Goal: Task Accomplishment & Management: Manage account settings

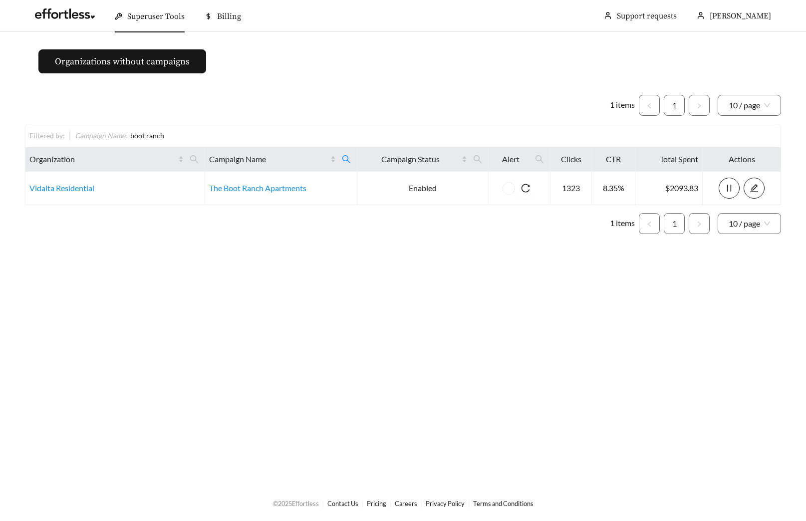
click at [343, 160] on icon "search" at bounding box center [346, 159] width 9 height 9
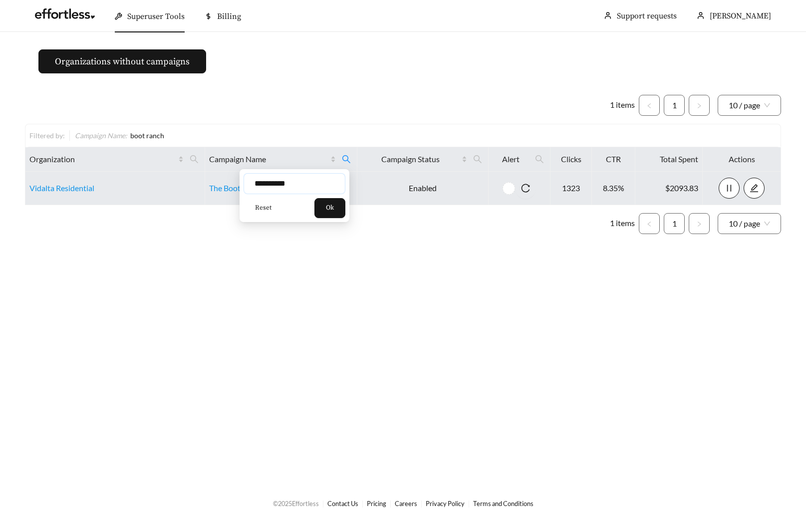
drag, startPoint x: 299, startPoint y: 183, endPoint x: 207, endPoint y: 181, distance: 91.9
click at [227, 183] on body "**********" at bounding box center [403, 260] width 806 height 521
type input "*****"
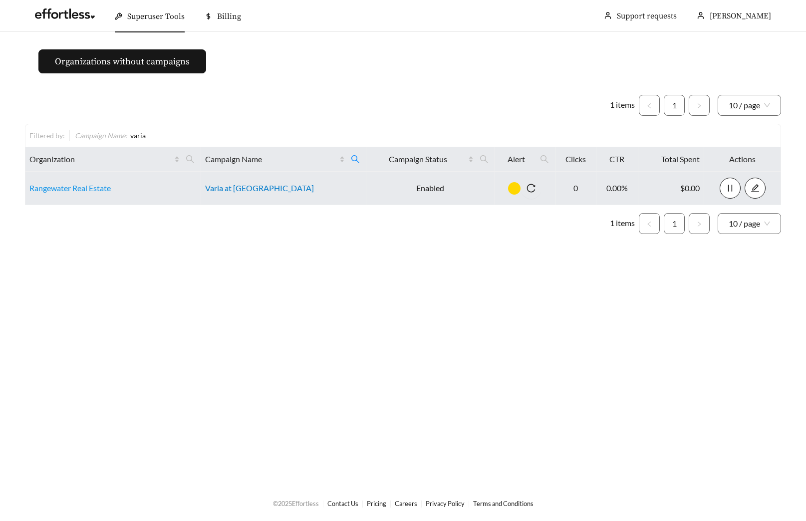
click at [249, 191] on link "Varia at [GEOGRAPHIC_DATA]" at bounding box center [259, 187] width 109 height 9
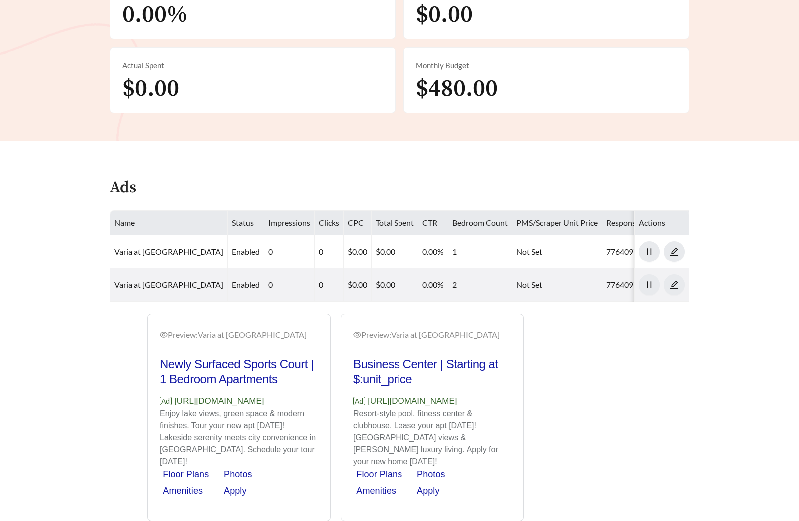
scroll to position [371, 0]
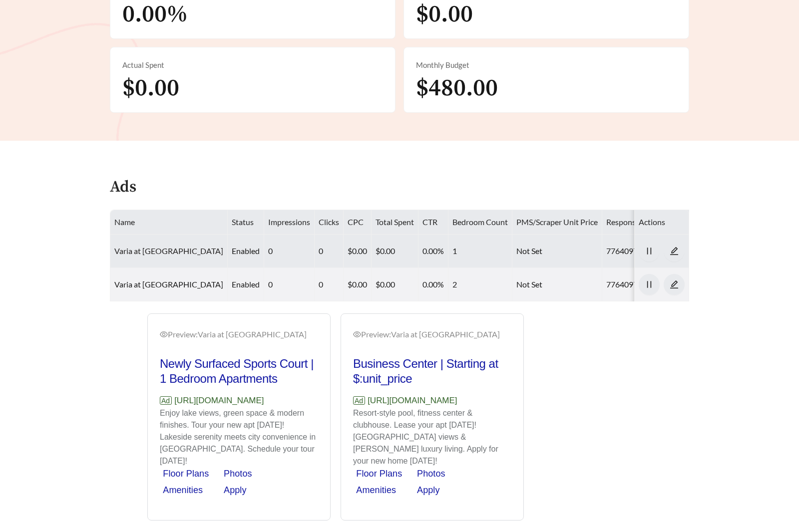
click at [192, 246] on link "Varia at [GEOGRAPHIC_DATA]" at bounding box center [168, 250] width 109 height 9
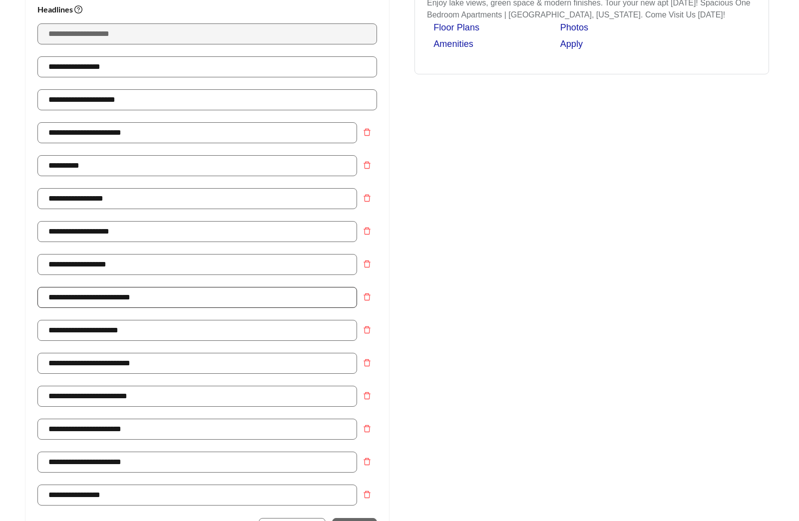
scroll to position [637, 0]
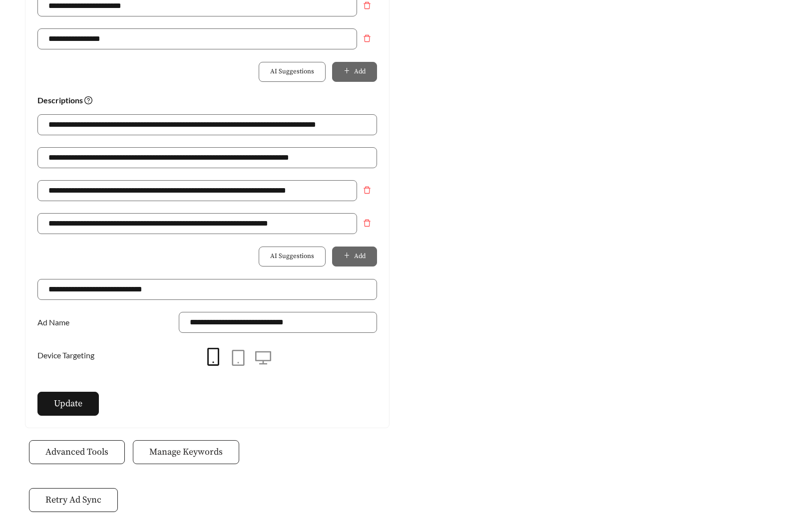
click at [213, 448] on span "Manage Keywords" at bounding box center [185, 451] width 73 height 13
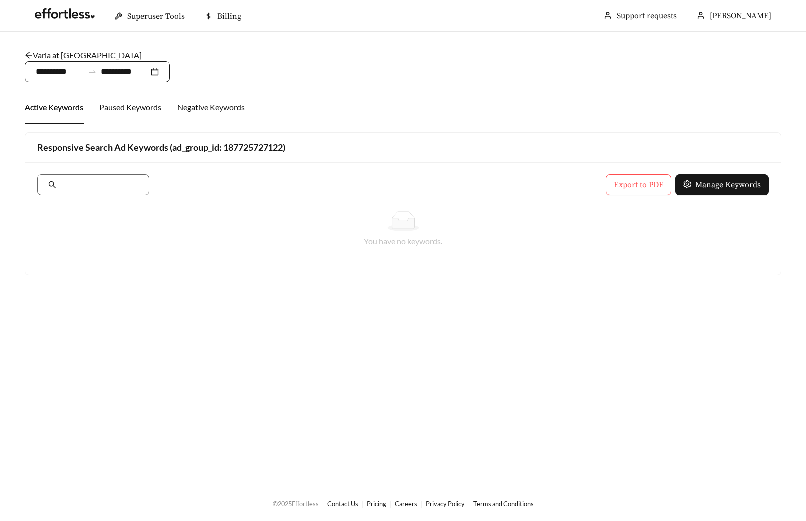
click at [111, 61] on div "**********" at bounding box center [97, 71] width 145 height 21
click at [75, 58] on link "Varia at Oakcrest - One Bedroom" at bounding box center [83, 54] width 117 height 9
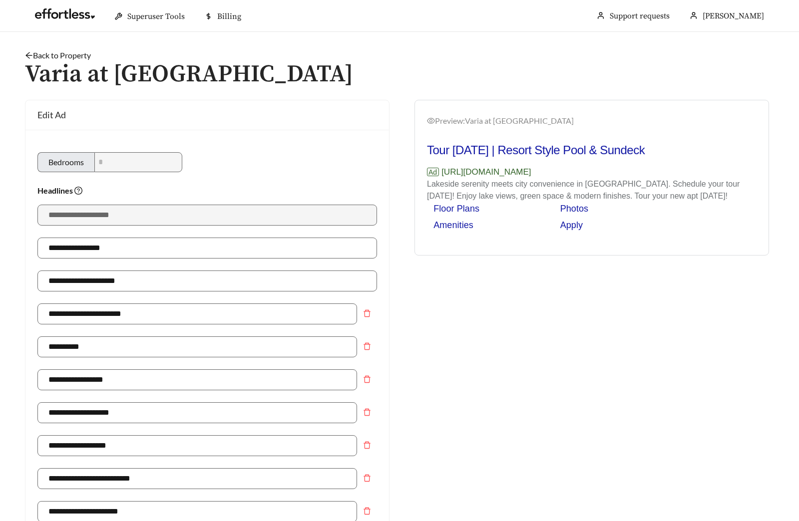
click at [47, 61] on h1 "Varia at [GEOGRAPHIC_DATA]" at bounding box center [399, 74] width 749 height 26
click at [62, 58] on link "Back to Property" at bounding box center [58, 54] width 66 height 9
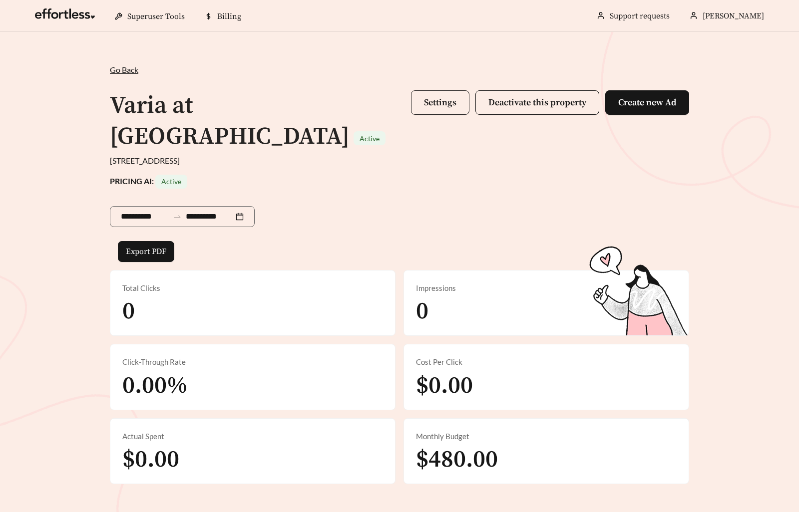
click at [431, 107] on span "Settings" at bounding box center [440, 102] width 32 height 11
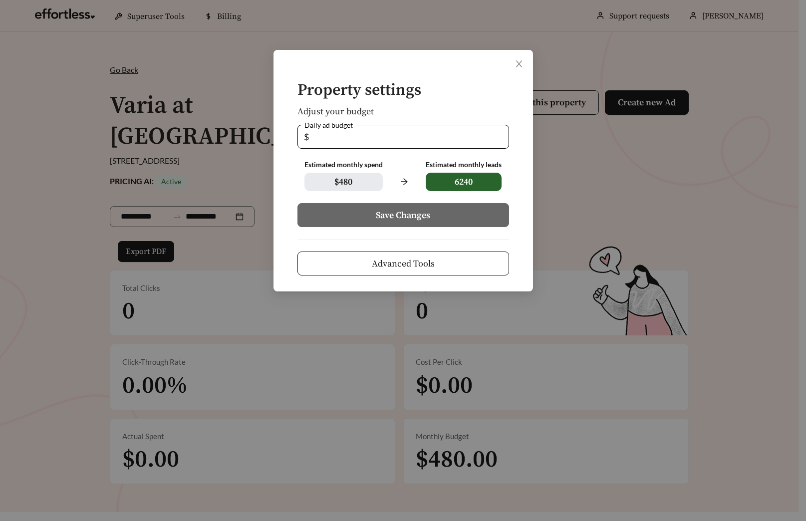
click at [434, 257] on button "Advanced Tools" at bounding box center [403, 264] width 212 height 24
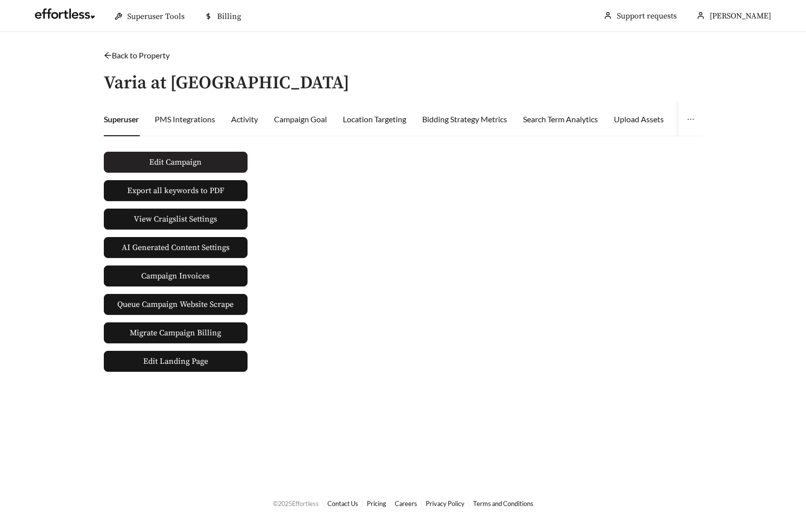
click at [185, 162] on span "Edit Campaign" at bounding box center [175, 162] width 52 height 12
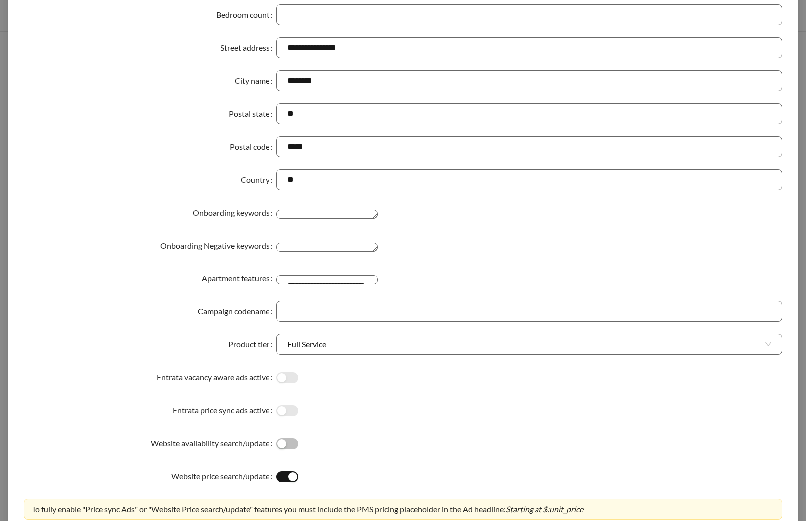
scroll to position [159, 0]
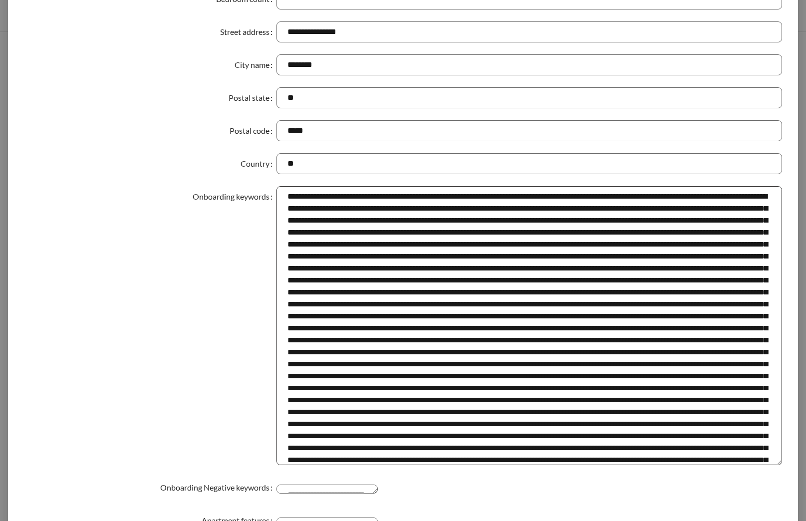
drag, startPoint x: 776, startPoint y: 217, endPoint x: 770, endPoint y: 463, distance: 246.2
click at [770, 463] on textarea "Onboarding keywords" at bounding box center [530, 325] width 506 height 279
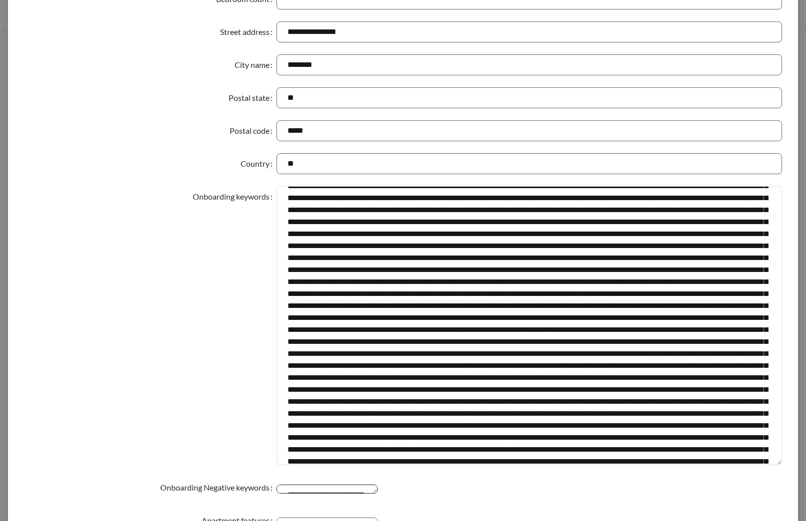
scroll to position [1718, 0]
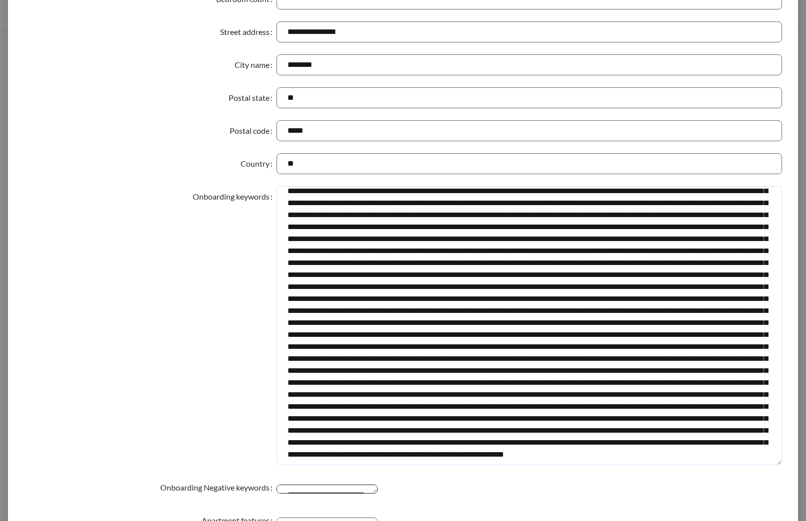
drag, startPoint x: 278, startPoint y: 194, endPoint x: 661, endPoint y: 498, distance: 488.9
click at [661, 498] on form "**********" at bounding box center [403, 404] width 758 height 1028
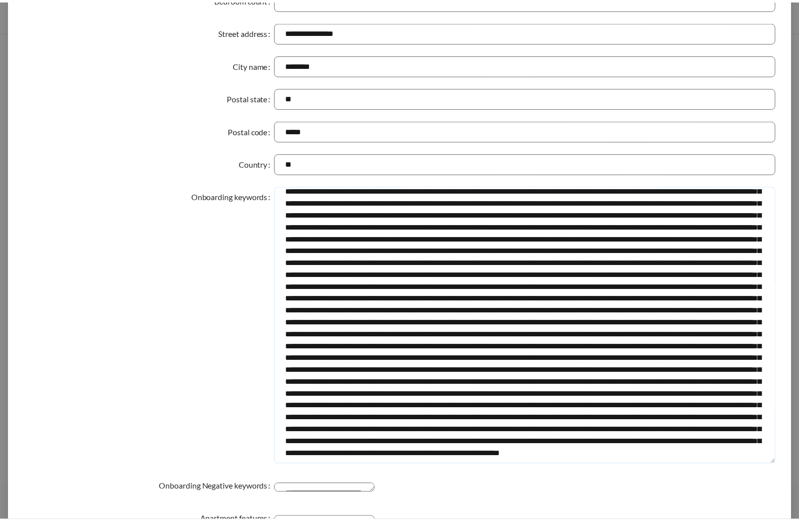
scroll to position [0, 0]
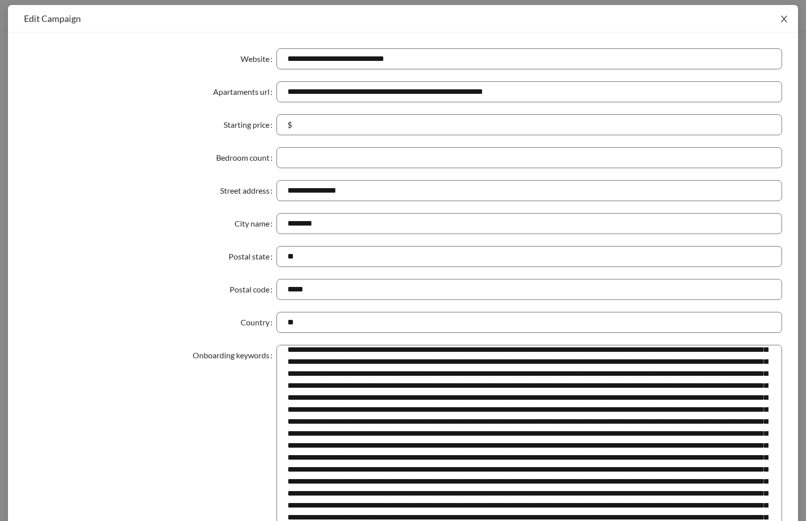
click at [784, 15] on icon "close" at bounding box center [784, 18] width 9 height 9
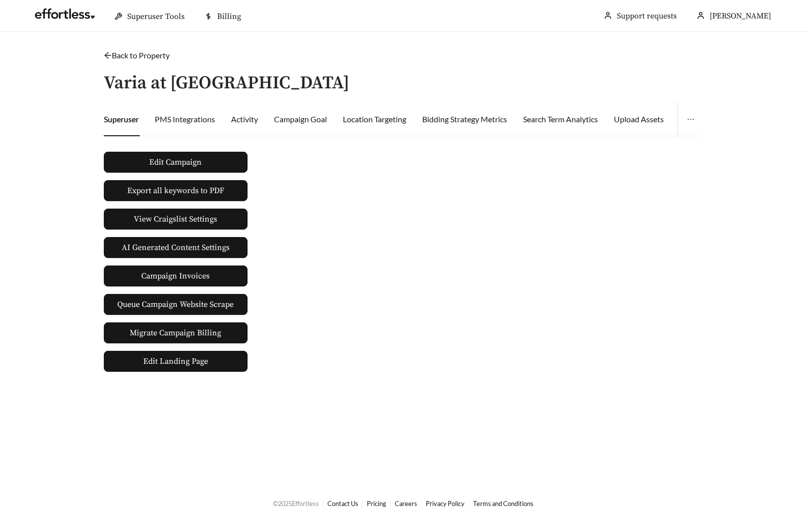
click at [145, 48] on main "Back to Property / Varia at Oakcrest Superuser PMS Integrations Activity Campai…" at bounding box center [403, 258] width 806 height 453
click at [143, 52] on link "Back to Property" at bounding box center [137, 54] width 66 height 9
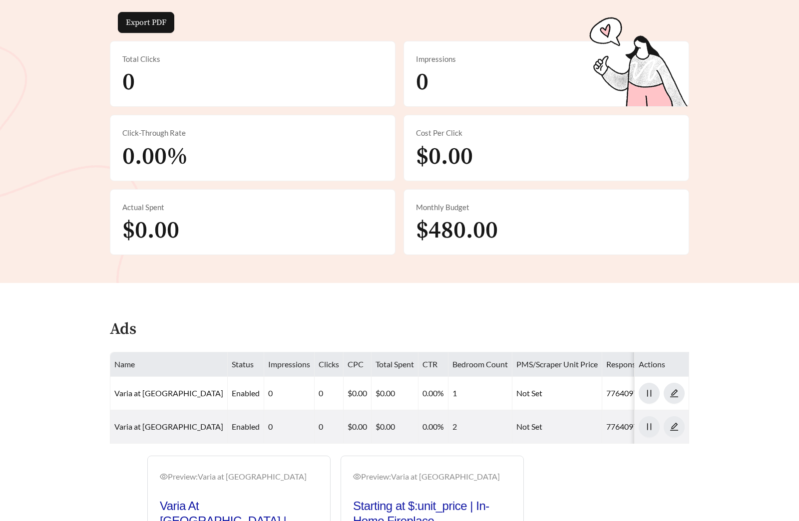
scroll to position [383, 0]
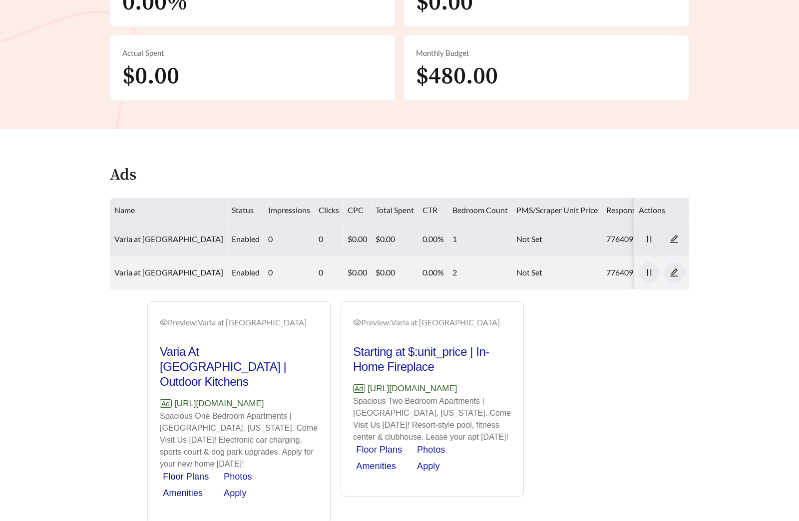
click at [188, 234] on link "Varia at Oakcrest - One Bedroom" at bounding box center [168, 238] width 109 height 9
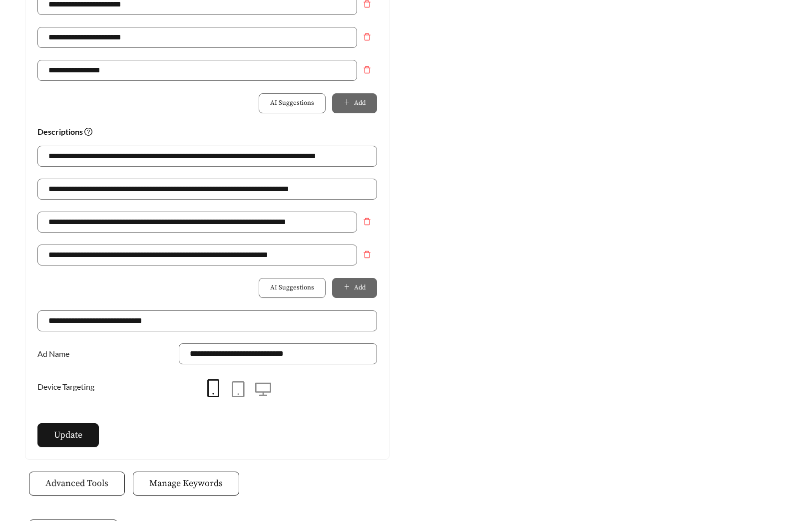
scroll to position [647, 0]
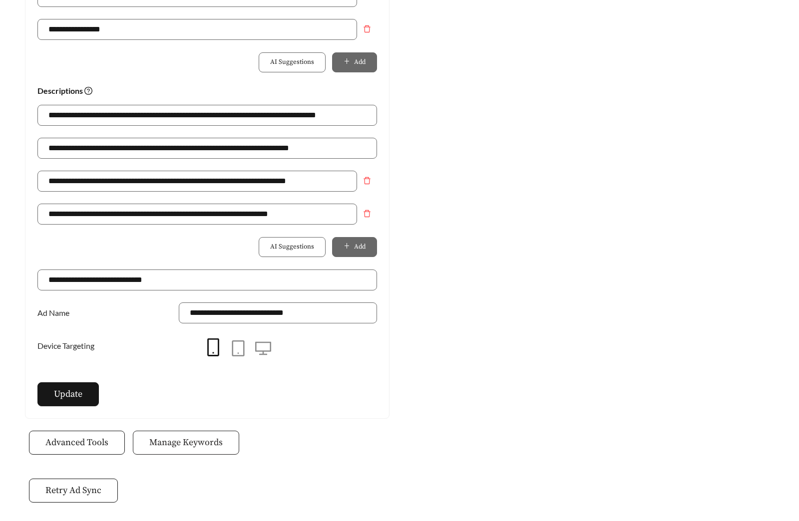
click at [197, 435] on button "Manage Keywords" at bounding box center [186, 443] width 106 height 24
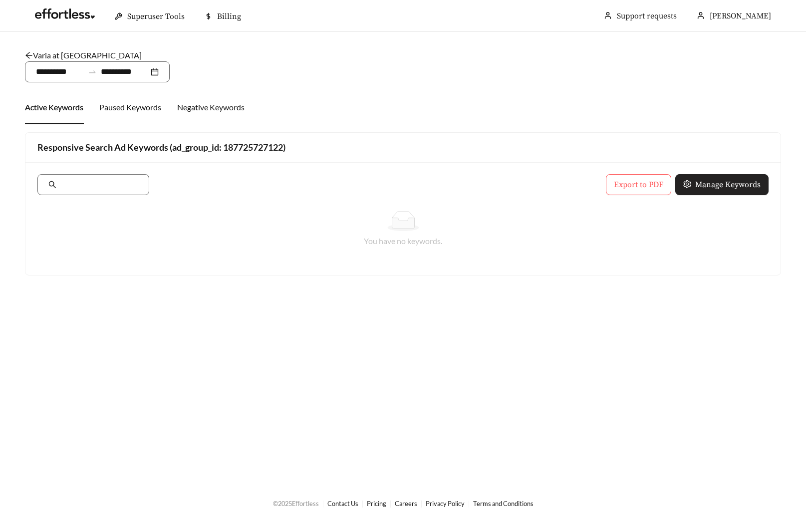
click at [720, 175] on button "Manage Keywords" at bounding box center [721, 184] width 93 height 21
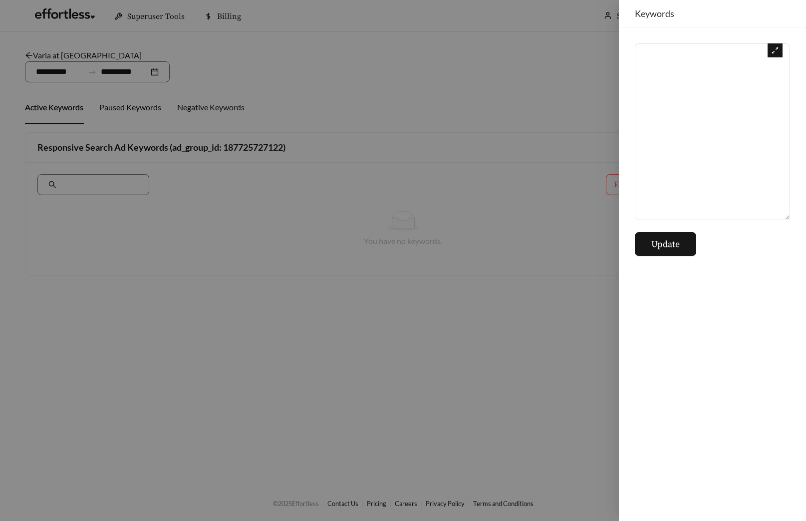
click at [710, 156] on textarea at bounding box center [712, 131] width 155 height 177
paste textarea "**********"
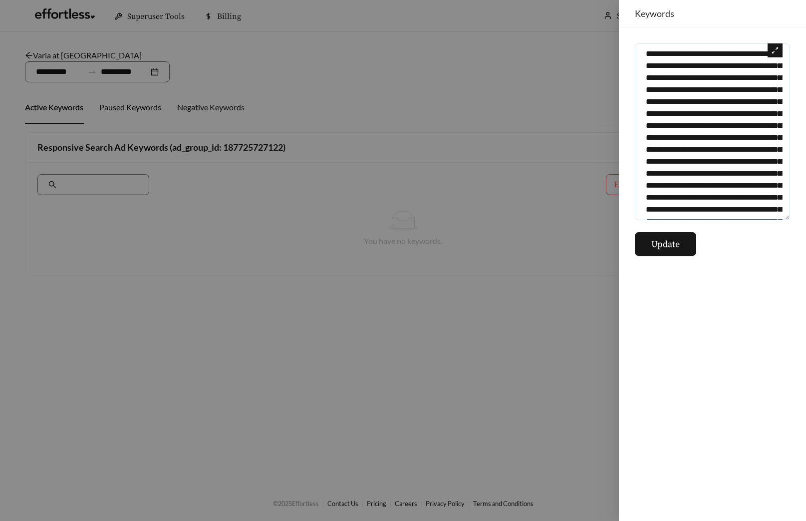
scroll to position [8524, 0]
type textarea "**********"
click at [683, 229] on form "Update" at bounding box center [712, 149] width 155 height 213
click at [682, 241] on button "Update" at bounding box center [665, 244] width 61 height 24
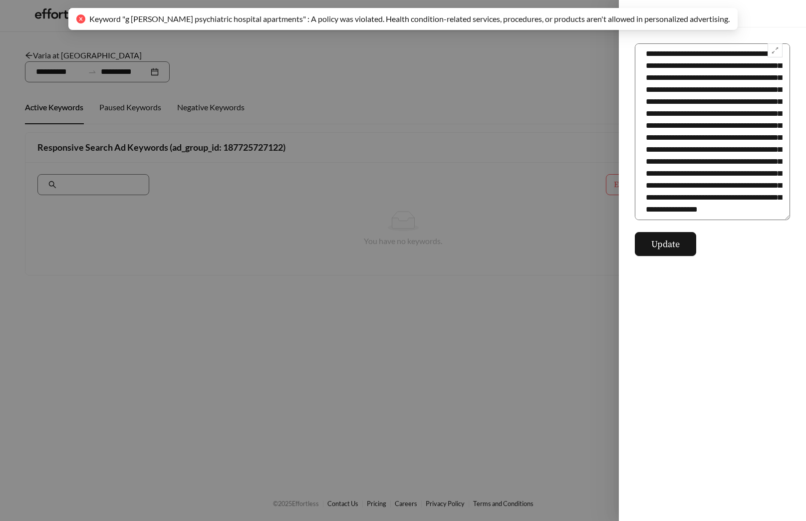
click at [164, 24] on div "Keyword "g werber bryan psychiatric hospital apartments" : A policy was violate…" at bounding box center [402, 19] width 653 height 12
click at [56, 52] on div at bounding box center [403, 260] width 806 height 521
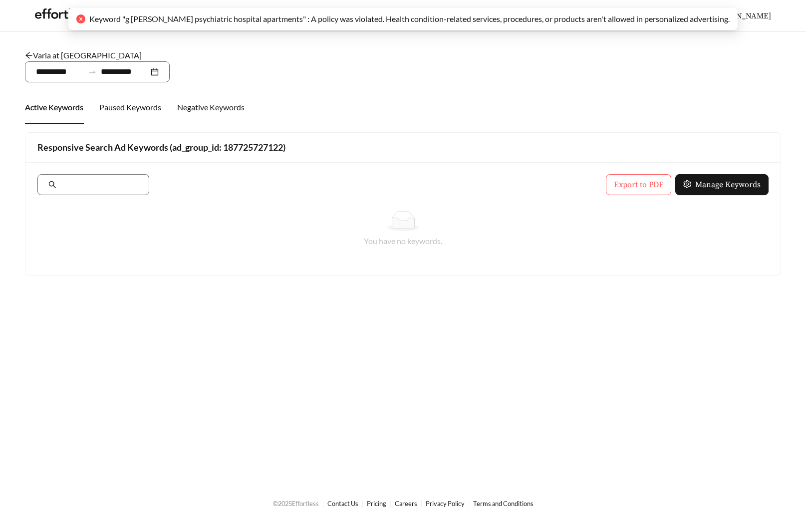
click at [48, 60] on div "Varia at Oakcrest - One Bedroom /" at bounding box center [403, 55] width 756 height 12
click at [50, 53] on link "Varia at Oakcrest - One Bedroom" at bounding box center [83, 54] width 117 height 9
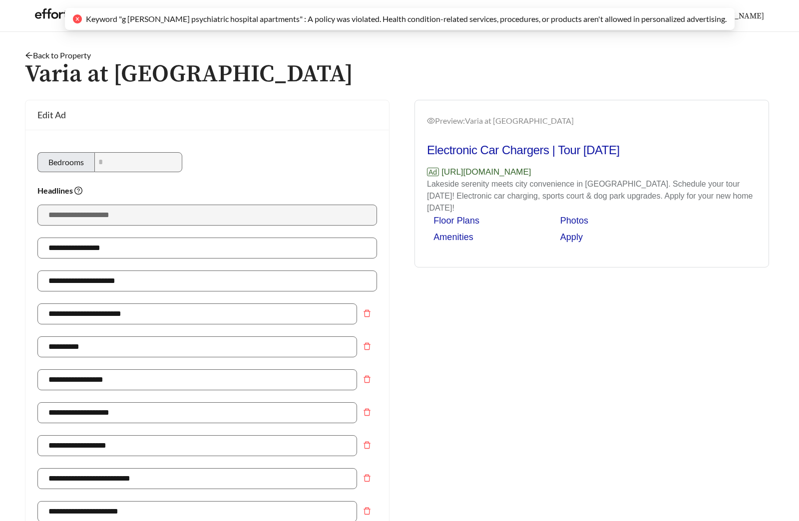
click at [47, 56] on link "Back to Property" at bounding box center [58, 54] width 66 height 9
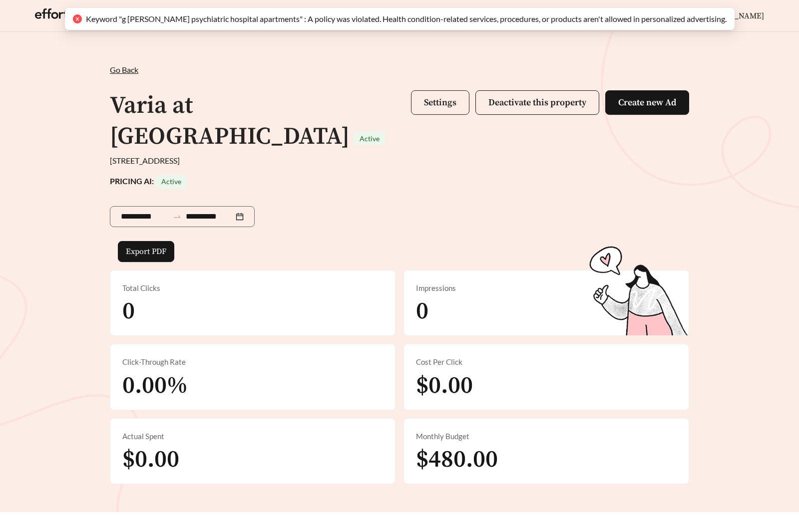
click at [425, 98] on span "Settings" at bounding box center [440, 102] width 32 height 11
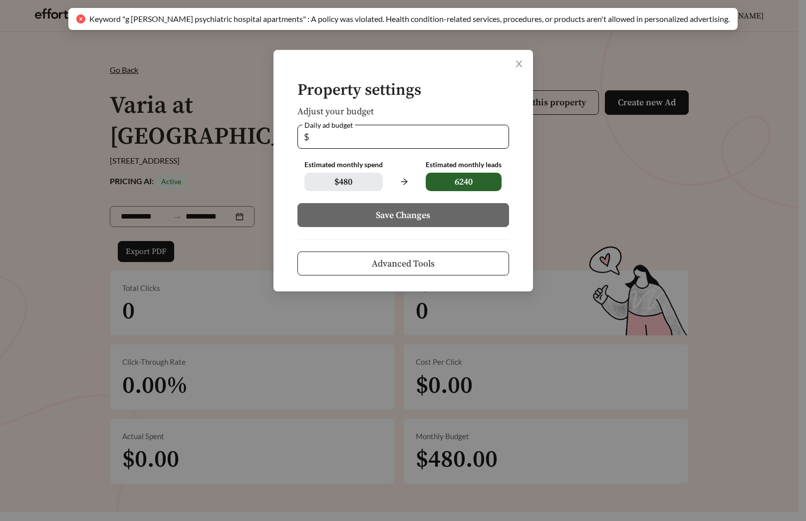
click at [414, 263] on span "Advanced Tools" at bounding box center [403, 263] width 63 height 13
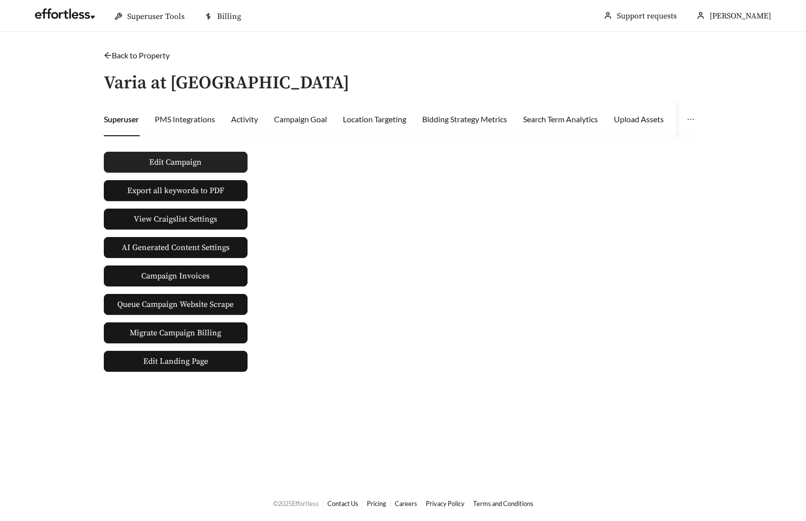
click at [202, 172] on button "Edit Campaign" at bounding box center [176, 162] width 144 height 21
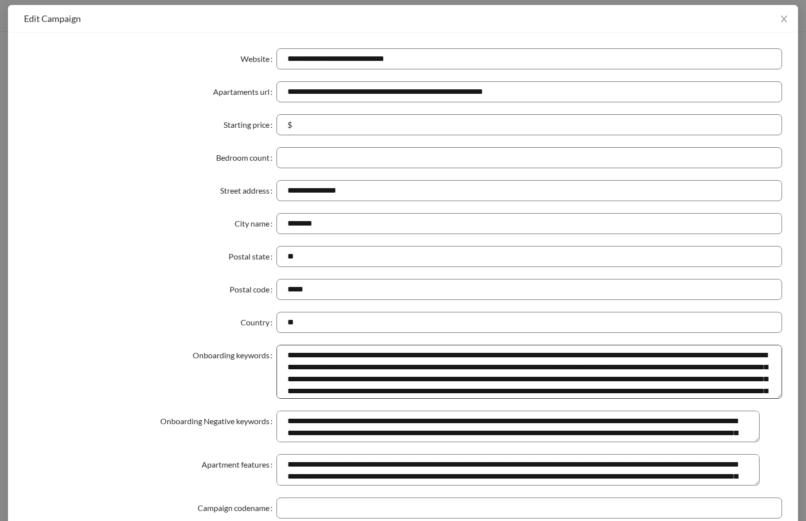
drag, startPoint x: 775, startPoint y: 377, endPoint x: 774, endPoint y: 398, distance: 21.0
click at [774, 398] on textarea "Onboarding keywords" at bounding box center [530, 372] width 506 height 54
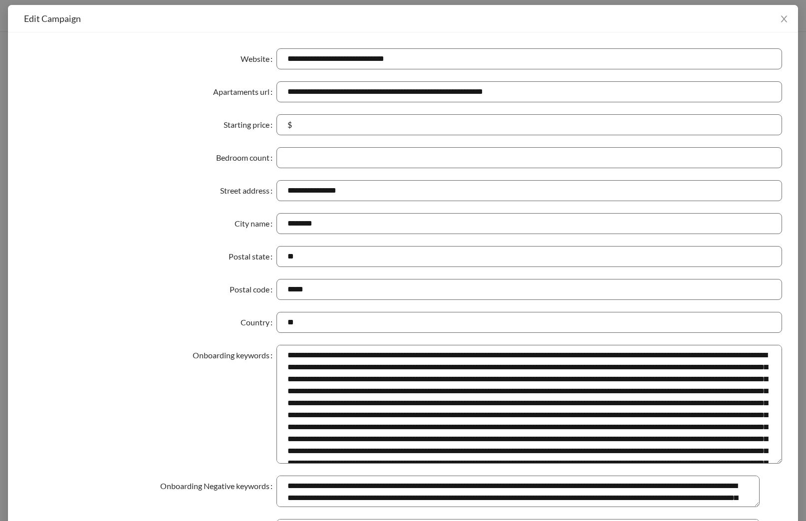
drag, startPoint x: 774, startPoint y: 396, endPoint x: 787, endPoint y: 467, distance: 72.5
click at [787, 467] on div "**********" at bounding box center [403, 498] width 790 height 932
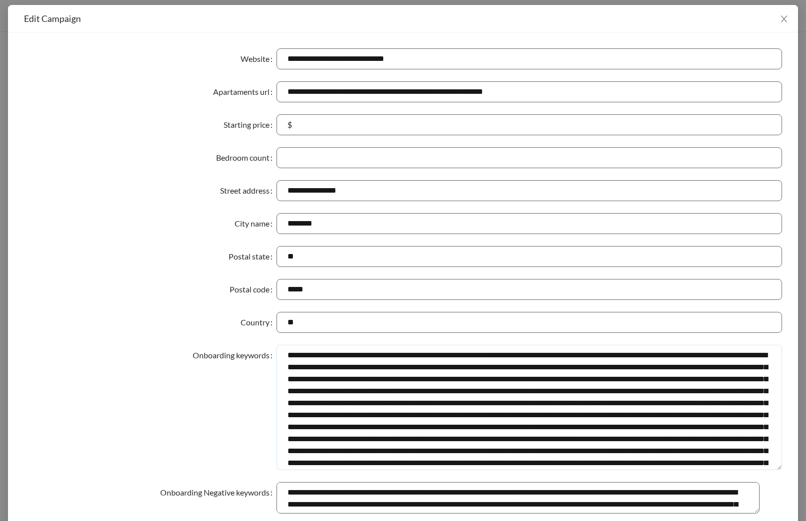
click at [721, 419] on textarea "Onboarding keywords" at bounding box center [530, 407] width 506 height 125
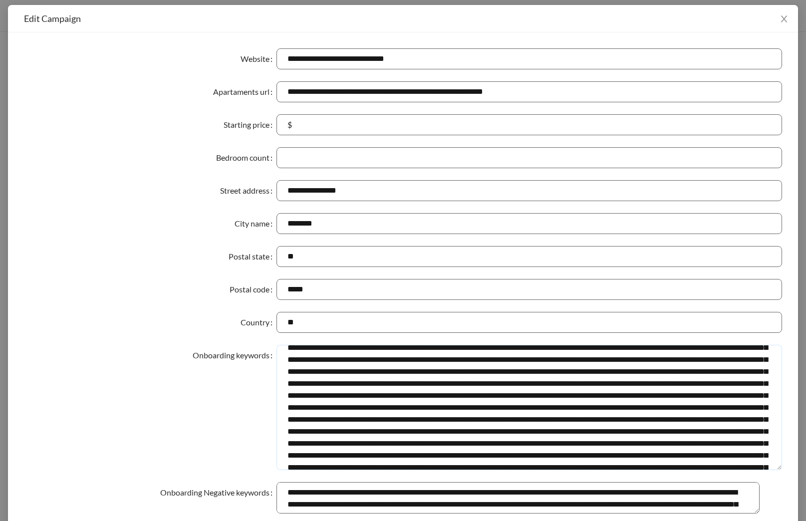
drag, startPoint x: 393, startPoint y: 420, endPoint x: 697, endPoint y: 413, distance: 303.6
click at [697, 413] on textarea "Onboarding keywords" at bounding box center [530, 407] width 506 height 125
drag, startPoint x: 309, startPoint y: 409, endPoint x: 490, endPoint y: 410, distance: 180.7
click at [490, 410] on textarea "Onboarding keywords" at bounding box center [530, 407] width 506 height 125
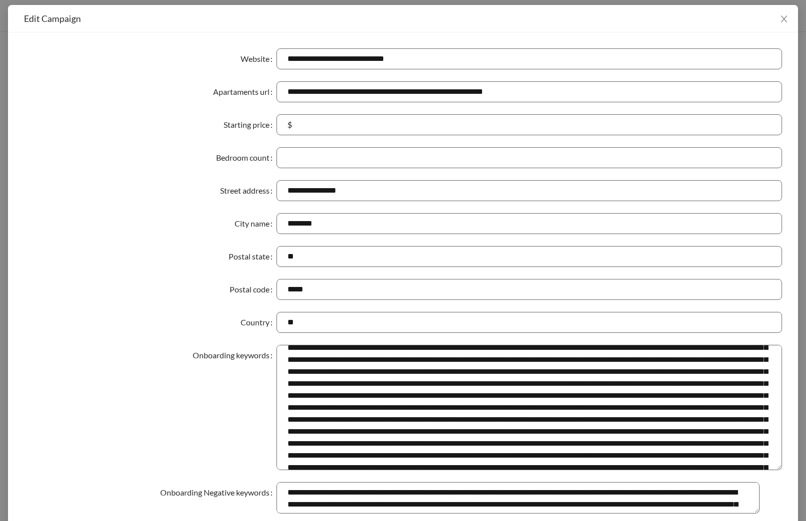
scroll to position [1313, 0]
drag, startPoint x: 542, startPoint y: 408, endPoint x: 567, endPoint y: 408, distance: 25.0
click at [567, 408] on textarea "Onboarding keywords" at bounding box center [530, 407] width 506 height 125
drag, startPoint x: 541, startPoint y: 408, endPoint x: 710, endPoint y: 409, distance: 169.2
click at [710, 409] on textarea "Onboarding keywords" at bounding box center [530, 407] width 506 height 125
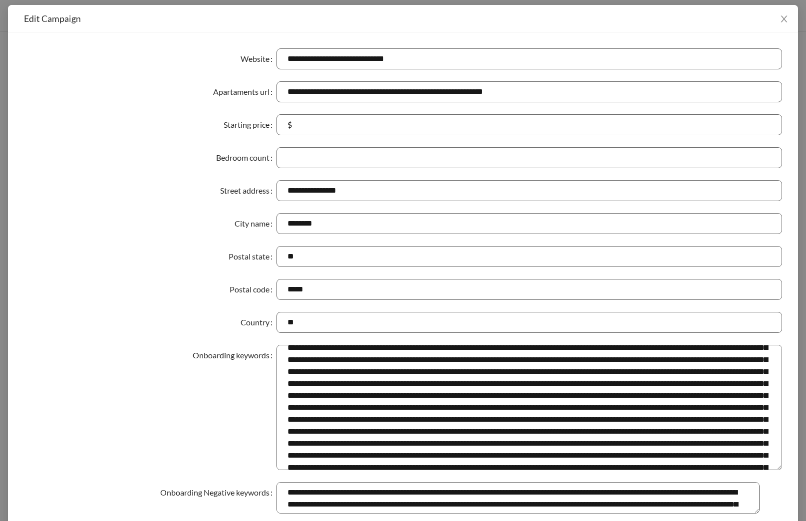
scroll to position [1780, 0]
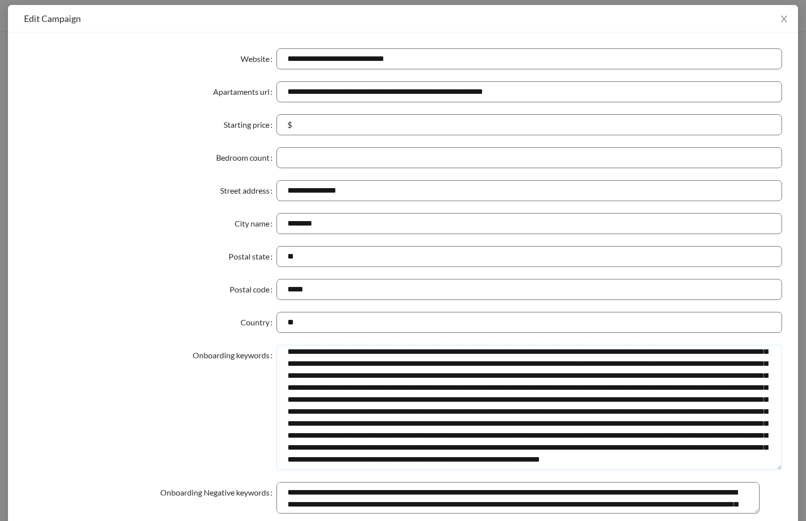
drag, startPoint x: 308, startPoint y: 408, endPoint x: 496, endPoint y: 413, distance: 187.2
click at [496, 413] on textarea "Onboarding keywords" at bounding box center [530, 407] width 506 height 125
type textarea "**********"
click at [8, 270] on div "**********" at bounding box center [403, 501] width 790 height 939
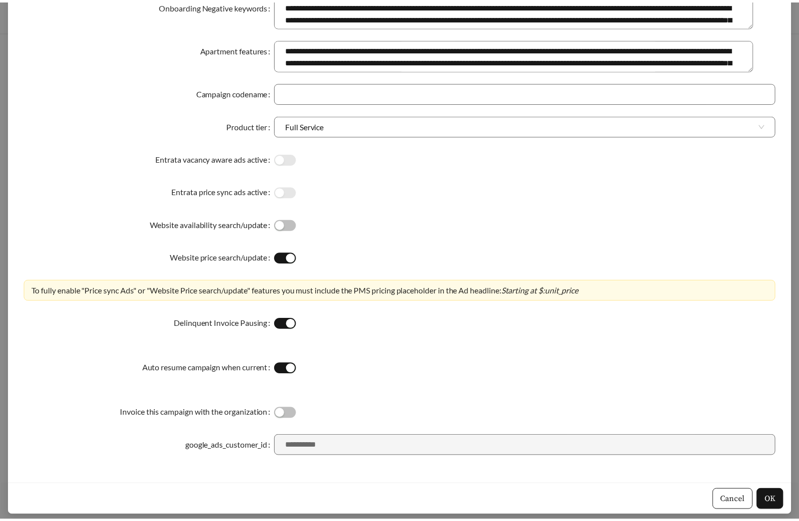
scroll to position [490, 0]
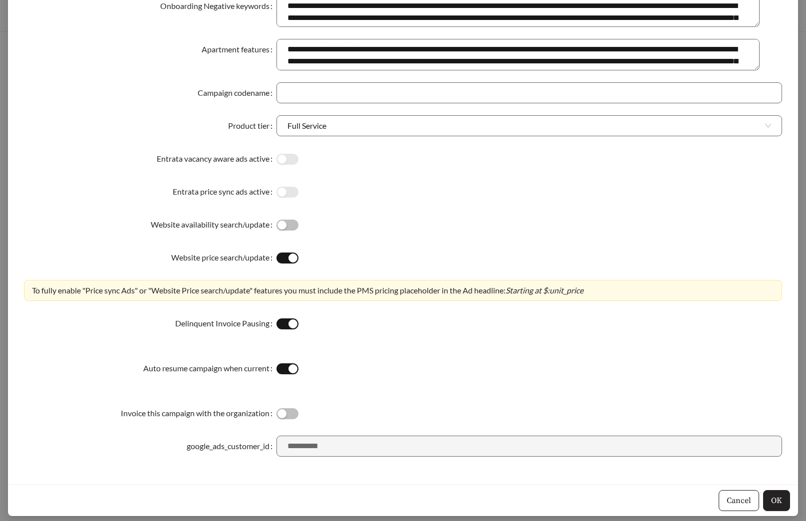
click at [764, 504] on button "OK" at bounding box center [776, 500] width 27 height 21
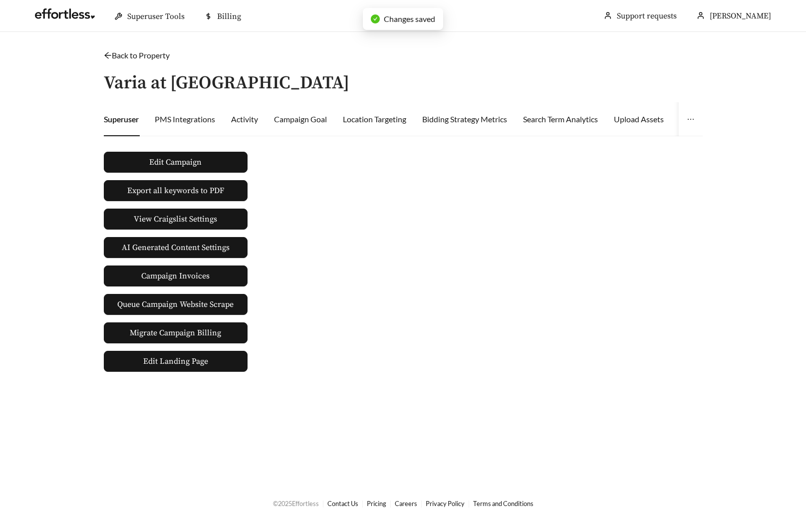
click at [137, 56] on link "Back to Property" at bounding box center [137, 54] width 66 height 9
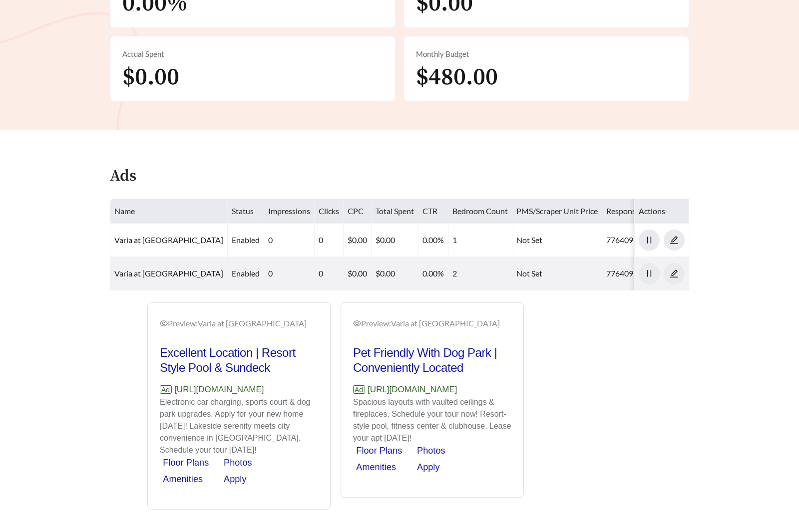
scroll to position [383, 0]
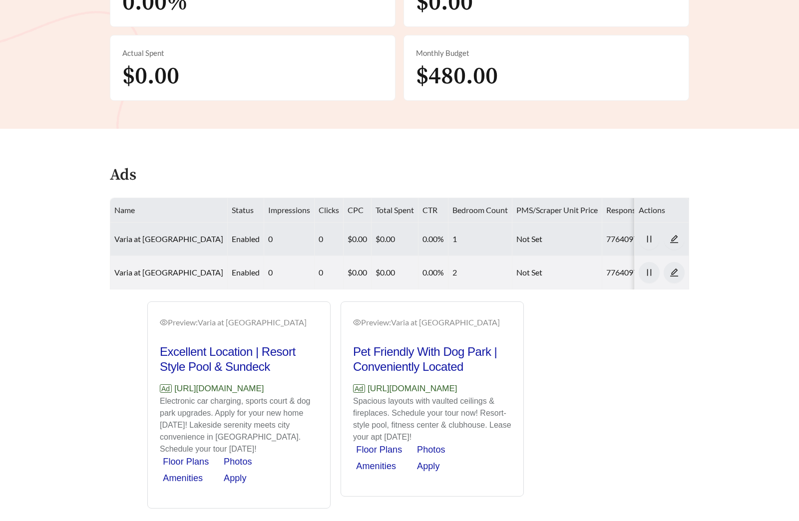
click at [204, 223] on td "Varia at Oakcrest - One Bedroom" at bounding box center [168, 239] width 117 height 33
click at [204, 234] on link "Varia at Oakcrest - One Bedroom" at bounding box center [168, 238] width 109 height 9
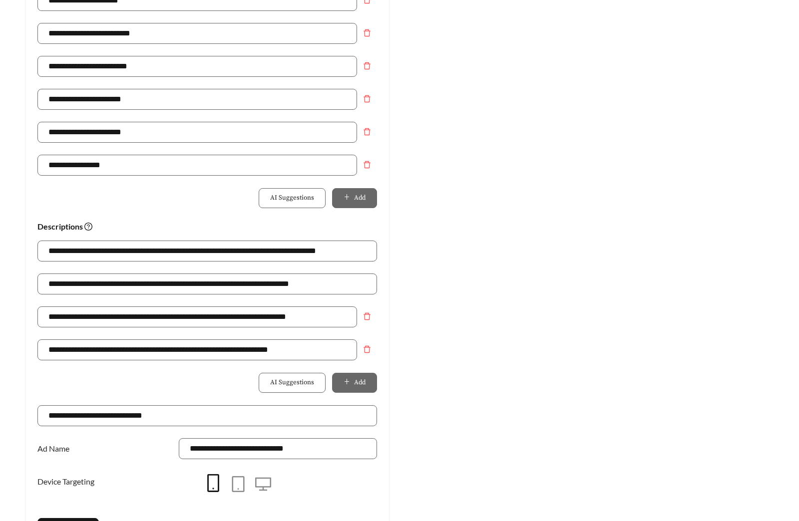
scroll to position [677, 0]
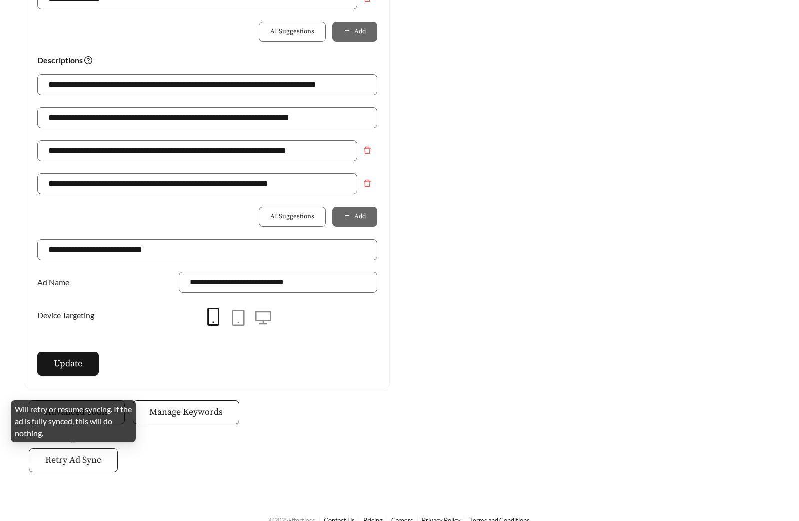
click at [78, 460] on span "Retry Ad Sync" at bounding box center [73, 459] width 56 height 13
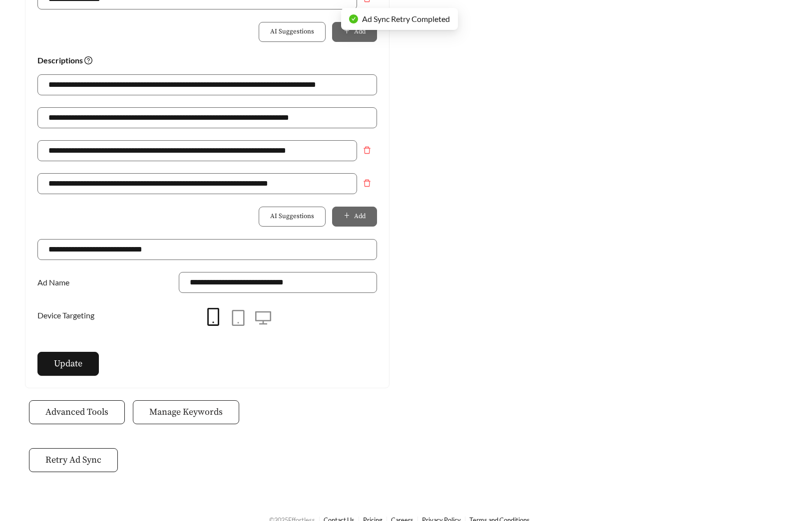
click at [187, 414] on span "Manage Keywords" at bounding box center [185, 411] width 73 height 13
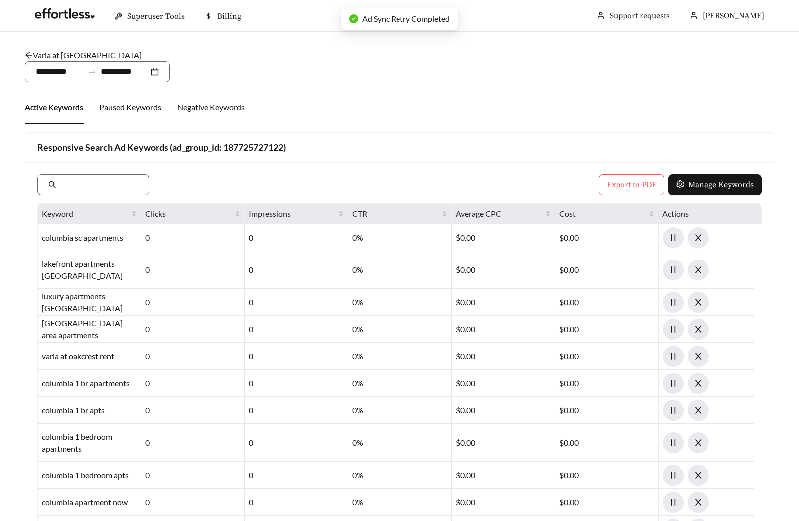
click at [77, 50] on link "Varia at Oakcrest - One Bedroom" at bounding box center [83, 54] width 117 height 9
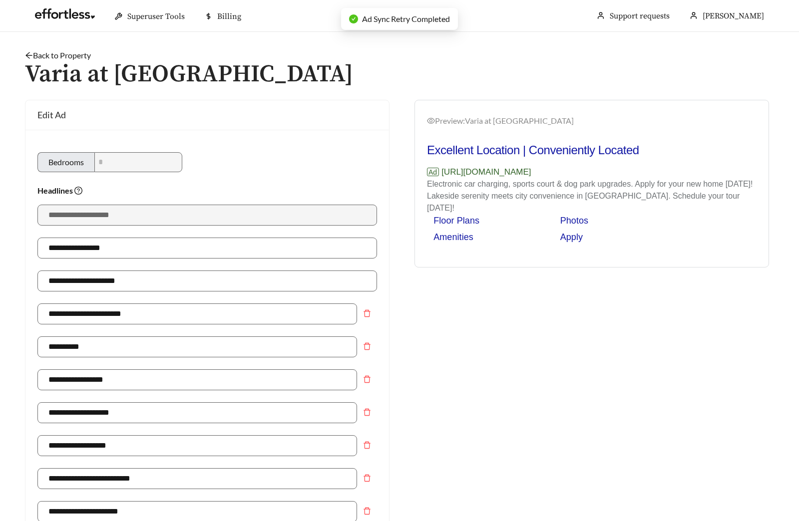
click at [61, 54] on link "Back to Property" at bounding box center [58, 54] width 66 height 9
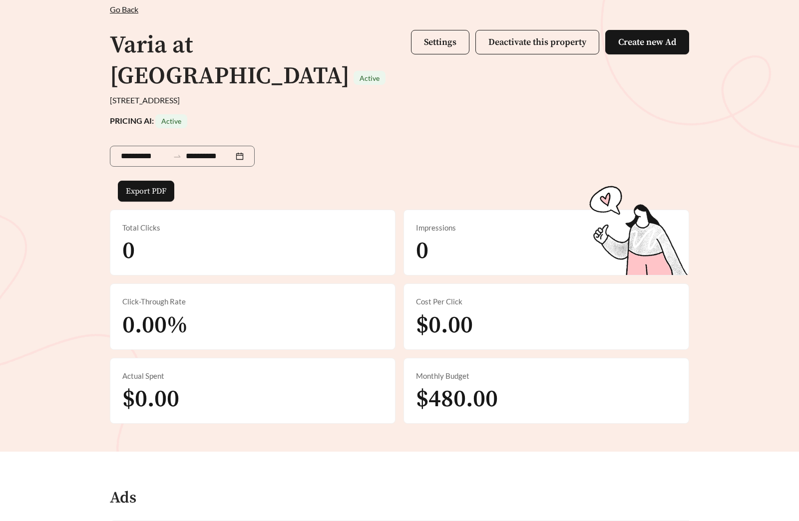
scroll to position [371, 0]
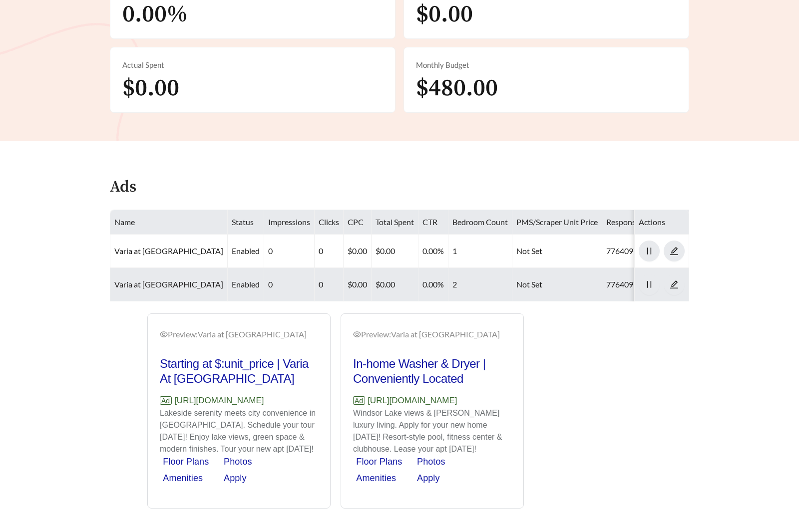
click at [183, 280] on link "Varia at Oakcrest - Two Bedroom" at bounding box center [168, 284] width 109 height 9
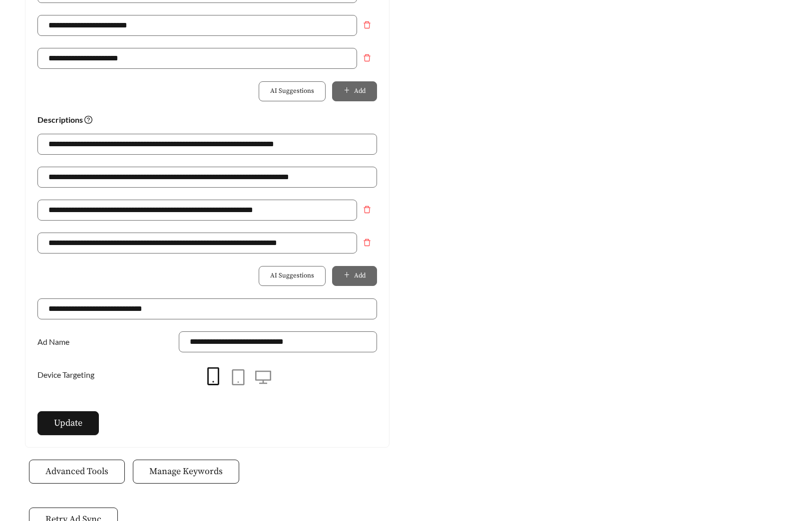
scroll to position [640, 0]
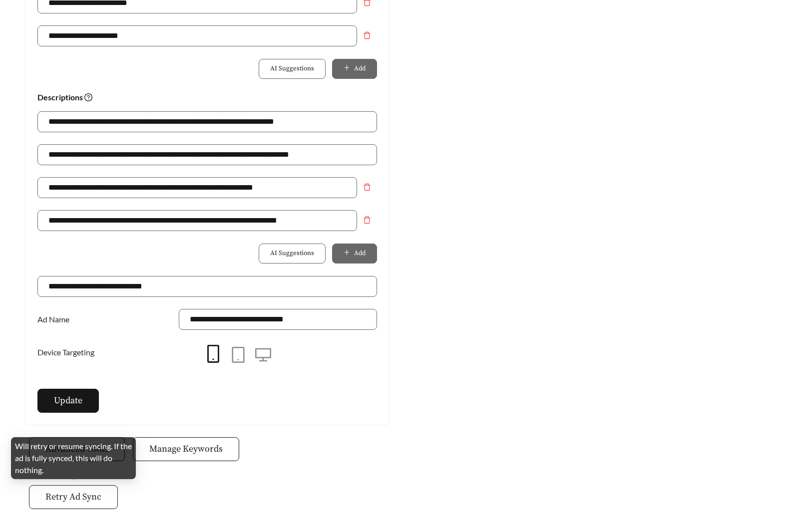
click at [85, 487] on button "Retry Ad Sync" at bounding box center [73, 497] width 89 height 24
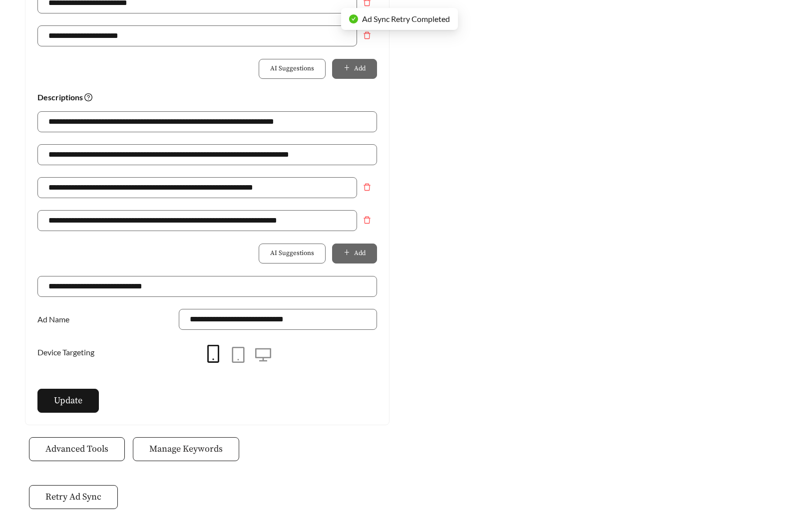
click at [199, 441] on button "Manage Keywords" at bounding box center [186, 449] width 106 height 24
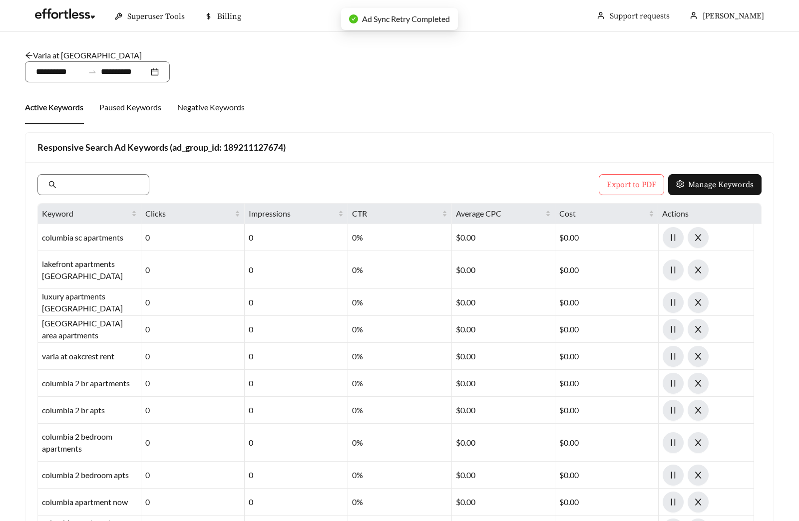
click at [70, 51] on link "Varia at Oakcrest - Two Bedroom" at bounding box center [83, 54] width 117 height 9
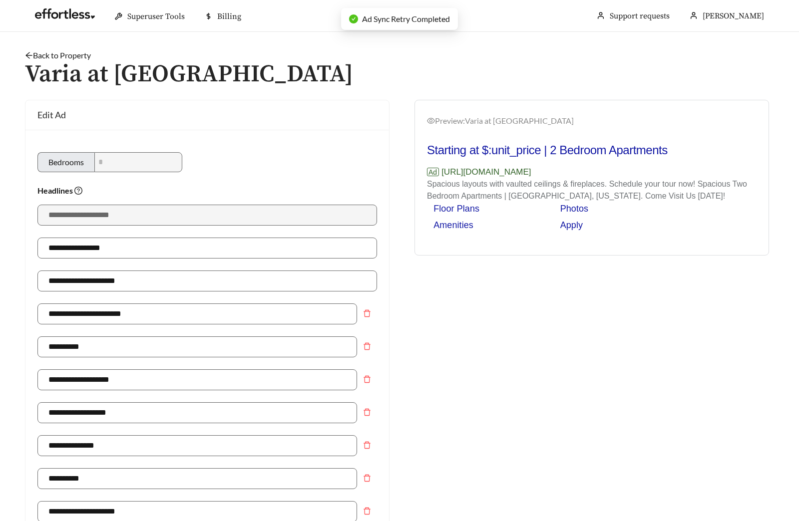
click at [44, 53] on link "Back to Property" at bounding box center [58, 54] width 66 height 9
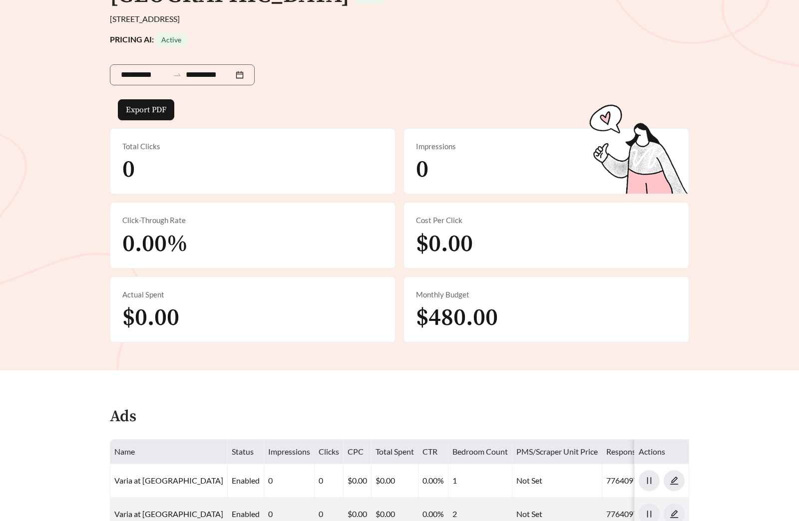
scroll to position [339, 0]
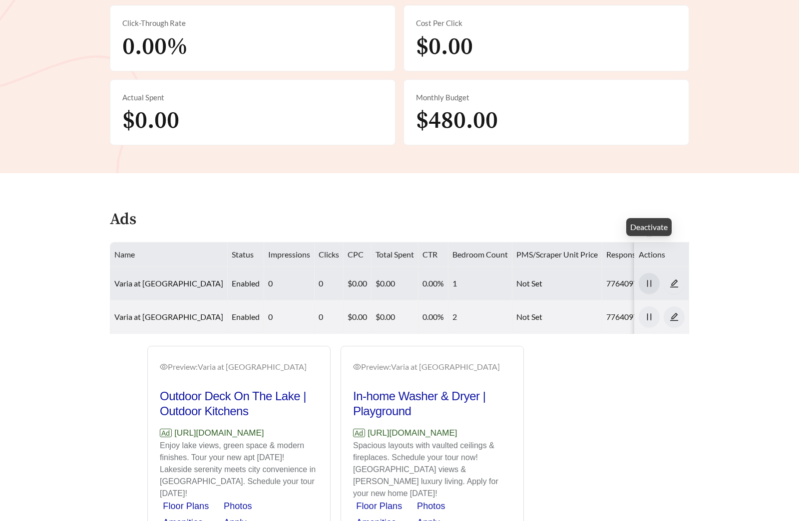
click at [648, 273] on button "button" at bounding box center [648, 283] width 21 height 21
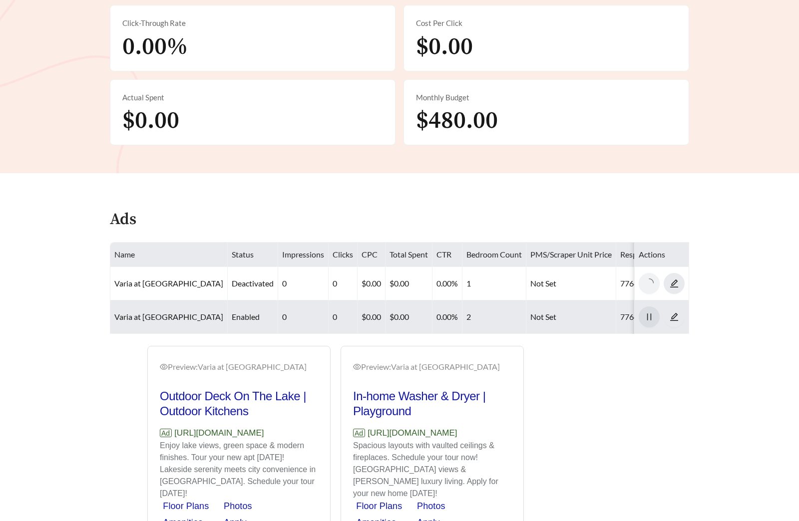
click at [646, 312] on icon "pause" at bounding box center [648, 316] width 9 height 9
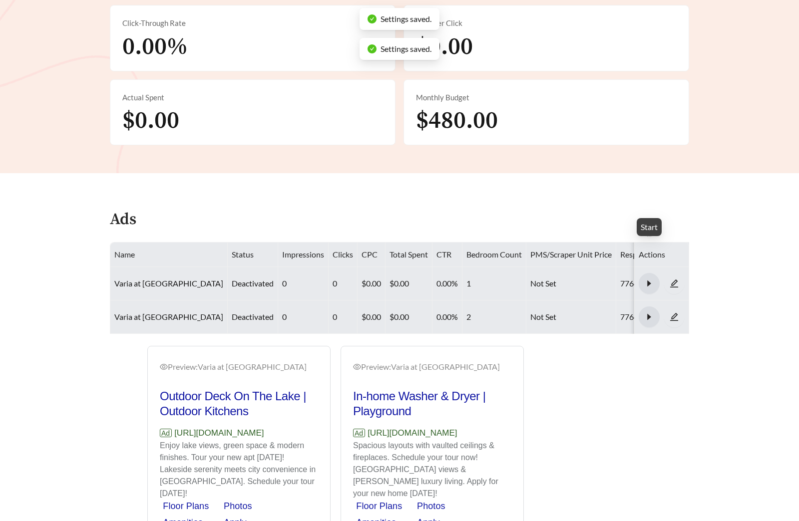
click at [648, 279] on icon "caret-right" at bounding box center [648, 283] width 9 height 9
click at [650, 312] on icon "caret-right" at bounding box center [648, 316] width 9 height 9
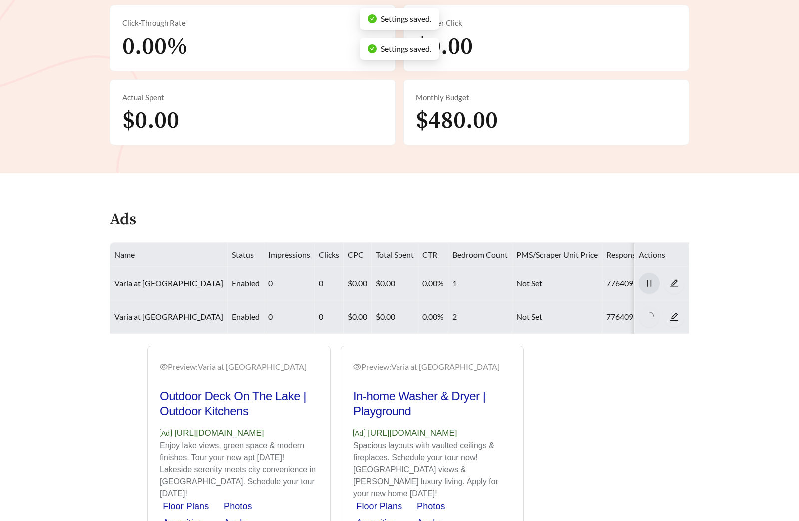
click at [647, 368] on div "Preview: Varia at Oakcrest - One Bedroom Outdoor Deck On The Lake | Outdoor Kit…" at bounding box center [399, 449] width 599 height 207
click at [141, 279] on link "Varia at Oakcrest - One Bedroom" at bounding box center [168, 283] width 109 height 9
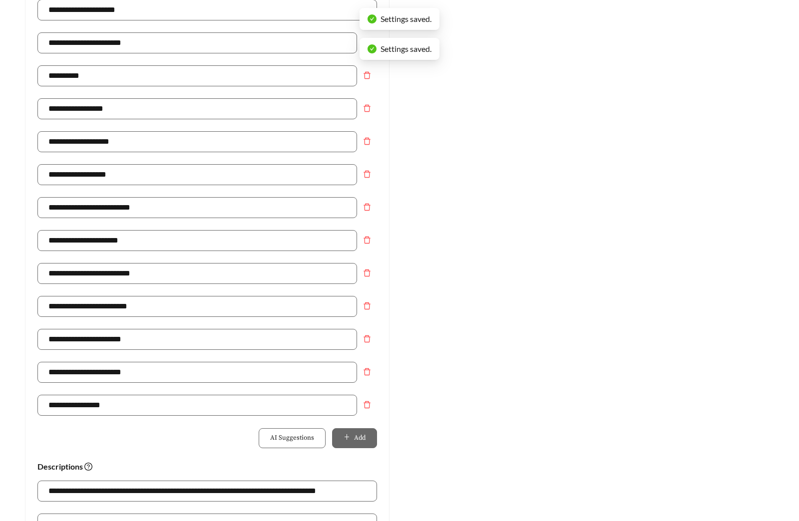
scroll to position [648, 0]
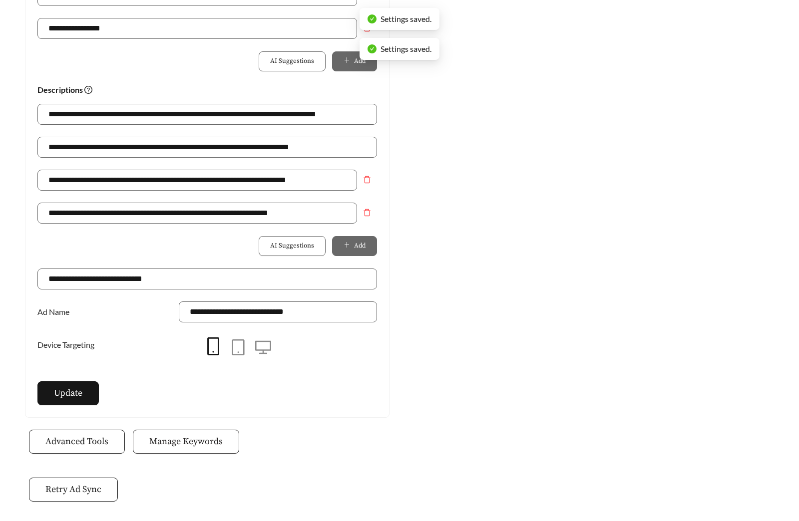
click at [173, 430] on button "Manage Keywords" at bounding box center [186, 442] width 106 height 24
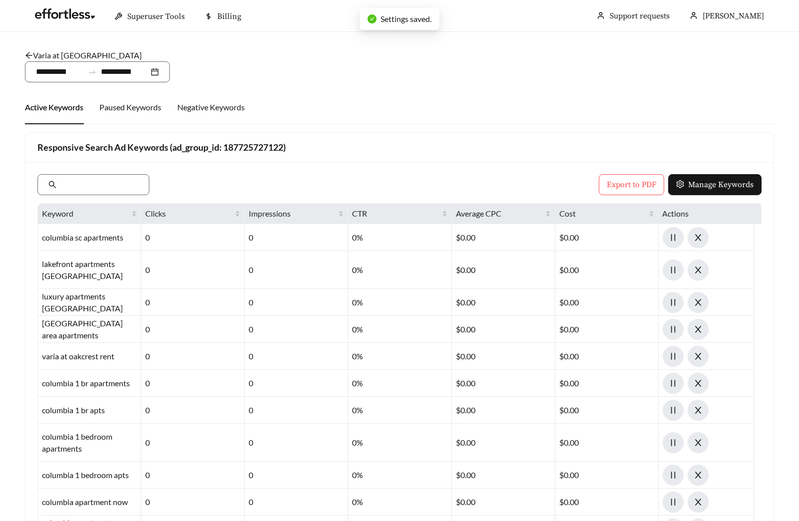
click at [68, 50] on link "Varia at Oakcrest - One Bedroom" at bounding box center [83, 54] width 117 height 9
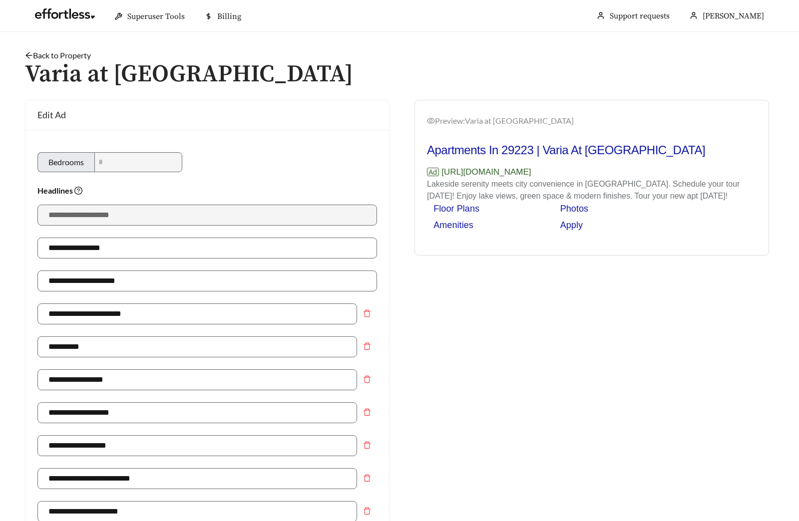
click at [58, 54] on link "Back to Property" at bounding box center [58, 54] width 66 height 9
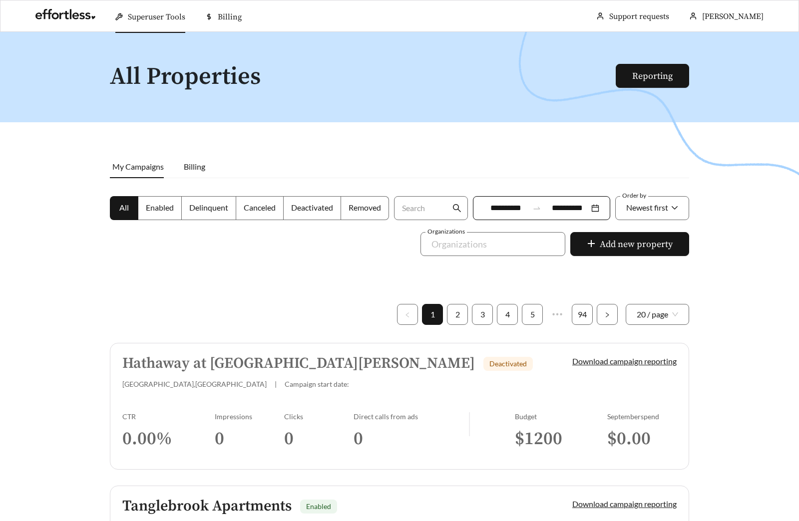
click at [166, 16] on span "Superuser Tools" at bounding box center [156, 17] width 57 height 10
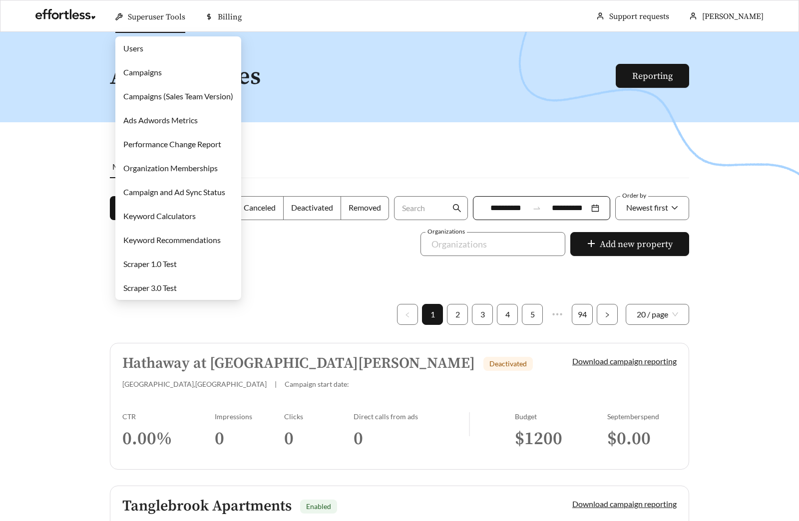
click at [162, 75] on link "Campaigns" at bounding box center [142, 71] width 38 height 9
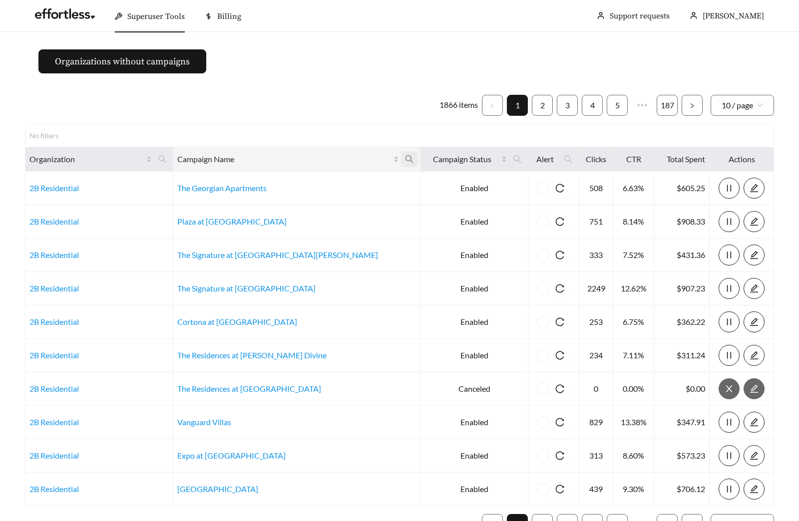
click at [405, 162] on icon "search" at bounding box center [409, 159] width 9 height 9
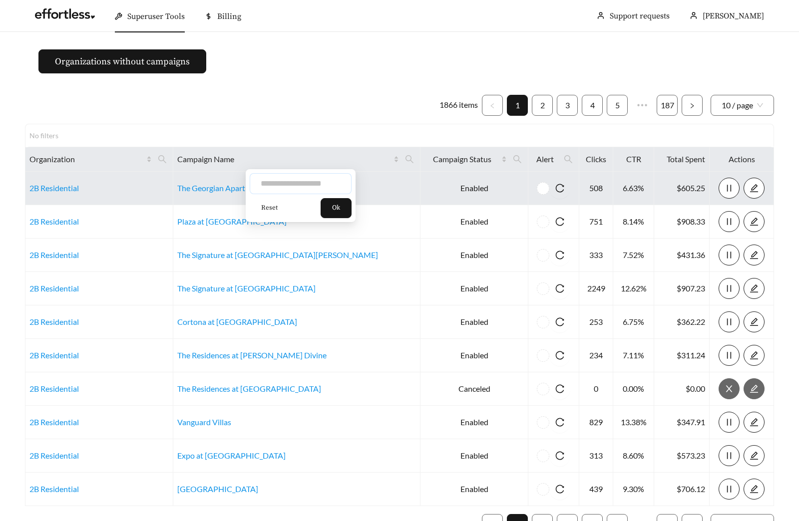
click at [293, 186] on input "text" at bounding box center [301, 183] width 102 height 21
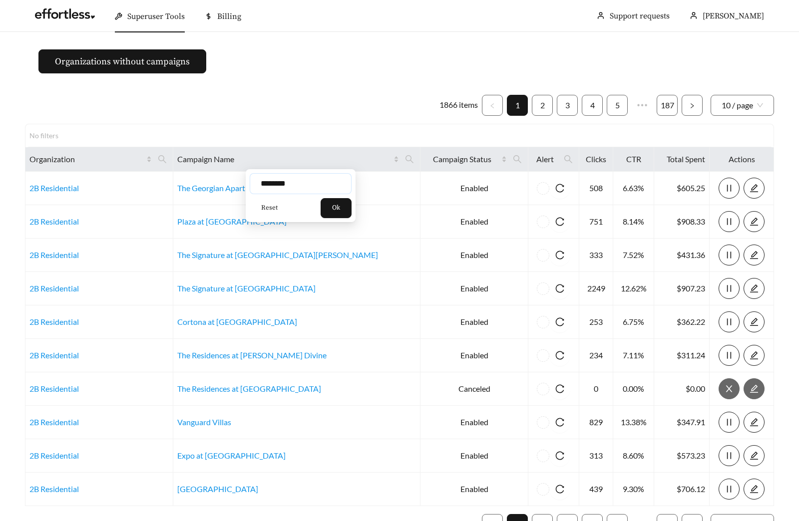
type input "********"
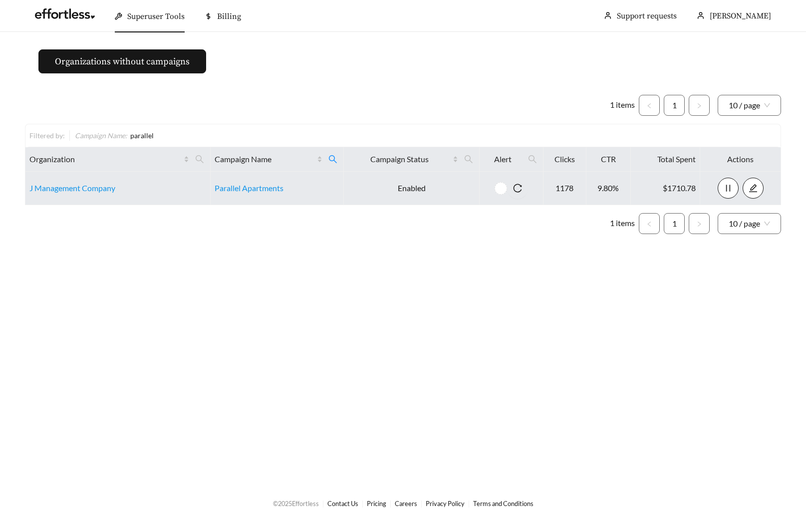
click at [237, 196] on td "Parallel Apartments" at bounding box center [277, 188] width 133 height 33
click at [239, 192] on link "Parallel Apartments" at bounding box center [249, 187] width 69 height 9
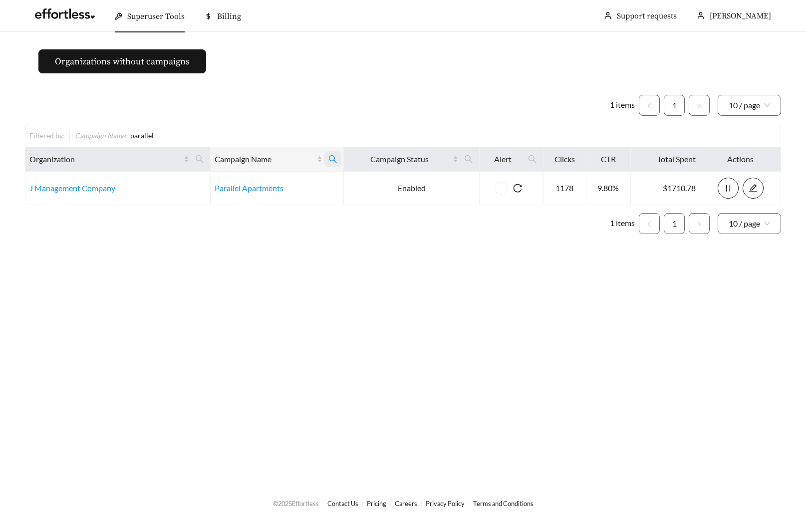
click at [332, 159] on icon "search" at bounding box center [332, 159] width 9 height 9
click at [245, 204] on span "Reset" at bounding box center [249, 208] width 16 height 10
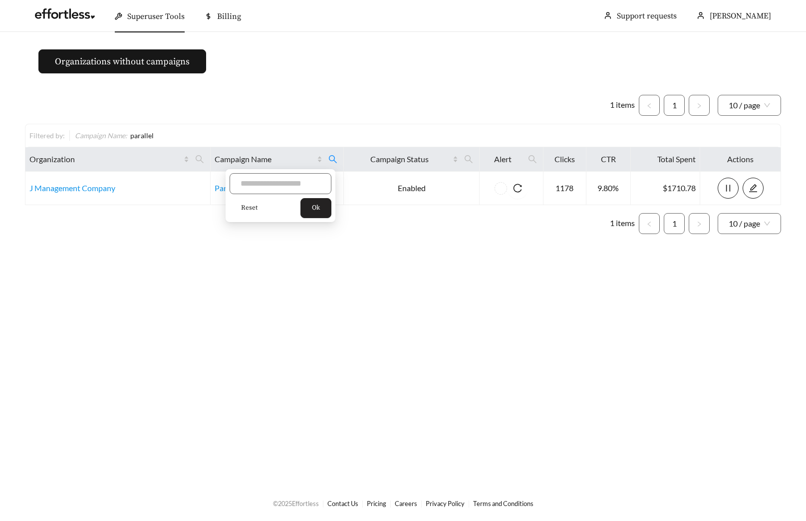
click at [331, 208] on button "Ok" at bounding box center [315, 208] width 31 height 20
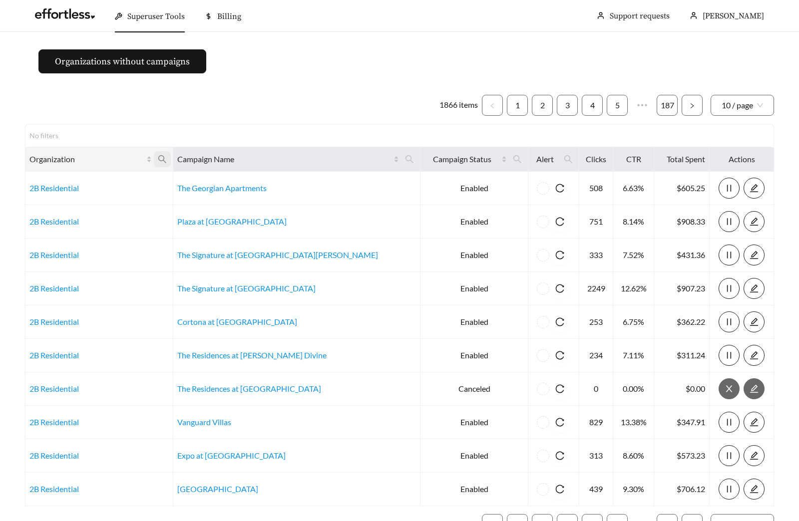
click at [167, 161] on icon "search" at bounding box center [162, 159] width 9 height 9
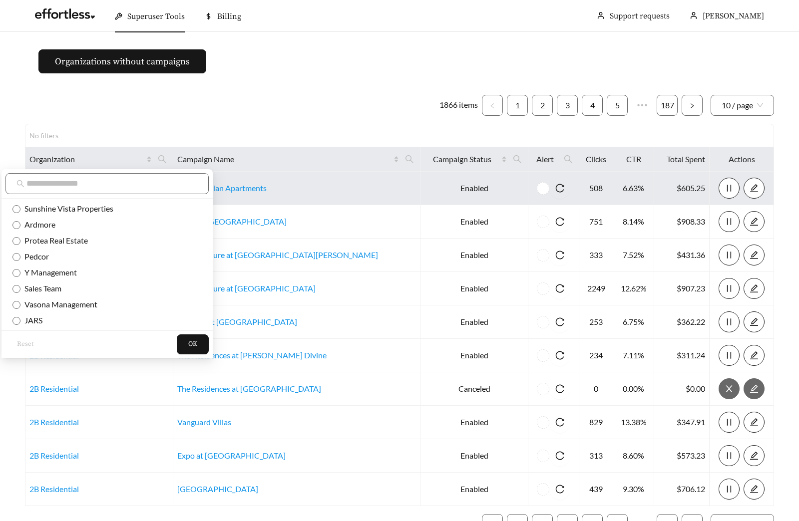
click at [141, 189] on input "text" at bounding box center [111, 184] width 171 height 12
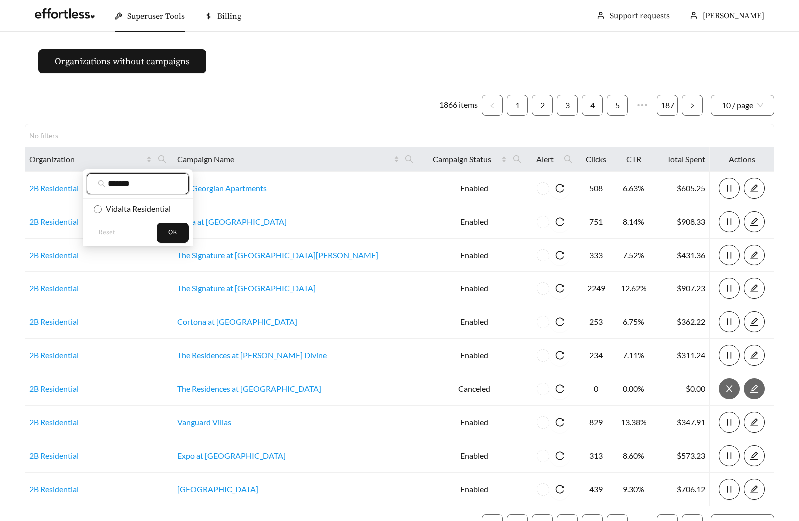
type input "*******"
click at [148, 209] on span "Vidalta Residential" at bounding box center [136, 208] width 69 height 9
click at [179, 234] on button "OK" at bounding box center [173, 233] width 32 height 20
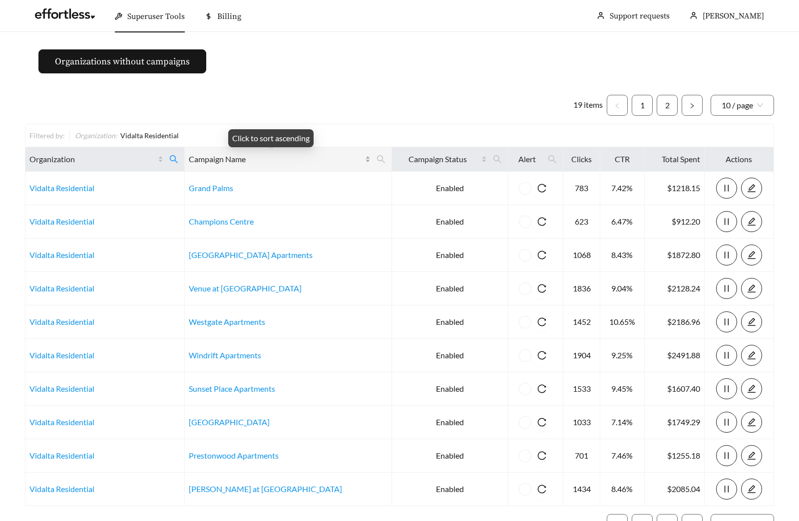
click at [342, 156] on div "Campaign Name" at bounding box center [279, 159] width 181 height 12
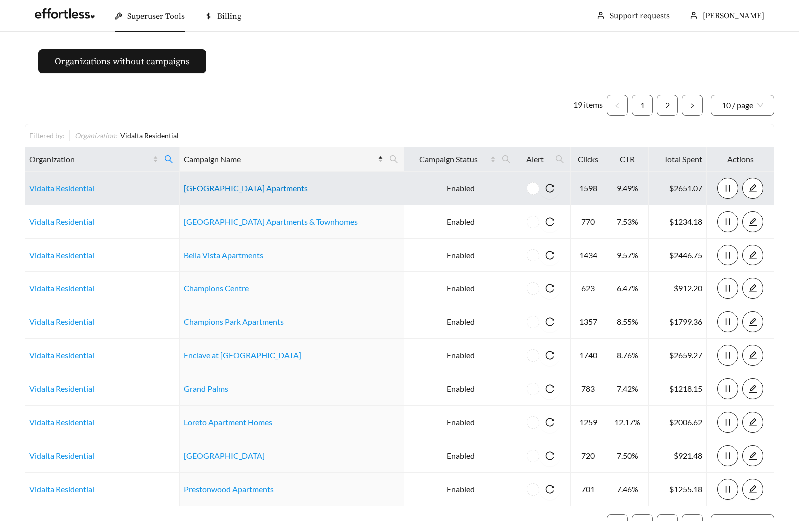
click at [225, 187] on link "Arbor Creek Apartments" at bounding box center [246, 187] width 124 height 9
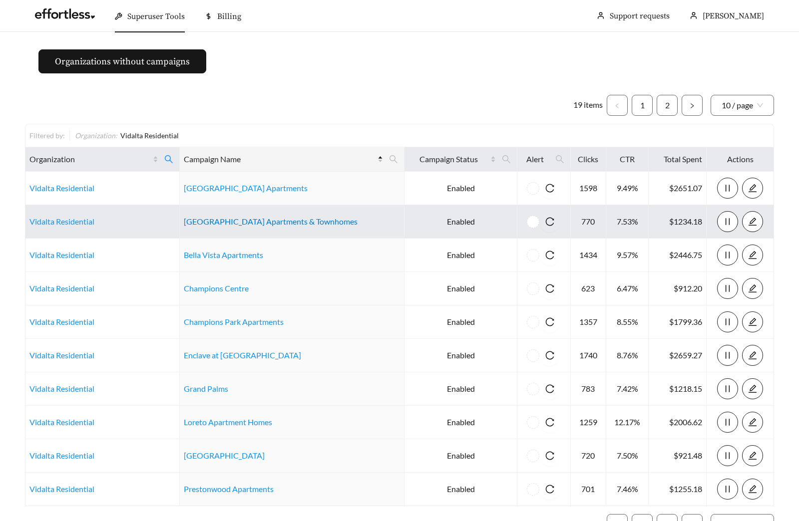
click at [241, 223] on link "Arlington Hills Apartments & Townhomes" at bounding box center [271, 221] width 174 height 9
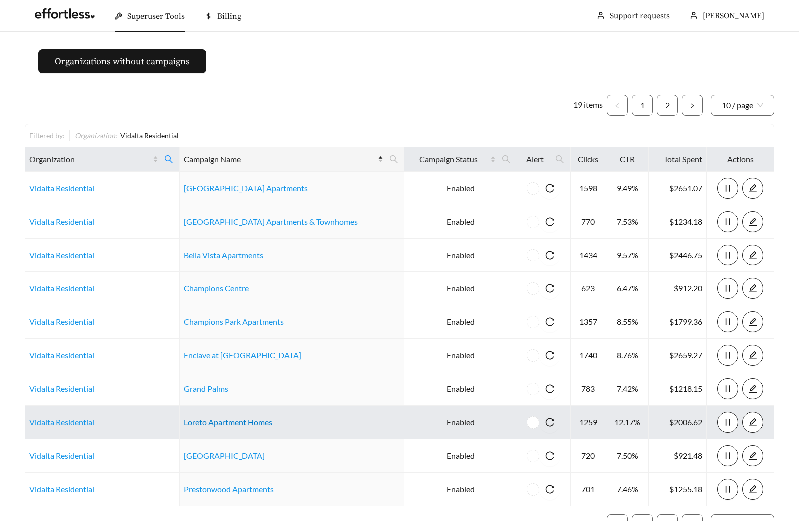
click at [249, 420] on link "Loreto Apartment Homes" at bounding box center [228, 421] width 88 height 9
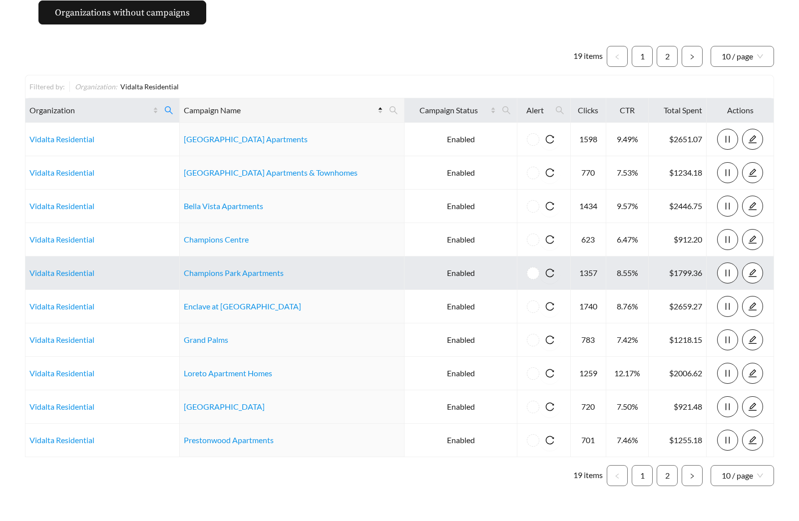
scroll to position [75, 0]
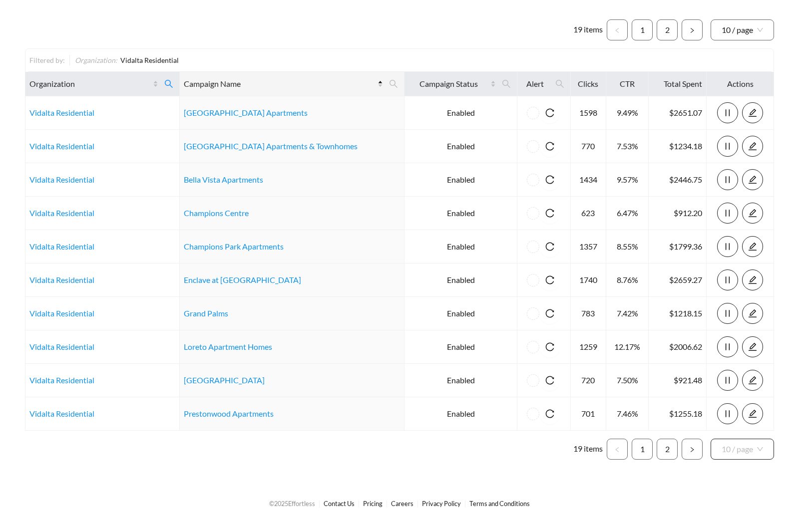
click at [746, 449] on span "10 / page" at bounding box center [741, 449] width 41 height 20
click at [739, 393] on div "20 / page" at bounding box center [742, 394] width 42 height 11
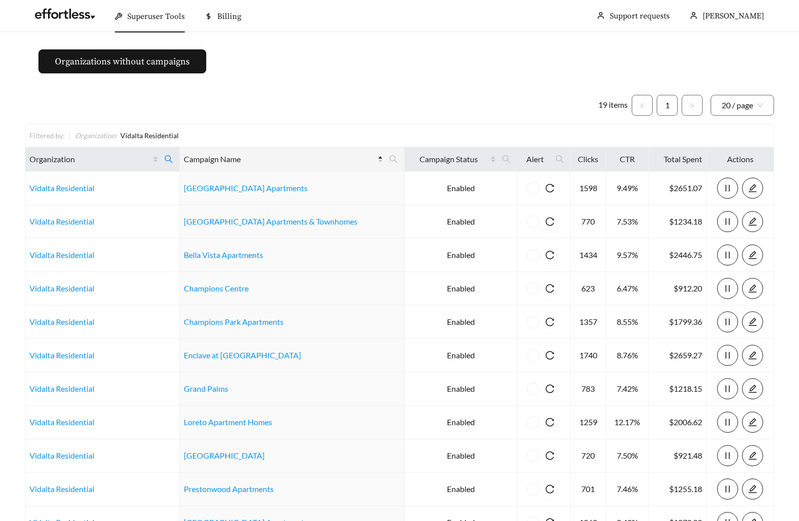
scroll to position [206, 0]
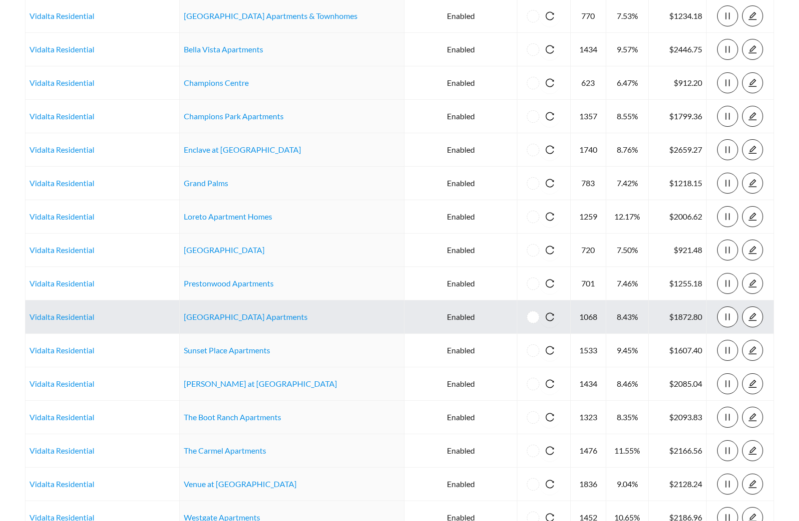
click at [241, 323] on td "[GEOGRAPHIC_DATA] Apartments" at bounding box center [292, 316] width 225 height 33
click at [245, 318] on link "[GEOGRAPHIC_DATA] Apartments" at bounding box center [246, 316] width 124 height 9
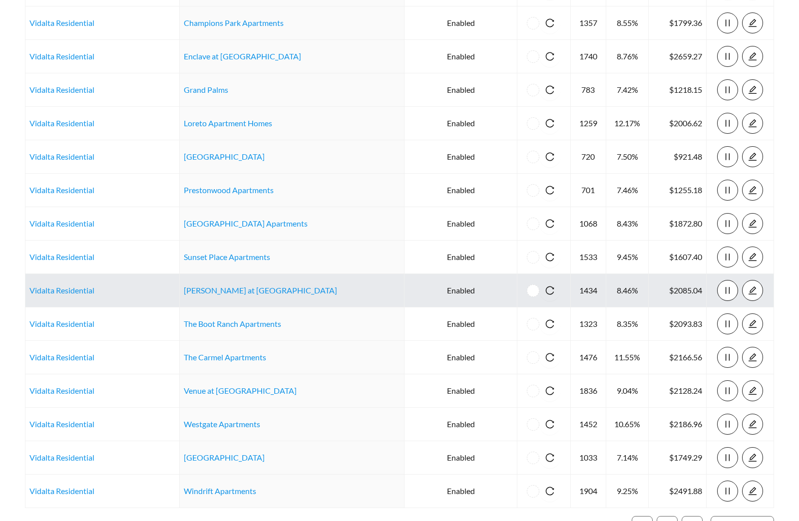
scroll to position [369, 0]
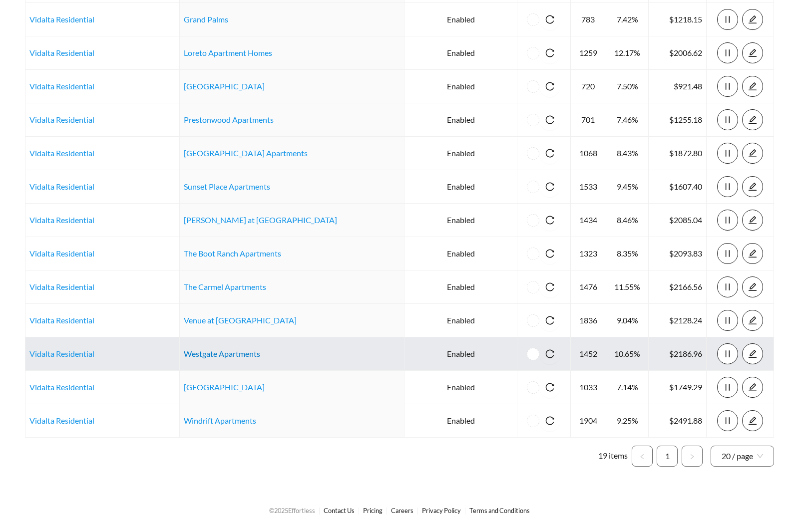
click at [245, 354] on link "Westgate Apartments" at bounding box center [222, 353] width 76 height 9
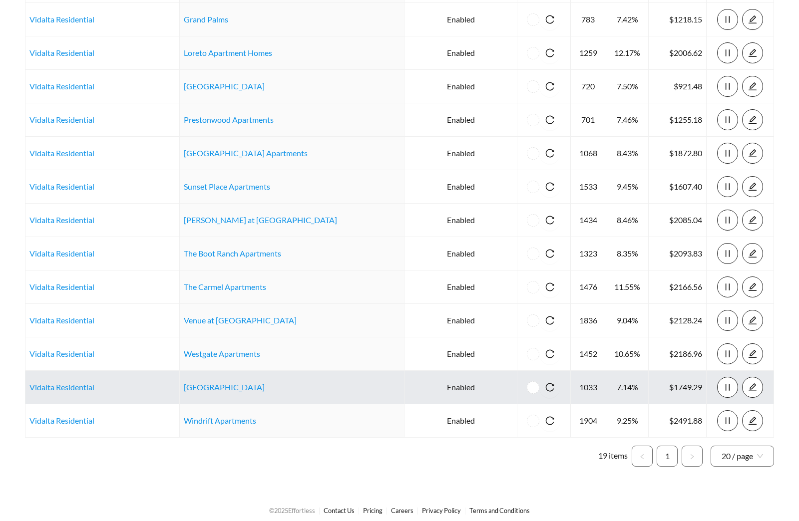
click at [212, 380] on td "Willow Park" at bounding box center [292, 387] width 225 height 33
click at [210, 385] on link "Willow Park" at bounding box center [224, 386] width 81 height 9
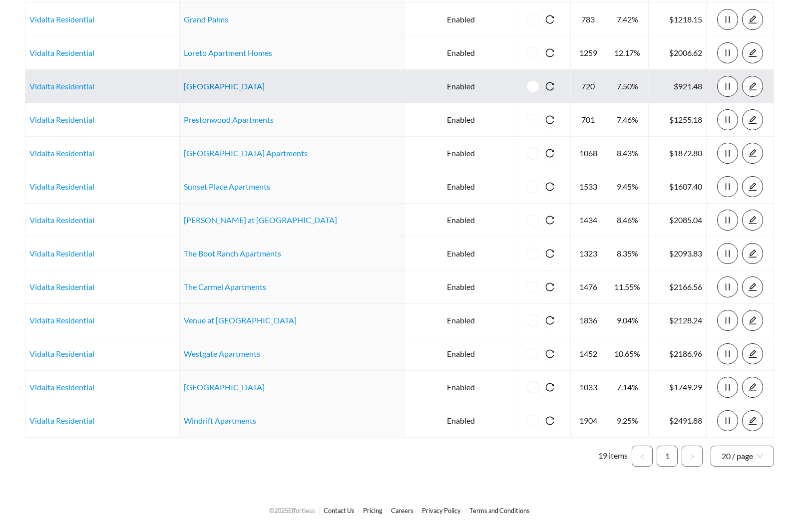
click at [222, 84] on link "Pelican Lake Apartments" at bounding box center [224, 85] width 81 height 9
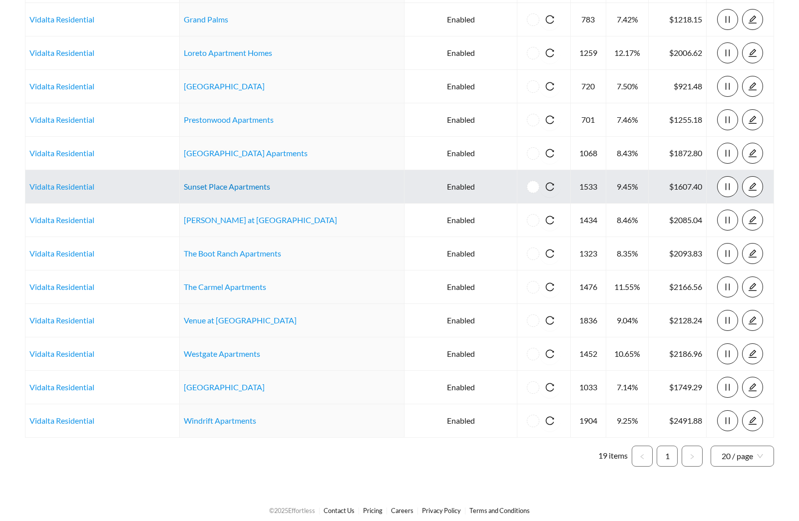
click at [245, 182] on link "Sunset Place Apartments" at bounding box center [227, 186] width 86 height 9
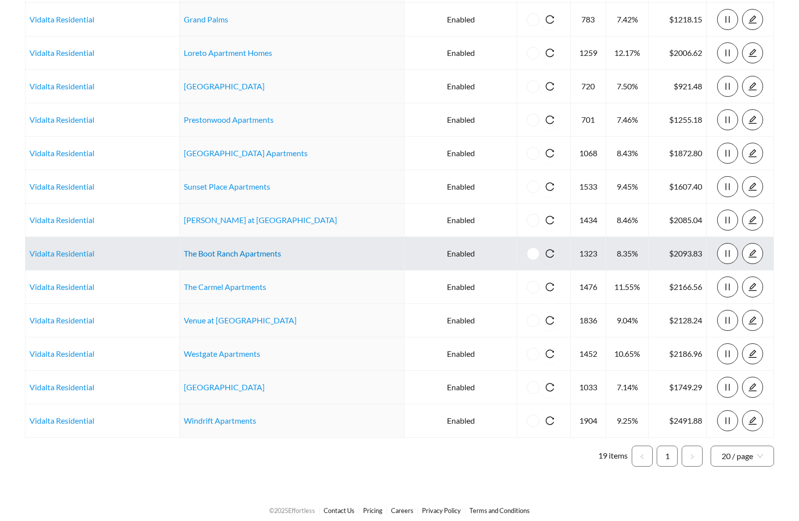
click at [232, 255] on link "The Boot Ranch Apartments" at bounding box center [232, 253] width 97 height 9
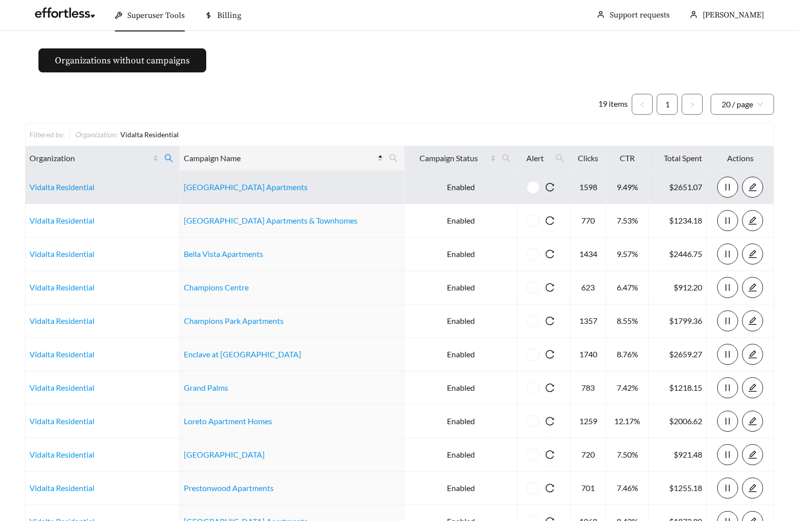
scroll to position [0, 0]
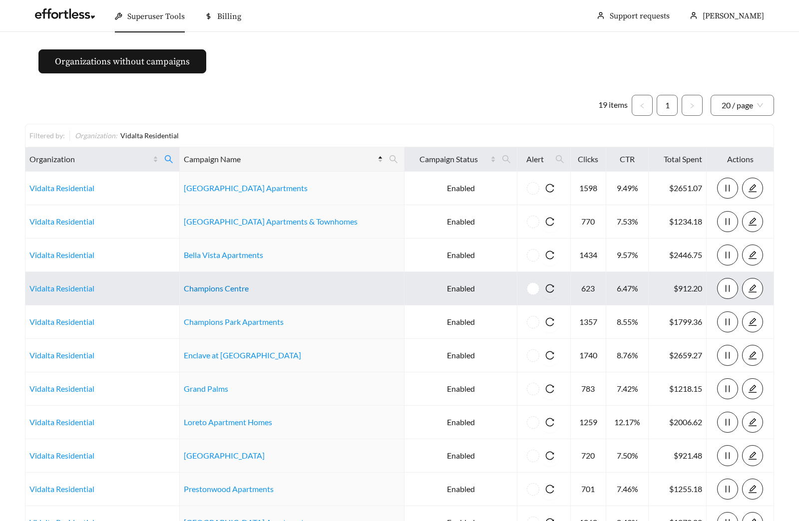
click at [239, 285] on link "Champions Centre" at bounding box center [216, 288] width 65 height 9
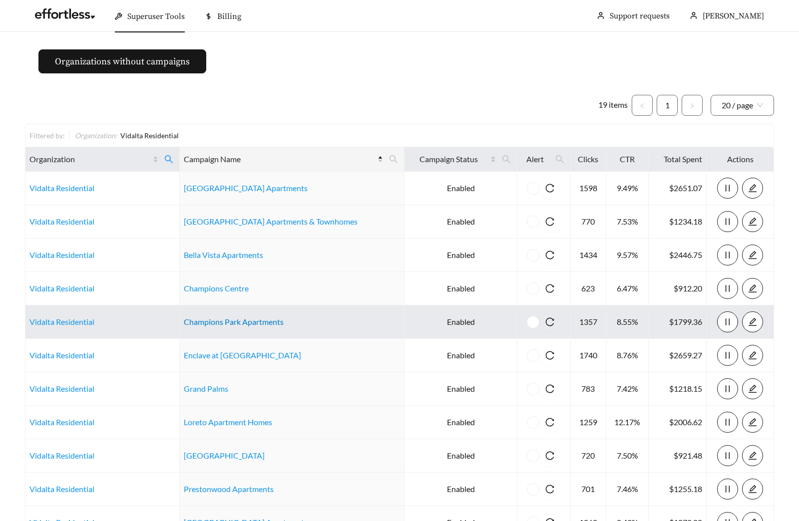
click at [248, 318] on link "Champions Park Apartments" at bounding box center [234, 321] width 100 height 9
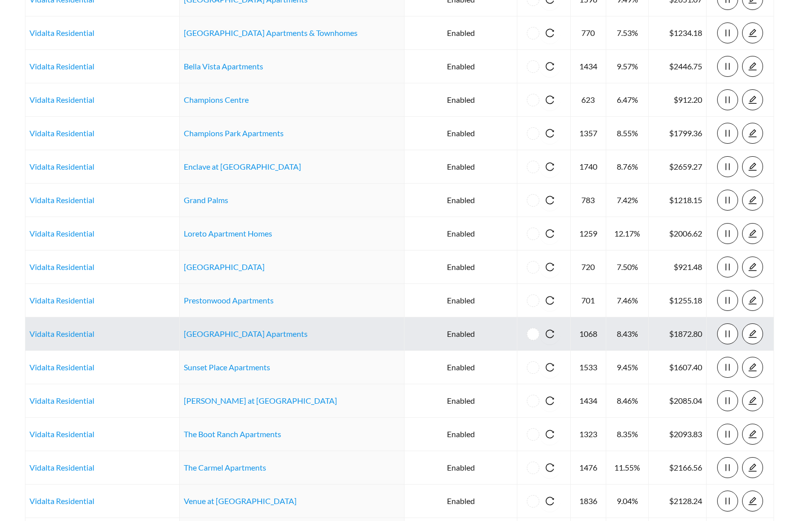
scroll to position [192, 0]
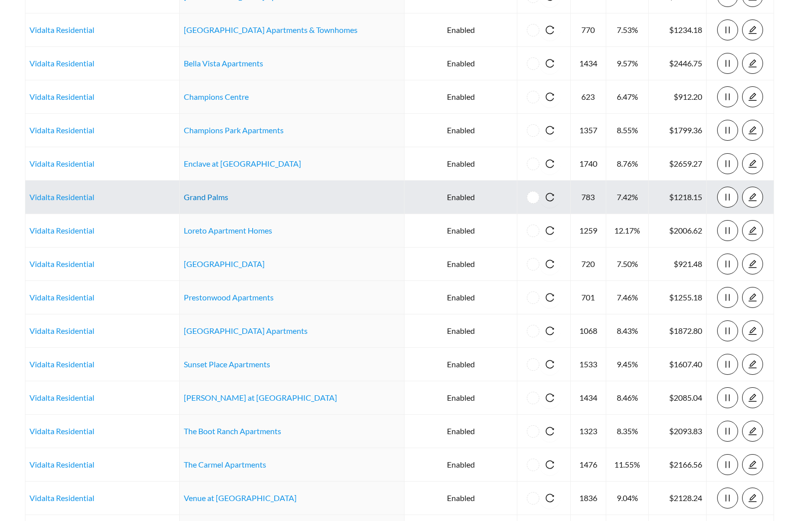
click at [199, 194] on link "Grand Palms" at bounding box center [206, 196] width 44 height 9
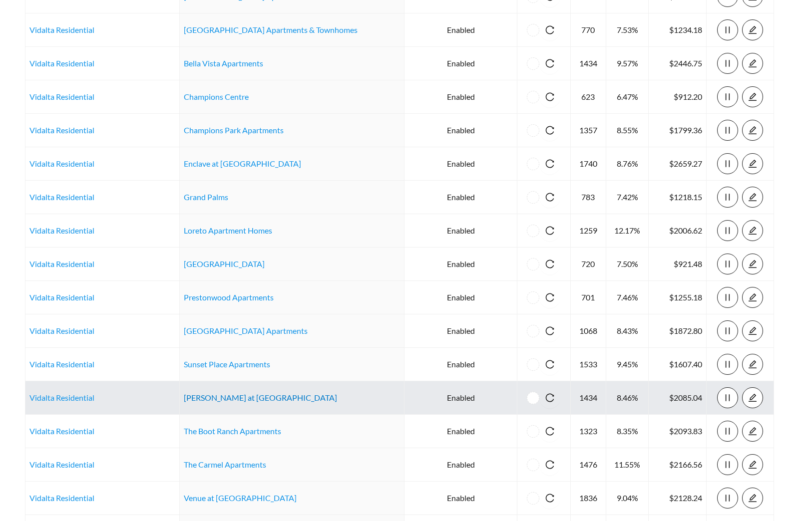
click at [237, 396] on link "Talcott at Windermere" at bounding box center [260, 397] width 153 height 9
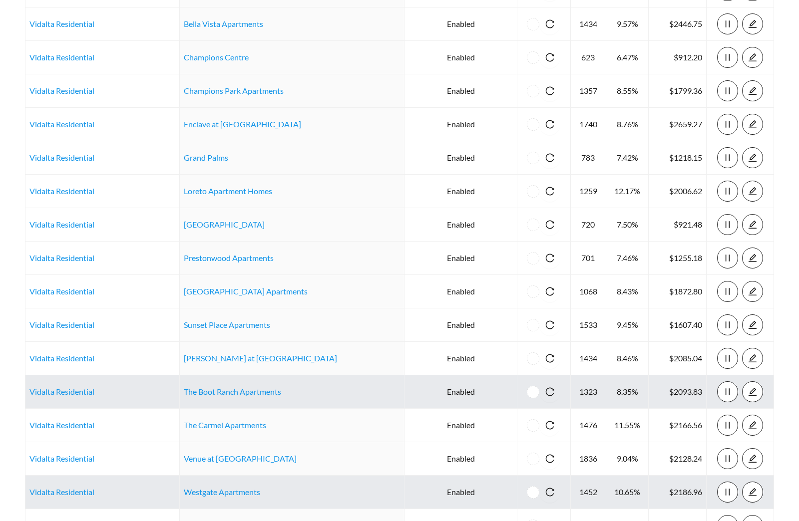
scroll to position [251, 0]
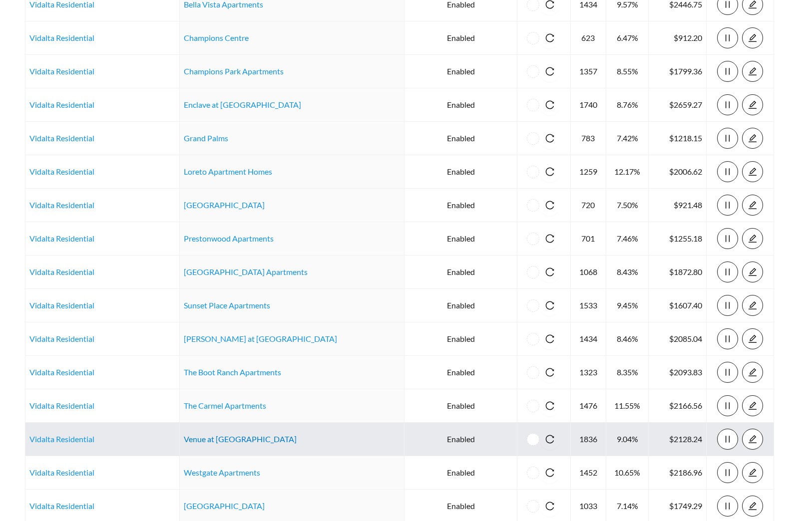
click at [257, 442] on link "Venue at Winter Park Apartments" at bounding box center [240, 438] width 113 height 9
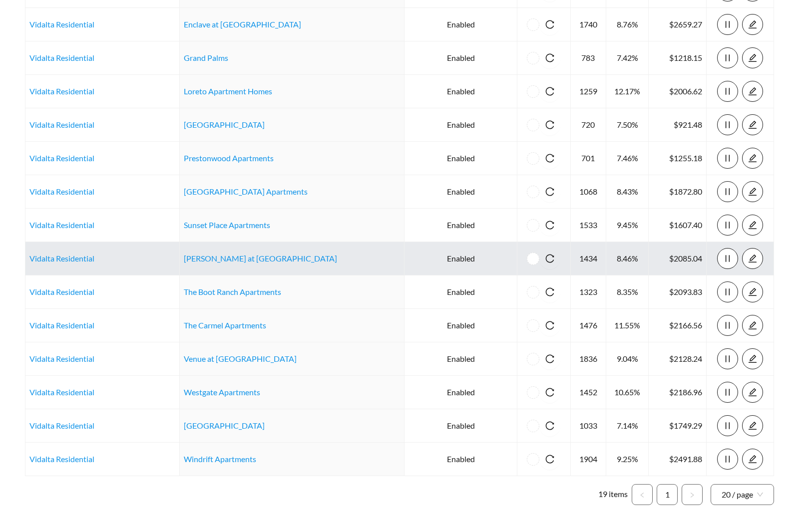
scroll to position [338, 0]
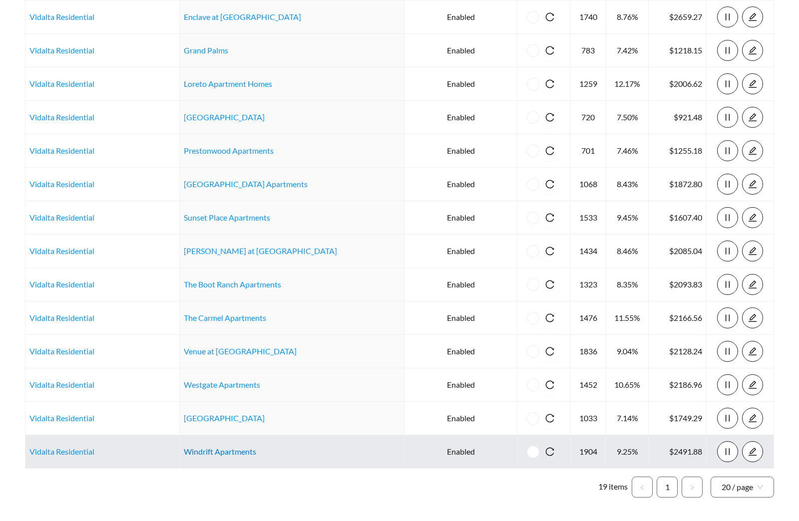
click at [236, 455] on link "Windrift Apartments" at bounding box center [220, 451] width 72 height 9
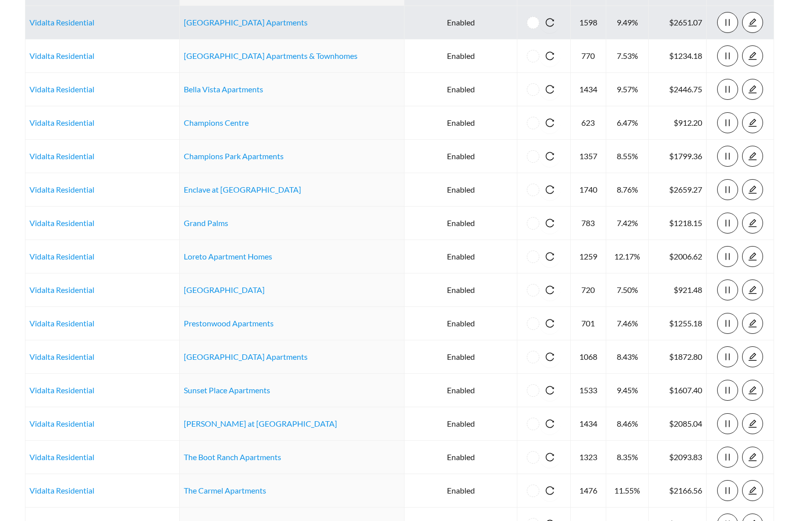
scroll to position [0, 0]
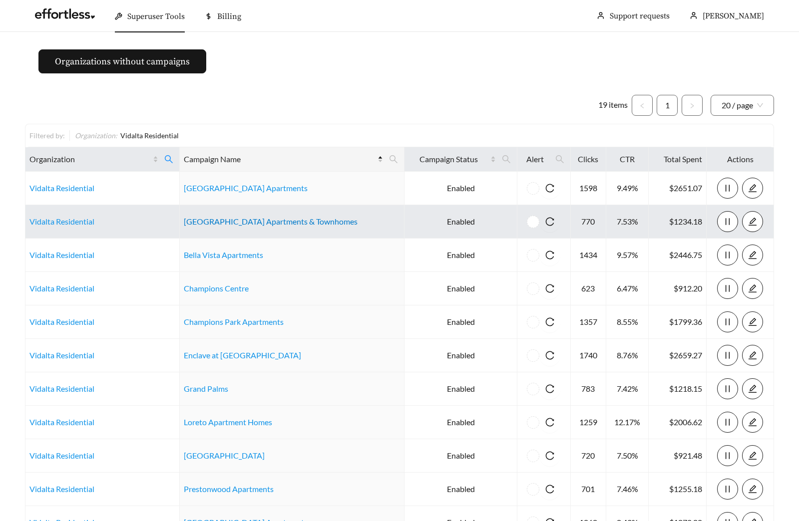
click at [230, 219] on link "Arlington Hills Apartments & Townhomes" at bounding box center [271, 221] width 174 height 9
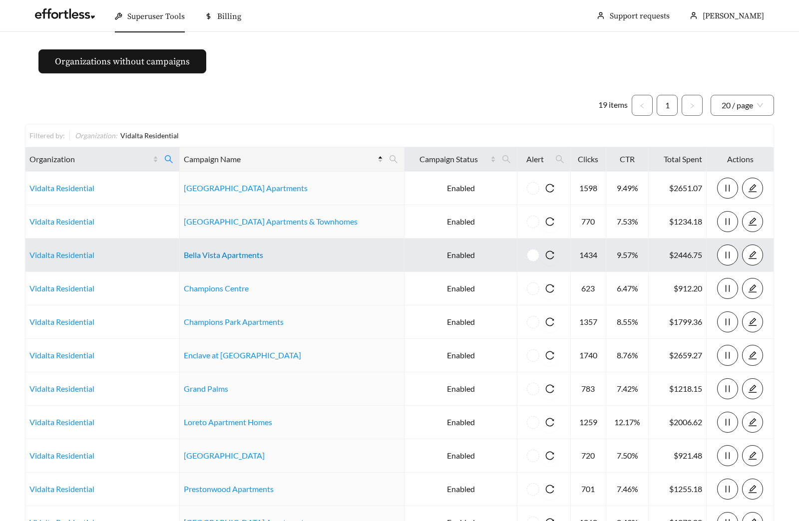
click at [235, 253] on link "Bella Vista Apartments" at bounding box center [223, 254] width 79 height 9
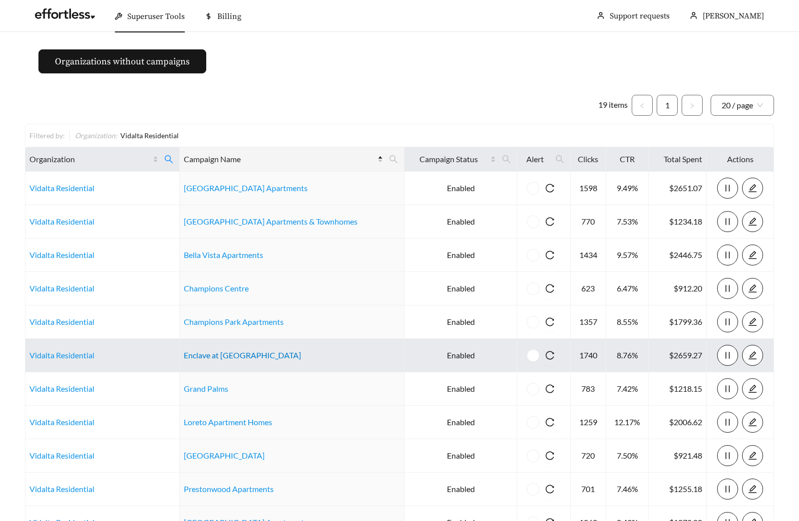
click at [230, 354] on link "Enclave at Prestonwood Apartments" at bounding box center [242, 354] width 117 height 9
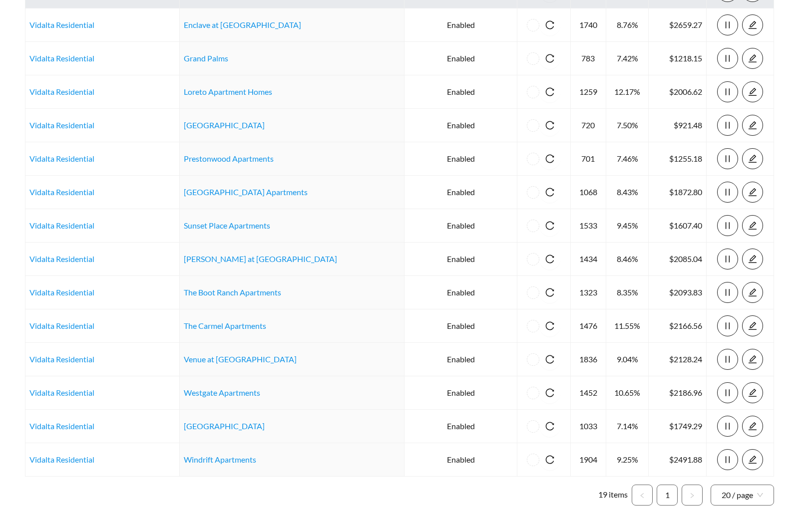
scroll to position [337, 0]
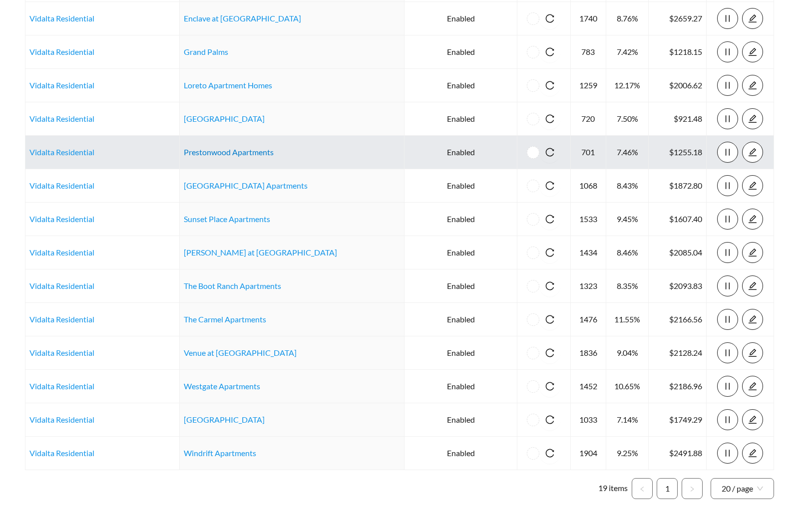
click at [230, 147] on link "Prestonwood Apartments" at bounding box center [229, 151] width 90 height 9
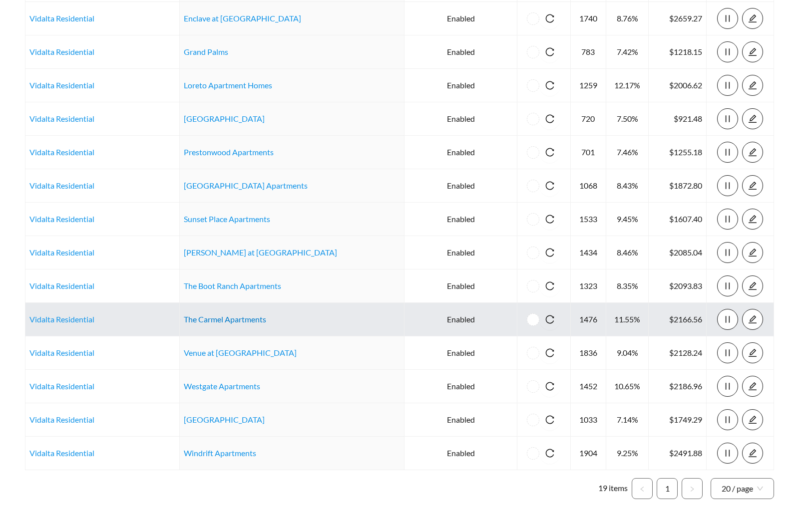
click at [225, 321] on link "The Carmel Apartments" at bounding box center [225, 318] width 82 height 9
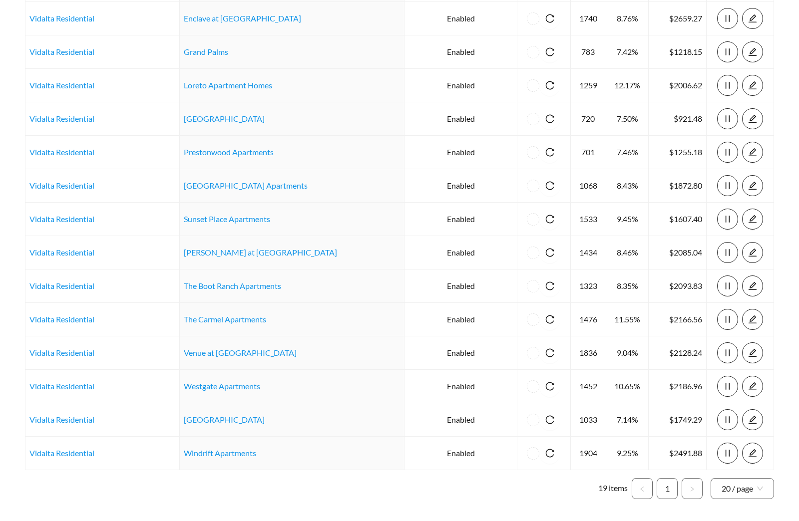
scroll to position [0, 0]
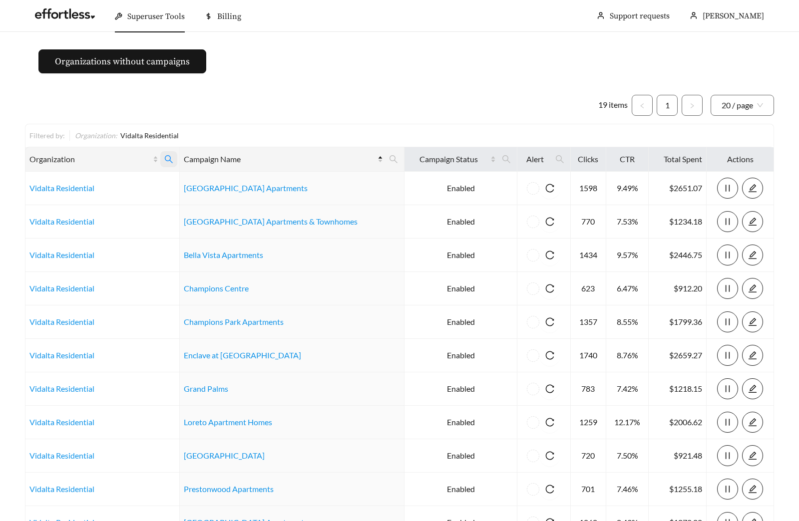
click at [173, 157] on icon "search" at bounding box center [168, 159] width 9 height 9
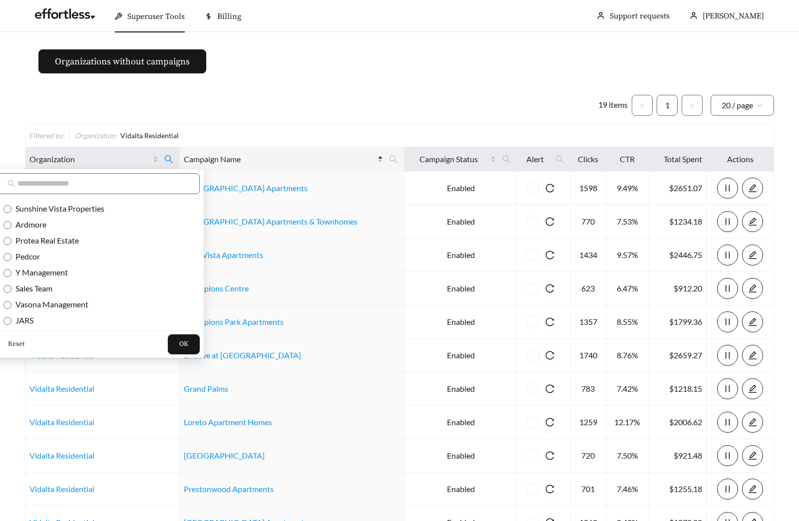
click at [20, 340] on span "Reset" at bounding box center [16, 344] width 16 height 10
click at [168, 344] on button "OK" at bounding box center [184, 344] width 32 height 20
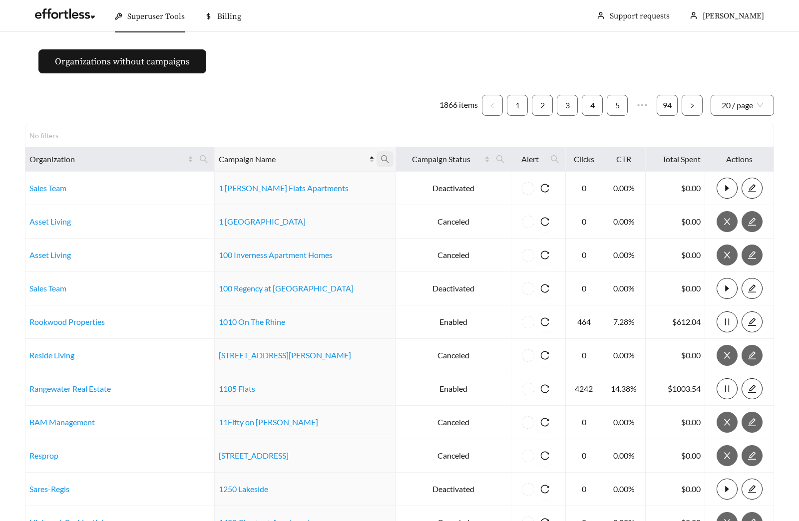
click at [380, 155] on icon "search" at bounding box center [384, 159] width 9 height 9
click at [305, 185] on input "text" at bounding box center [303, 183] width 102 height 21
type input "********"
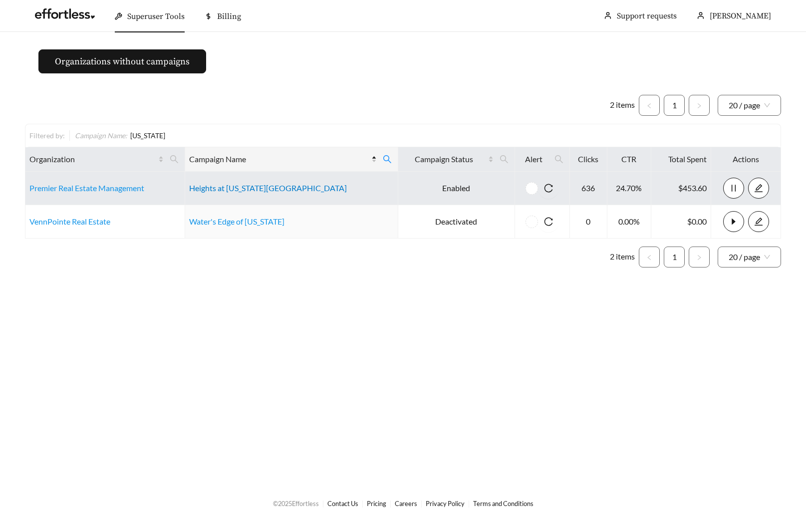
click at [275, 190] on link "Heights at Delaware Ridge" at bounding box center [268, 187] width 158 height 9
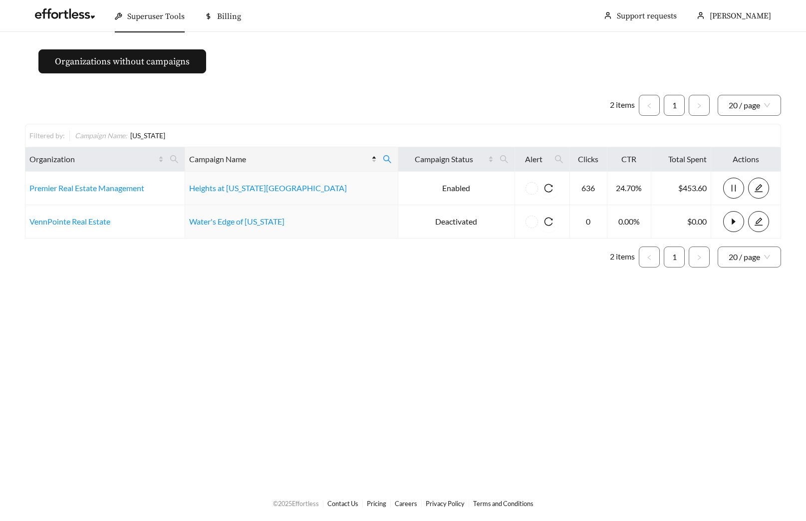
click at [280, 63] on main "Organizations without campaigns 2 items 1 20 / page Filtered by: Campaign Name …" at bounding box center [403, 258] width 806 height 453
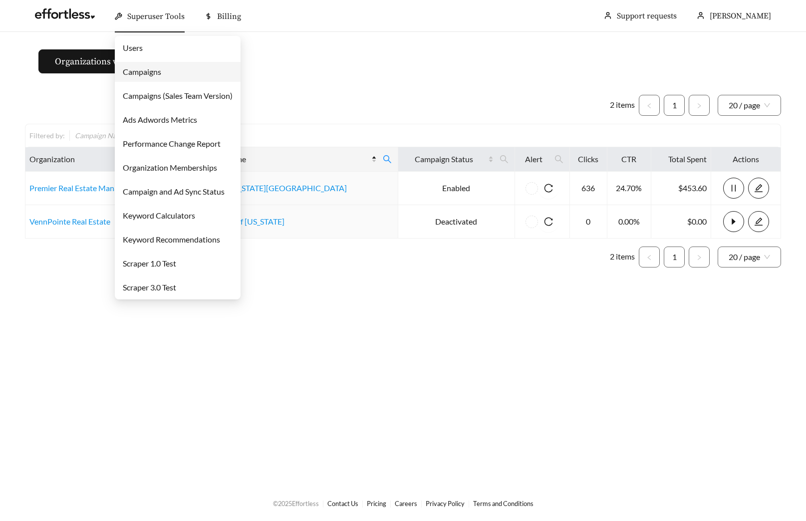
click at [143, 45] on link "Users" at bounding box center [133, 47] width 20 height 9
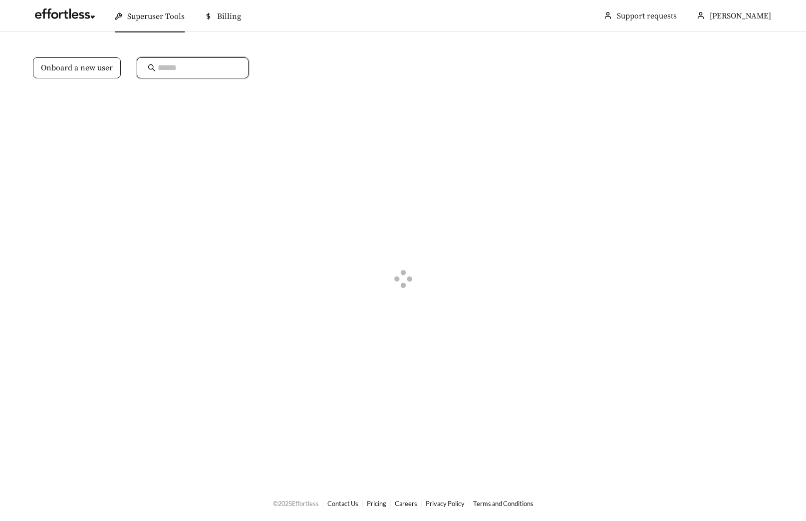
click at [180, 70] on input "text" at bounding box center [198, 68] width 80 height 12
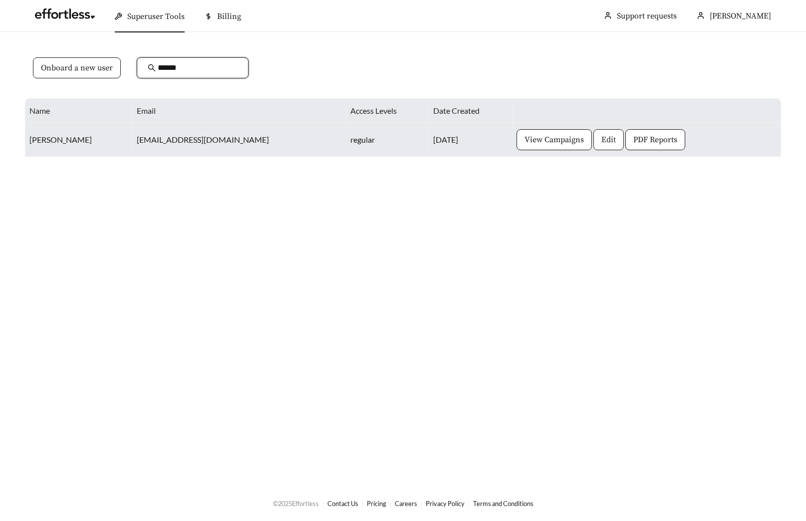
type input "******"
click at [601, 145] on span "Edit" at bounding box center [608, 140] width 14 height 12
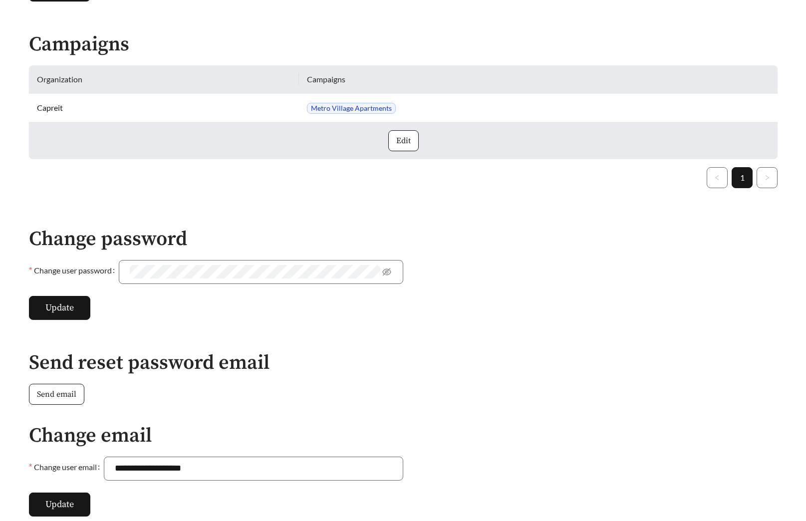
scroll to position [255, 0]
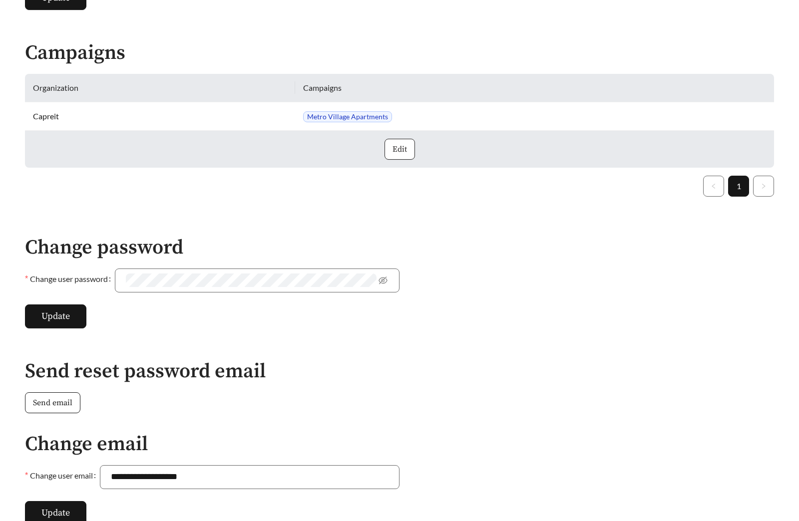
click at [396, 146] on span "Edit" at bounding box center [399, 149] width 14 height 12
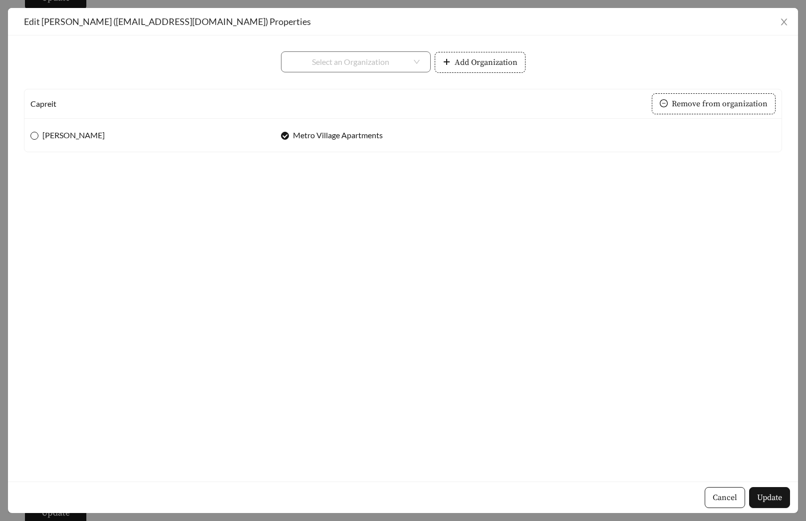
click at [68, 140] on span "Hart Townes" at bounding box center [73, 135] width 70 height 12
click at [777, 489] on button "Update" at bounding box center [769, 497] width 41 height 21
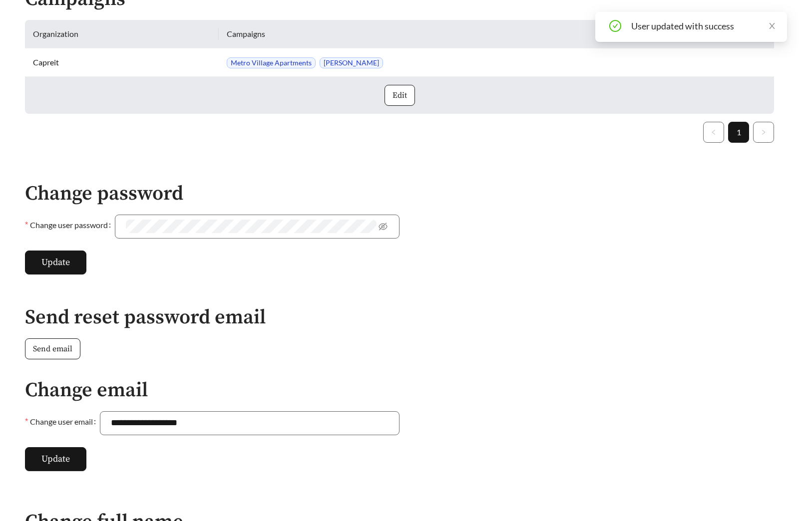
scroll to position [321, 0]
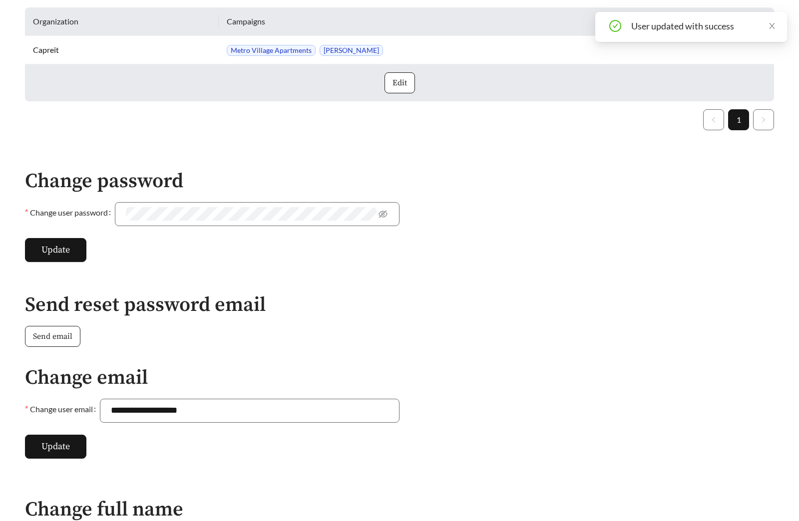
click at [45, 335] on span "Send email" at bounding box center [52, 336] width 39 height 12
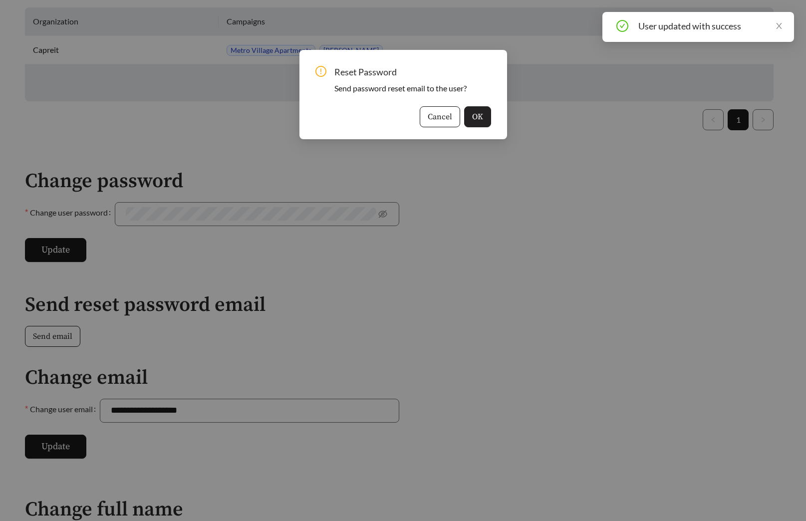
click at [486, 116] on button "OK" at bounding box center [477, 116] width 27 height 21
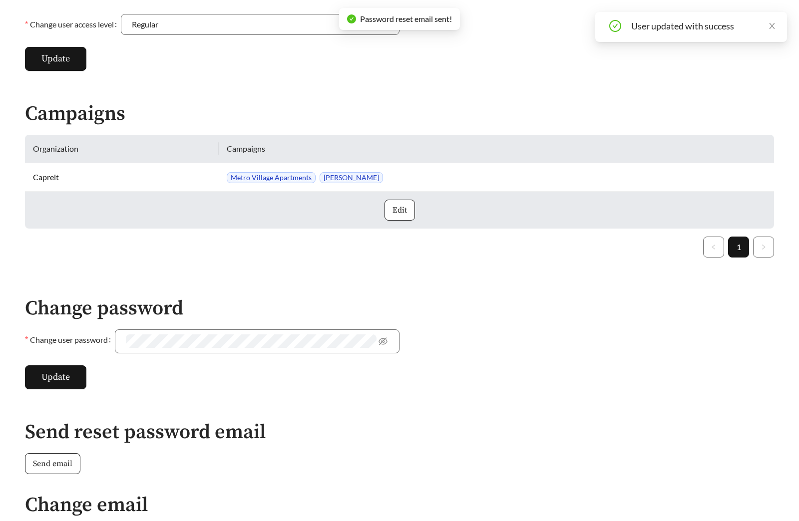
scroll to position [0, 0]
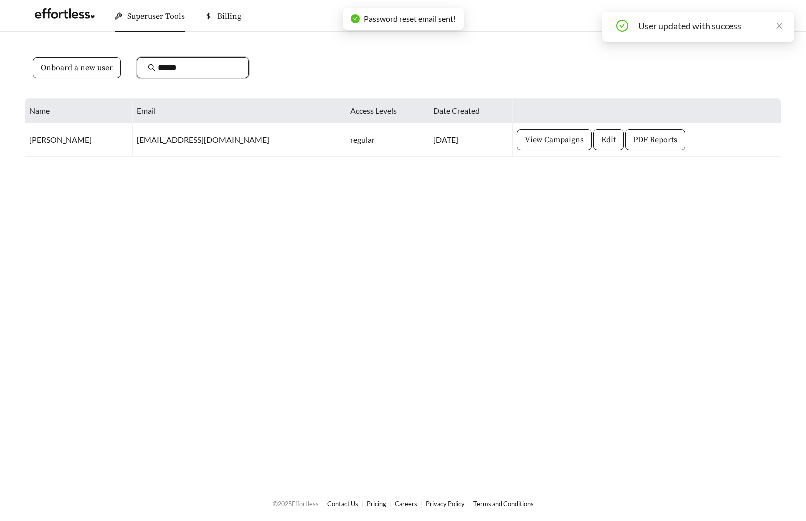
drag, startPoint x: 154, startPoint y: 72, endPoint x: 125, endPoint y: 72, distance: 28.9
click at [130, 72] on div "Onboard a new user ******" at bounding box center [403, 73] width 756 height 49
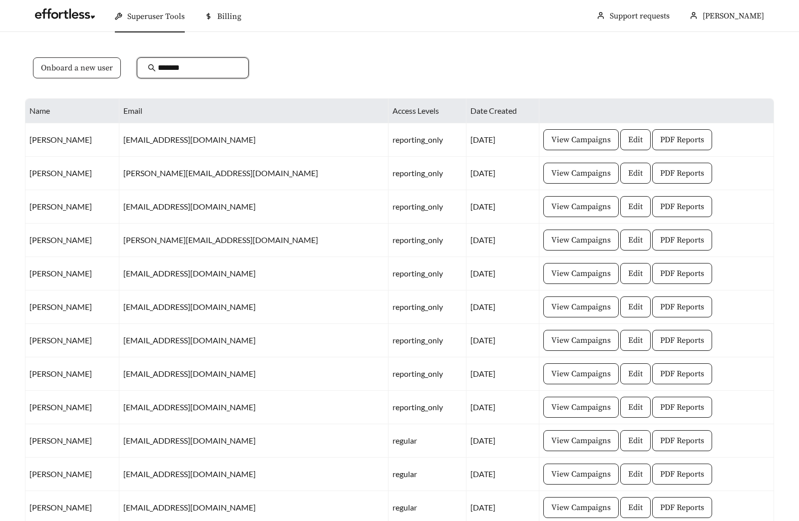
drag, startPoint x: 196, startPoint y: 65, endPoint x: 107, endPoint y: 71, distance: 89.1
click at [112, 71] on div "Onboard a new user *******" at bounding box center [399, 73] width 749 height 49
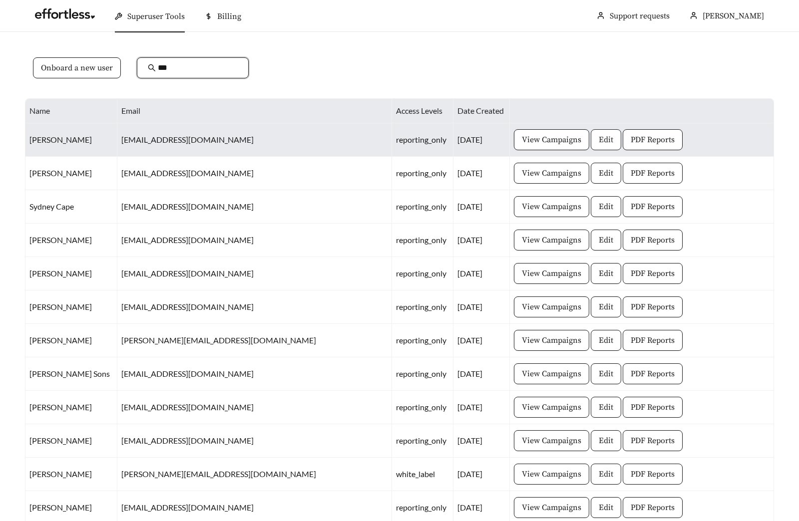
type input "***"
click at [598, 144] on span "Edit" at bounding box center [605, 140] width 14 height 12
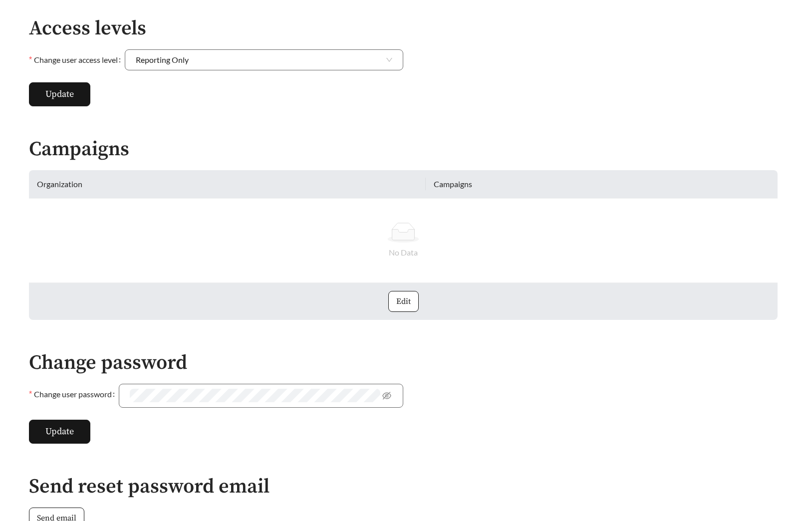
scroll to position [270, 0]
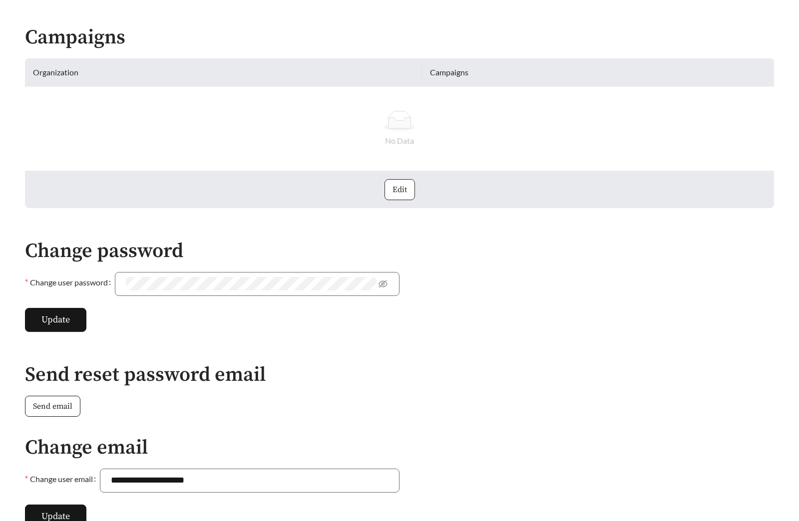
click at [404, 185] on span "Edit" at bounding box center [399, 190] width 14 height 12
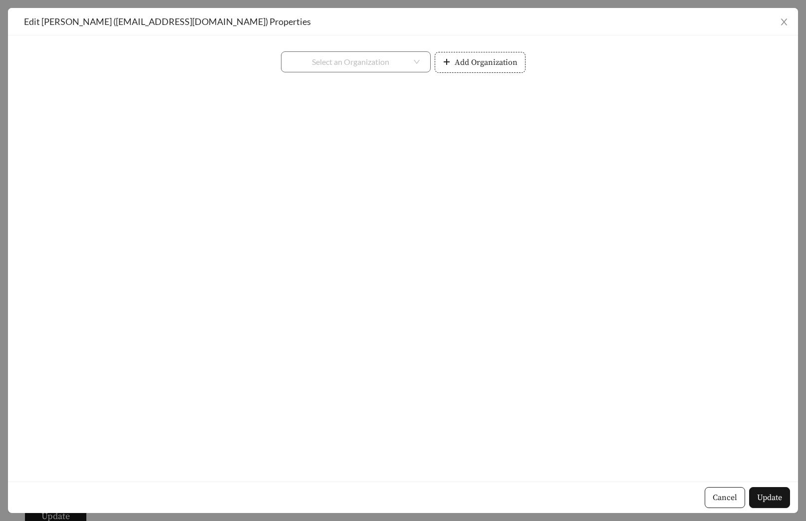
click at [482, 67] on span "Add Organization" at bounding box center [486, 62] width 63 height 12
click at [369, 58] on div "Select an Organization" at bounding box center [306, 61] width 150 height 21
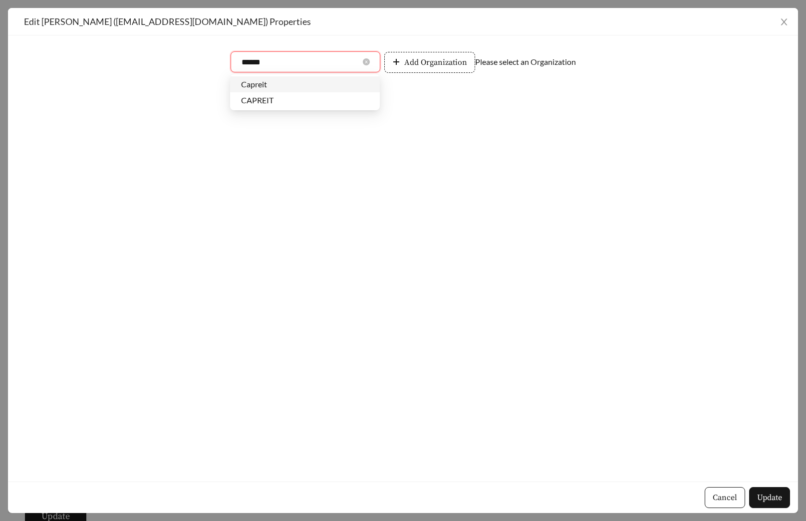
type input "*******"
click at [259, 82] on div "Capreit" at bounding box center [305, 84] width 128 height 11
click at [300, 131] on div "Capreit Capreit Add Organization Please select an Organization" at bounding box center [403, 258] width 758 height 414
click at [398, 62] on icon "plus" at bounding box center [396, 61] width 6 height 0
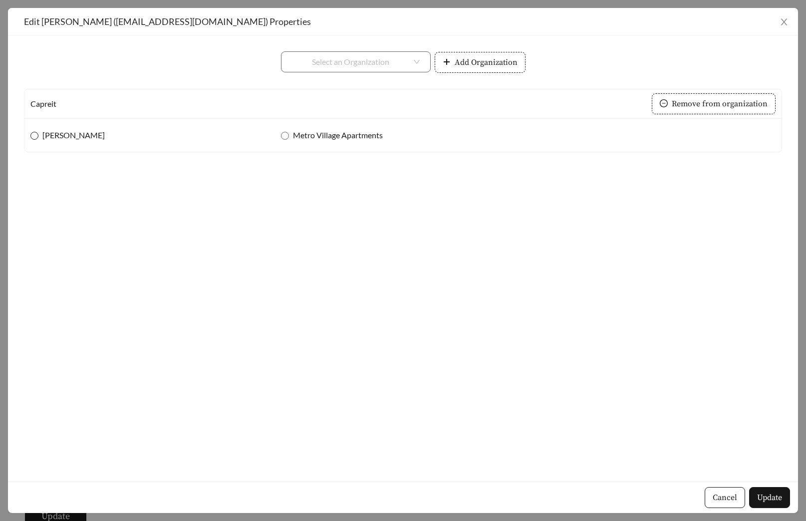
click at [70, 134] on span "Hart Townes" at bounding box center [73, 135] width 70 height 12
click at [772, 499] on span "Update" at bounding box center [769, 498] width 25 height 12
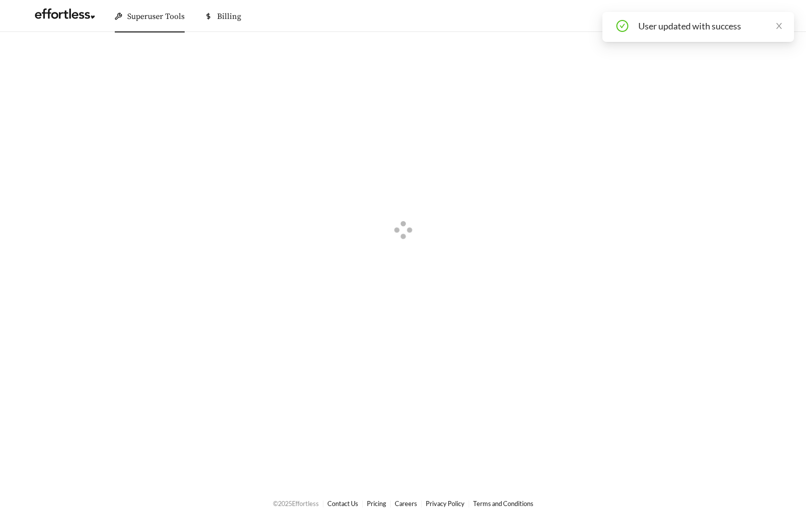
scroll to position [0, 0]
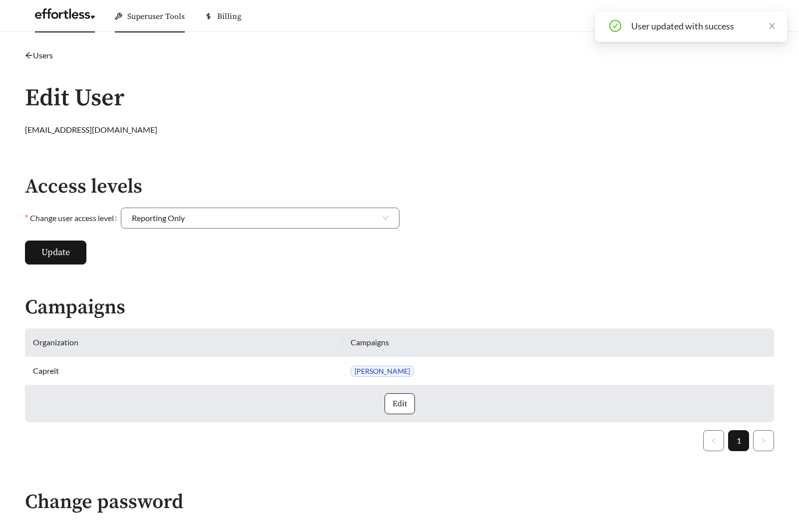
click at [62, 21] on link at bounding box center [65, 16] width 60 height 10
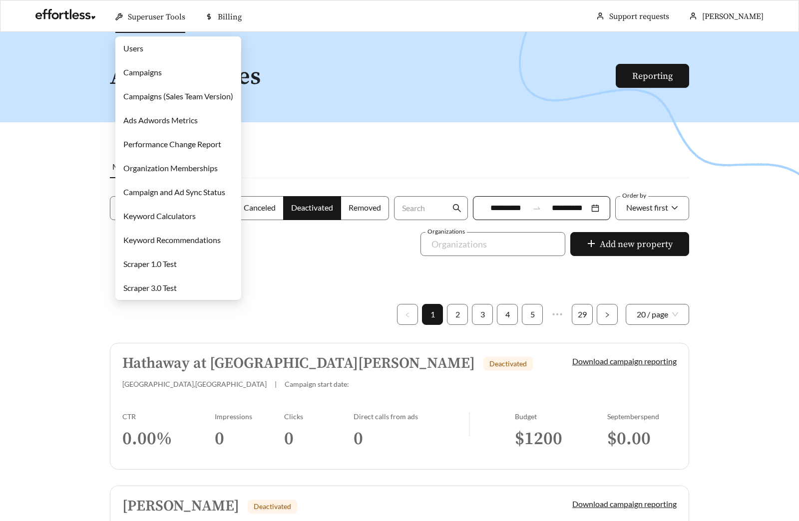
click at [155, 71] on link "Campaigns" at bounding box center [142, 71] width 38 height 9
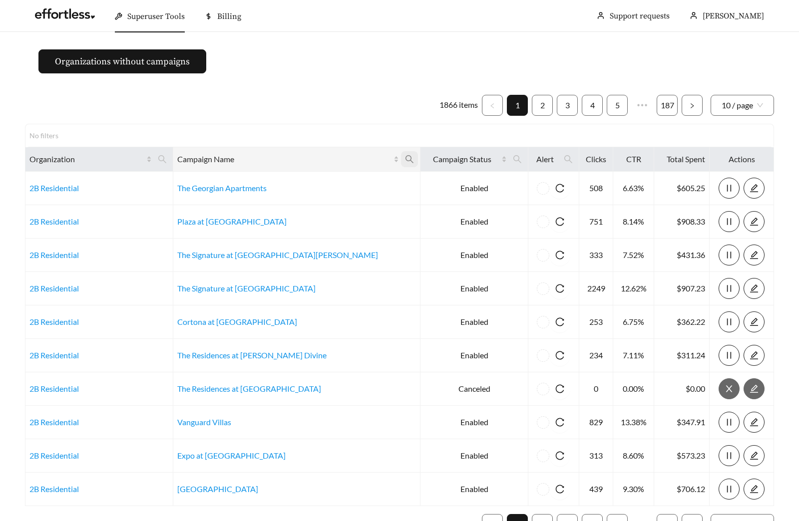
click at [405, 161] on icon "search" at bounding box center [409, 159] width 8 height 8
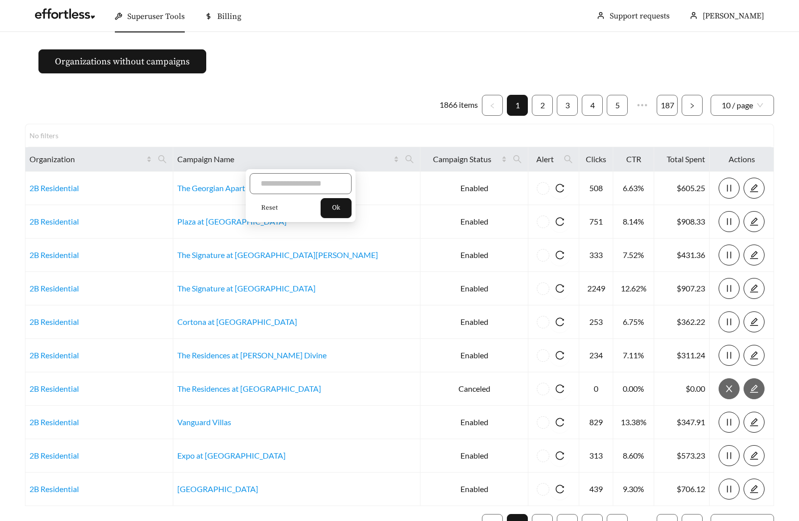
click at [298, 172] on div "Reset Ok" at bounding box center [301, 195] width 110 height 53
click at [297, 179] on input "text" at bounding box center [301, 183] width 102 height 21
type input "********"
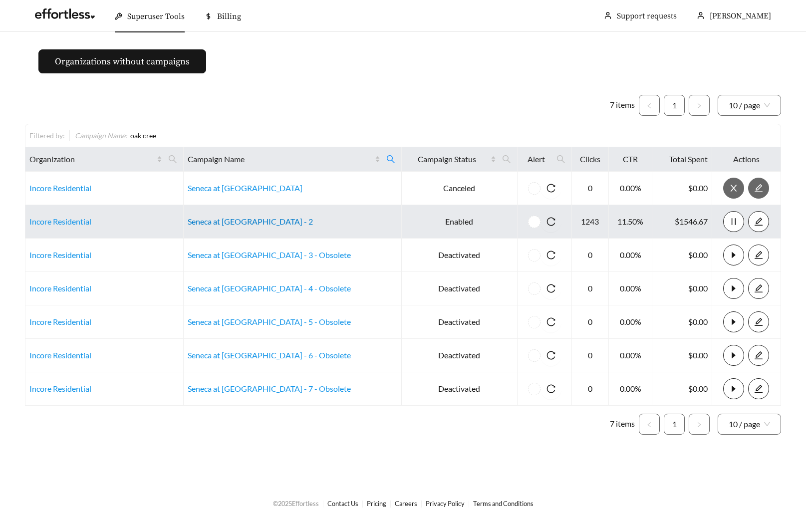
click at [232, 220] on link "Seneca at Oak Creek - 2" at bounding box center [250, 221] width 125 height 9
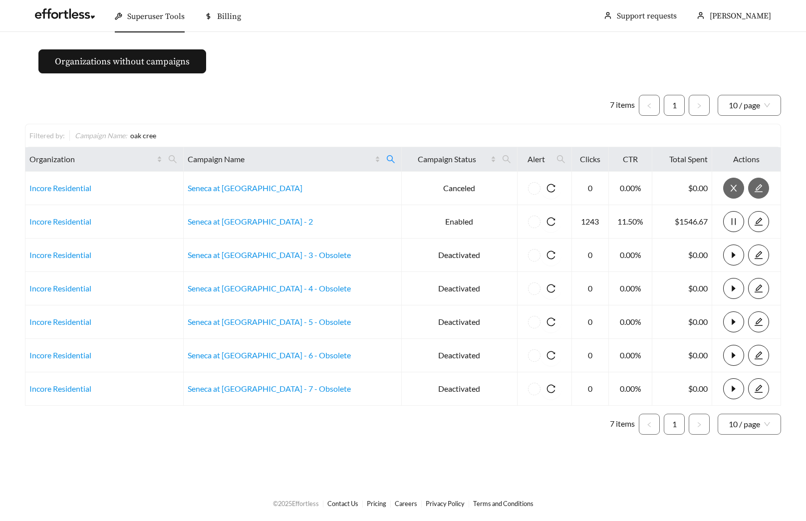
click at [319, 118] on div "7 items 1 10 / page Filtered by: Campaign Name : oak cree Organization Campaign…" at bounding box center [403, 265] width 756 height 340
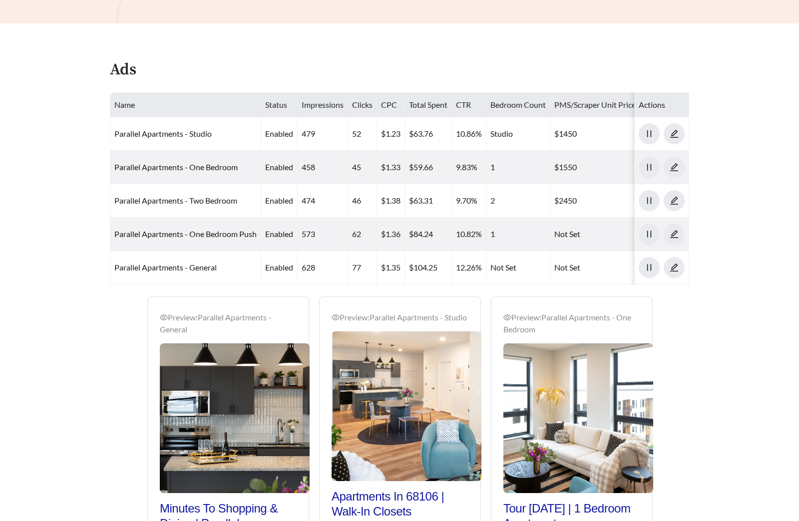
scroll to position [204, 0]
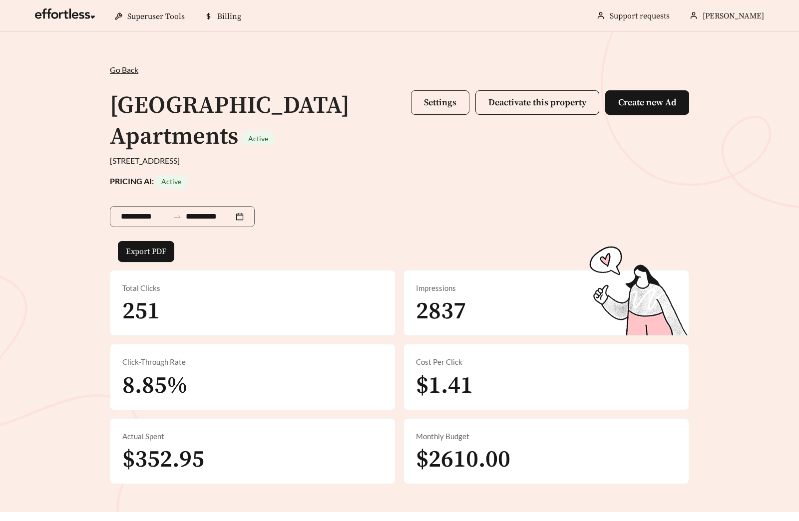
click at [436, 97] on span "Settings" at bounding box center [440, 102] width 32 height 11
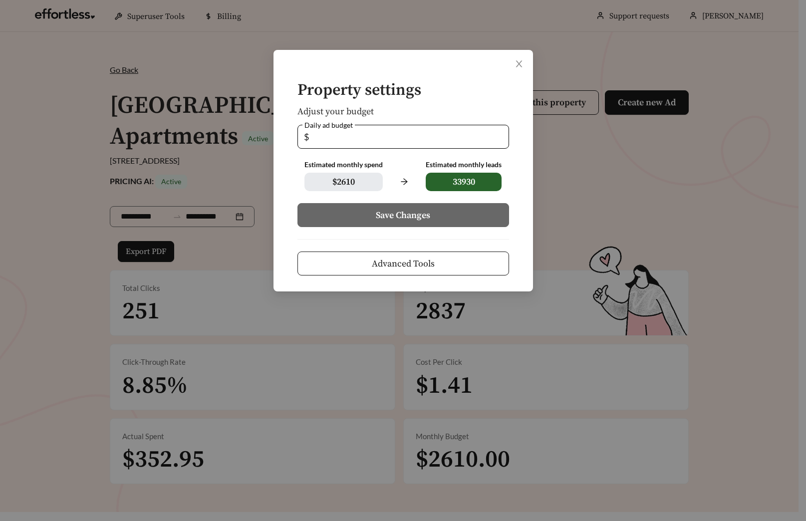
click at [436, 276] on div "Property settings Adjust your budget Daily ad budget $ ** Estimated monthly spe…" at bounding box center [404, 171] width 260 height 242
click at [442, 267] on button "Advanced Tools" at bounding box center [403, 264] width 212 height 24
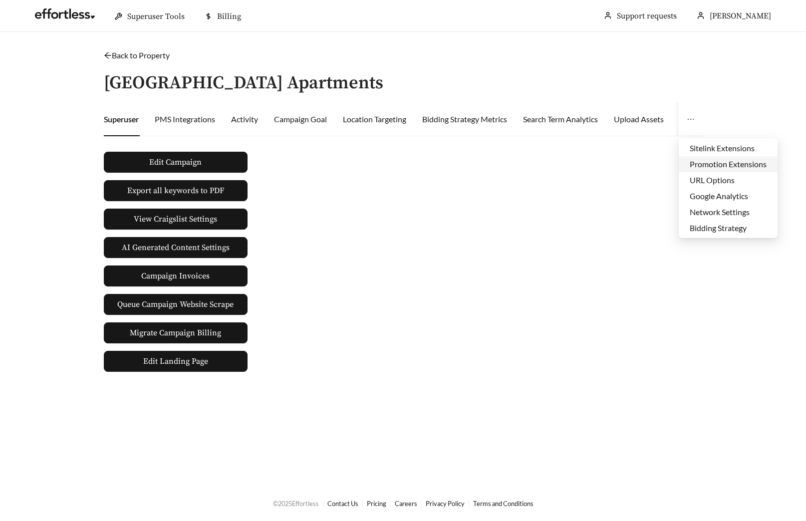
click at [718, 159] on li "Promotion Extensions" at bounding box center [728, 164] width 99 height 16
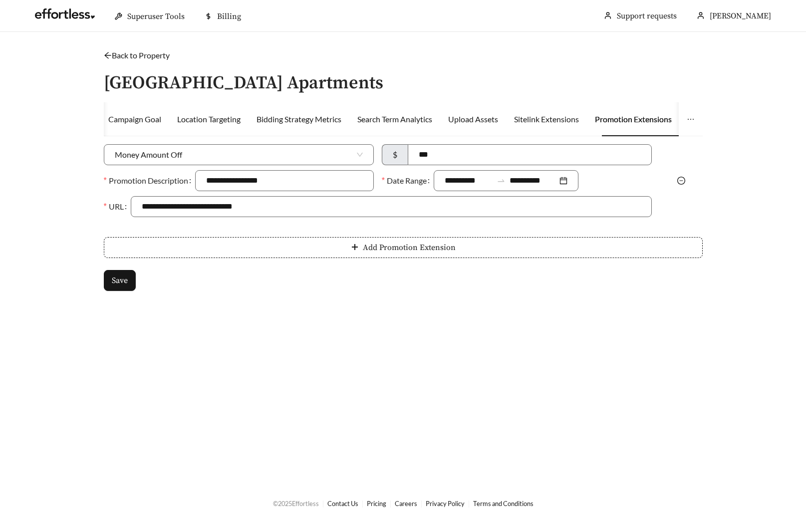
click at [683, 181] on icon "minus-circle" at bounding box center [681, 181] width 8 height 8
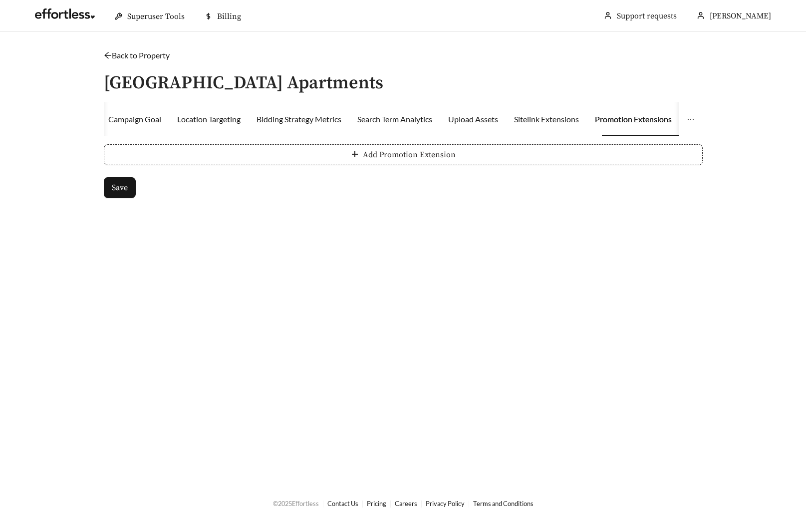
click at [244, 164] on button "Add Promotion Extension" at bounding box center [403, 154] width 599 height 21
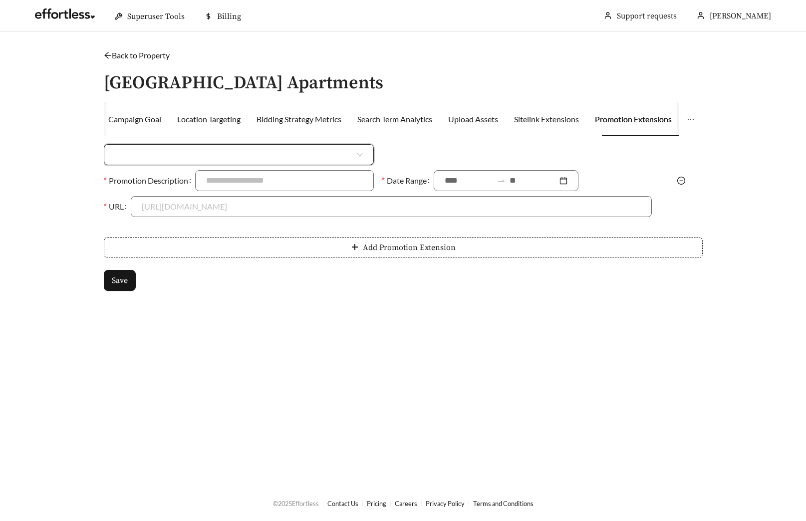
click at [190, 154] on input "search" at bounding box center [235, 155] width 240 height 20
click at [173, 192] on div "Percent Off" at bounding box center [239, 193] width 248 height 11
click at [445, 158] on input at bounding box center [530, 155] width 241 height 20
type input "***"
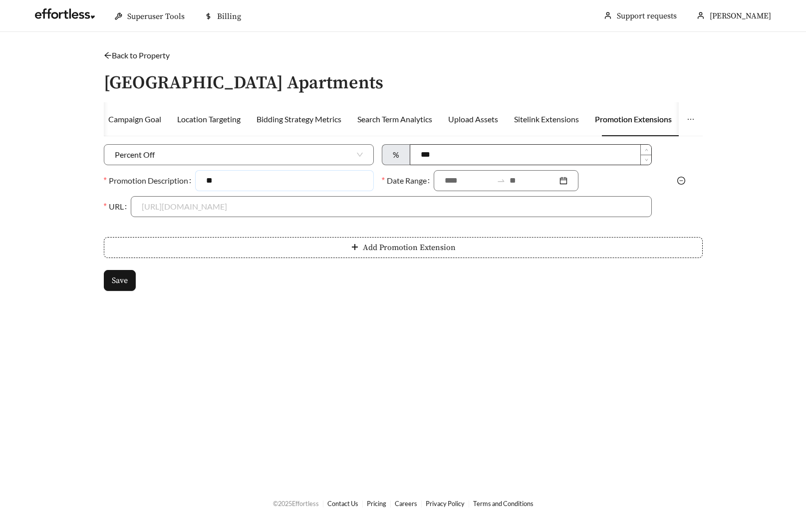
type input "*"
type input "**********"
click at [456, 176] on input at bounding box center [469, 181] width 48 height 12
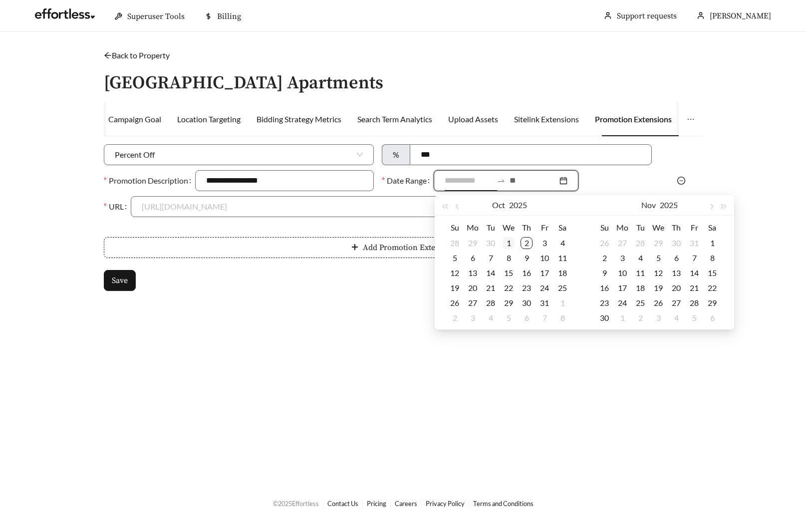
type input "**********"
click at [507, 243] on div "1" at bounding box center [509, 243] width 12 height 12
type input "**********"
click at [542, 300] on div "31" at bounding box center [545, 303] width 12 height 12
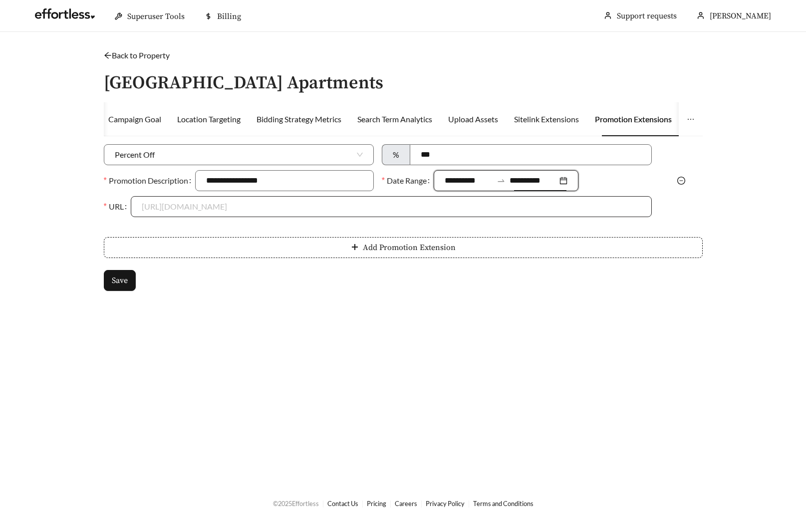
click at [204, 213] on input "URL" at bounding box center [391, 207] width 499 height 20
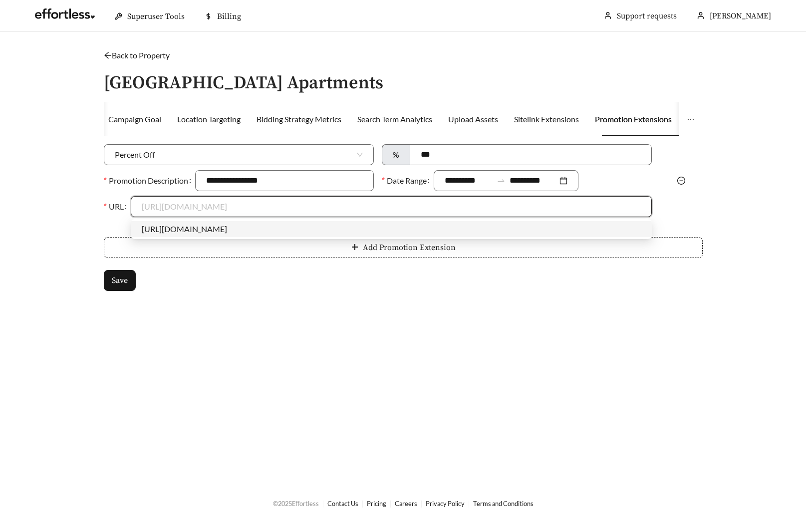
click at [201, 226] on div "https://www.arborcreekinfo.com" at bounding box center [391, 229] width 499 height 11
type input "**********"
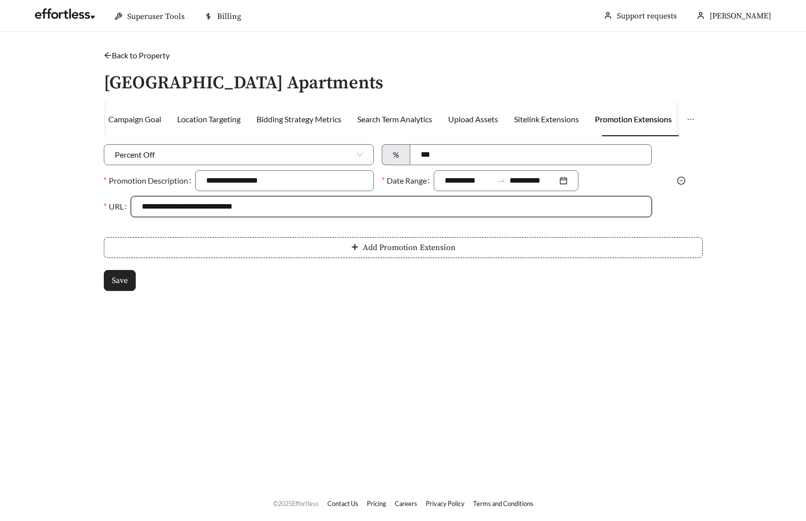
click at [130, 280] on button "Save" at bounding box center [120, 280] width 32 height 21
click at [139, 54] on link "Back to Property" at bounding box center [137, 54] width 66 height 9
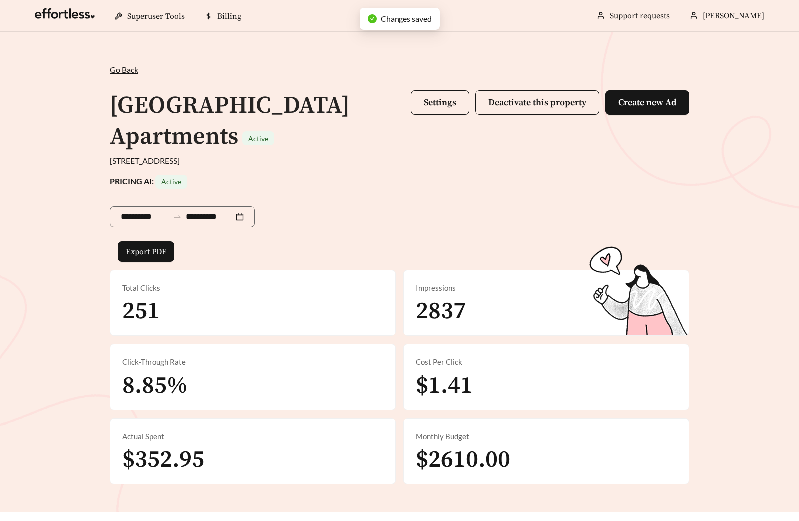
scroll to position [341, 0]
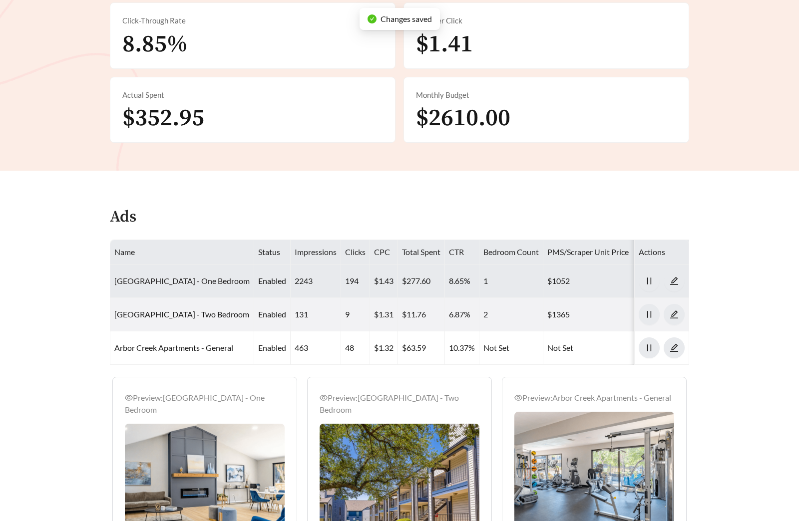
click at [194, 283] on link "Arbor Creek Apartments - One Bedroom" at bounding box center [181, 280] width 135 height 9
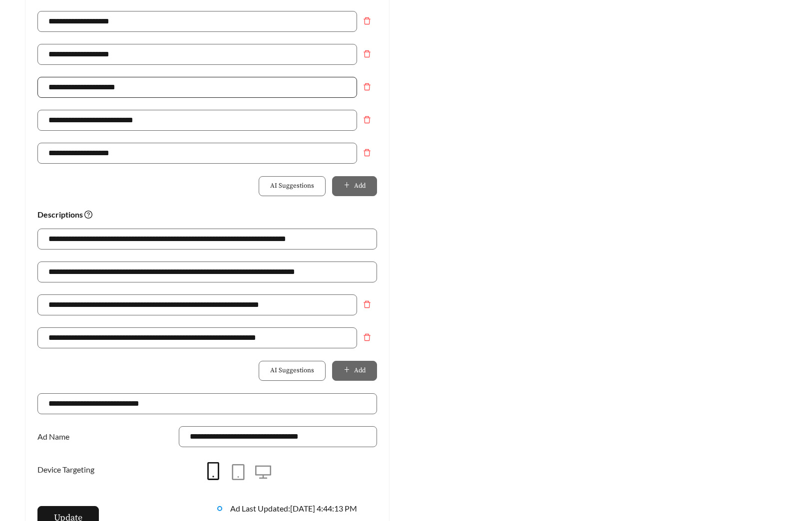
scroll to position [541, 0]
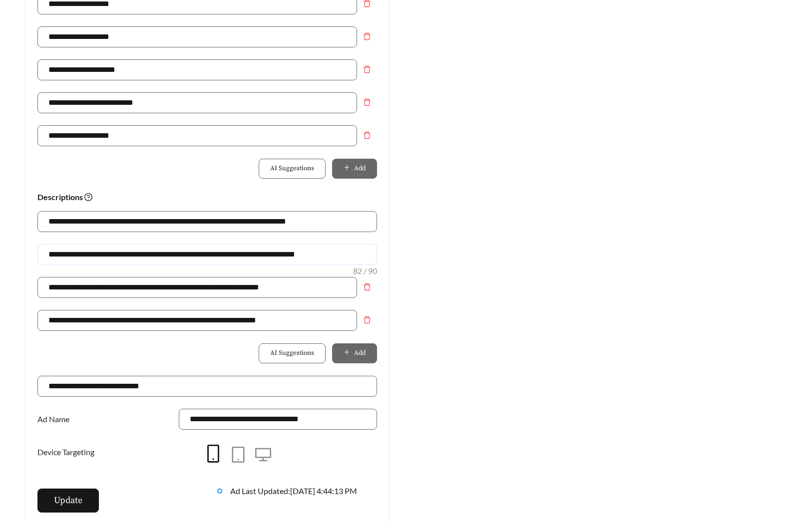
drag, startPoint x: 208, startPoint y: 252, endPoint x: -20, endPoint y: 238, distance: 229.1
type input "**********"
click at [73, 501] on span "Update" at bounding box center [68, 500] width 28 height 13
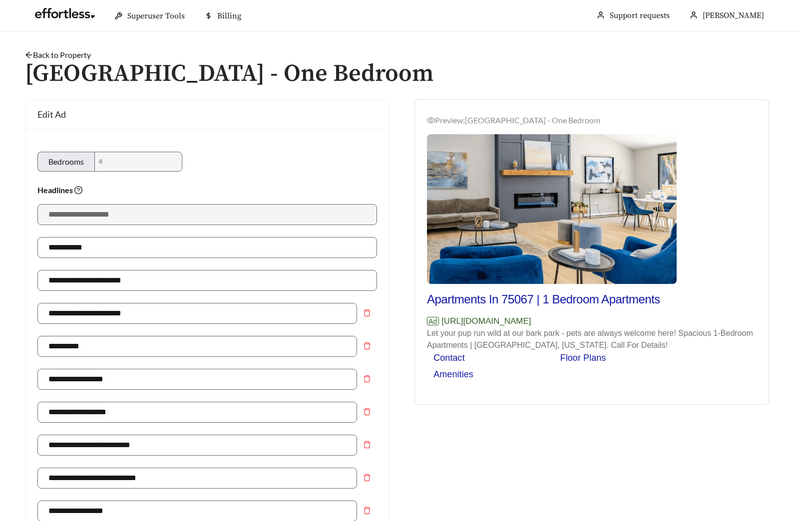
scroll to position [0, 0]
click at [78, 58] on link "Back to Property" at bounding box center [58, 54] width 66 height 9
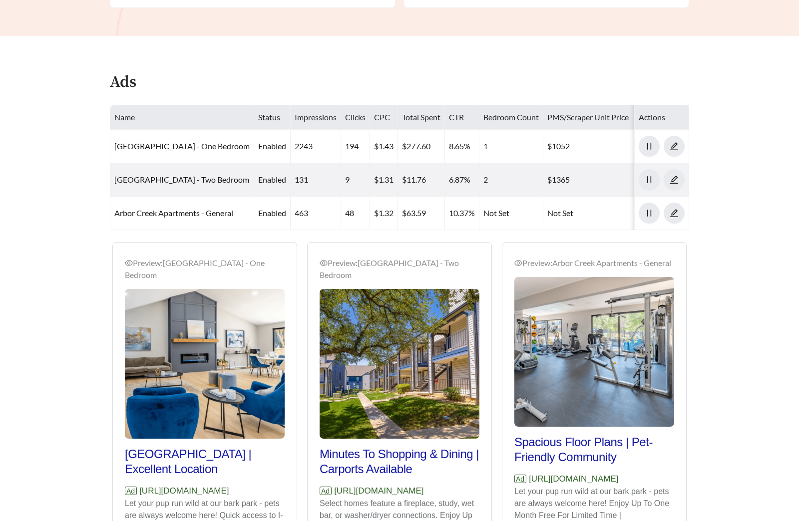
scroll to position [488, 0]
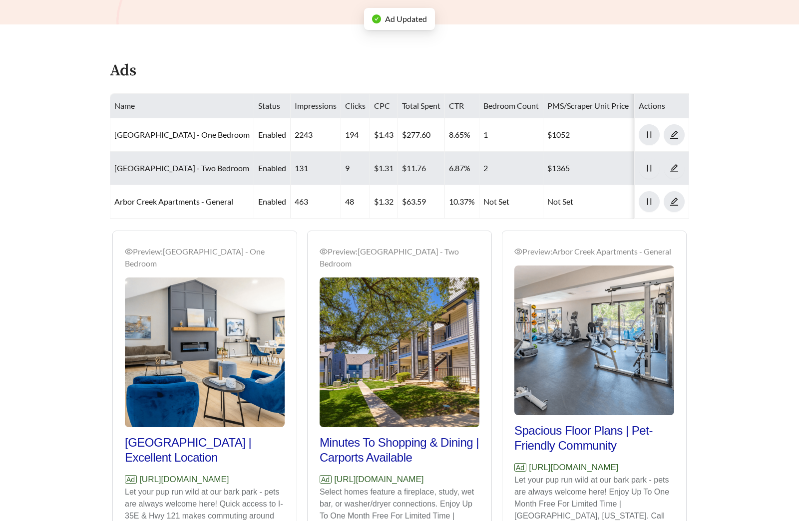
click at [204, 171] on link "Arbor Creek Apartments - Two Bedroom" at bounding box center [181, 167] width 135 height 9
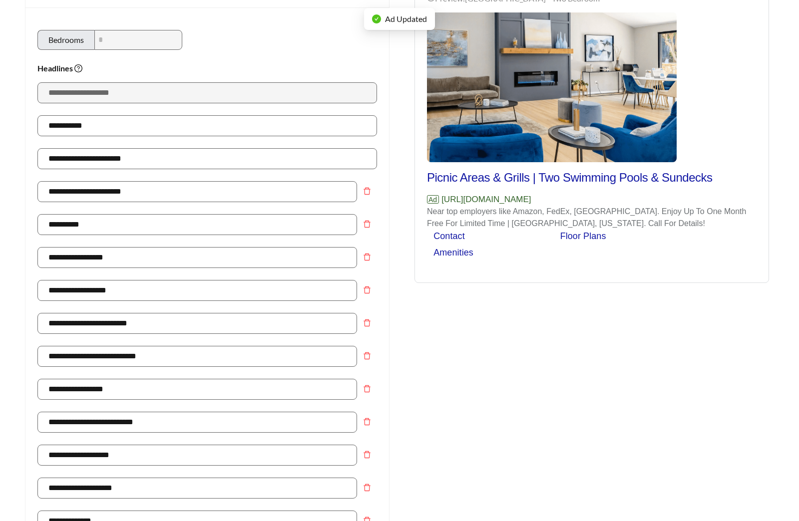
scroll to position [474, 0]
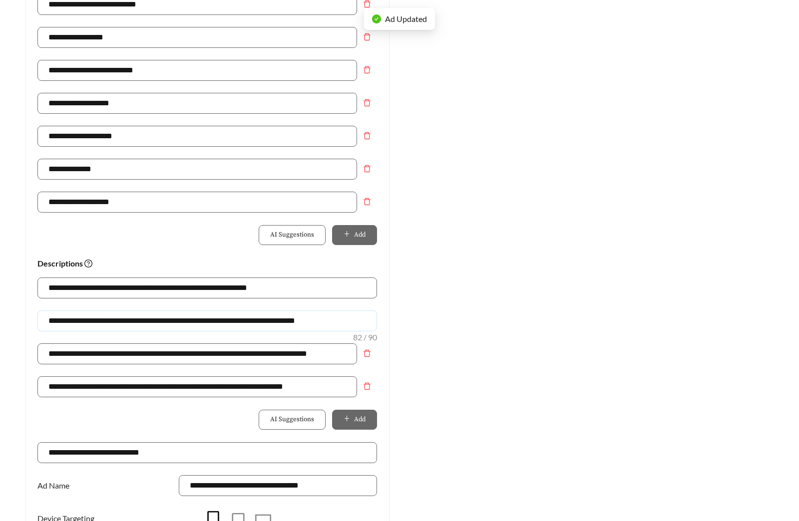
drag, startPoint x: 209, startPoint y: 322, endPoint x: -50, endPoint y: 307, distance: 260.0
type input "**********"
click at [513, 345] on div "Preview: Arbor Creek Apartments - Two Bedroom Picnic Areas & Grills | Two Swimm…" at bounding box center [591, 114] width 384 height 976
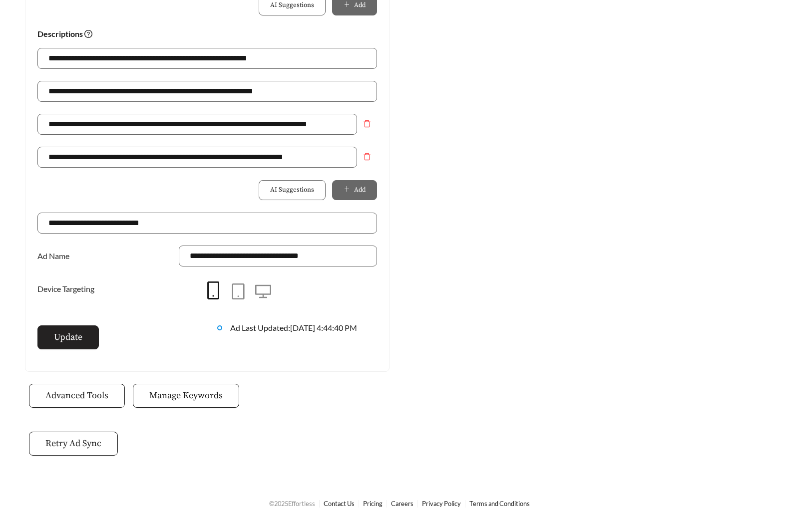
click at [89, 331] on button "Update" at bounding box center [67, 337] width 61 height 24
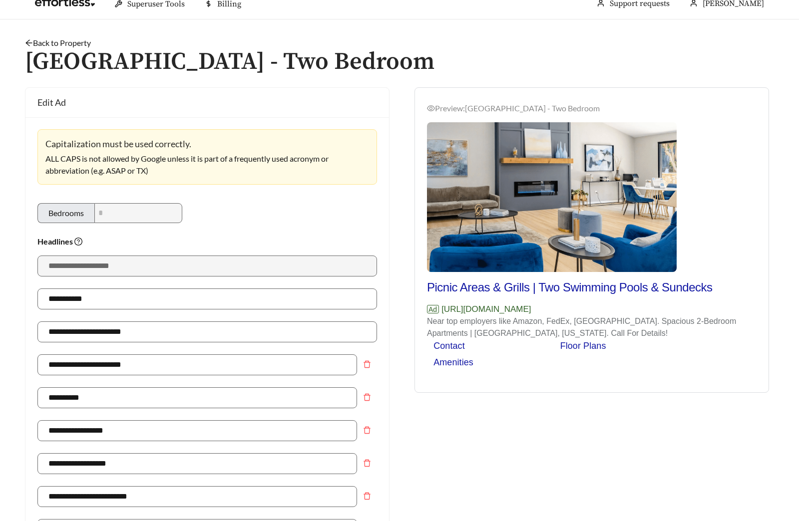
scroll to position [0, 0]
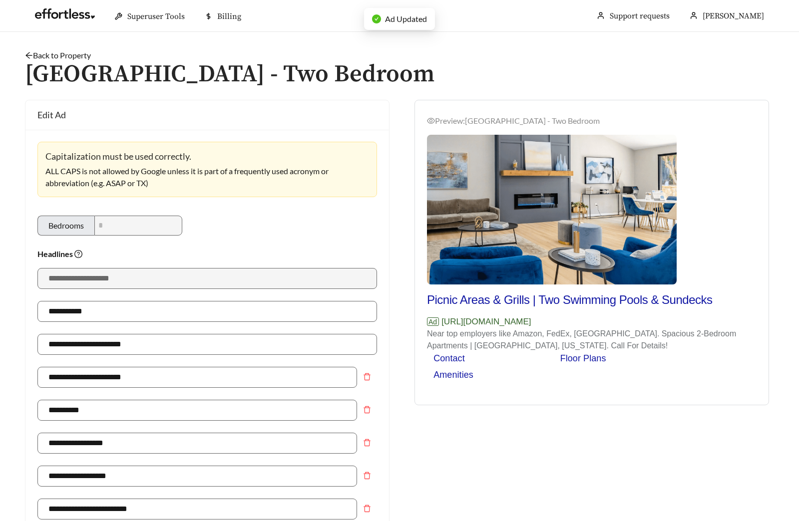
click at [84, 58] on link "Back to Property" at bounding box center [58, 54] width 66 height 9
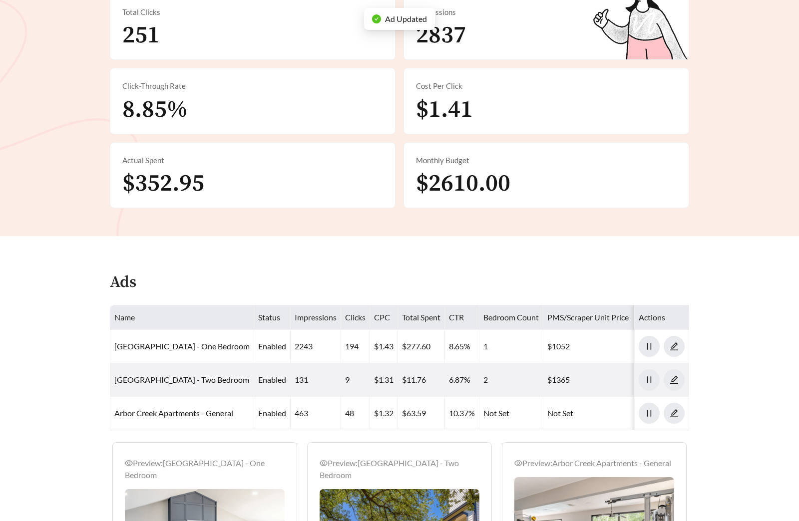
scroll to position [494, 0]
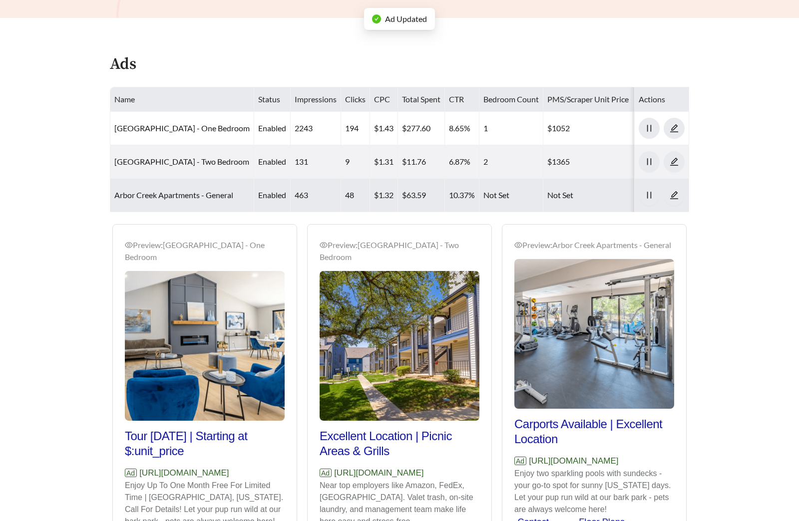
click at [173, 200] on td "Arbor Creek Apartments - General" at bounding box center [182, 195] width 144 height 33
click at [175, 198] on link "Arbor Creek Apartments - General" at bounding box center [173, 194] width 119 height 9
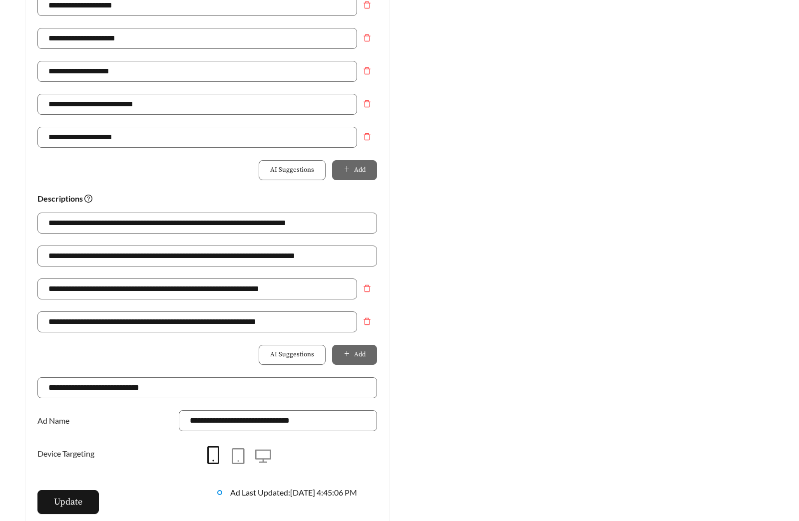
scroll to position [547, 0]
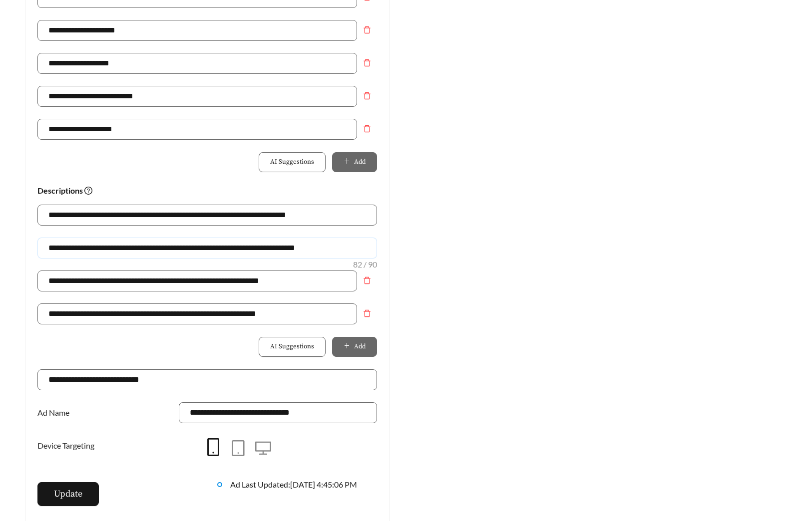
drag, startPoint x: 208, startPoint y: 248, endPoint x: -76, endPoint y: 244, distance: 284.0
type input "**********"
click at [72, 497] on span "Update" at bounding box center [68, 493] width 28 height 13
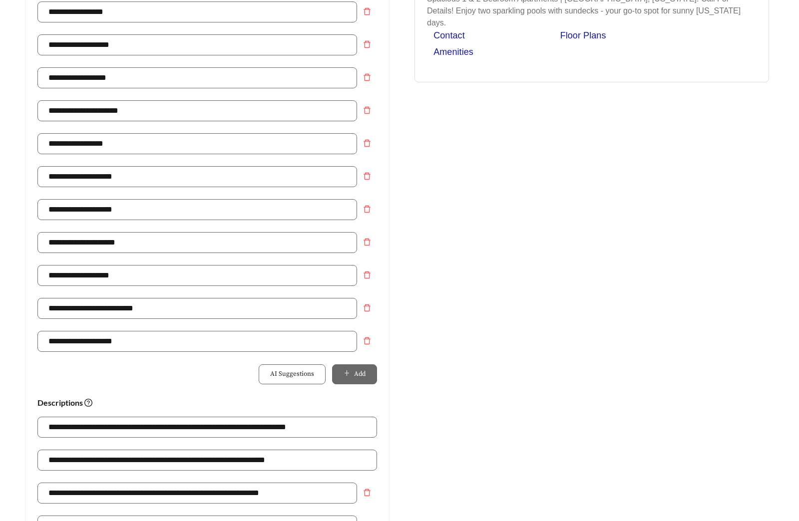
scroll to position [0, 0]
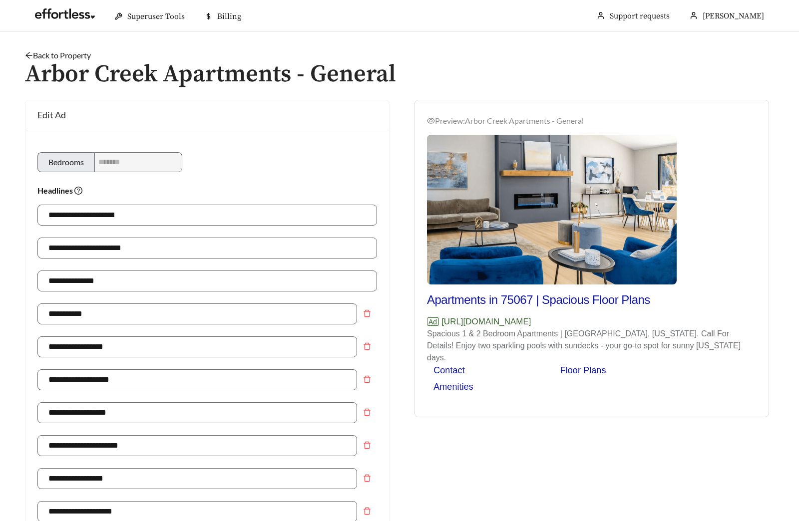
click at [78, 61] on h1 "Arbor Creek Apartments - General" at bounding box center [399, 74] width 749 height 26
click at [80, 56] on link "Back to Property" at bounding box center [58, 54] width 66 height 9
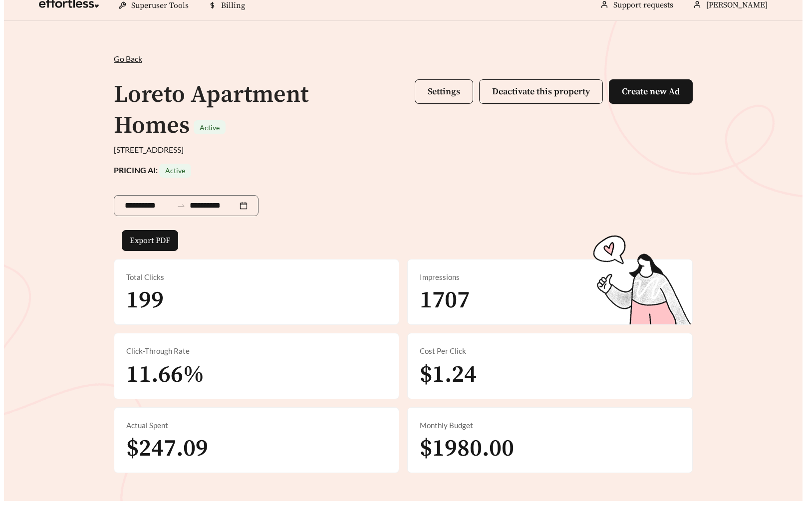
scroll to position [9, 0]
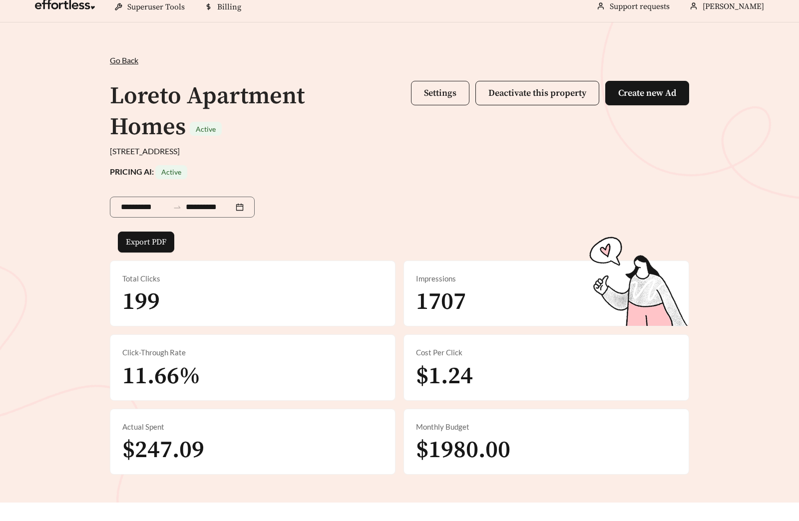
click at [442, 86] on button "Settings" at bounding box center [440, 93] width 58 height 24
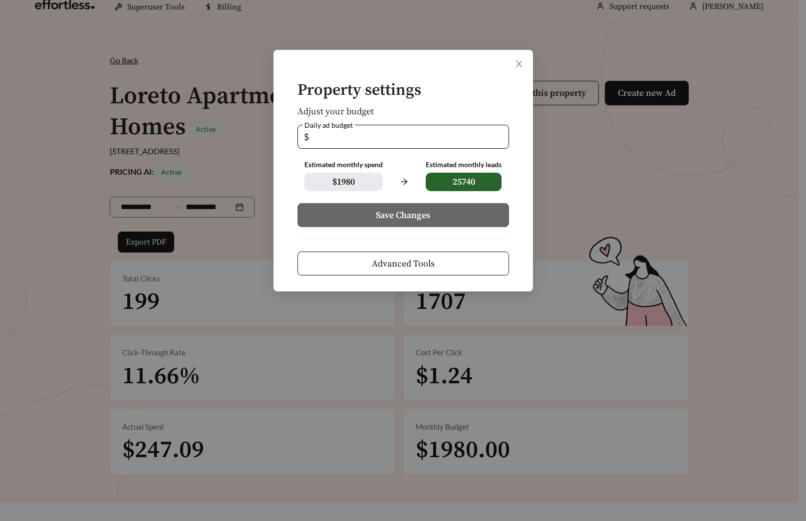
click at [416, 253] on button "Advanced Tools" at bounding box center [403, 264] width 212 height 24
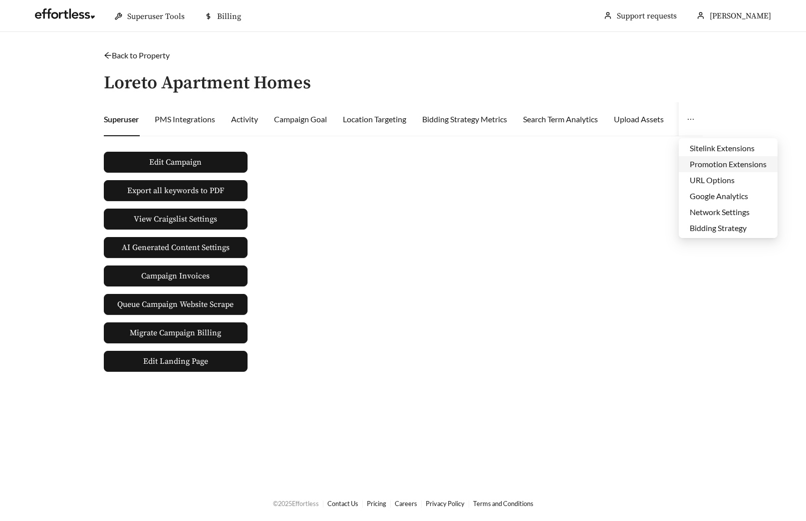
click at [703, 163] on li "Promotion Extensions" at bounding box center [728, 164] width 99 height 16
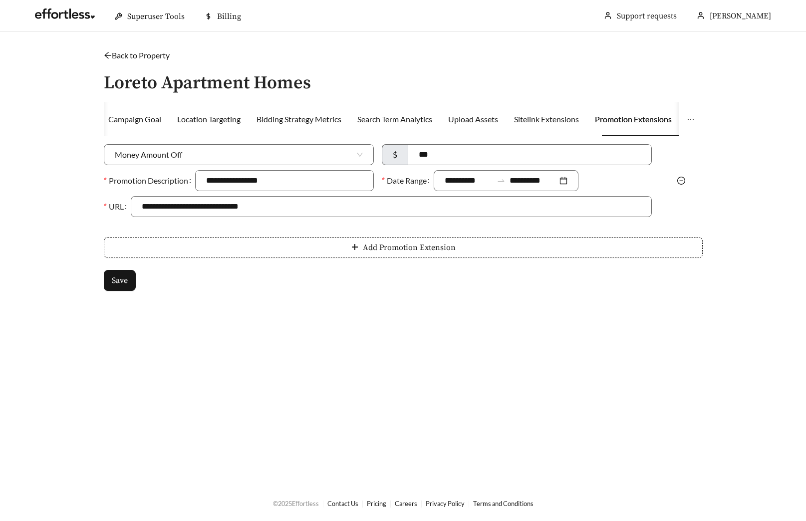
click at [680, 177] on icon "minus-circle" at bounding box center [681, 181] width 8 height 8
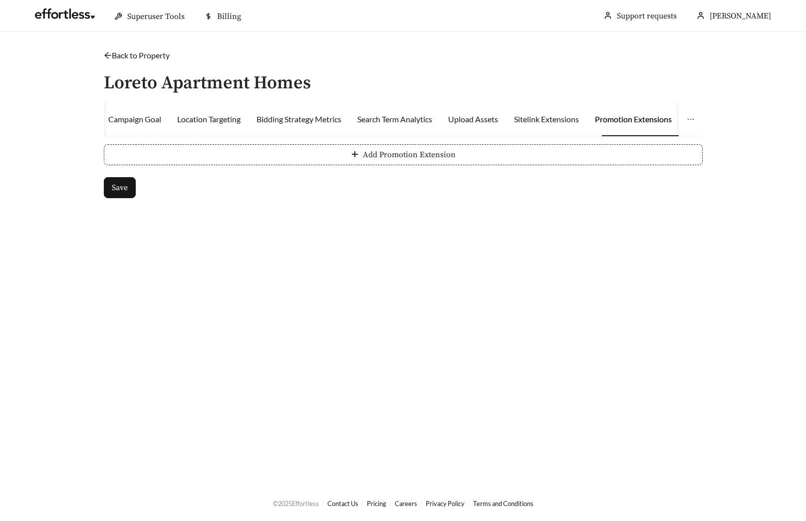
click at [326, 154] on button "Add Promotion Extension" at bounding box center [403, 154] width 599 height 21
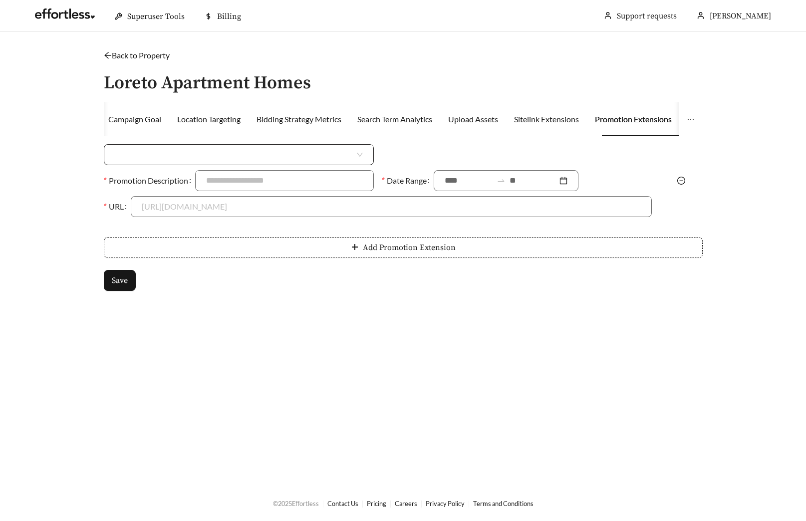
click at [225, 153] on input "search" at bounding box center [235, 155] width 240 height 20
click at [194, 188] on div "Percent Off" at bounding box center [239, 193] width 248 height 11
click at [487, 156] on input at bounding box center [530, 155] width 241 height 20
type input "***"
type input "**********"
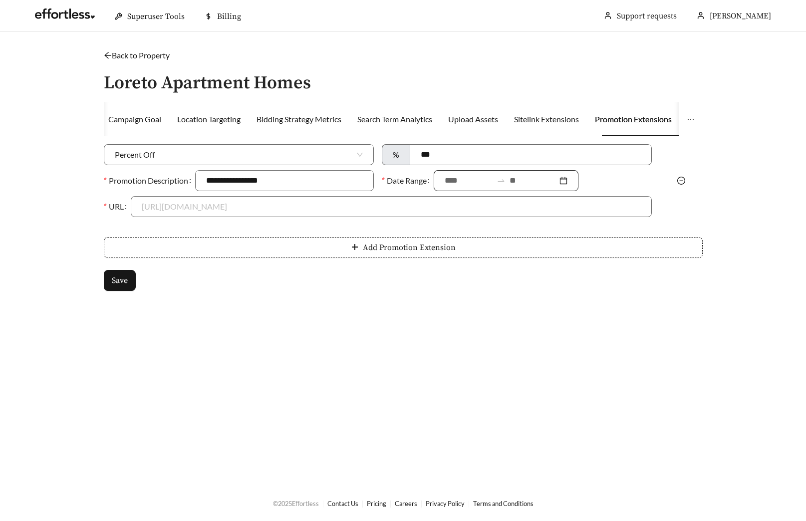
click at [469, 189] on div at bounding box center [506, 180] width 145 height 21
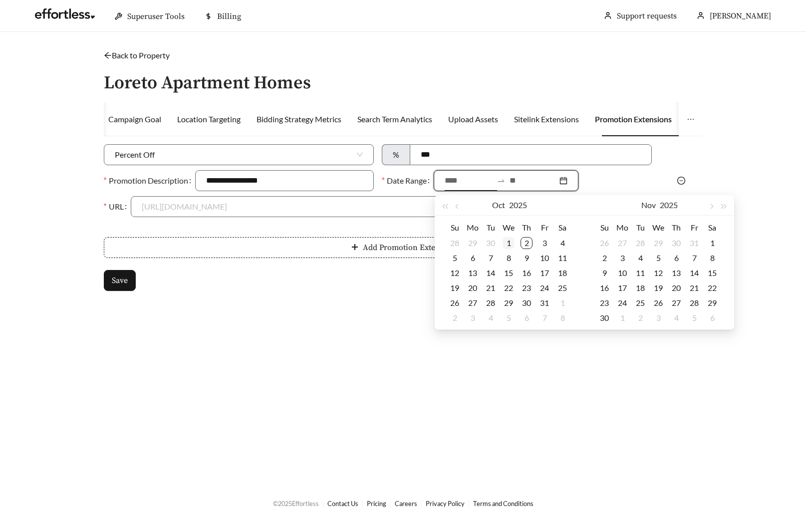
type input "**********"
click at [510, 236] on td "1" at bounding box center [509, 243] width 18 height 15
type input "**********"
click at [544, 297] on div "31" at bounding box center [545, 303] width 12 height 12
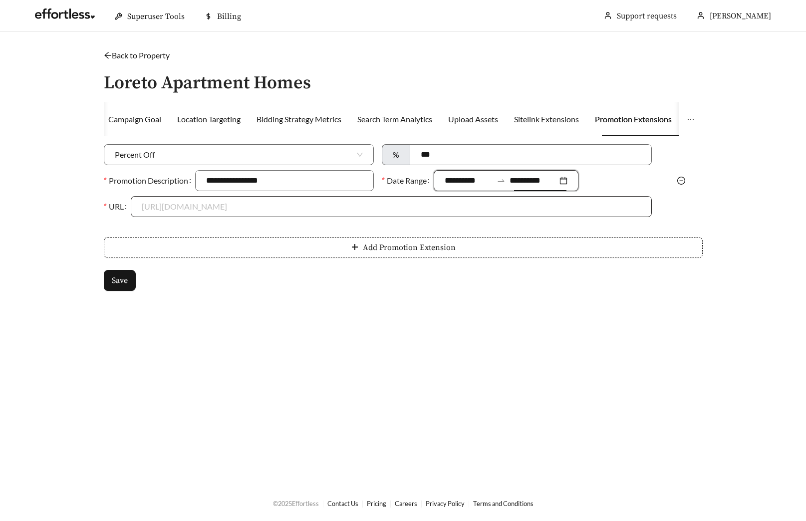
click at [201, 207] on input "URL" at bounding box center [391, 207] width 499 height 20
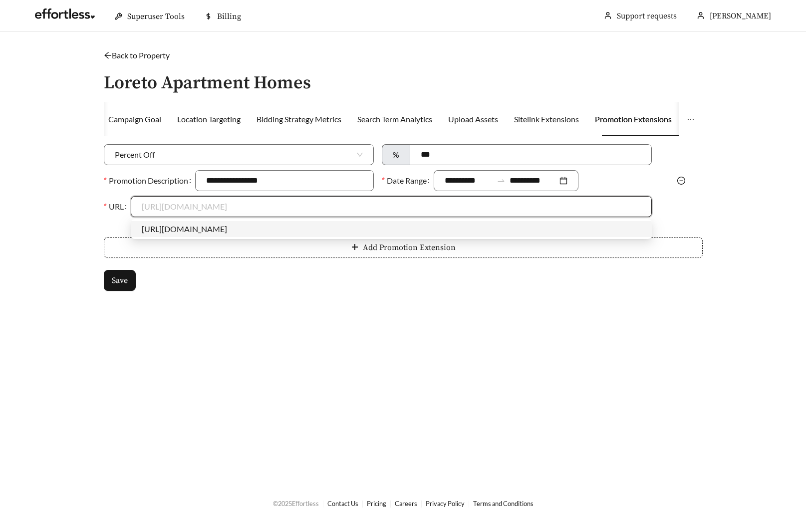
click at [191, 226] on div "[URL][DOMAIN_NAME]" at bounding box center [391, 229] width 499 height 11
type input "**********"
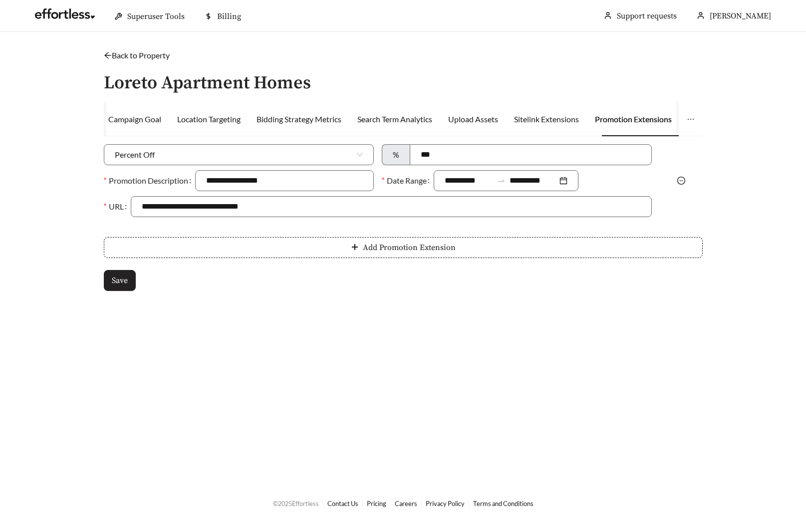
click at [114, 287] on button "Save" at bounding box center [120, 280] width 32 height 21
click at [122, 282] on span "Save" at bounding box center [120, 281] width 16 height 12
click at [144, 57] on link "Back to Property" at bounding box center [137, 54] width 66 height 9
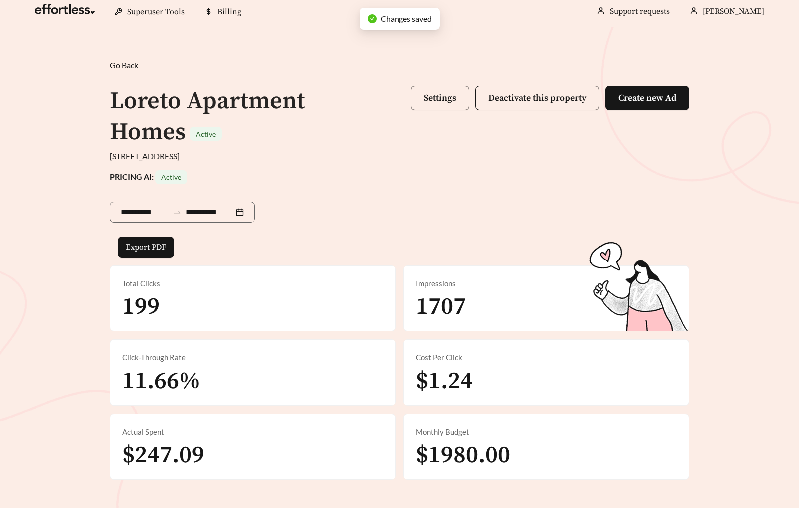
scroll to position [332, 0]
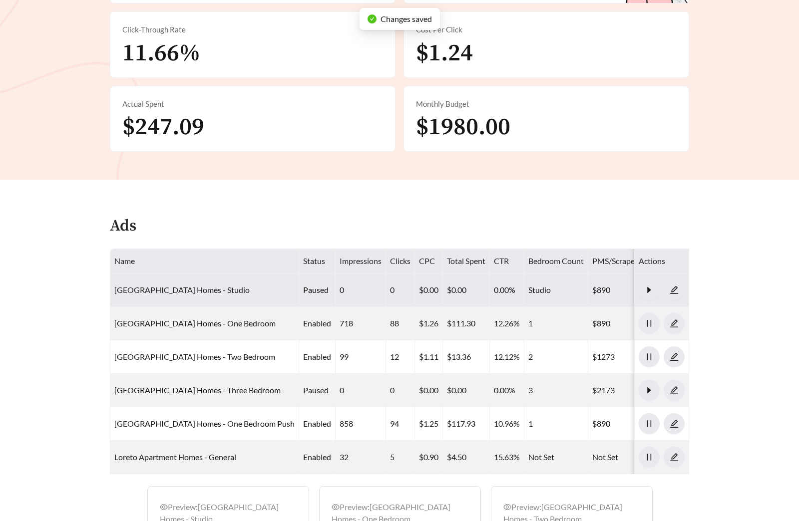
click at [182, 291] on link "[GEOGRAPHIC_DATA] Homes - Studio" at bounding box center [181, 289] width 135 height 9
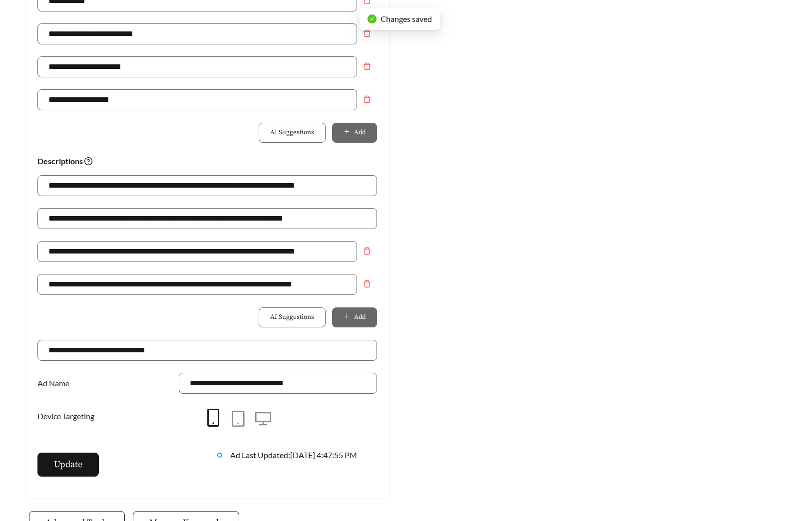
scroll to position [599, 0]
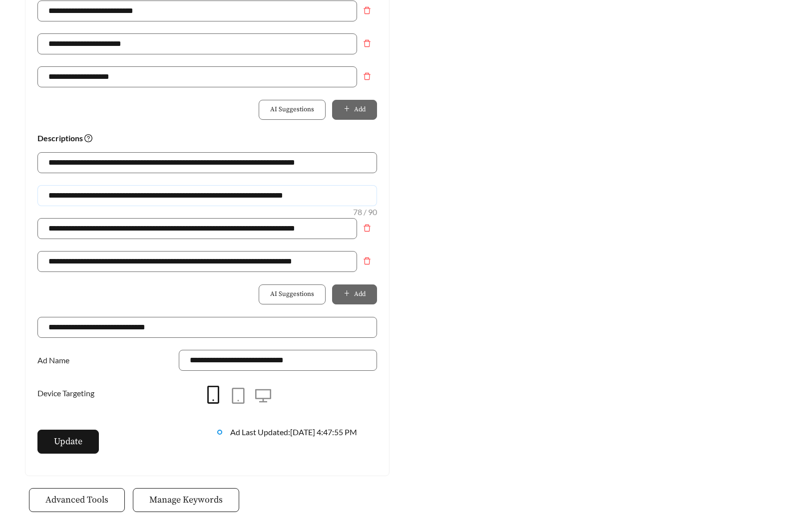
drag, startPoint x: 183, startPoint y: 195, endPoint x: -2, endPoint y: 190, distance: 185.2
drag, startPoint x: 286, startPoint y: 196, endPoint x: -96, endPoint y: 189, distance: 382.4
type input "**********"
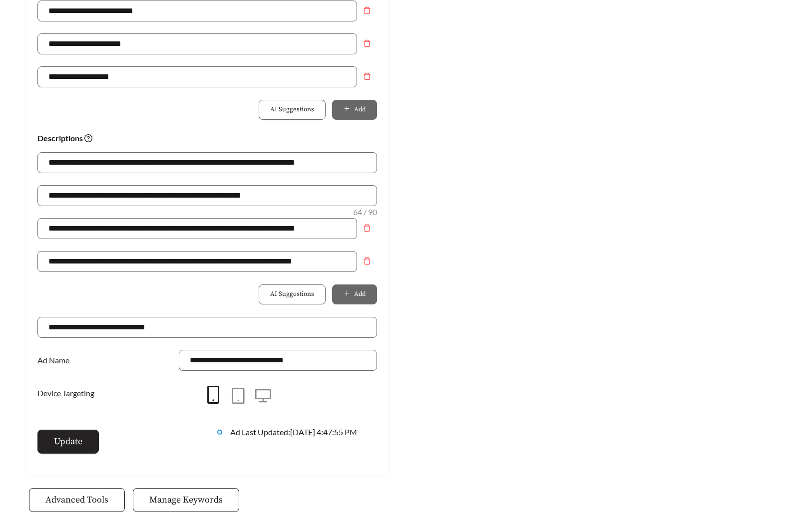
click at [63, 437] on span "Update" at bounding box center [68, 441] width 28 height 13
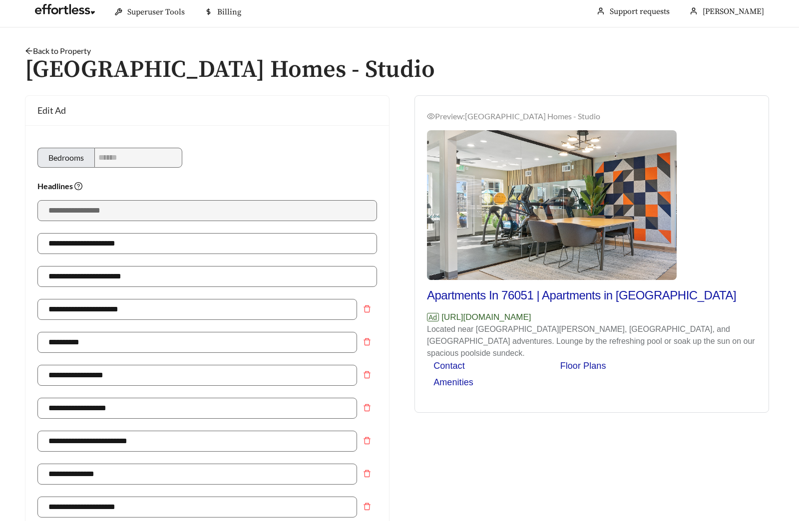
scroll to position [0, 0]
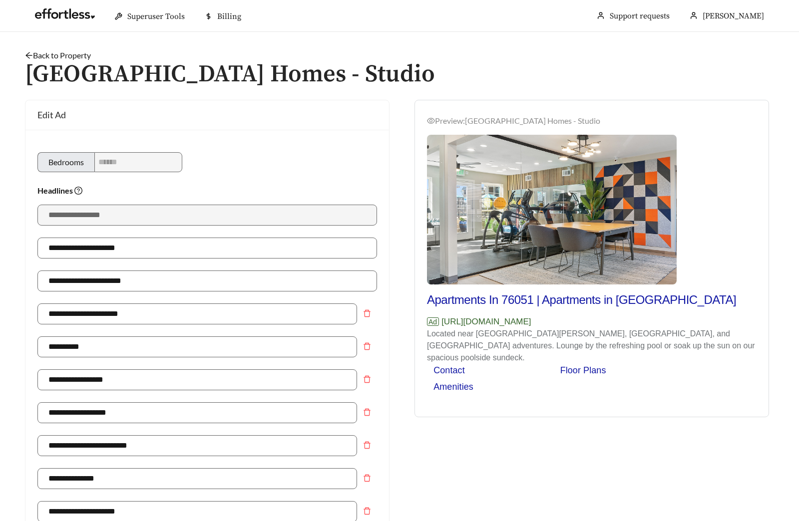
click at [79, 53] on link "Back to Property" at bounding box center [58, 54] width 66 height 9
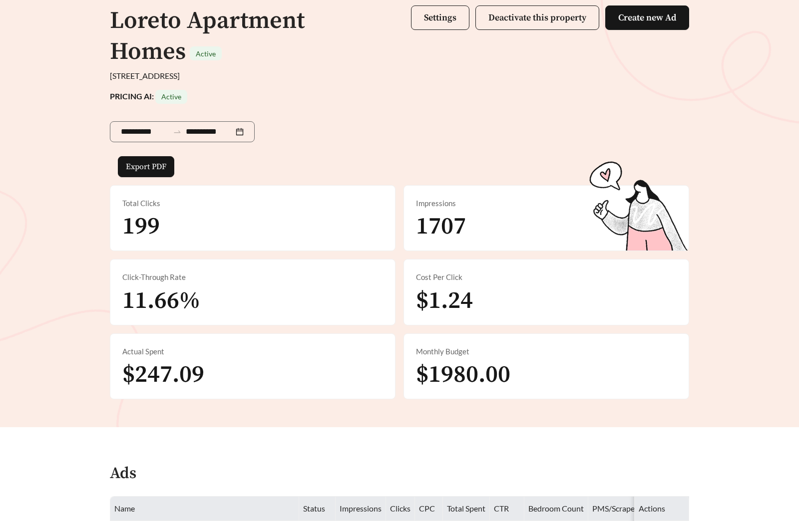
scroll to position [348, 0]
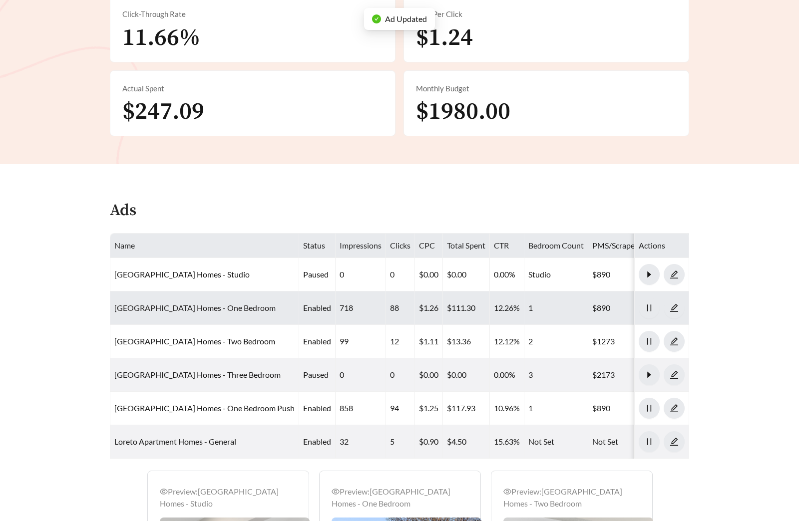
click at [187, 309] on link "[GEOGRAPHIC_DATA] Homes - One Bedroom" at bounding box center [194, 307] width 161 height 9
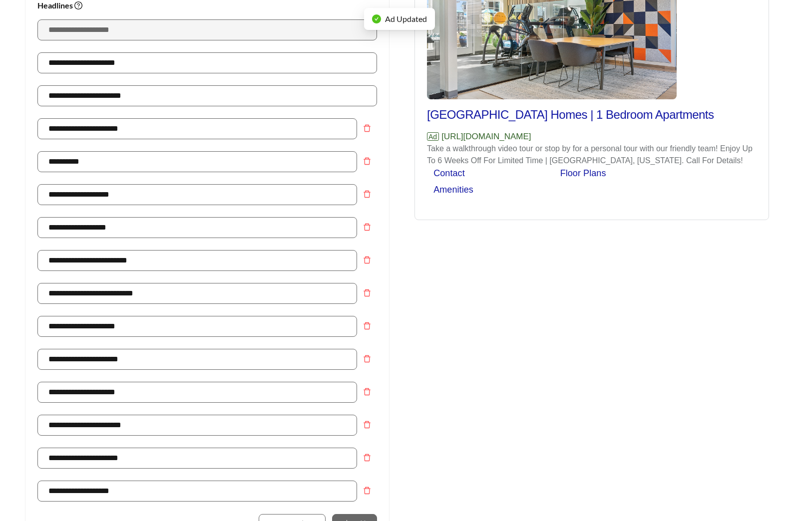
scroll to position [497, 0]
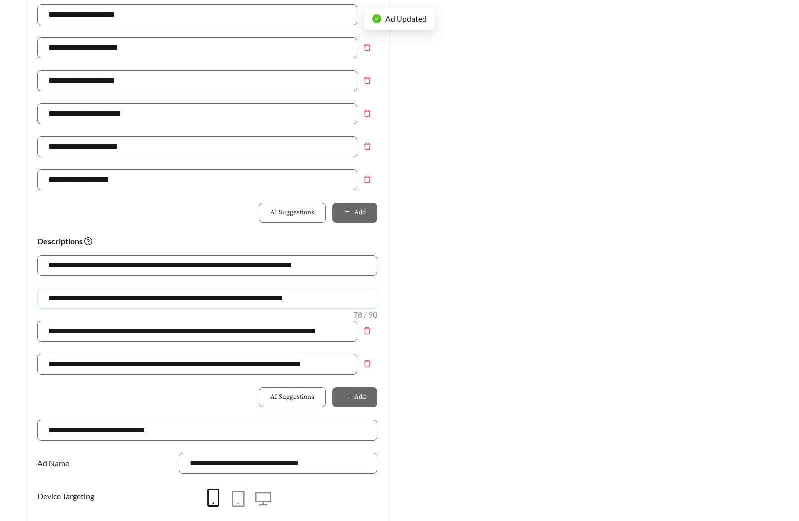
drag, startPoint x: 329, startPoint y: 301, endPoint x: -116, endPoint y: 286, distance: 445.5
paste input "text"
click at [96, 296] on input "**********" at bounding box center [206, 298] width 339 height 21
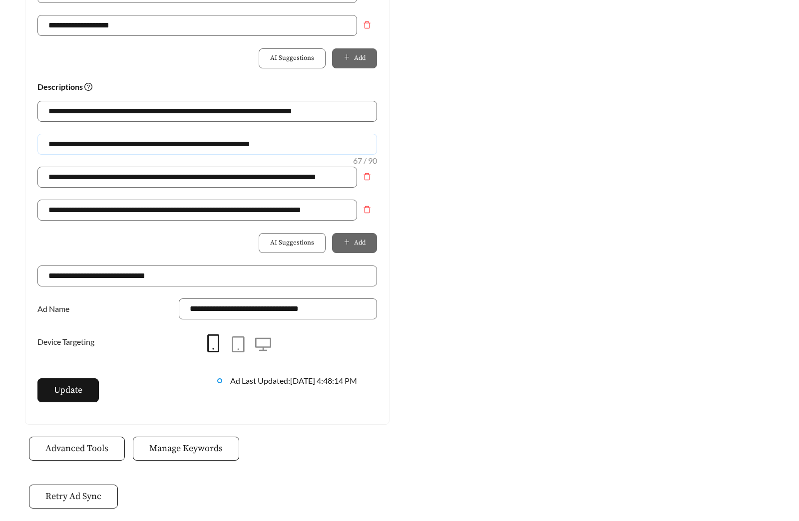
scroll to position [675, 0]
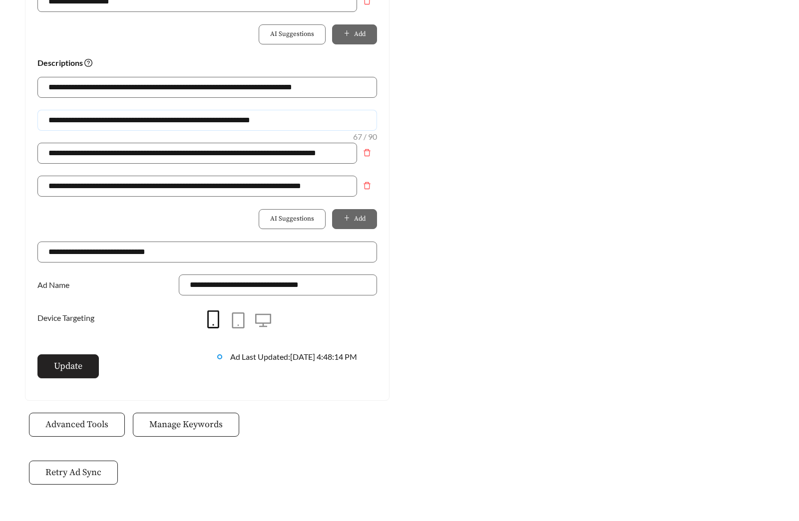
type input "**********"
click at [66, 372] on span "Update" at bounding box center [68, 365] width 28 height 13
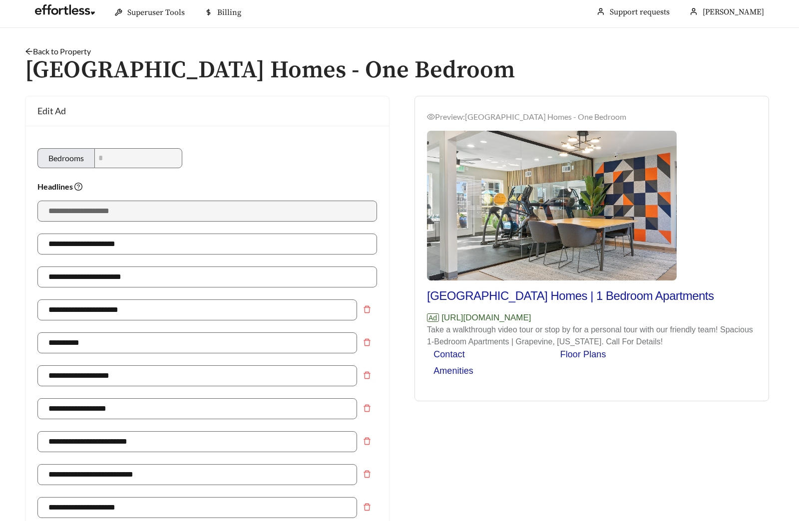
scroll to position [0, 0]
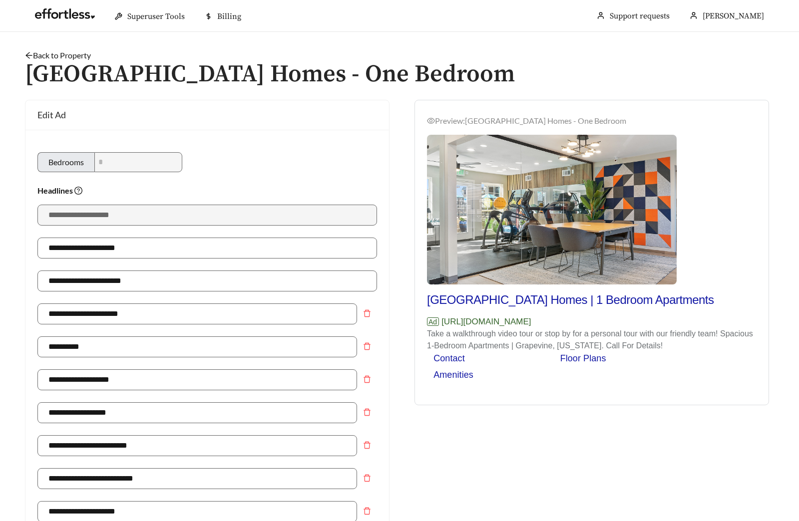
click at [72, 54] on link "Back to Property" at bounding box center [58, 54] width 66 height 9
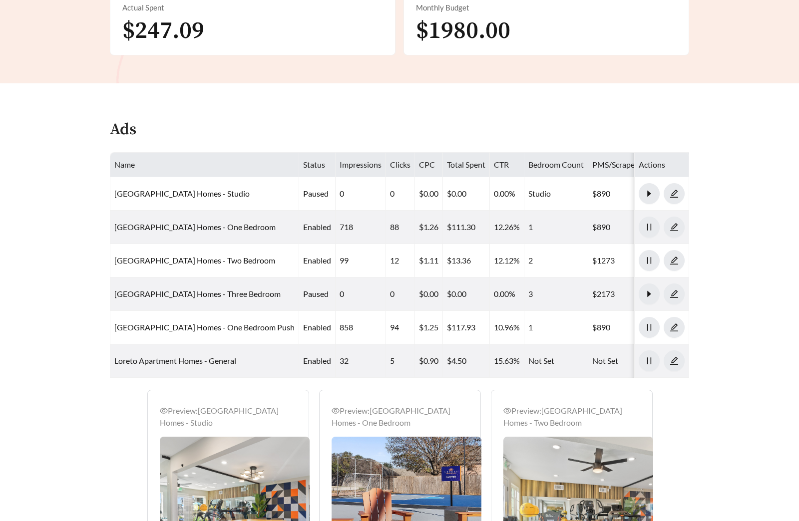
scroll to position [473, 0]
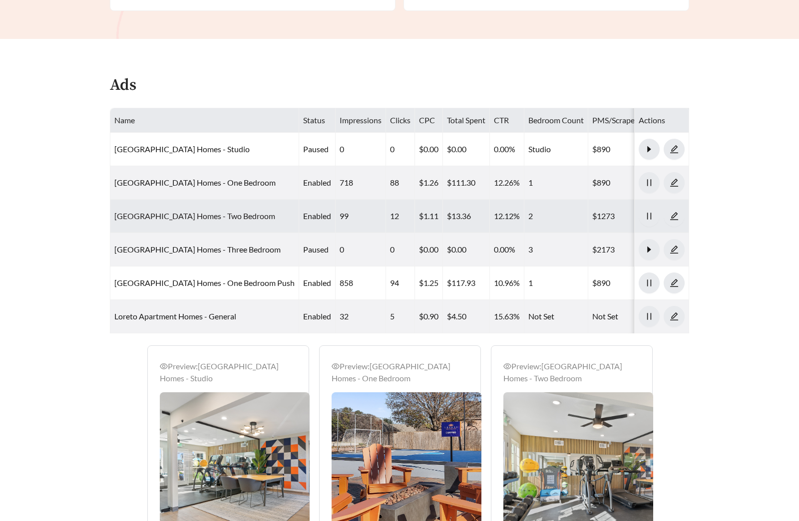
click at [202, 212] on link "Loreto Apartment Homes - Two Bedroom" at bounding box center [194, 215] width 161 height 9
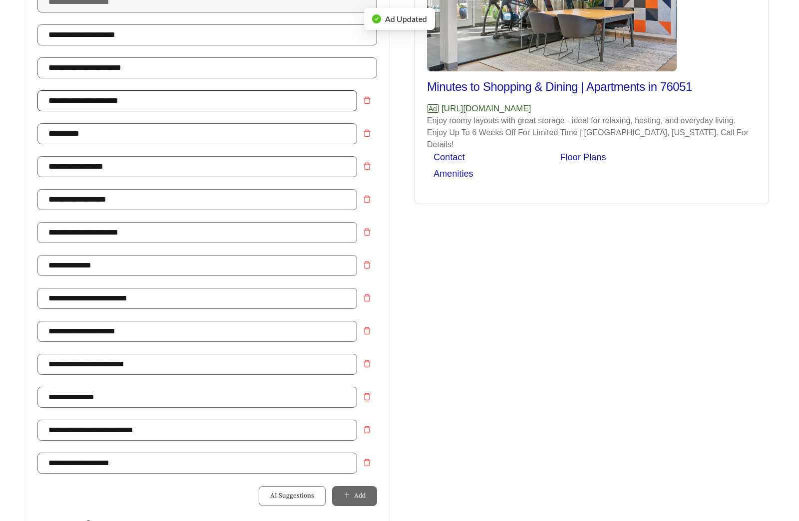
scroll to position [424, 0]
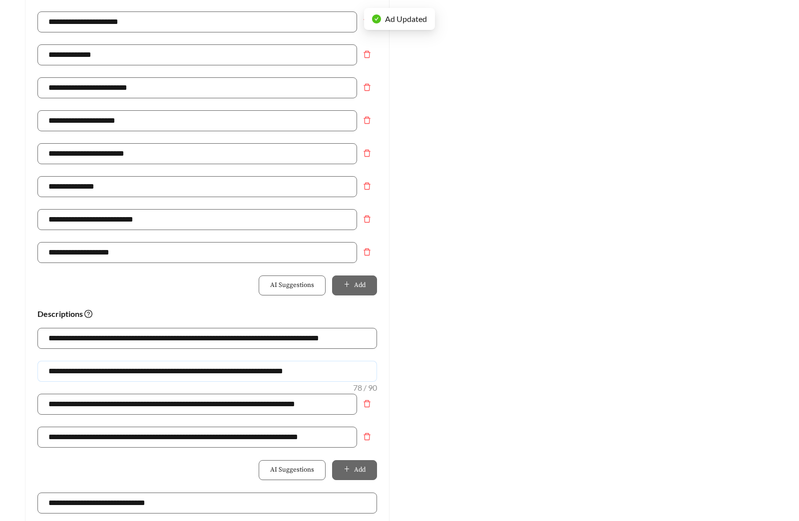
drag, startPoint x: 347, startPoint y: 373, endPoint x: -82, endPoint y: 367, distance: 428.8
paste input "text"
click at [96, 372] on input "**********" at bounding box center [206, 371] width 339 height 21
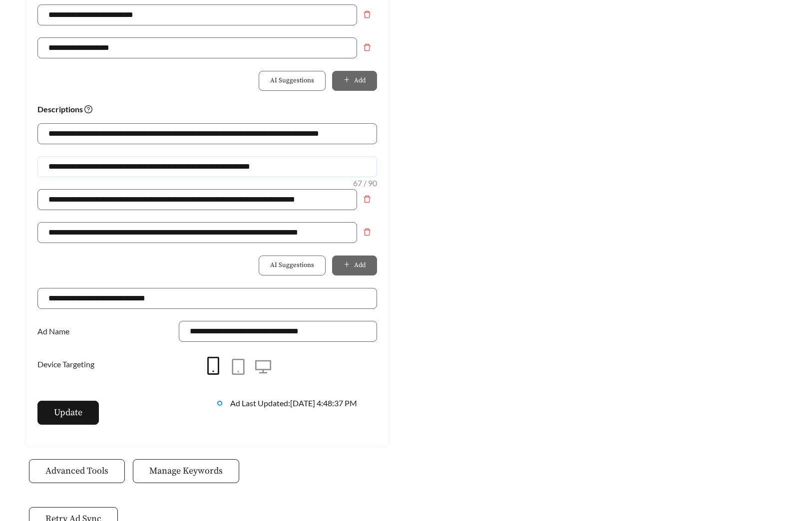
scroll to position [636, 0]
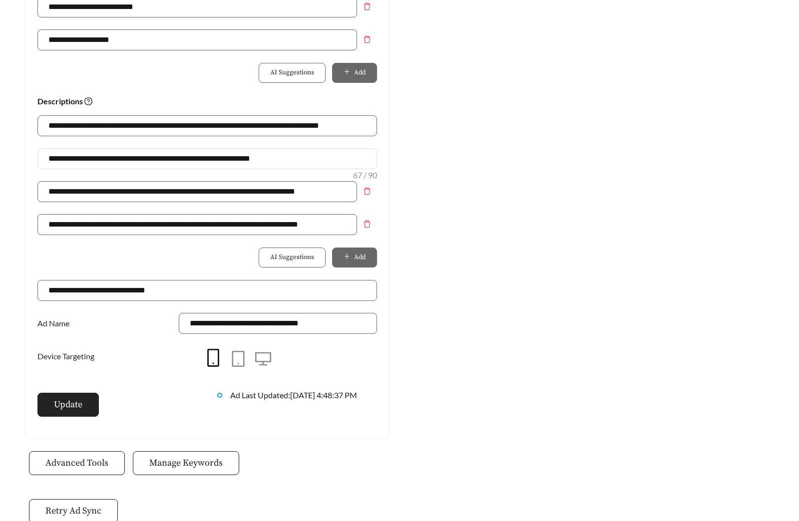
type input "**********"
click at [65, 408] on span "Update" at bounding box center [68, 404] width 28 height 13
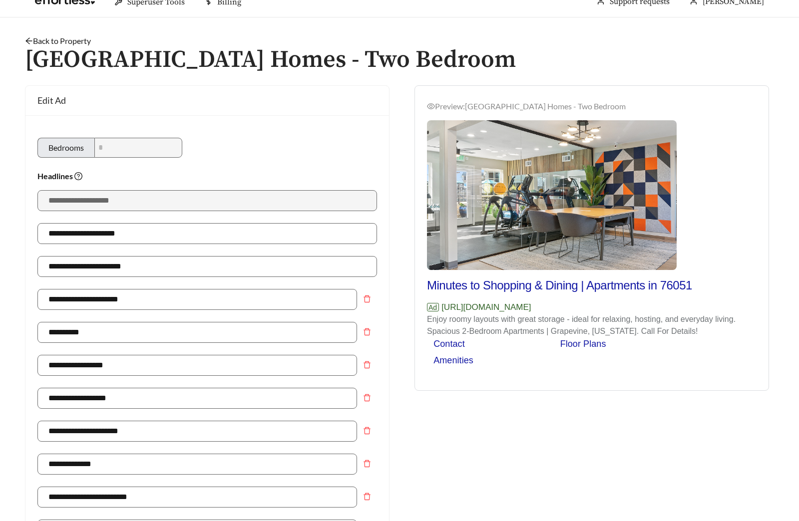
scroll to position [0, 0]
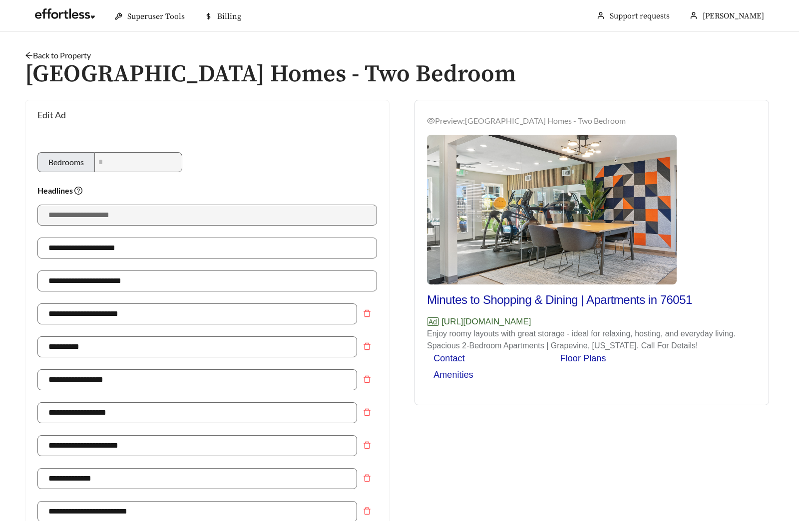
click at [77, 57] on link "Back to Property" at bounding box center [58, 54] width 66 height 9
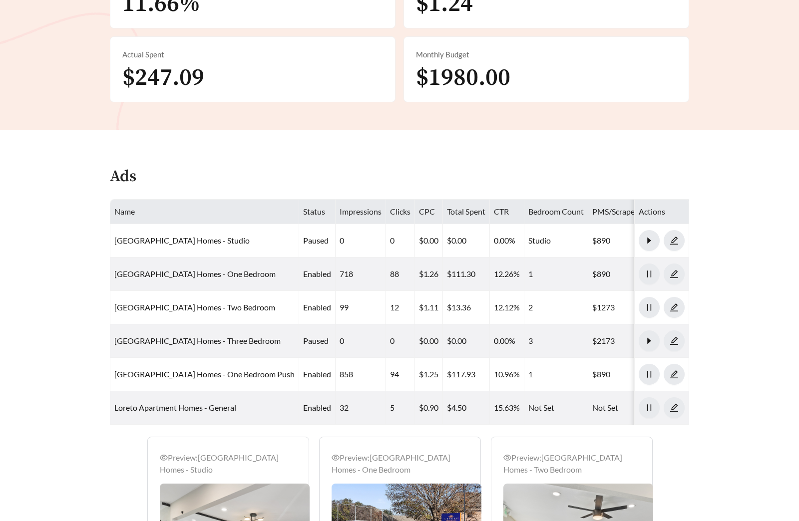
scroll to position [483, 0]
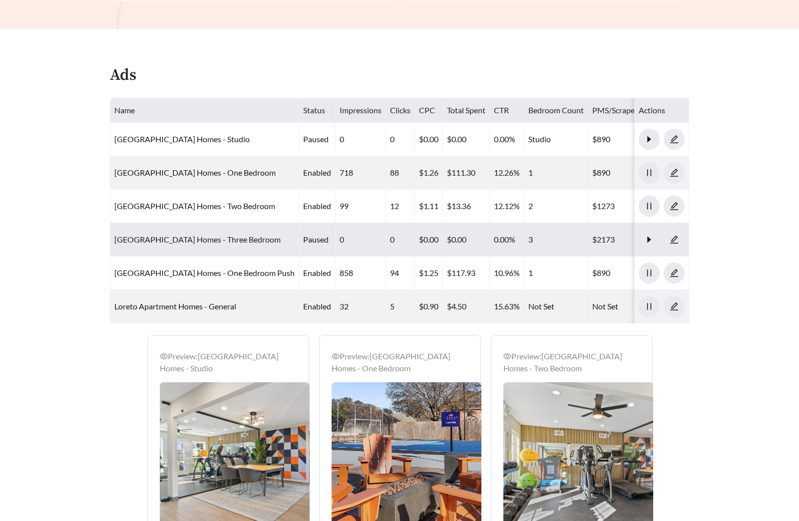
click at [209, 243] on link "Loreto Apartment Homes - Three Bedroom" at bounding box center [197, 239] width 166 height 9
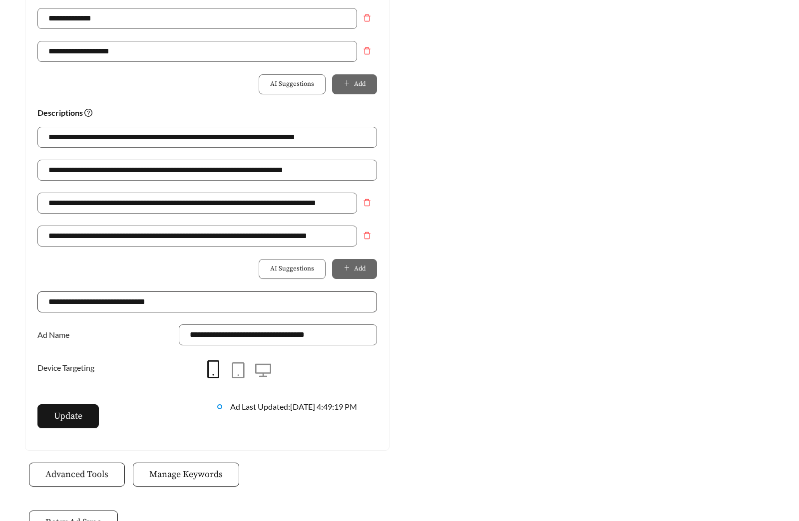
scroll to position [640, 0]
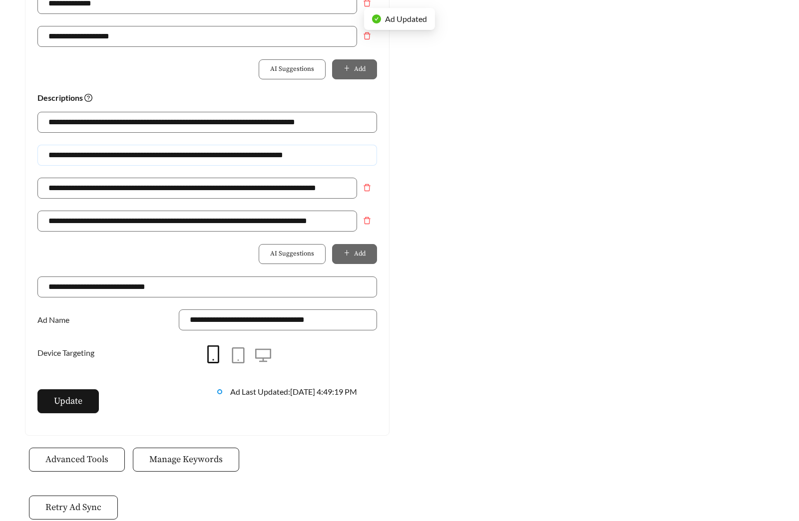
drag, startPoint x: 327, startPoint y: 154, endPoint x: -142, endPoint y: 154, distance: 469.7
paste input "text"
click at [86, 155] on input "**********" at bounding box center [206, 155] width 339 height 21
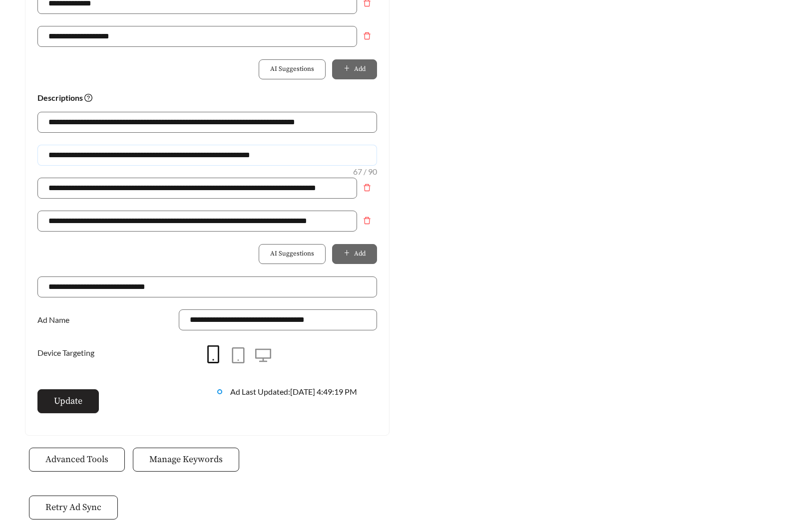
type input "**********"
click at [62, 404] on span "Update" at bounding box center [68, 400] width 28 height 13
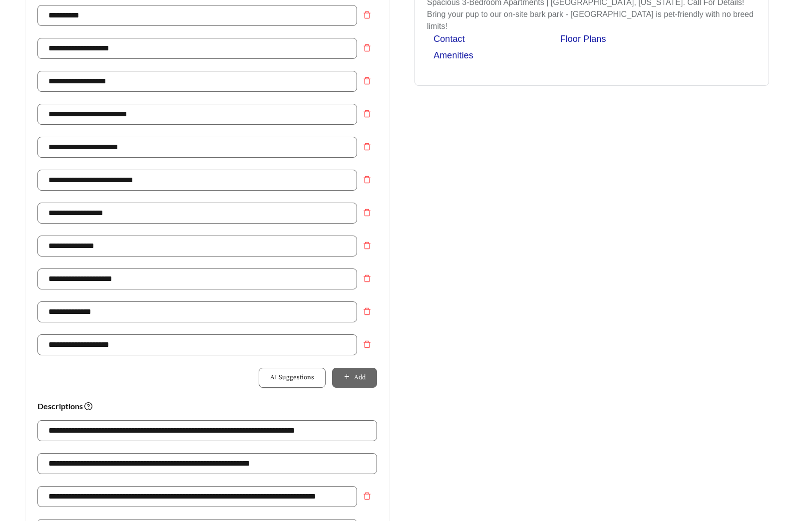
scroll to position [10, 0]
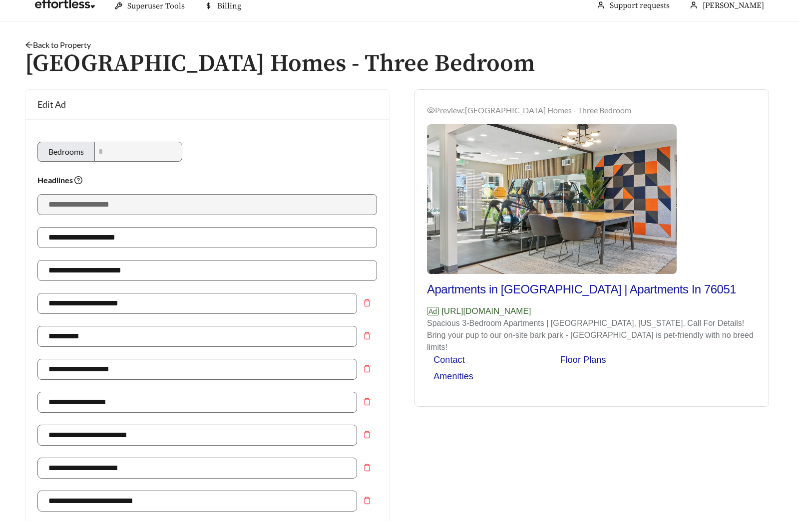
click at [73, 45] on link "Back to Property" at bounding box center [58, 44] width 66 height 9
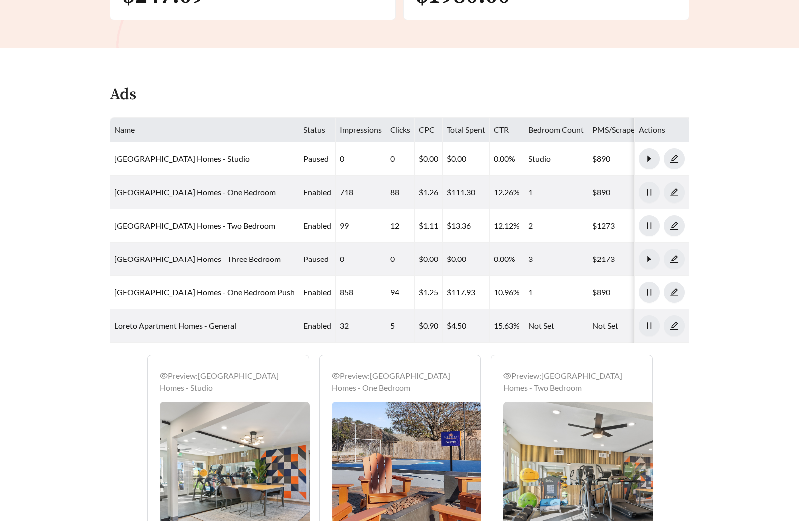
scroll to position [476, 0]
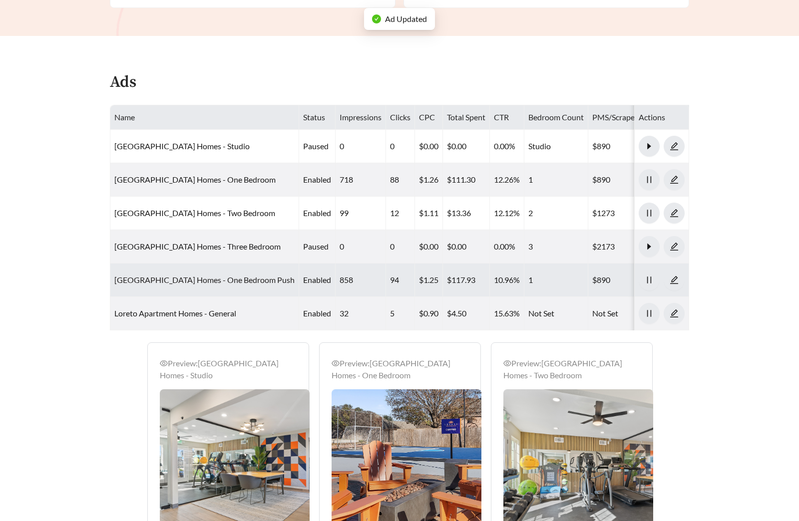
click at [203, 281] on link "Loreto Apartment Homes - One Bedroom Push" at bounding box center [204, 279] width 180 height 9
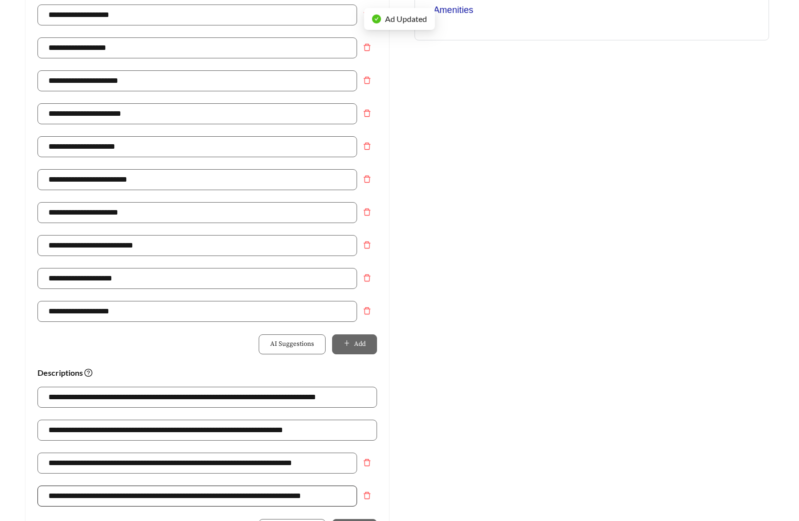
scroll to position [531, 0]
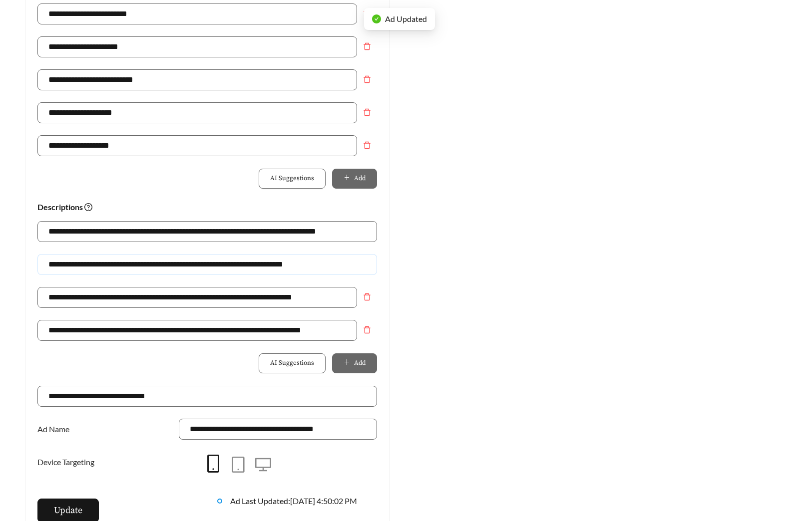
drag, startPoint x: 323, startPoint y: 264, endPoint x: -96, endPoint y: 262, distance: 418.8
type input "*"
paste input "**********"
click at [92, 263] on input "**********" at bounding box center [206, 264] width 339 height 21
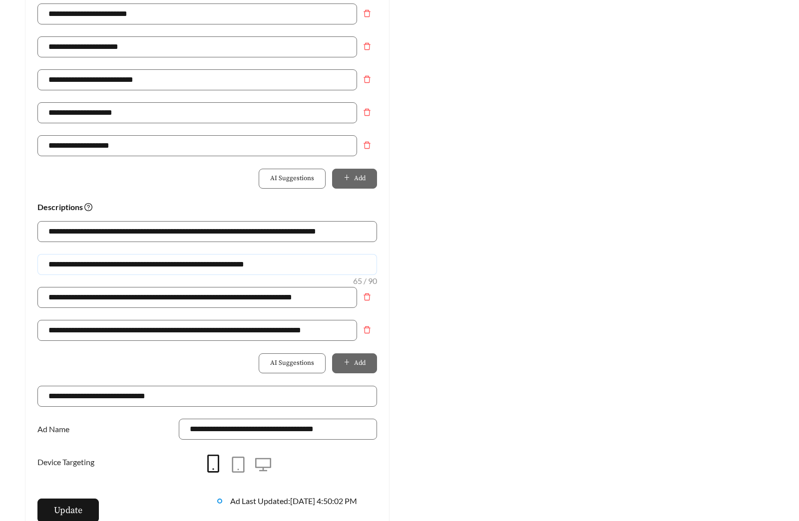
click at [92, 263] on input "**********" at bounding box center [206, 264] width 339 height 21
type input "**********"
click at [83, 507] on button "Update" at bounding box center [67, 511] width 61 height 24
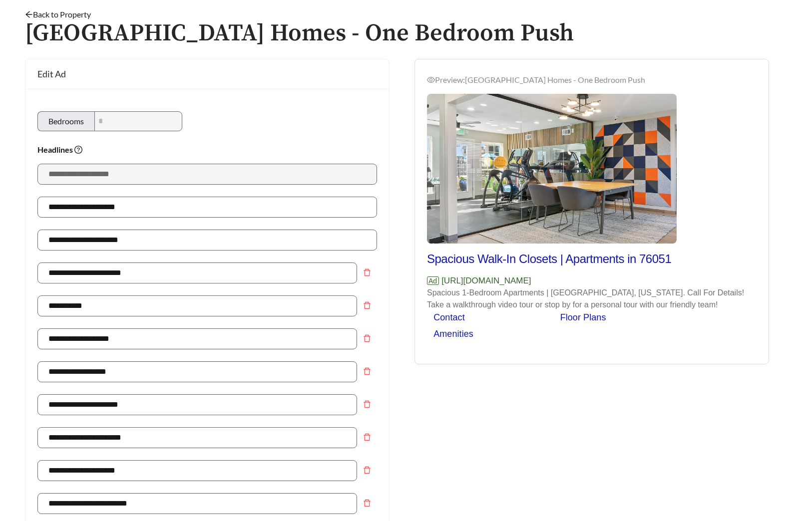
scroll to position [0, 0]
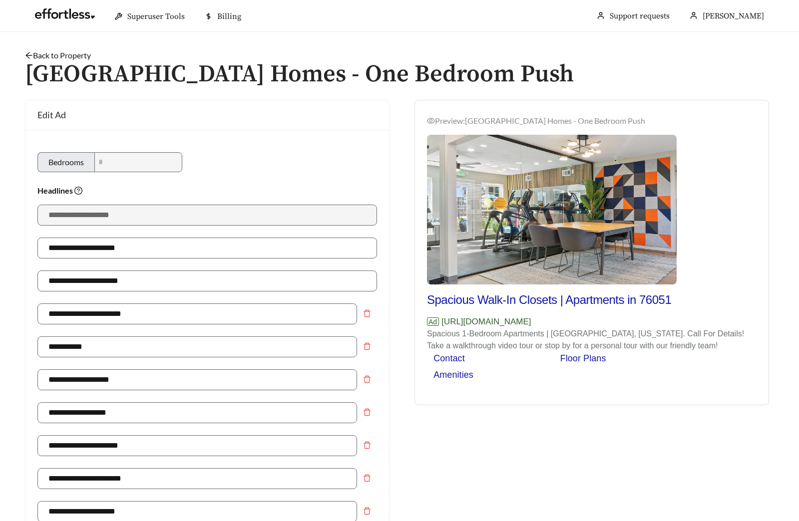
click at [68, 57] on link "Back to Property" at bounding box center [58, 54] width 66 height 9
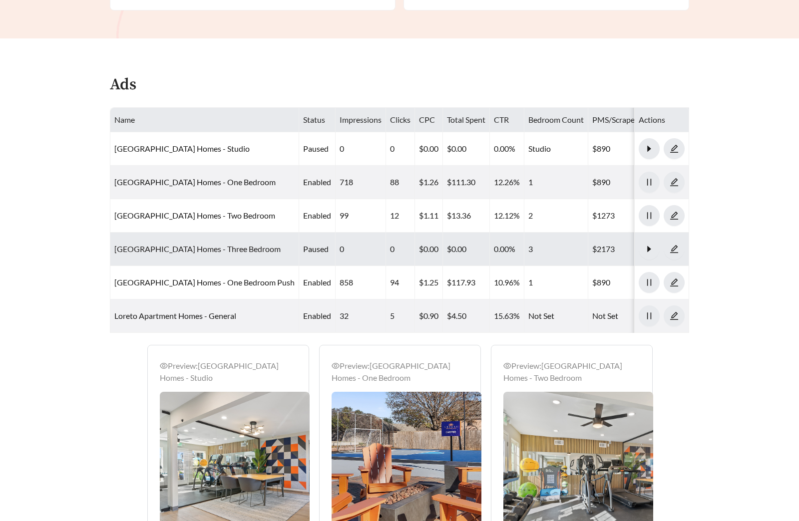
scroll to position [479, 0]
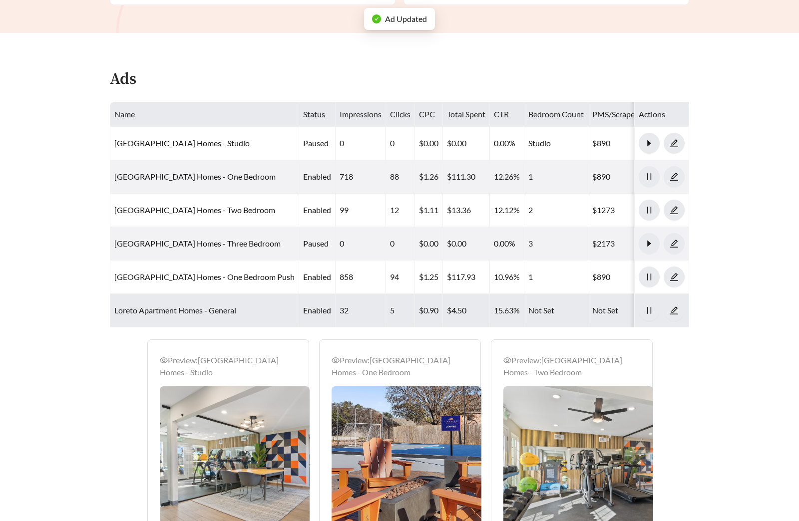
click at [164, 311] on link "Loreto Apartment Homes - General" at bounding box center [175, 309] width 122 height 9
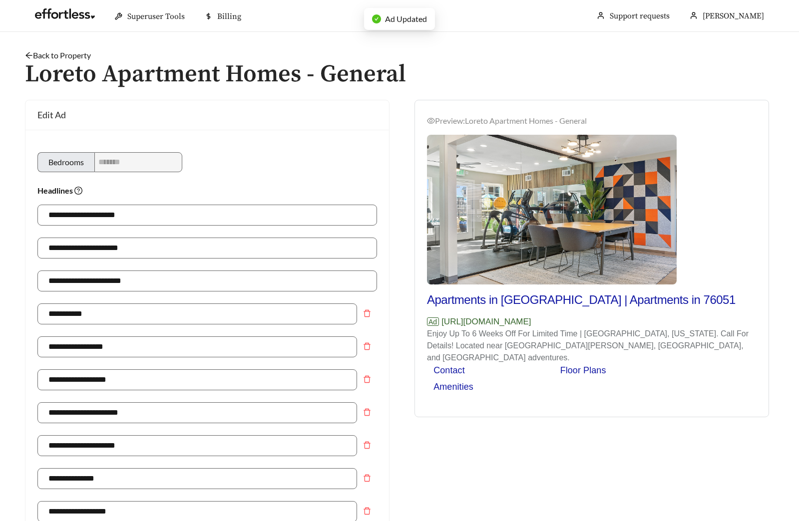
click at [80, 55] on link "Back to Property" at bounding box center [58, 54] width 66 height 9
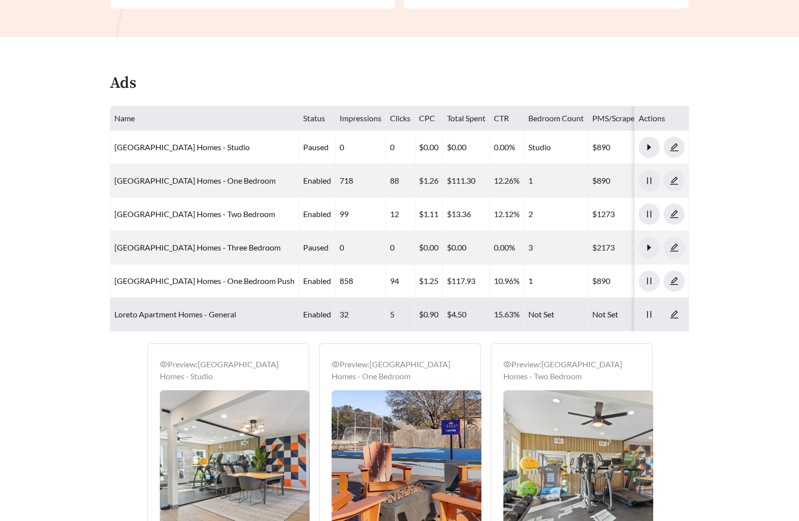
click at [214, 314] on link "Loreto Apartment Homes - General" at bounding box center [175, 313] width 122 height 9
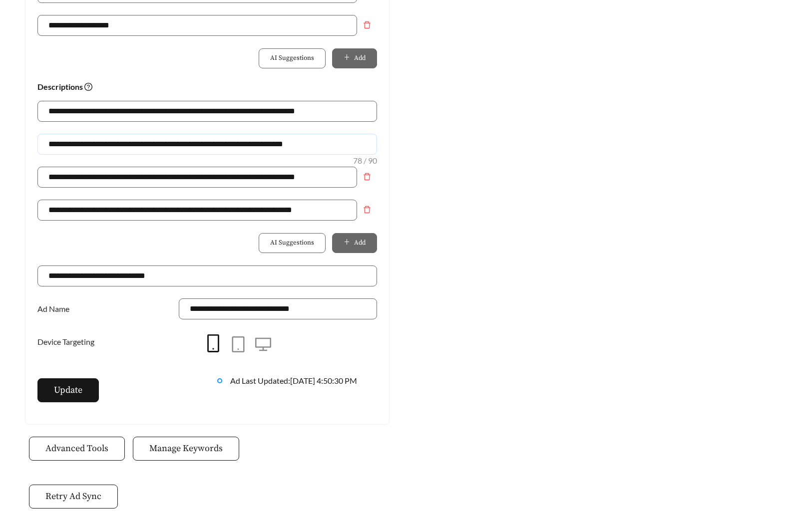
drag, startPoint x: 185, startPoint y: 144, endPoint x: 22, endPoint y: 141, distance: 162.8
type input "**********"
click at [66, 396] on span "Update" at bounding box center [68, 389] width 28 height 13
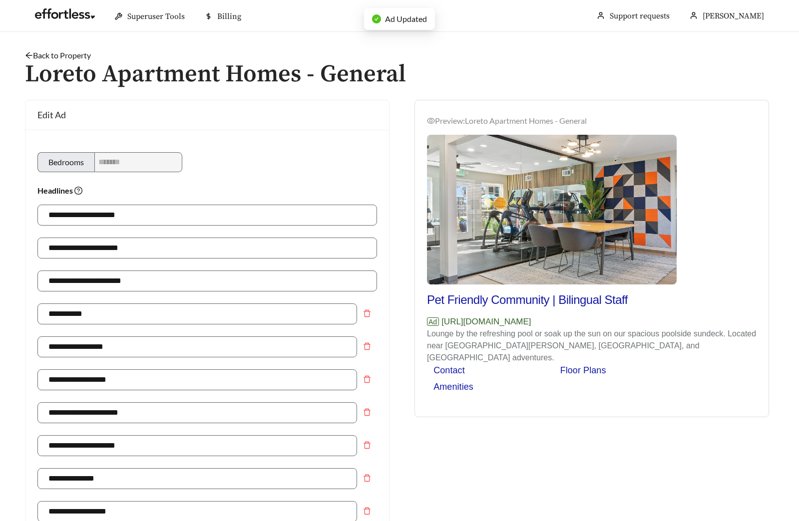
click at [71, 53] on link "Back to Property" at bounding box center [58, 54] width 66 height 9
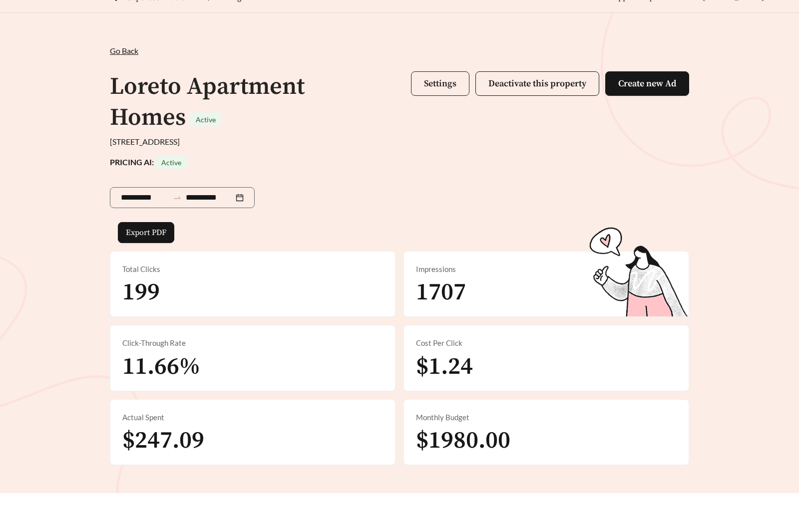
click at [437, 90] on button "Settings" at bounding box center [440, 83] width 58 height 24
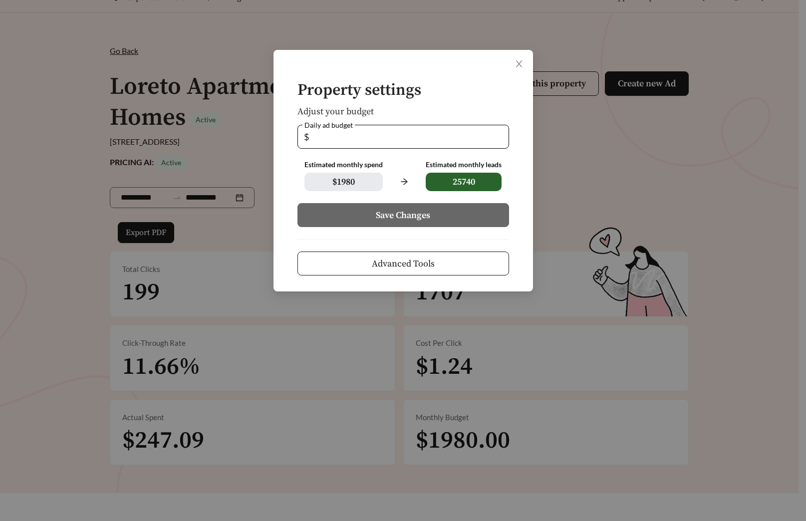
click at [413, 253] on button "Advanced Tools" at bounding box center [403, 264] width 212 height 24
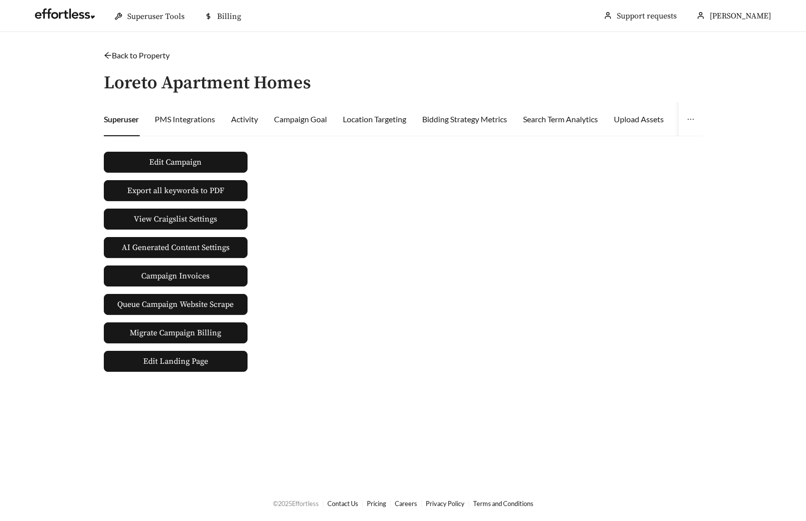
click at [123, 48] on main "Back to Property / Loreto Apartment Homes Superuser PMS Integrations Activity C…" at bounding box center [403, 258] width 806 height 453
click at [121, 52] on link "Back to Property" at bounding box center [137, 54] width 66 height 9
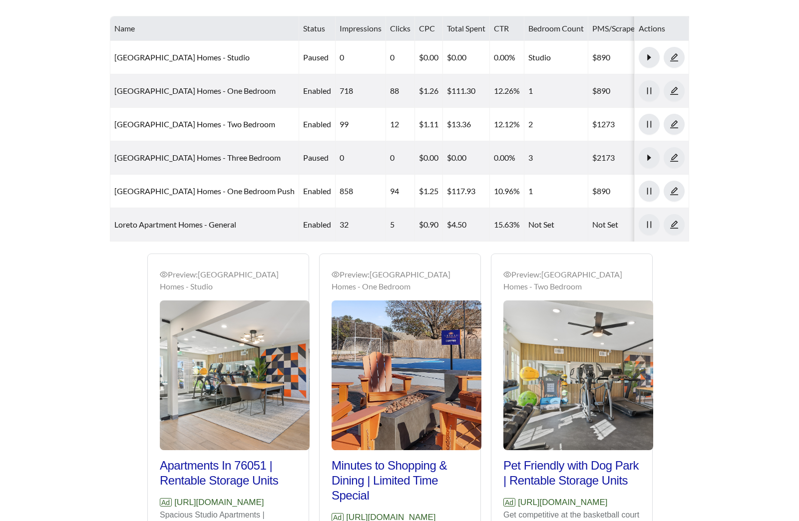
scroll to position [774, 0]
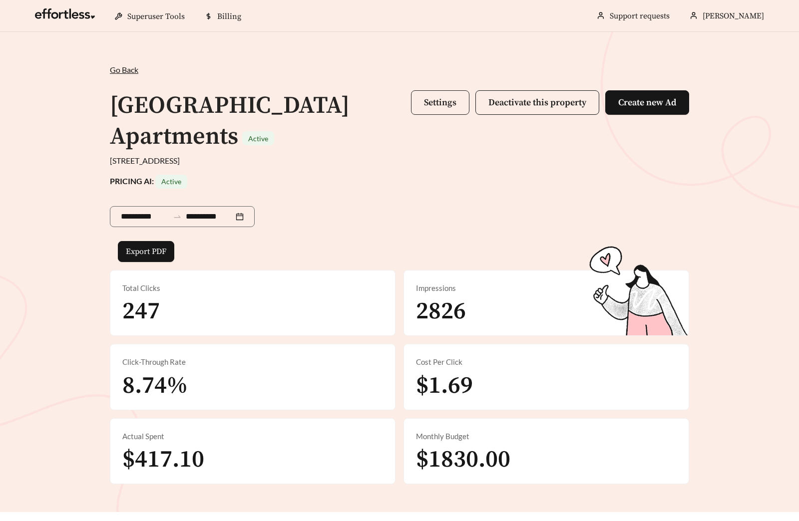
click at [420, 108] on button "Settings" at bounding box center [440, 102] width 58 height 24
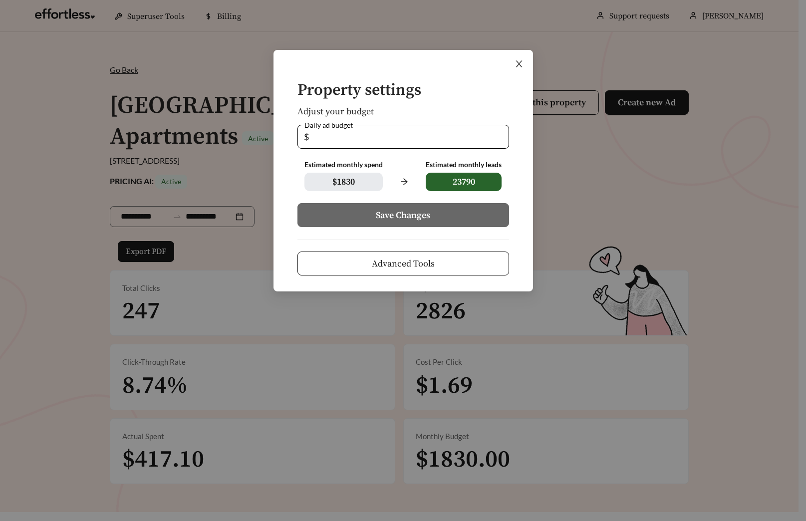
click at [521, 71] on span "Close" at bounding box center [519, 64] width 28 height 28
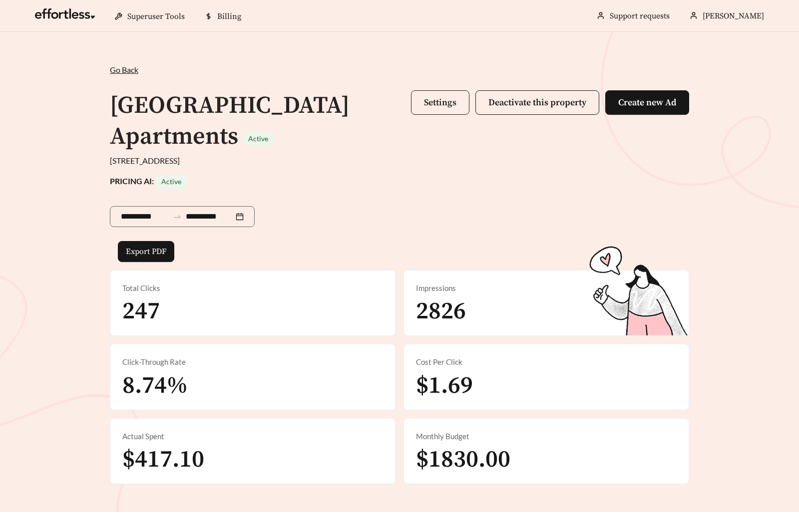
scroll to position [471, 0]
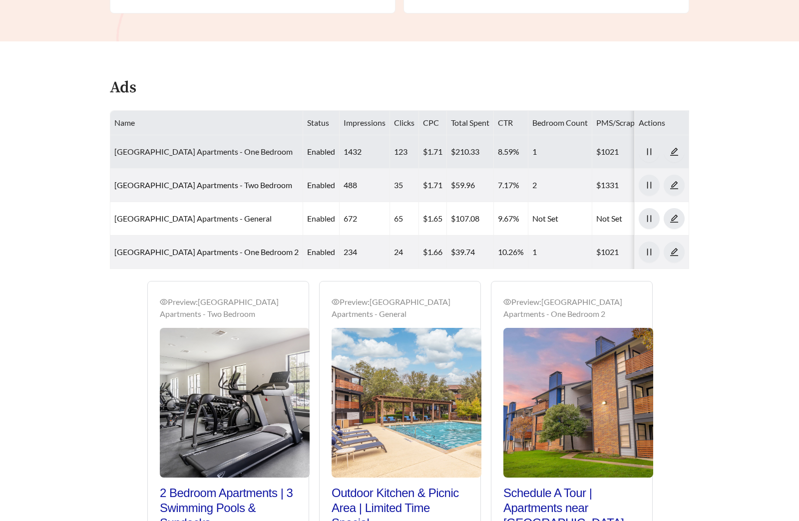
click at [186, 154] on link "[GEOGRAPHIC_DATA] Apartments - One Bedroom" at bounding box center [203, 151] width 178 height 9
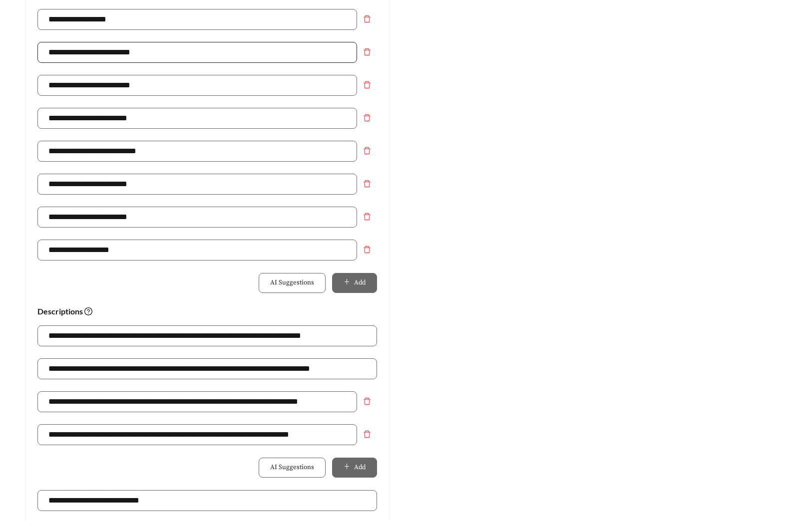
scroll to position [358, 0]
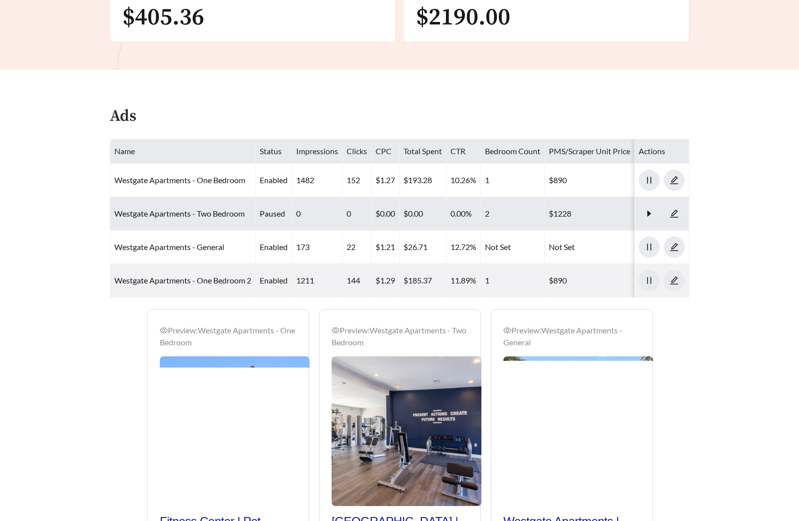
scroll to position [664, 0]
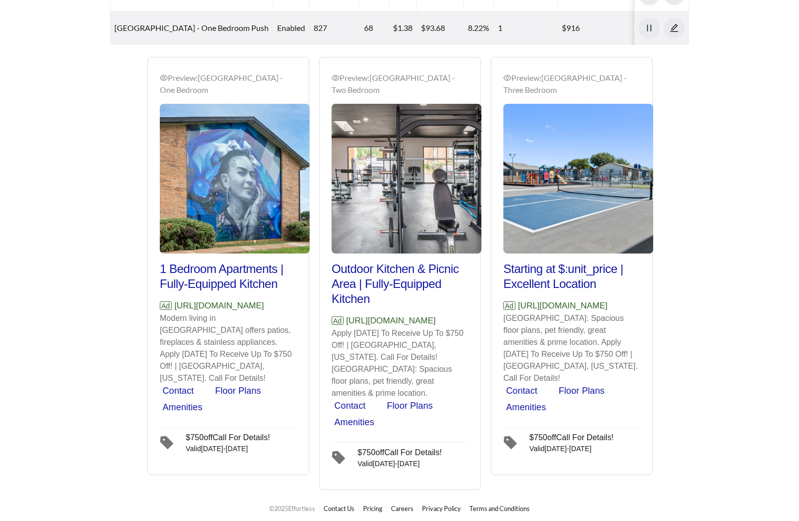
scroll to position [664, 0]
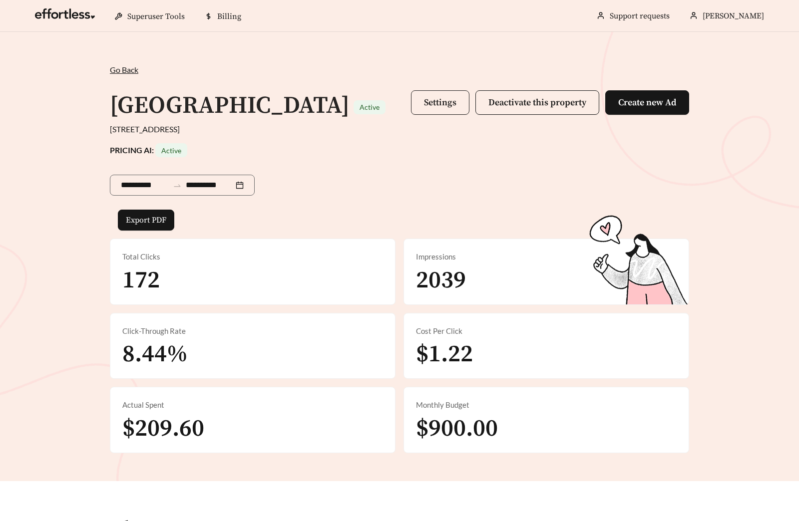
click at [425, 97] on span "Settings" at bounding box center [440, 102] width 32 height 11
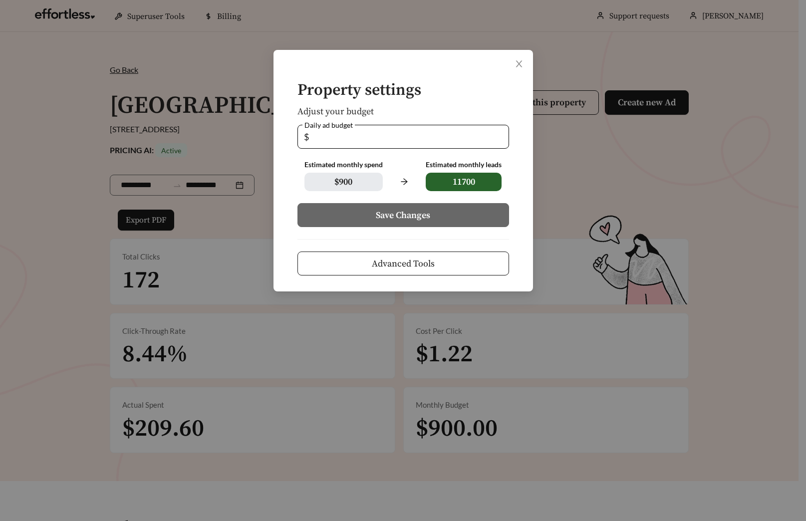
click at [426, 261] on span "Advanced Tools" at bounding box center [403, 263] width 63 height 13
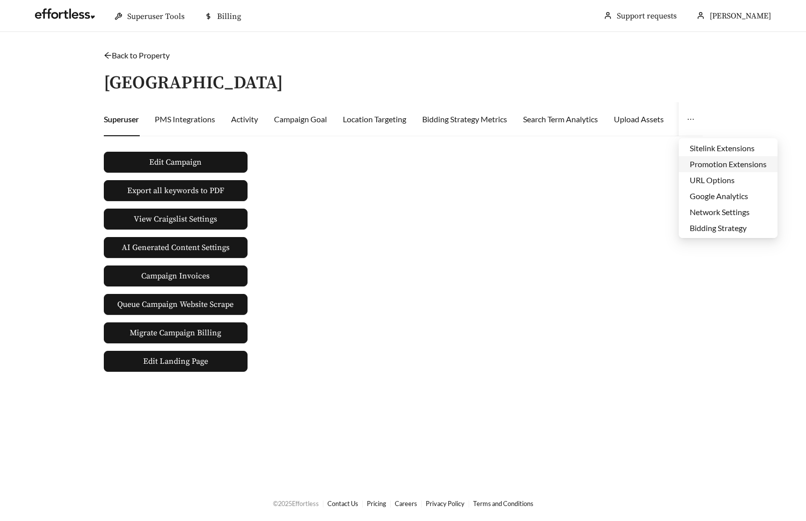
click at [701, 166] on li "Promotion Extensions" at bounding box center [728, 164] width 99 height 16
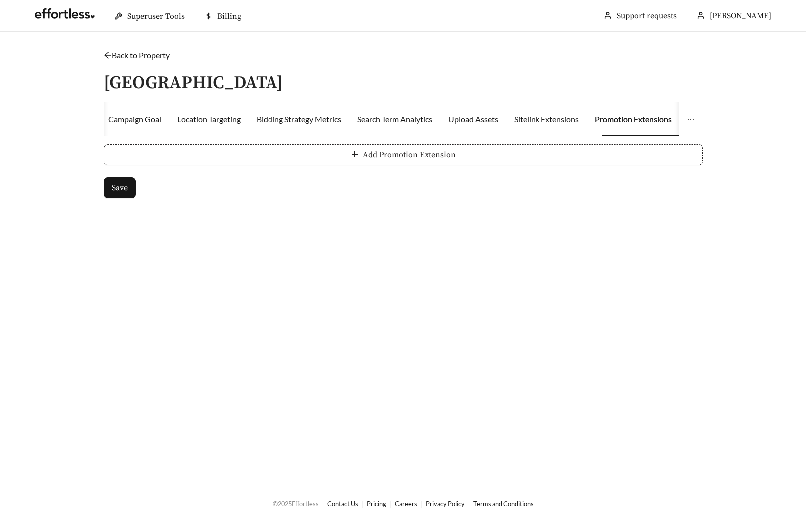
click at [249, 162] on button "Add Promotion Extension" at bounding box center [403, 154] width 599 height 21
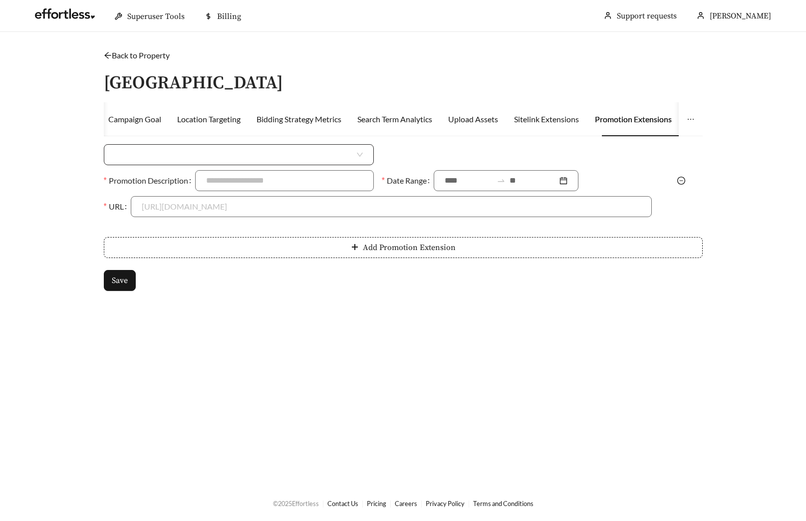
click at [180, 161] on input "search" at bounding box center [235, 155] width 240 height 20
click at [161, 180] on div "Money Amount Off" at bounding box center [239, 177] width 248 height 11
click at [448, 158] on input at bounding box center [529, 155] width 243 height 20
type input "***"
type input "**********"
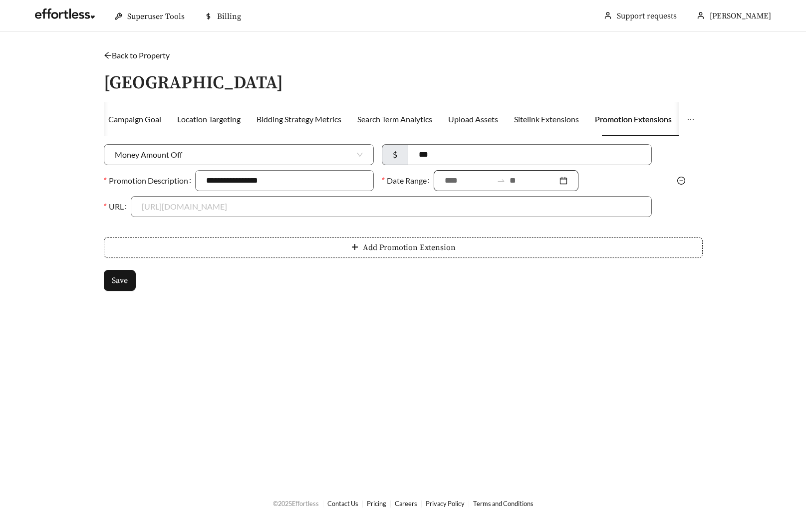
click at [435, 183] on div at bounding box center [506, 180] width 145 height 21
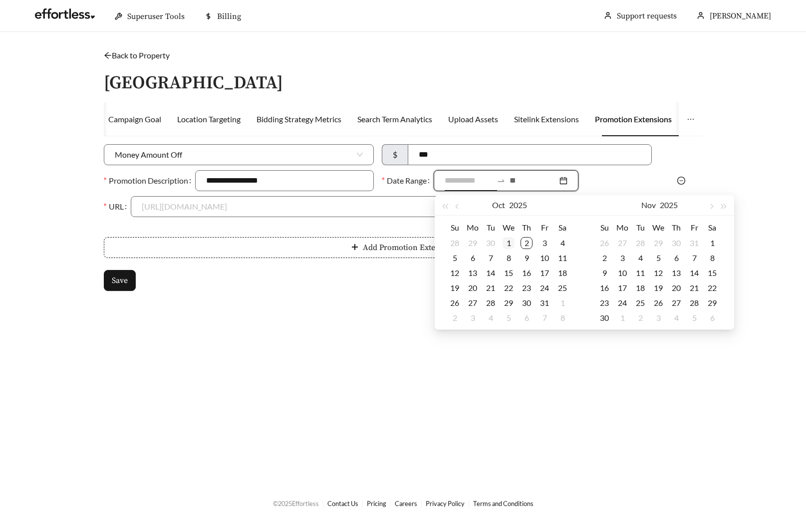
type input "**********"
click at [509, 240] on div "1" at bounding box center [509, 243] width 12 height 12
type input "**********"
click at [540, 299] on div "31" at bounding box center [545, 303] width 12 height 12
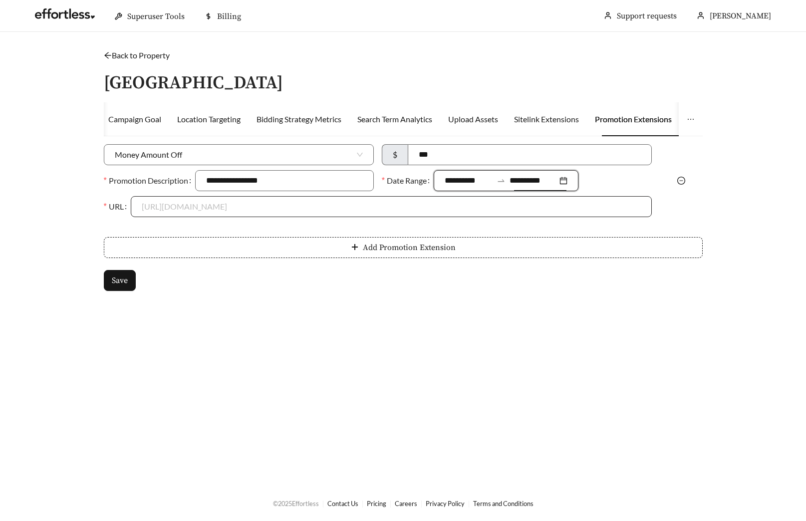
click at [231, 205] on input "URL" at bounding box center [391, 207] width 499 height 20
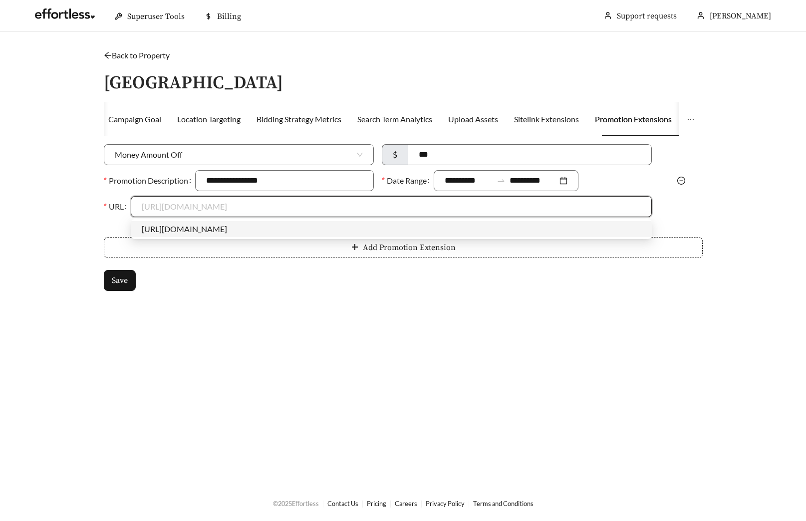
click at [198, 232] on div "https://www.pelicanlakeapartments.com" at bounding box center [391, 229] width 499 height 11
type input "**********"
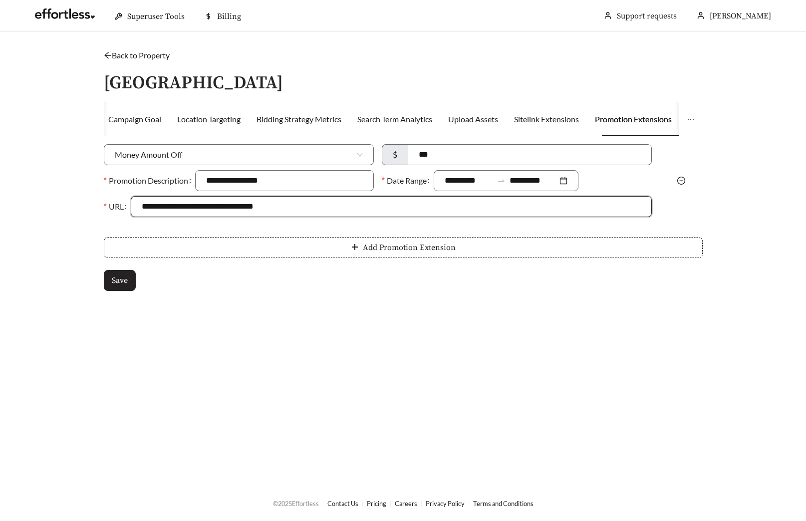
click at [118, 283] on span "Save" at bounding box center [120, 281] width 16 height 12
click at [162, 56] on link "Back to Property" at bounding box center [137, 54] width 66 height 9
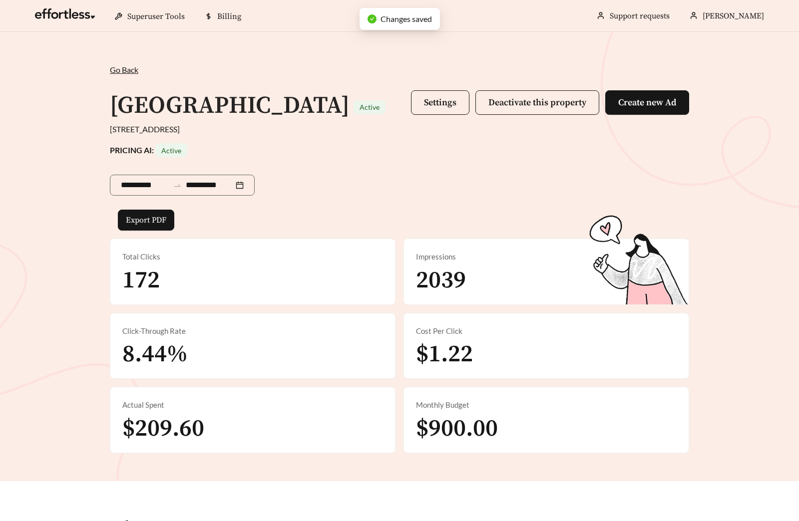
scroll to position [340, 0]
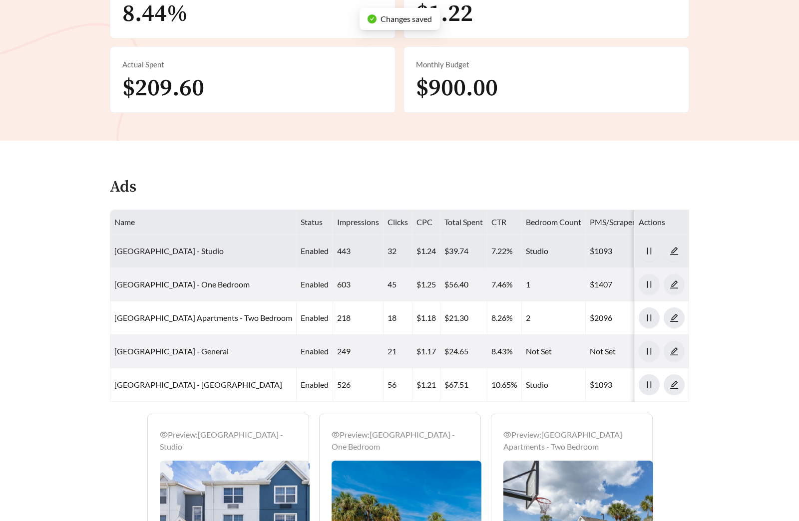
click at [183, 256] on link "Pelican Lake Apartments - Studio" at bounding box center [168, 250] width 109 height 9
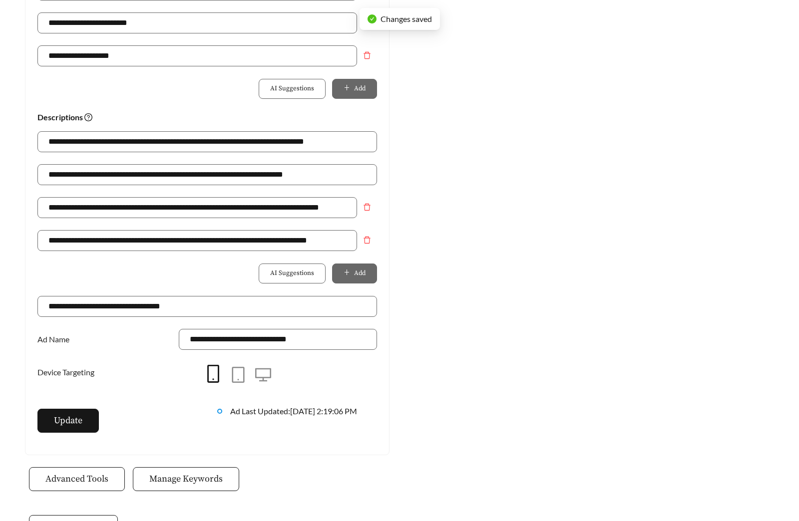
scroll to position [633, 0]
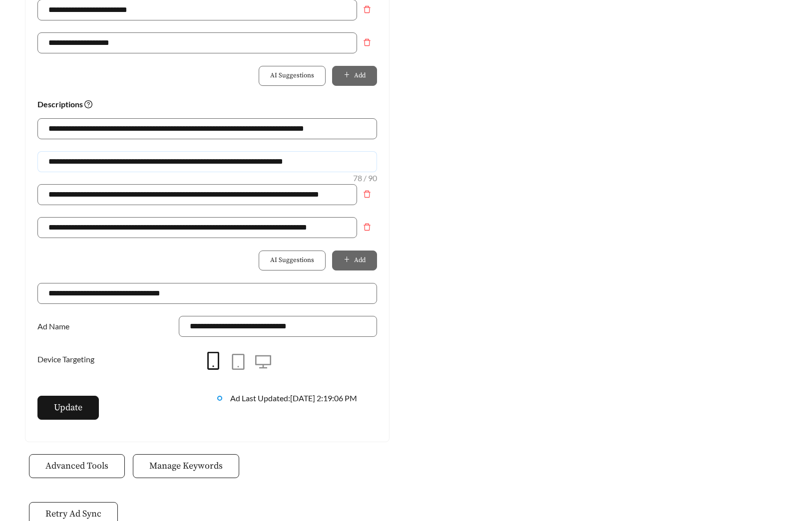
drag, startPoint x: 180, startPoint y: 161, endPoint x: 16, endPoint y: 159, distance: 163.7
drag, startPoint x: 273, startPoint y: 163, endPoint x: -29, endPoint y: 162, distance: 302.0
type input "**********"
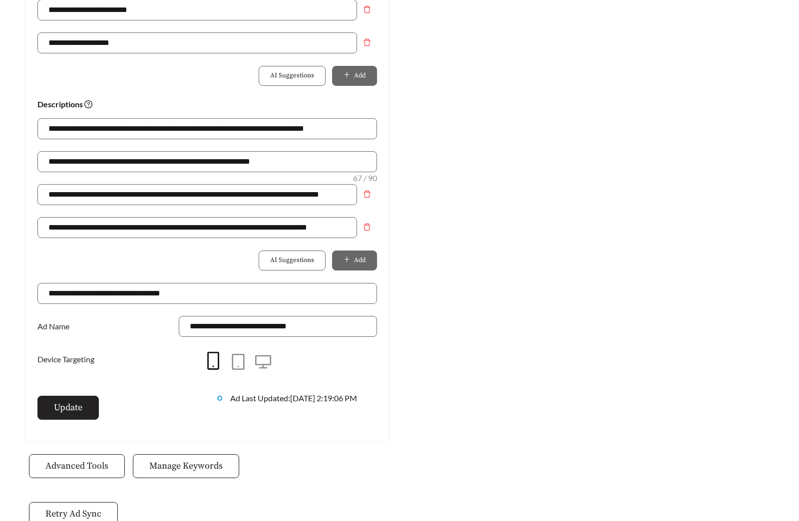
click at [67, 413] on span "Update" at bounding box center [68, 407] width 28 height 13
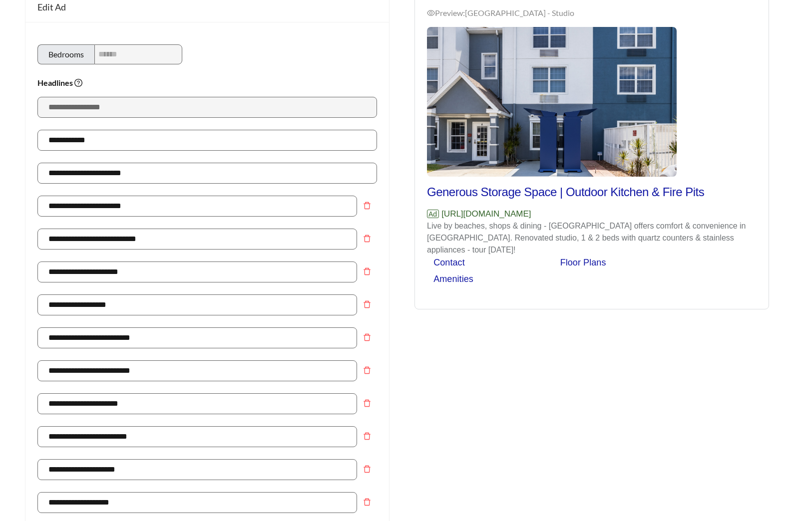
scroll to position [0, 0]
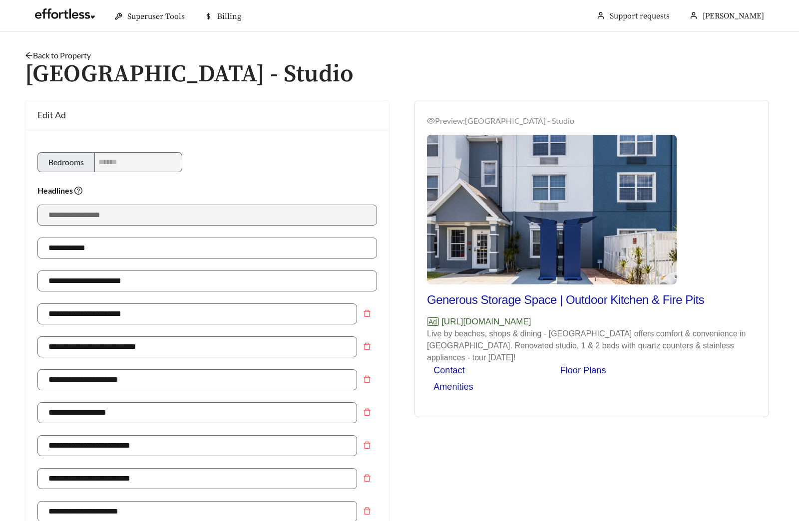
click at [69, 53] on link "Back to Property" at bounding box center [58, 54] width 66 height 9
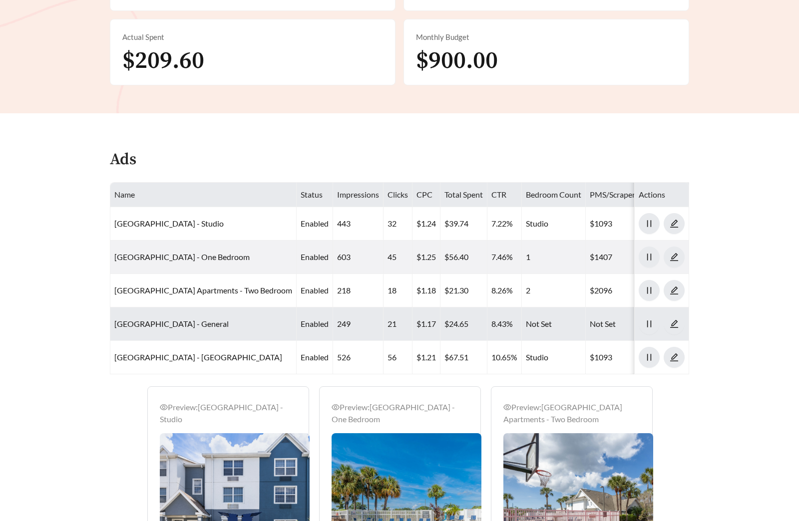
scroll to position [481, 0]
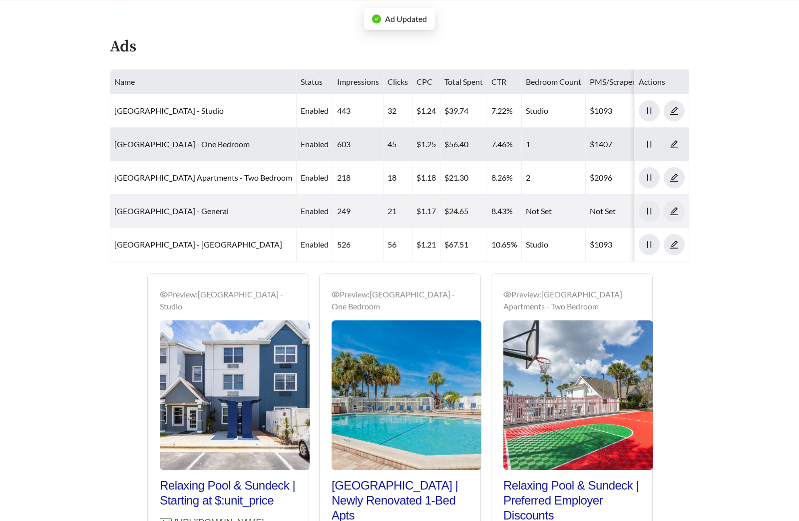
click at [189, 149] on link "Pelican Lake Apartments - One Bedroom" at bounding box center [181, 143] width 135 height 9
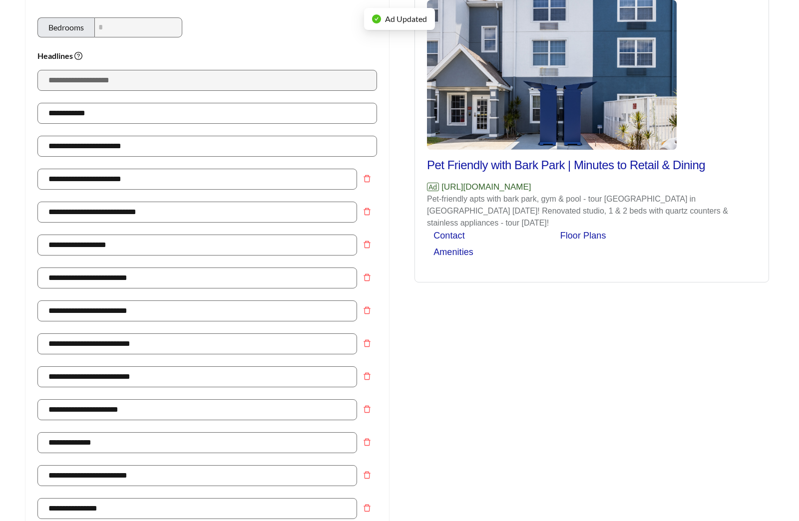
scroll to position [473, 0]
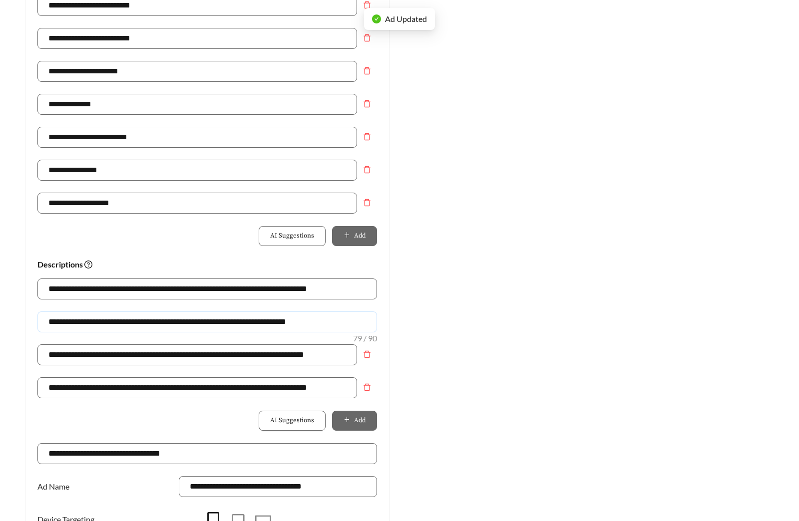
drag, startPoint x: 334, startPoint y: 322, endPoint x: -87, endPoint y: 316, distance: 421.3
paste input "text"
click at [84, 322] on input "**********" at bounding box center [206, 321] width 339 height 21
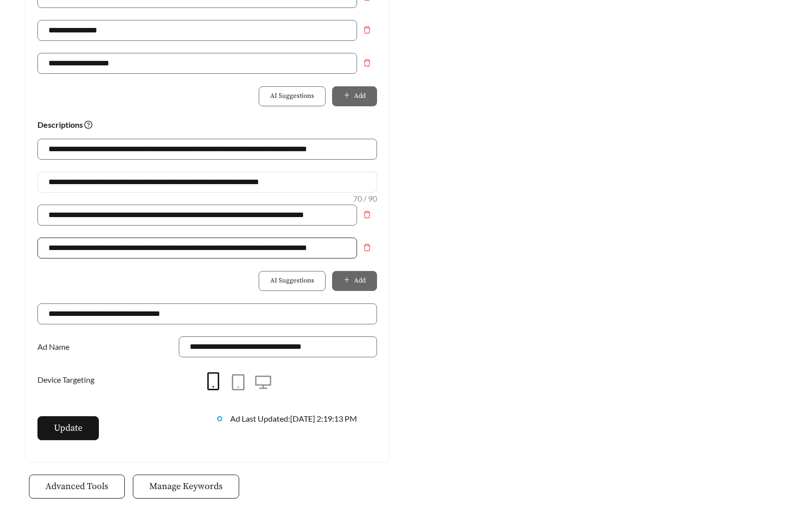
scroll to position [648, 0]
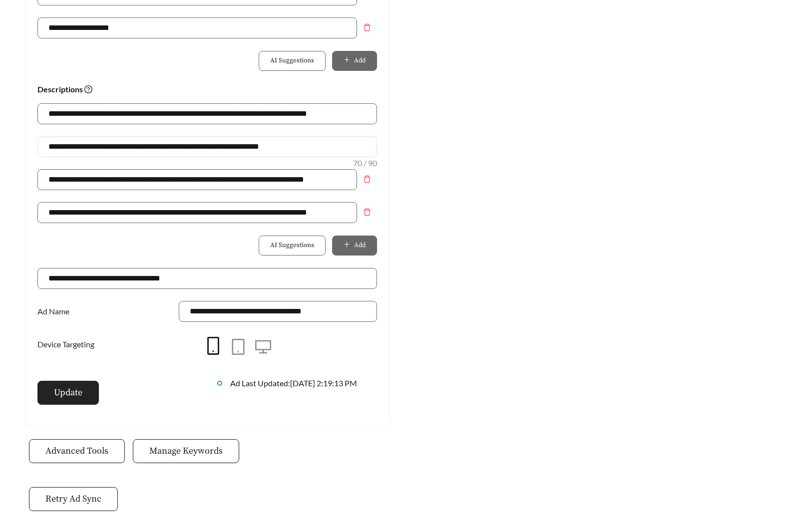
type input "**********"
click at [83, 395] on button "Update" at bounding box center [67, 393] width 61 height 24
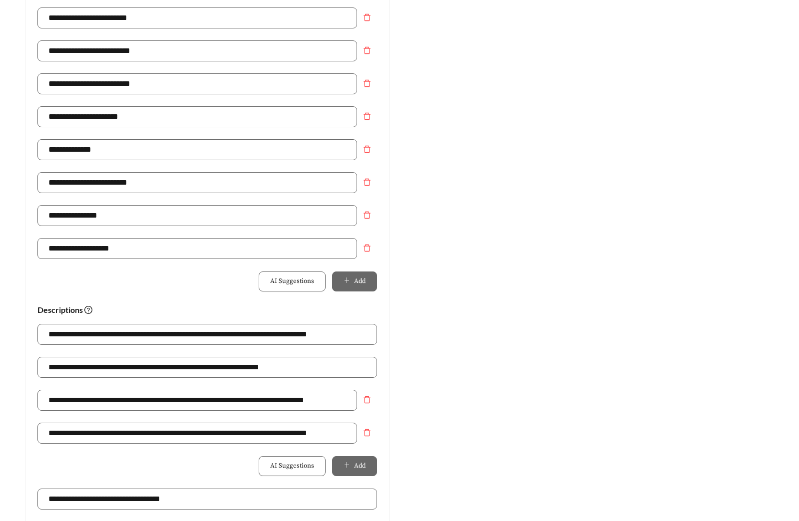
scroll to position [6, 0]
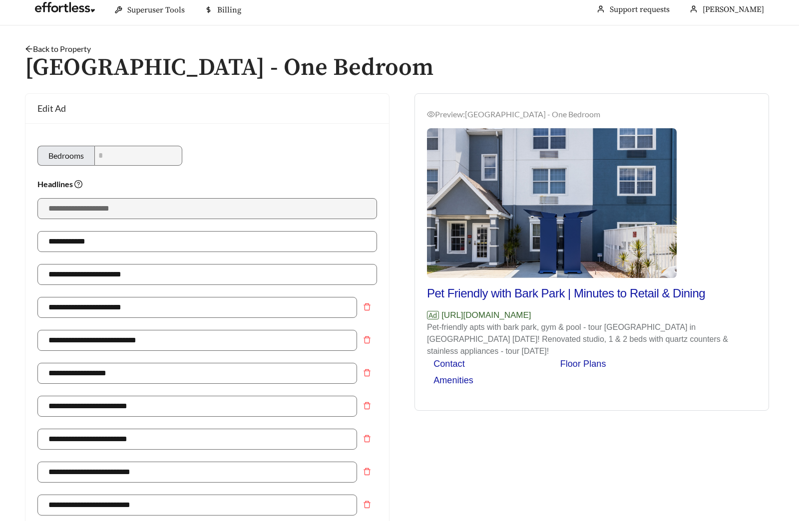
click at [61, 52] on link "Back to Property" at bounding box center [58, 48] width 66 height 9
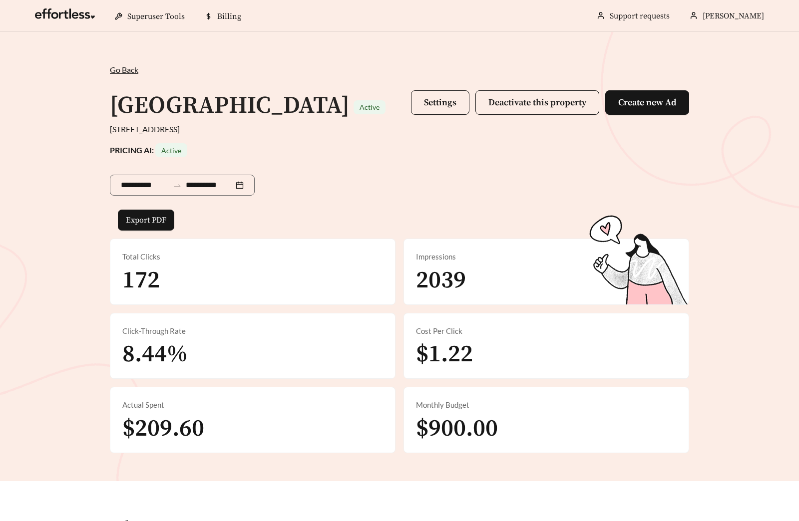
scroll to position [331, 0]
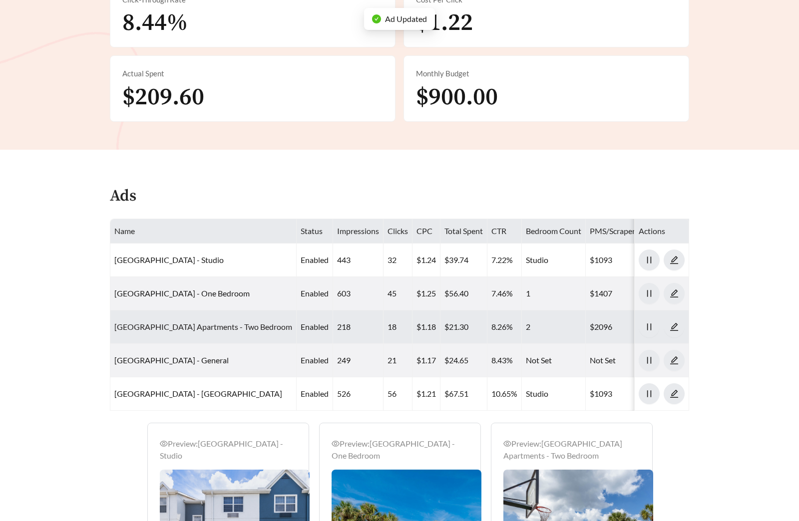
click at [213, 331] on link "Pelican Lake Apartments - Two Bedroom" at bounding box center [203, 326] width 178 height 9
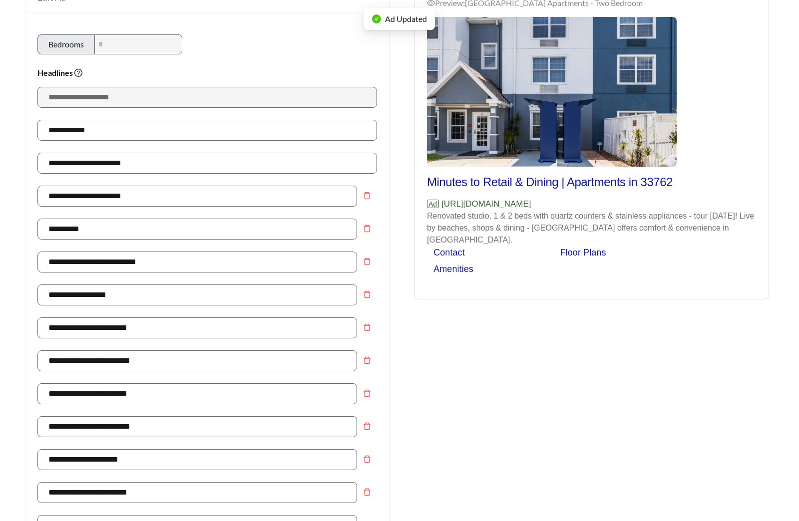
scroll to position [478, 0]
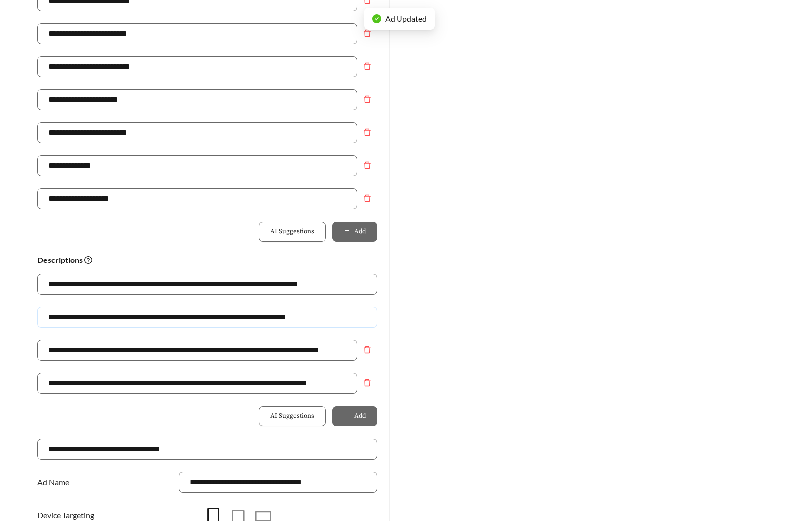
drag, startPoint x: 327, startPoint y: 317, endPoint x: -119, endPoint y: 309, distance: 446.3
paste input "text"
click at [88, 320] on input "**********" at bounding box center [206, 317] width 339 height 21
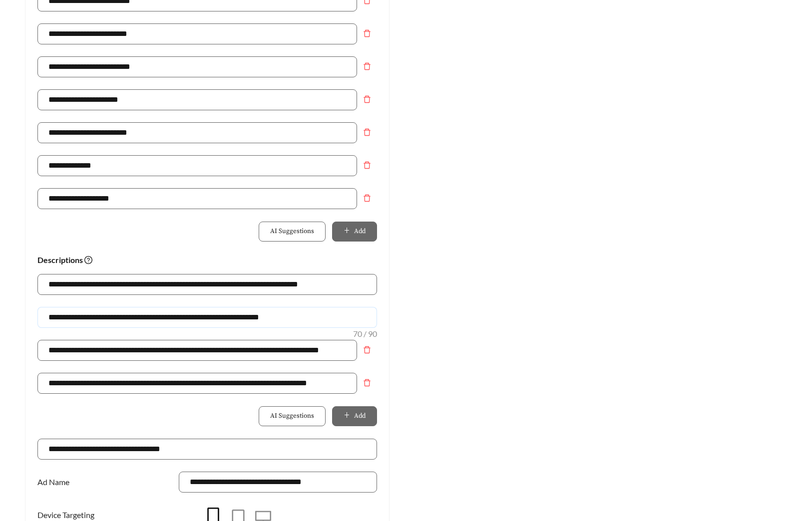
scroll to position [675, 0]
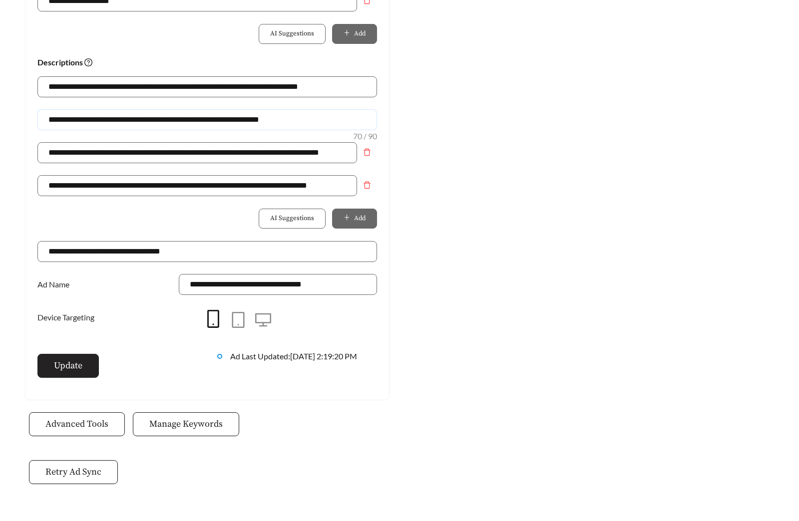
type input "**********"
click at [75, 372] on span "Update" at bounding box center [68, 365] width 28 height 13
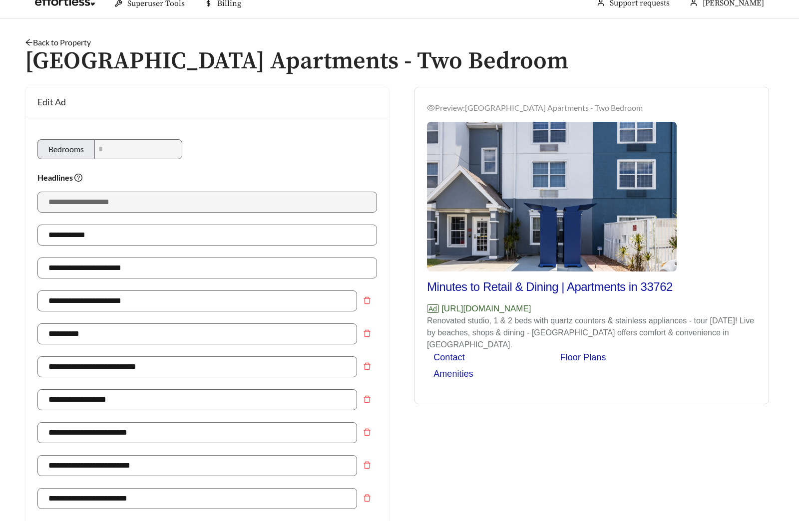
scroll to position [0, 0]
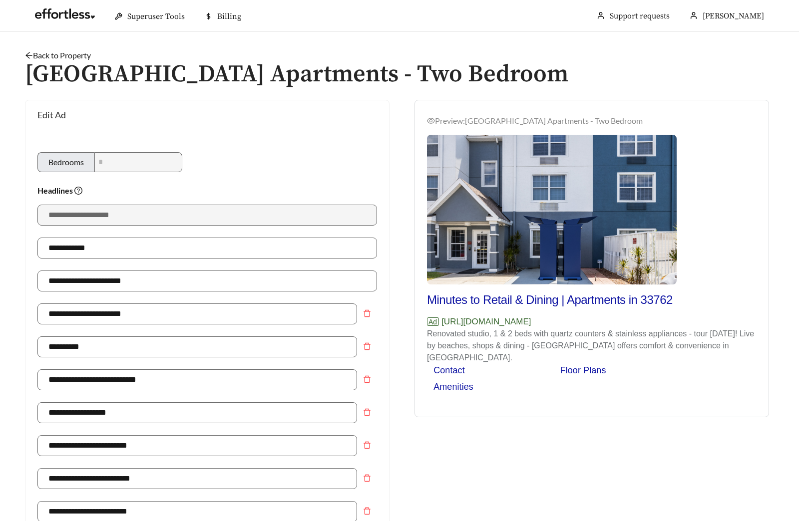
click at [81, 51] on link "Back to Property" at bounding box center [58, 54] width 66 height 9
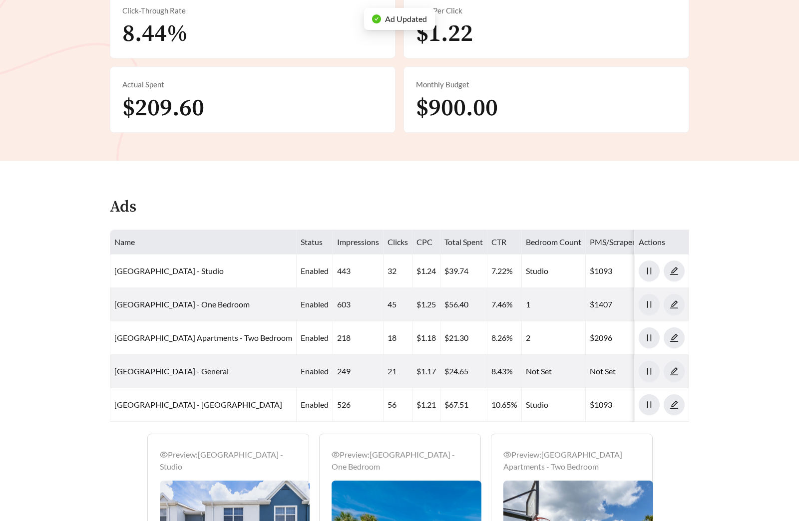
scroll to position [331, 0]
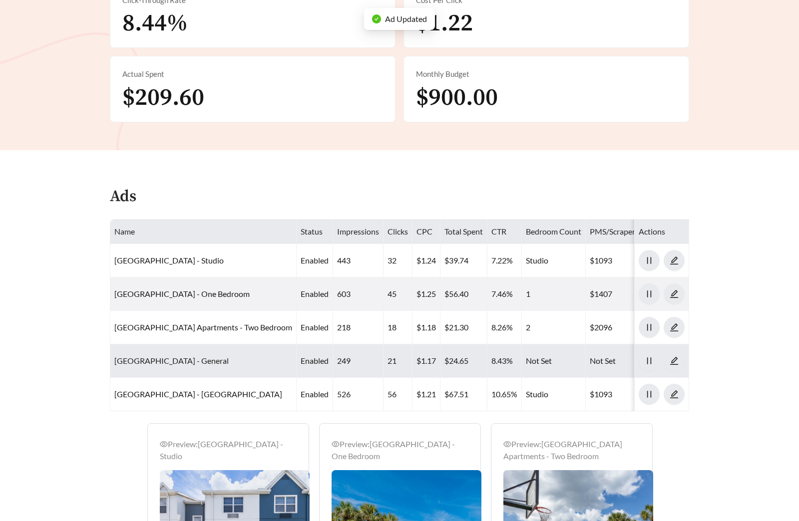
click at [194, 365] on link "Pelican Lake Apartments - General" at bounding box center [171, 360] width 114 height 9
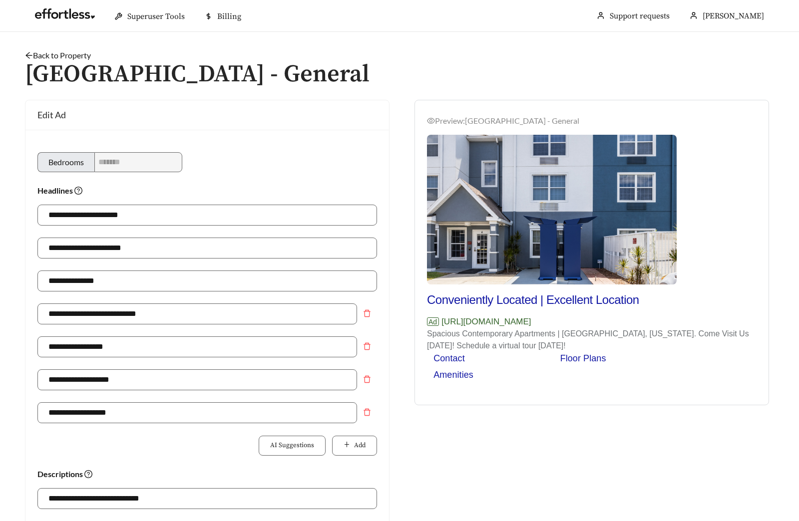
click at [80, 53] on link "Back to Property" at bounding box center [58, 54] width 66 height 9
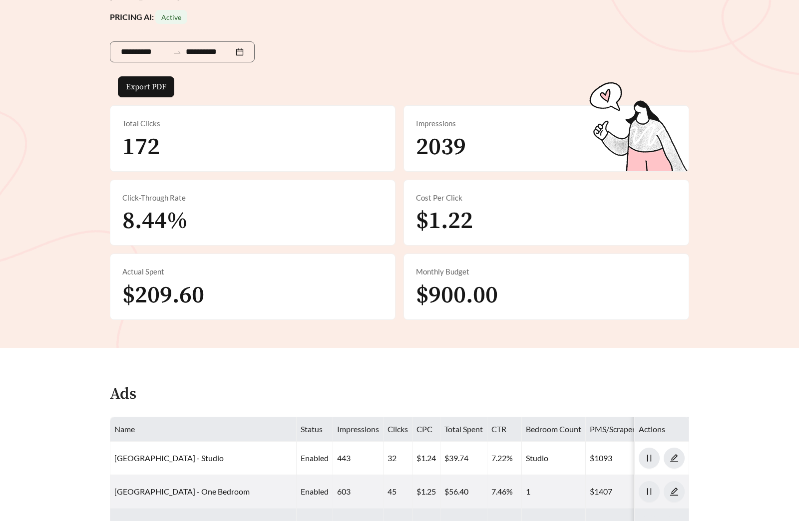
scroll to position [331, 0]
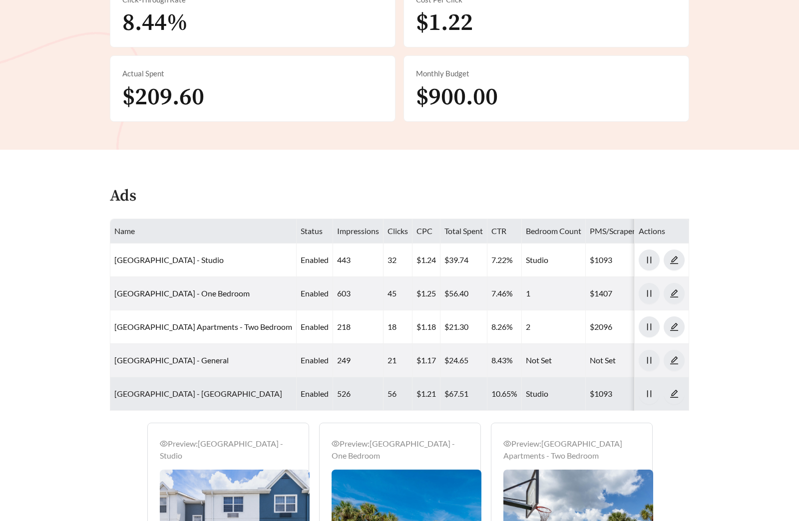
click at [170, 398] on link "Pelican Lake Apartments - Studio Push" at bounding box center [198, 393] width 168 height 9
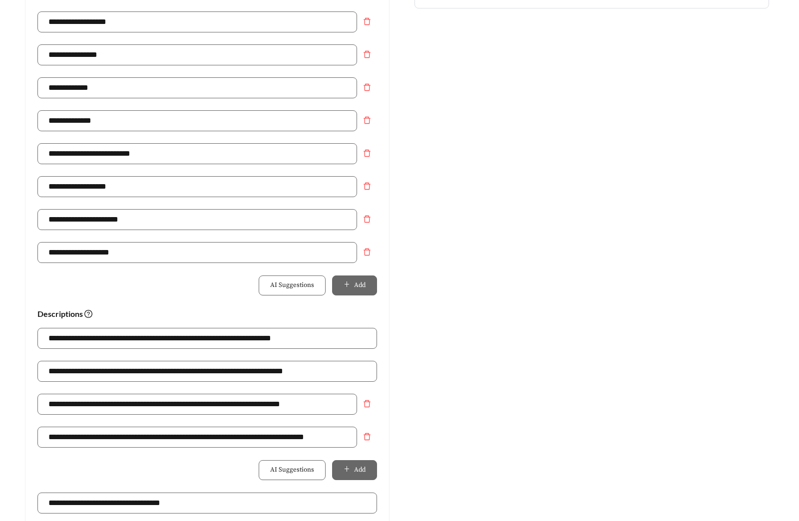
scroll to position [428, 0]
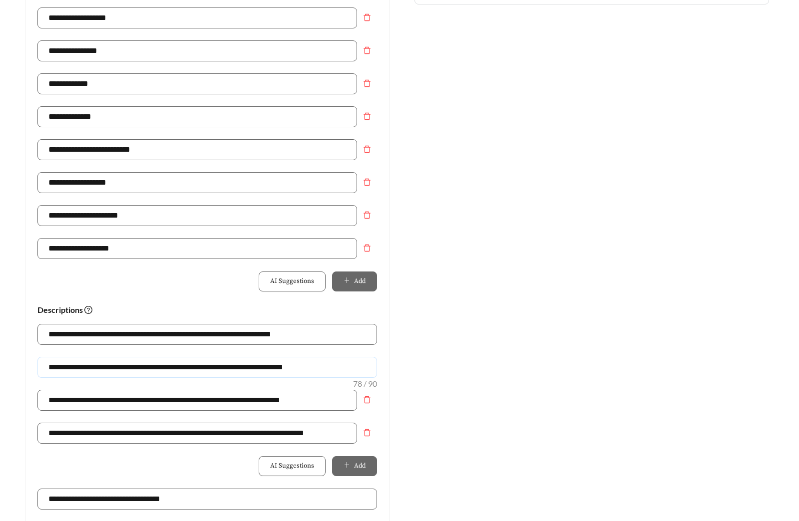
drag, startPoint x: 344, startPoint y: 366, endPoint x: -97, endPoint y: 357, distance: 441.8
paste input "text"
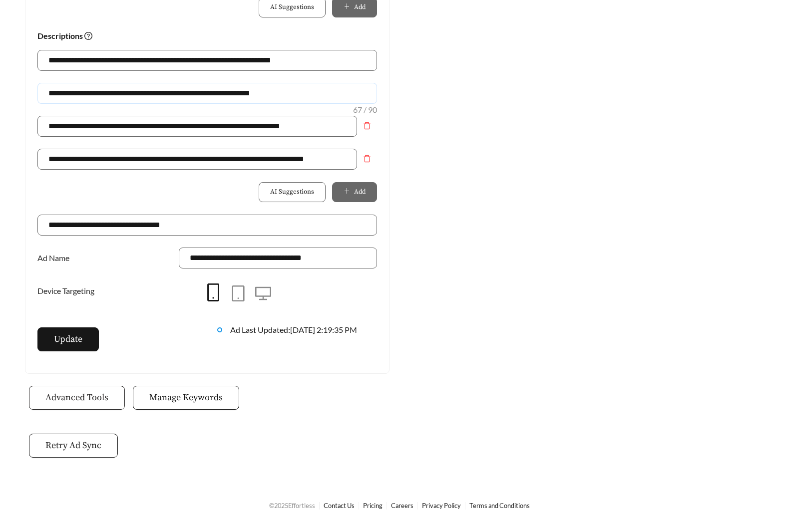
scroll to position [704, 0]
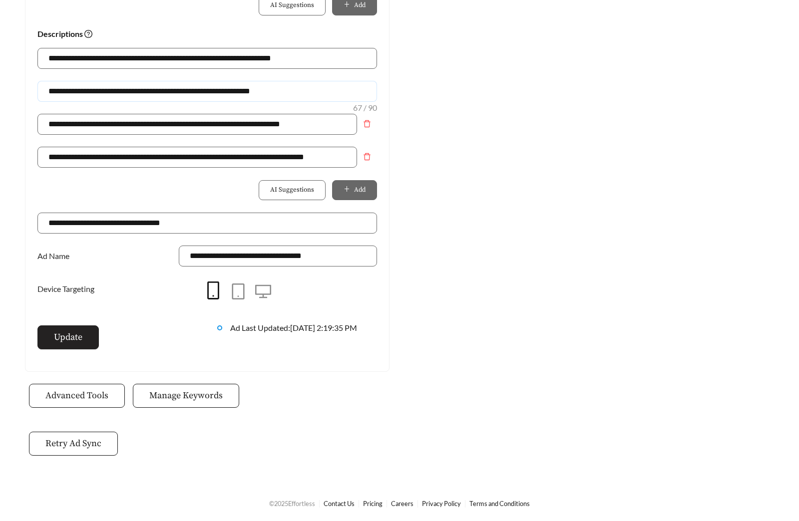
type input "**********"
click at [55, 343] on span "Update" at bounding box center [68, 336] width 28 height 13
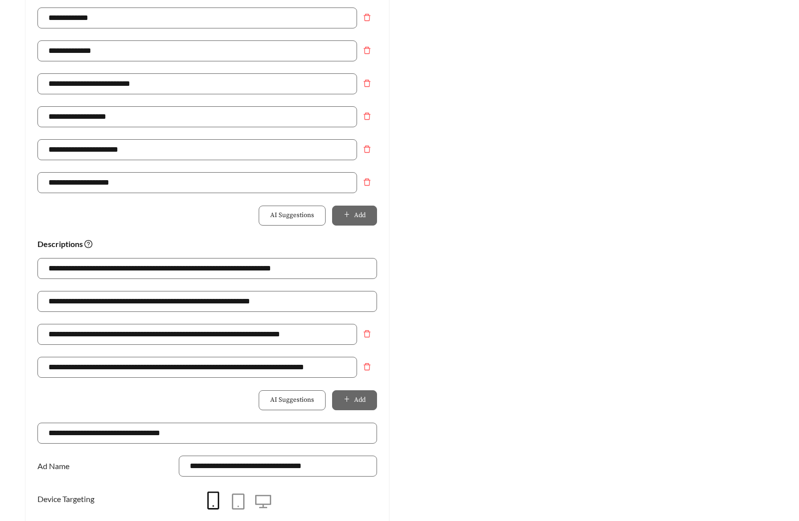
scroll to position [0, 0]
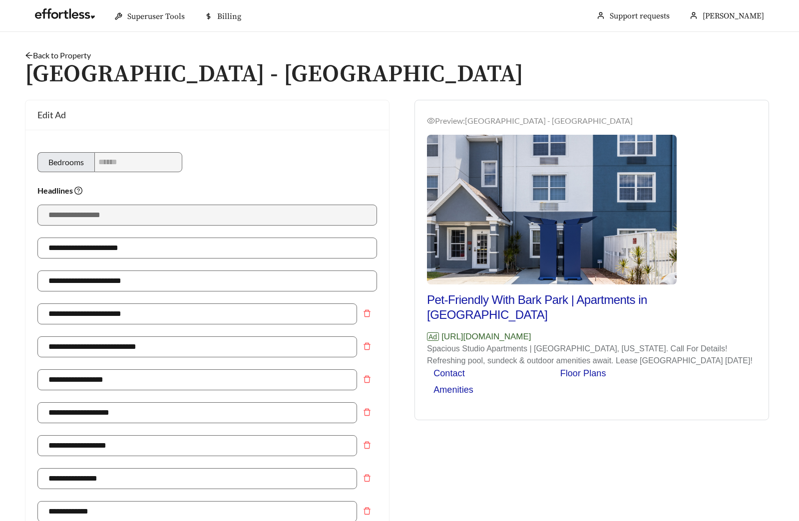
click at [81, 53] on link "Back to Property" at bounding box center [58, 54] width 66 height 9
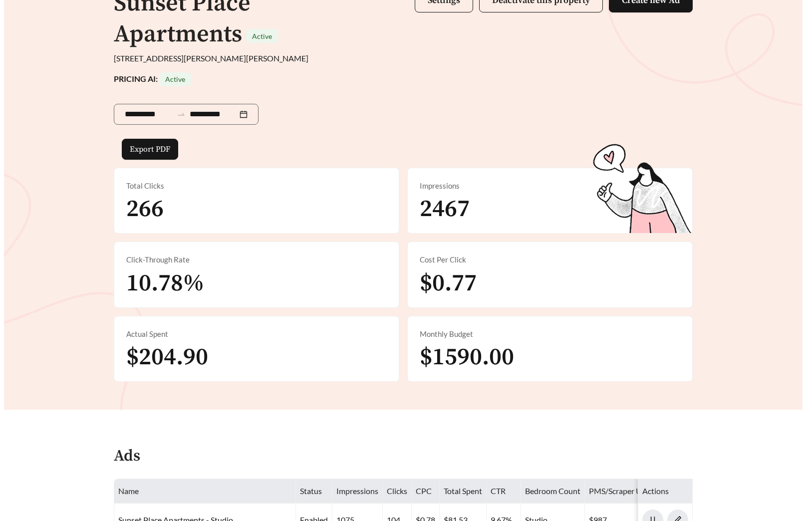
scroll to position [101, 0]
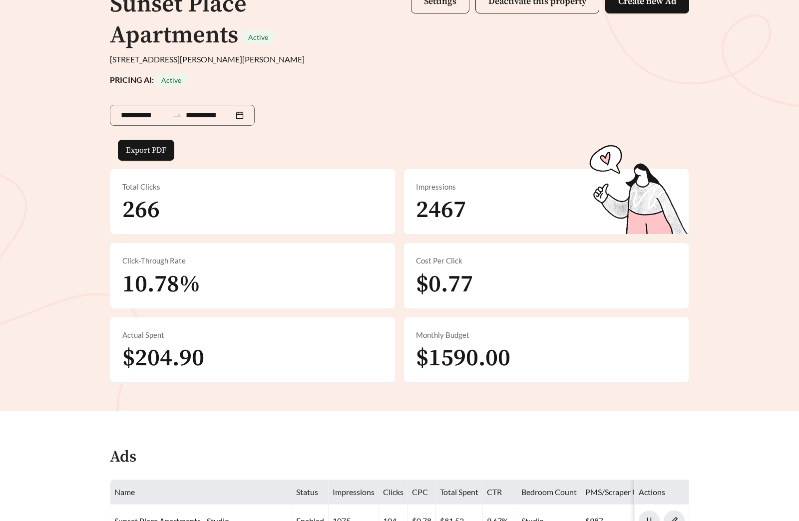
click at [436, 10] on button "Settings" at bounding box center [440, 1] width 58 height 24
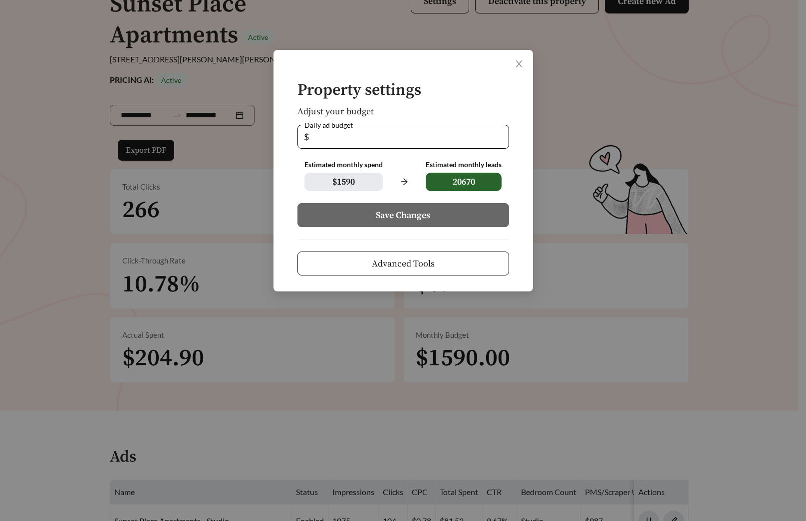
click at [412, 258] on span "Advanced Tools" at bounding box center [403, 263] width 63 height 13
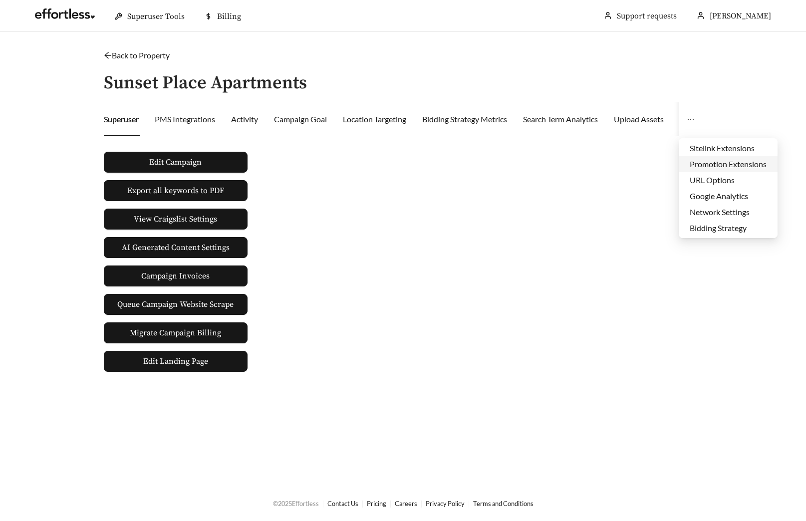
click at [704, 163] on li "Promotion Extensions" at bounding box center [728, 164] width 99 height 16
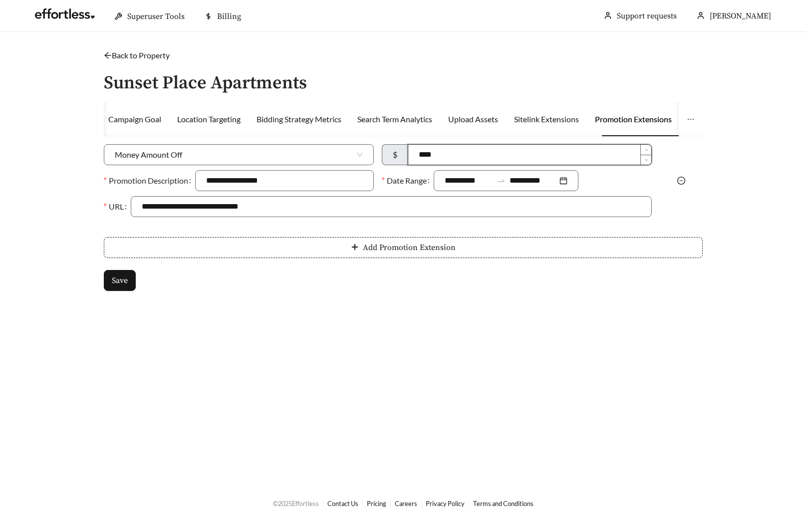
click at [436, 154] on input "****" at bounding box center [529, 155] width 243 height 20
type input "****"
click at [110, 283] on button "Save" at bounding box center [120, 280] width 32 height 21
click at [147, 52] on link "Back to Property" at bounding box center [137, 54] width 66 height 9
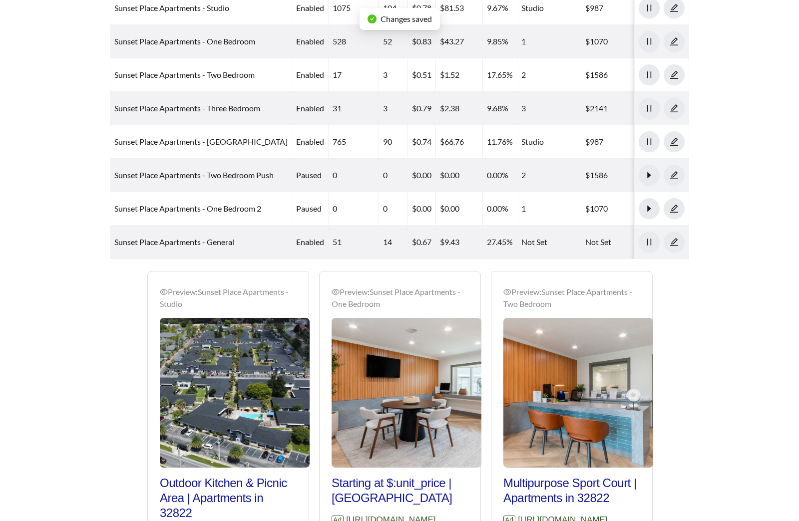
scroll to position [630, 0]
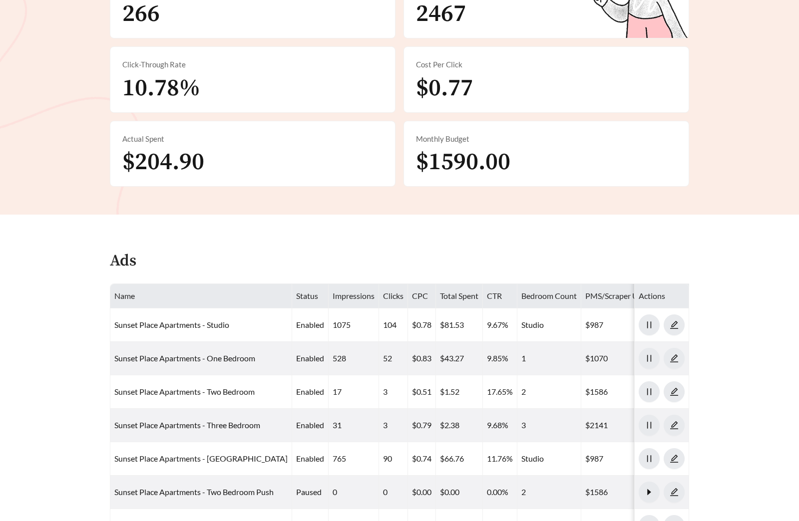
scroll to position [299, 0]
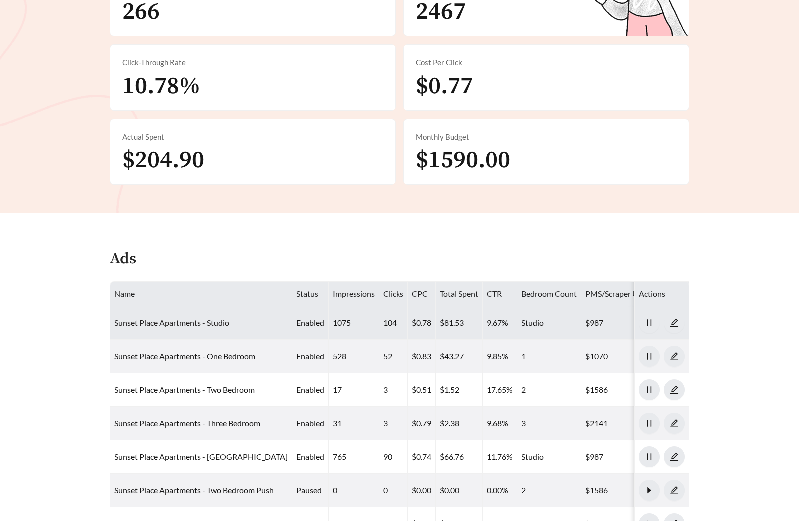
click at [210, 324] on link "Sunset Place Apartments - Studio" at bounding box center [171, 322] width 115 height 9
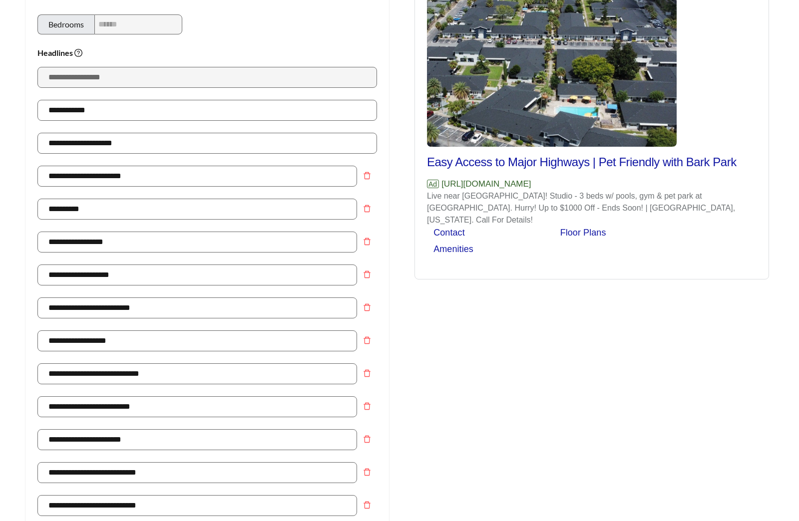
scroll to position [476, 0]
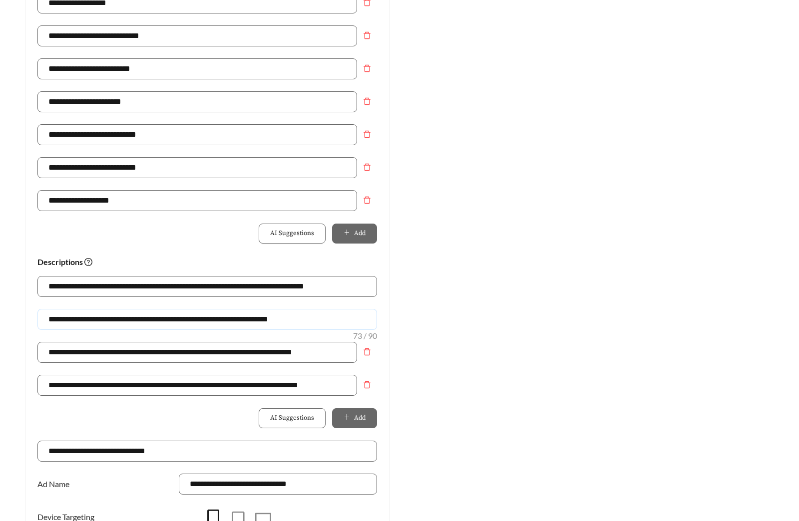
drag, startPoint x: 175, startPoint y: 315, endPoint x: 53, endPoint y: 305, distance: 122.2
click at [53, 305] on div "**********" at bounding box center [206, 358] width 339 height 165
drag, startPoint x: 277, startPoint y: 318, endPoint x: -94, endPoint y: 314, distance: 370.4
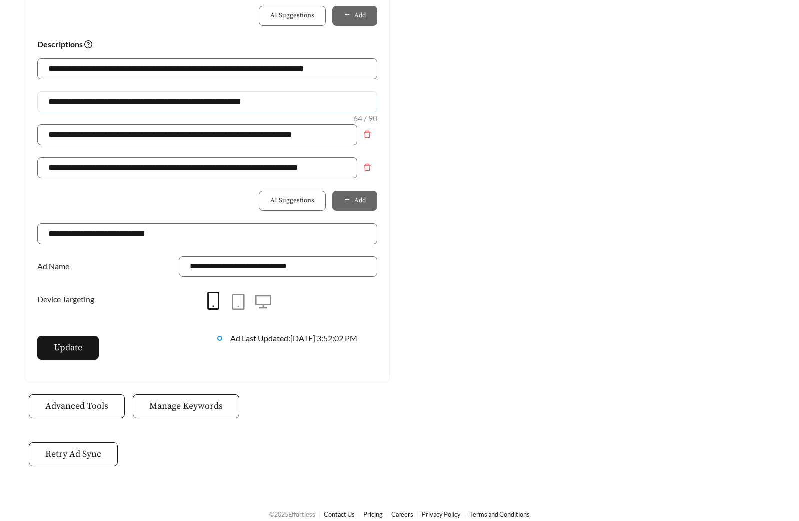
scroll to position [704, 0]
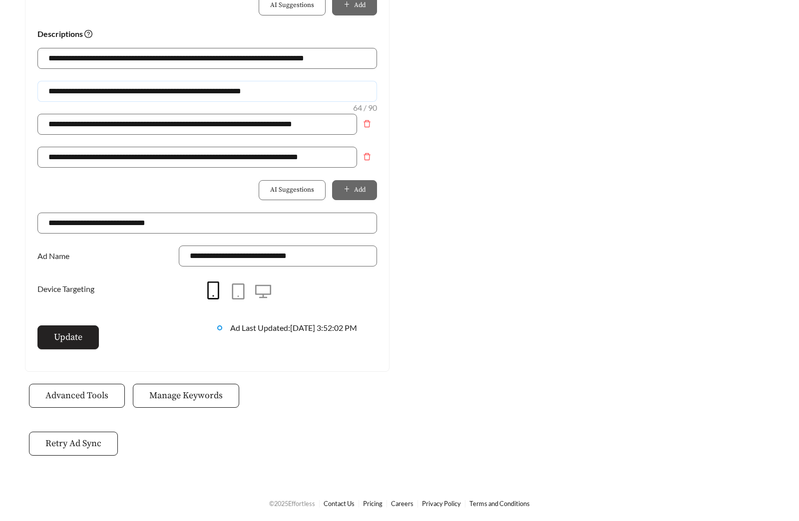
type input "**********"
click at [77, 334] on span "Update" at bounding box center [68, 336] width 28 height 13
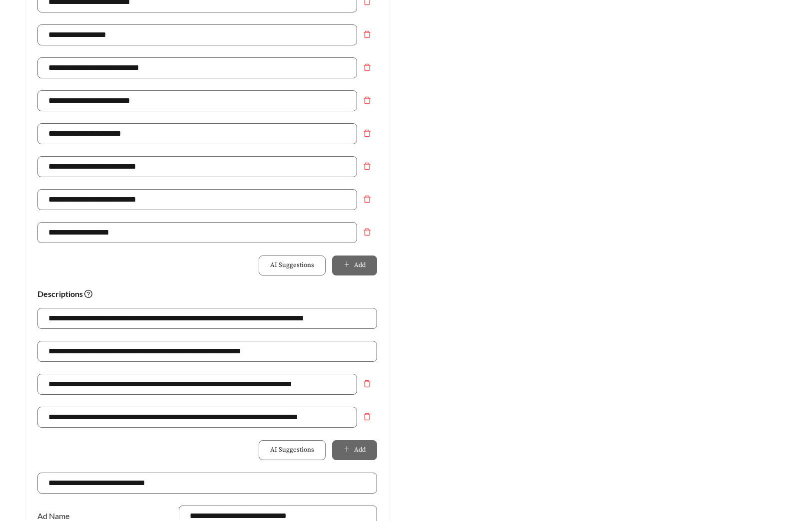
scroll to position [0, 0]
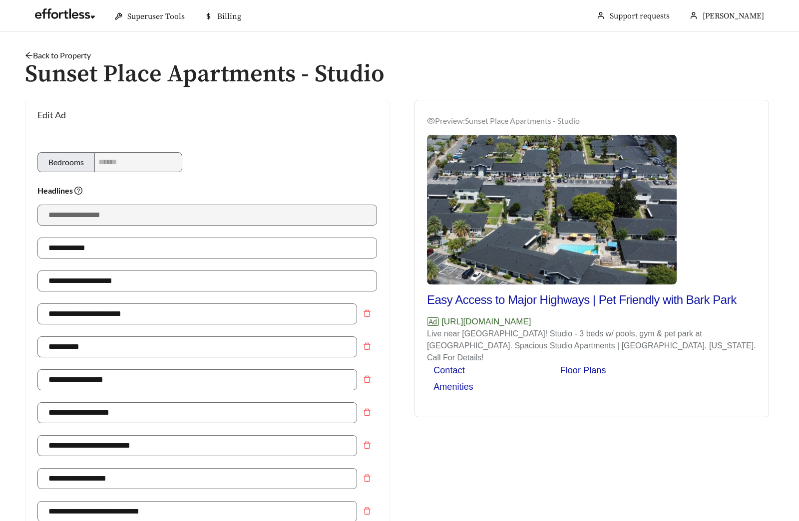
click at [81, 53] on link "Back to Property" at bounding box center [58, 54] width 66 height 9
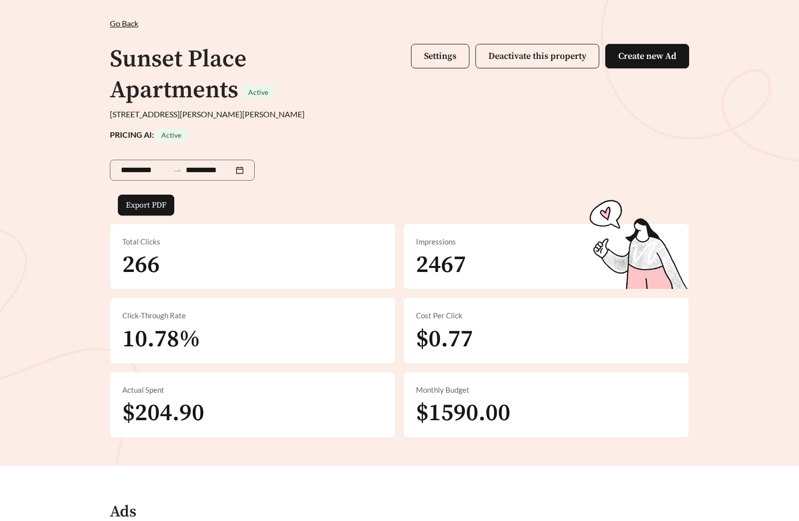
scroll to position [348, 0]
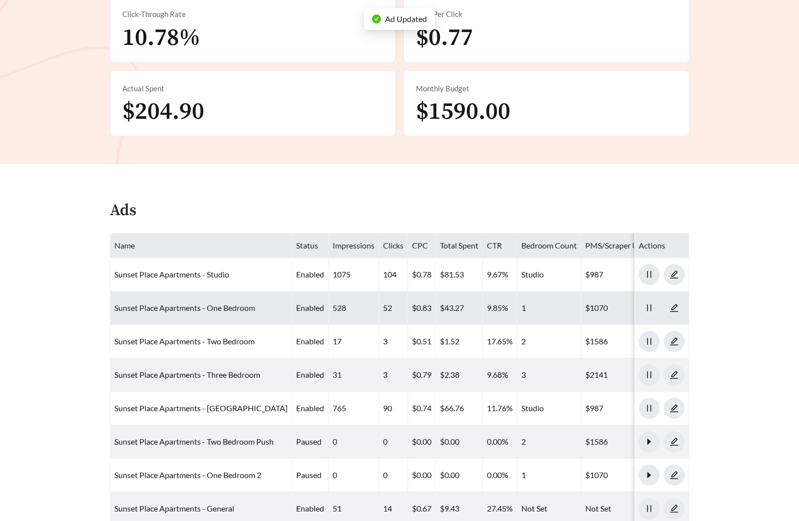
click at [186, 306] on link "Sunset Place Apartments - One Bedroom" at bounding box center [184, 307] width 141 height 9
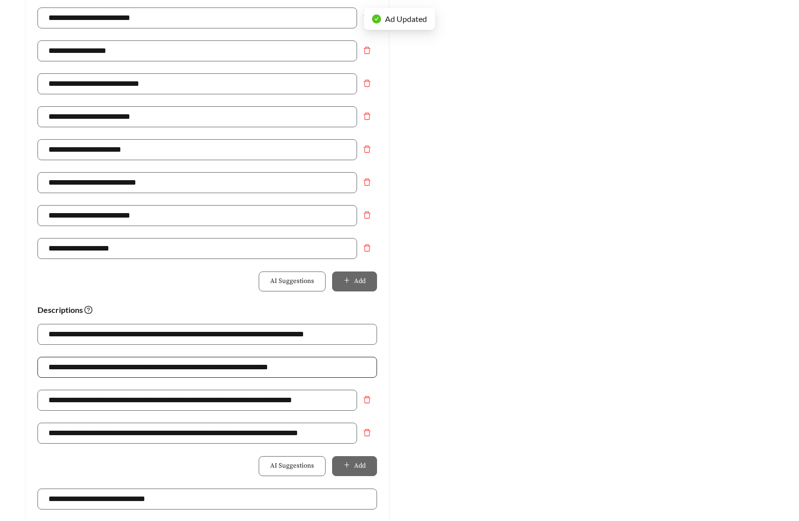
scroll to position [430, 0]
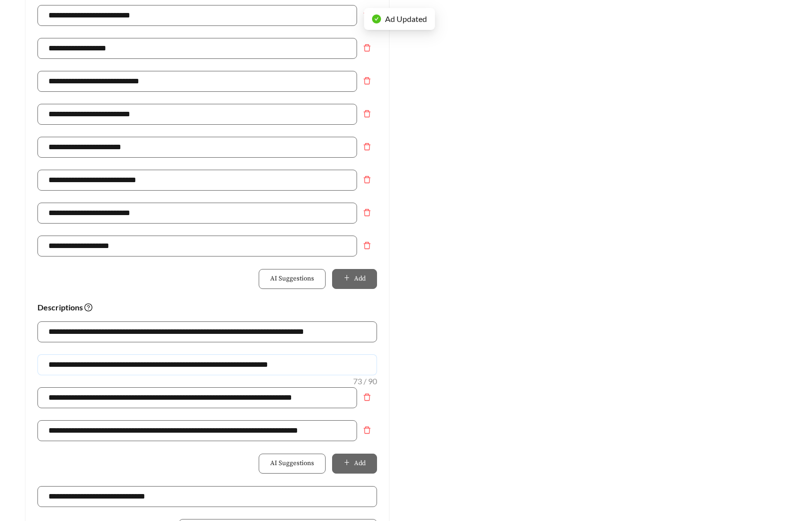
drag, startPoint x: 325, startPoint y: 370, endPoint x: -61, endPoint y: 368, distance: 386.3
paste input "text"
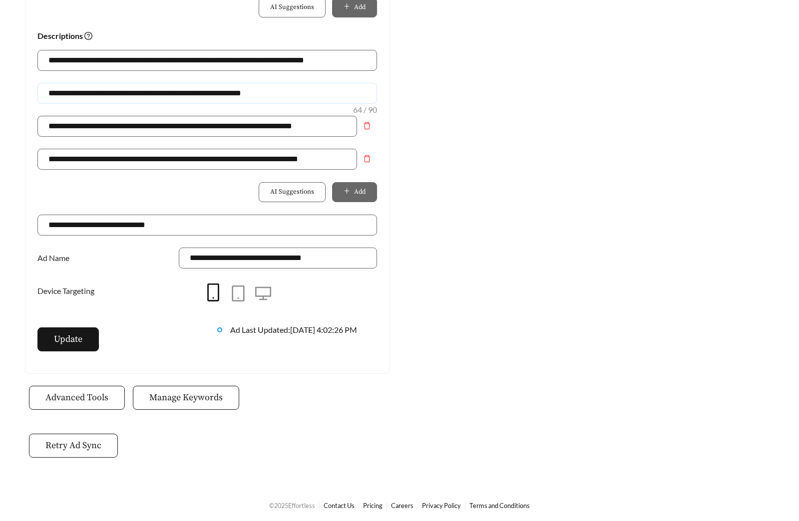
scroll to position [704, 0]
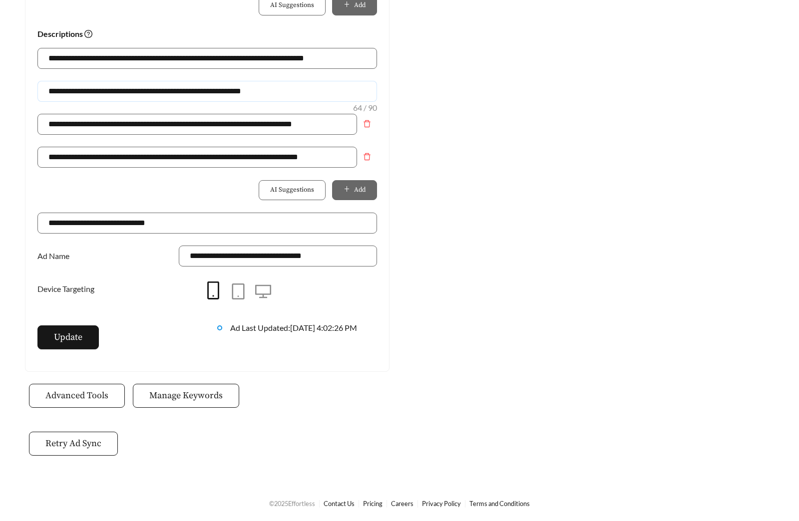
click at [86, 89] on input "**********" at bounding box center [206, 91] width 339 height 21
type input "**********"
click at [70, 335] on span "Update" at bounding box center [68, 336] width 28 height 13
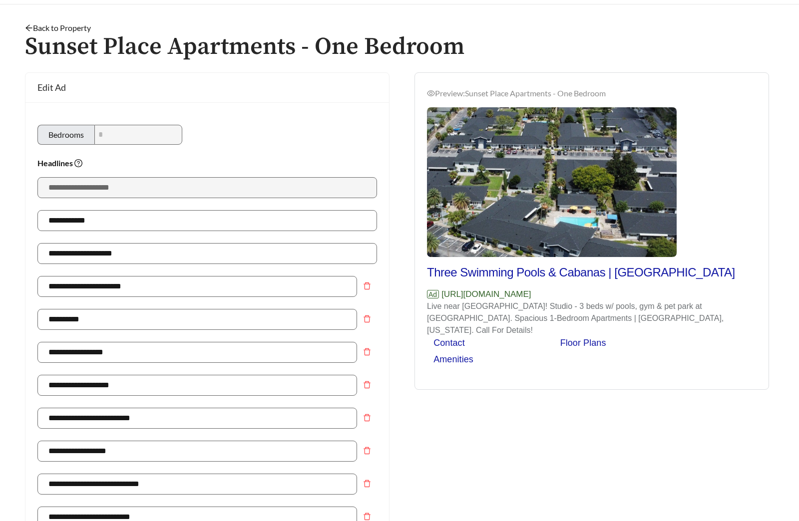
scroll to position [0, 0]
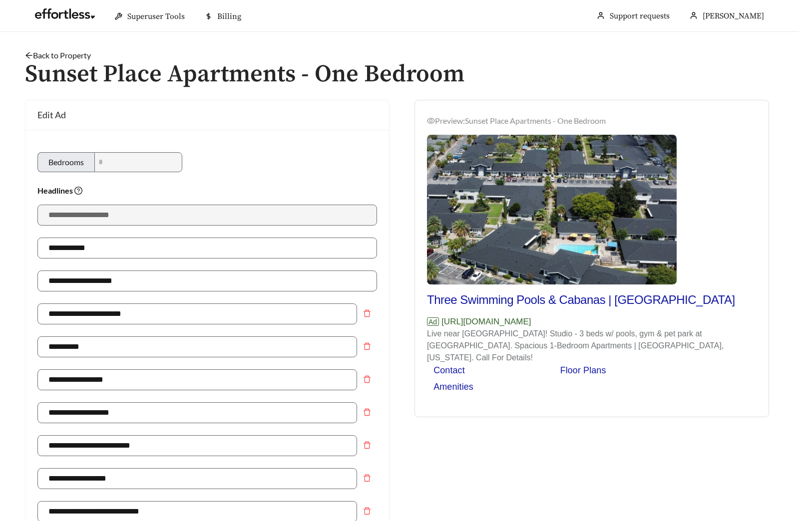
click at [82, 53] on link "Back to Property" at bounding box center [58, 54] width 66 height 9
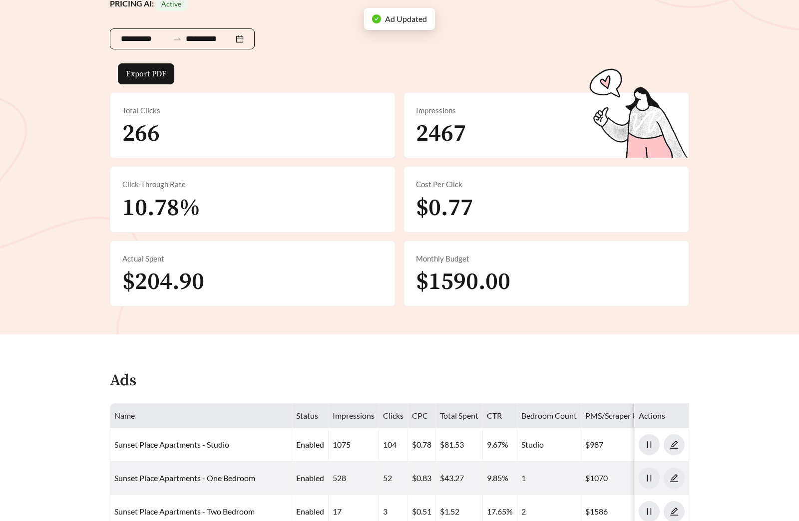
scroll to position [340, 0]
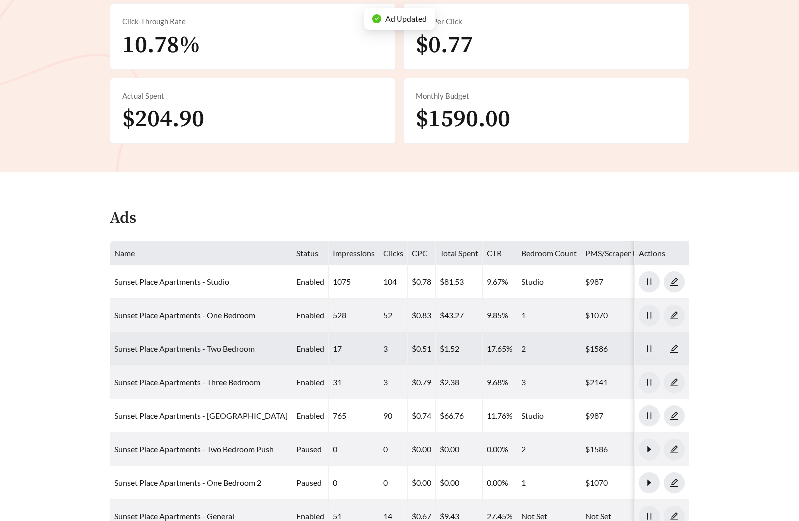
click at [227, 348] on link "Sunset Place Apartments - Two Bedroom" at bounding box center [184, 348] width 140 height 9
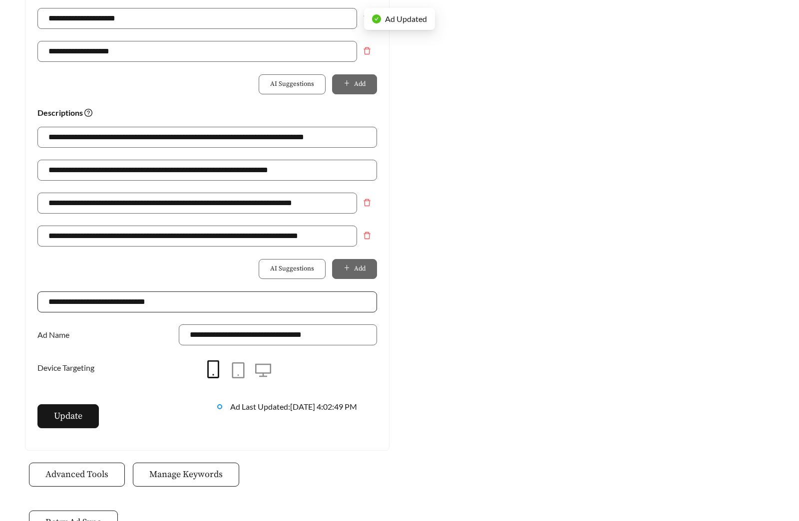
scroll to position [626, 0]
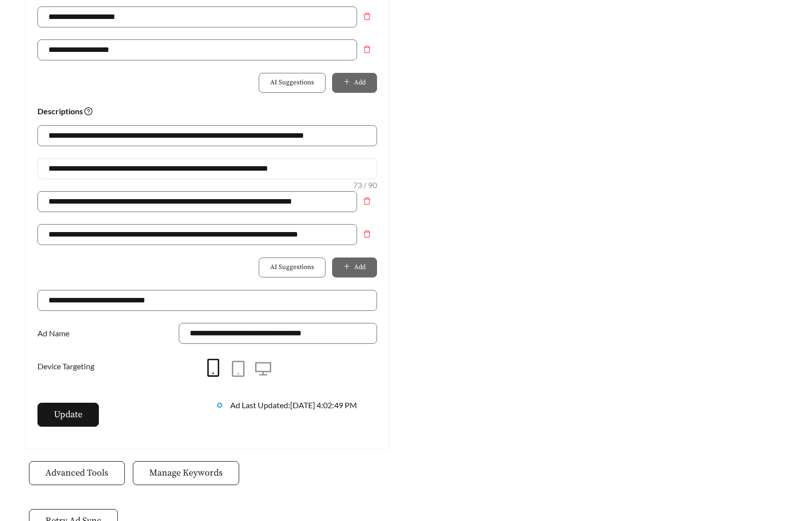
drag, startPoint x: 314, startPoint y: 166, endPoint x: -92, endPoint y: 172, distance: 406.3
paste input "text"
click at [96, 169] on input "**********" at bounding box center [206, 168] width 339 height 21
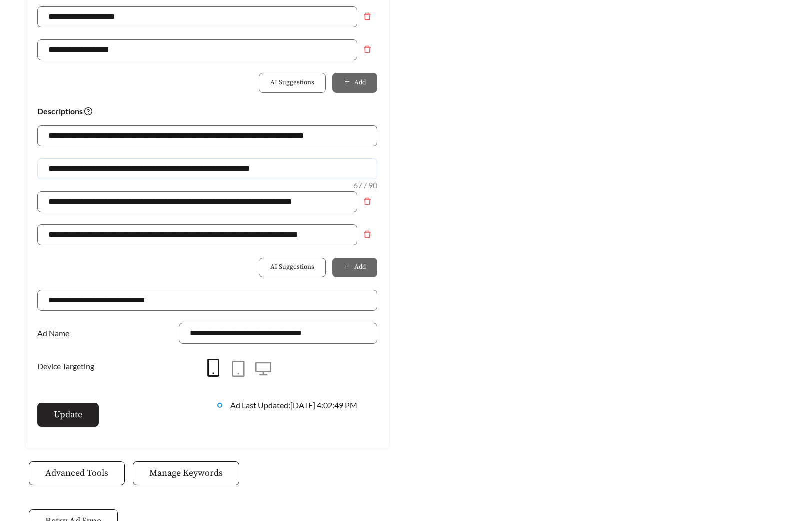
type input "**********"
click at [69, 413] on span "Update" at bounding box center [68, 414] width 28 height 13
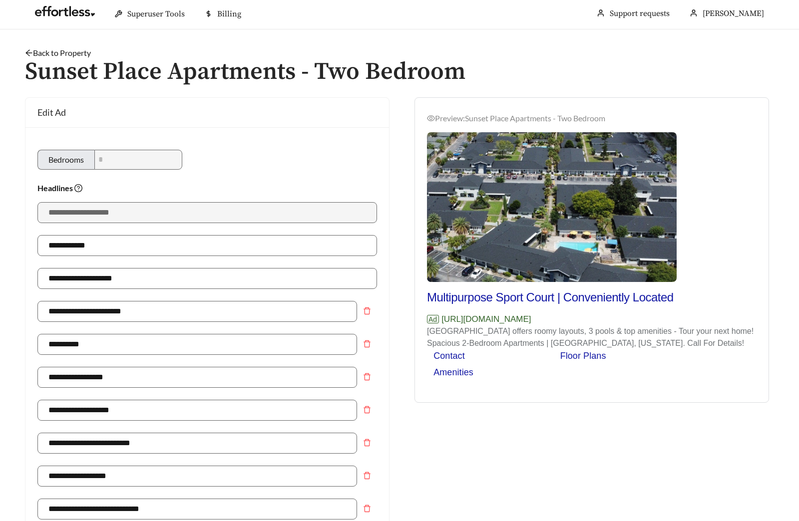
scroll to position [0, 0]
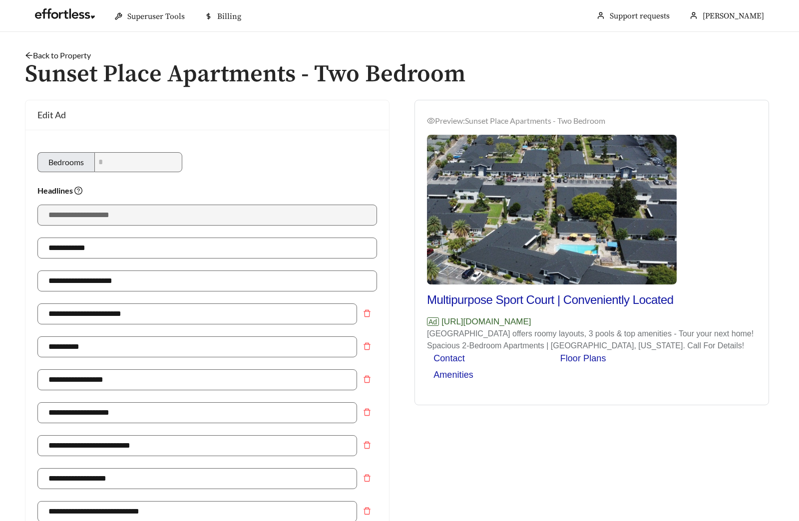
click at [72, 53] on link "Back to Property" at bounding box center [58, 54] width 66 height 9
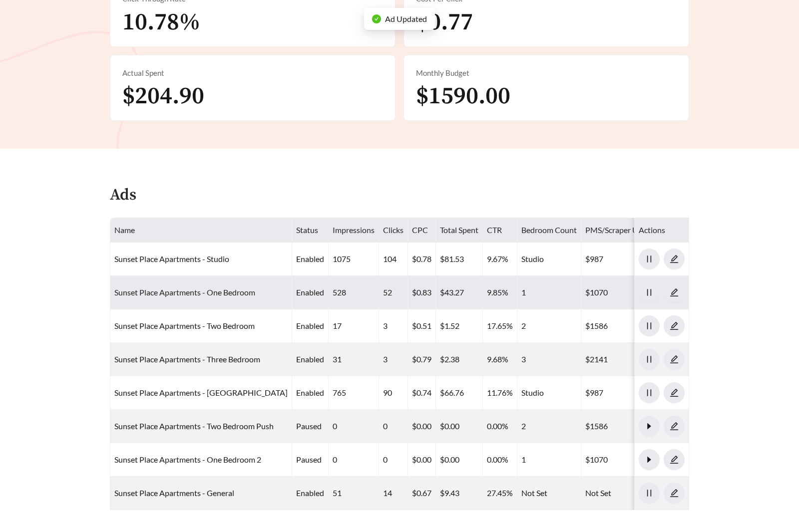
scroll to position [456, 0]
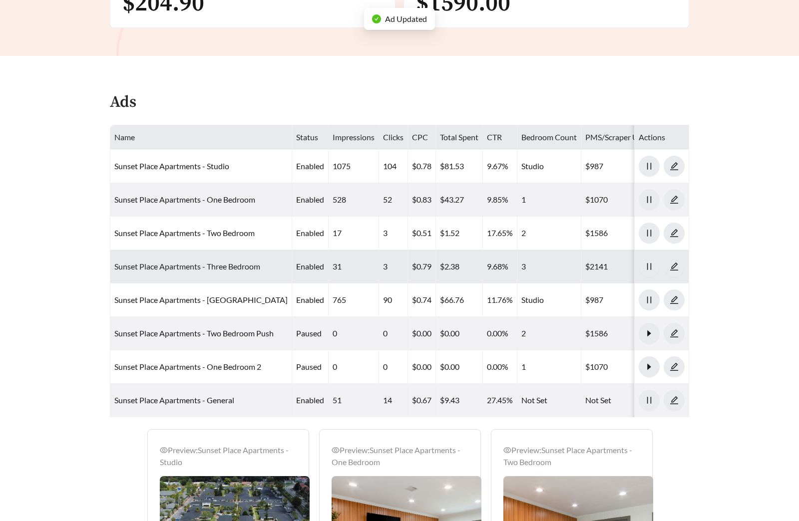
click at [182, 267] on link "Sunset Place Apartments - Three Bedroom" at bounding box center [187, 266] width 146 height 9
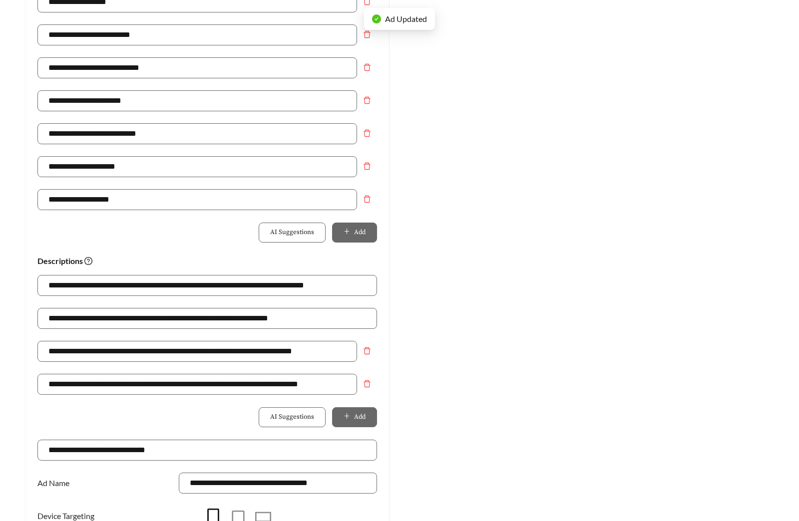
scroll to position [479, 0]
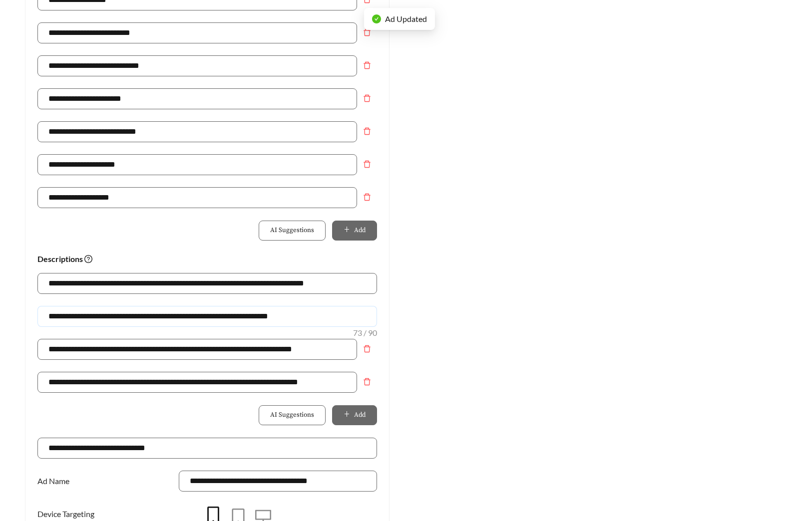
drag, startPoint x: 312, startPoint y: 316, endPoint x: -147, endPoint y: 302, distance: 459.4
paste input "text"
click at [90, 318] on input "**********" at bounding box center [206, 316] width 339 height 21
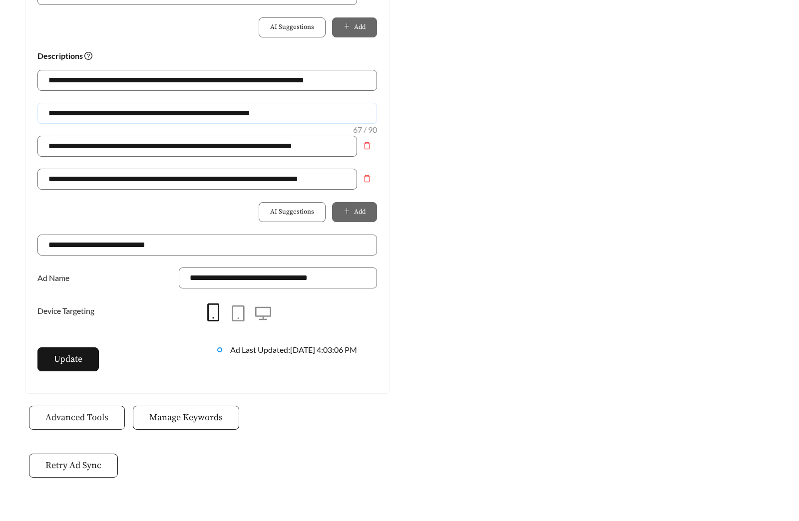
scroll to position [682, 0]
type input "**********"
click at [44, 362] on button "Update" at bounding box center [67, 359] width 61 height 24
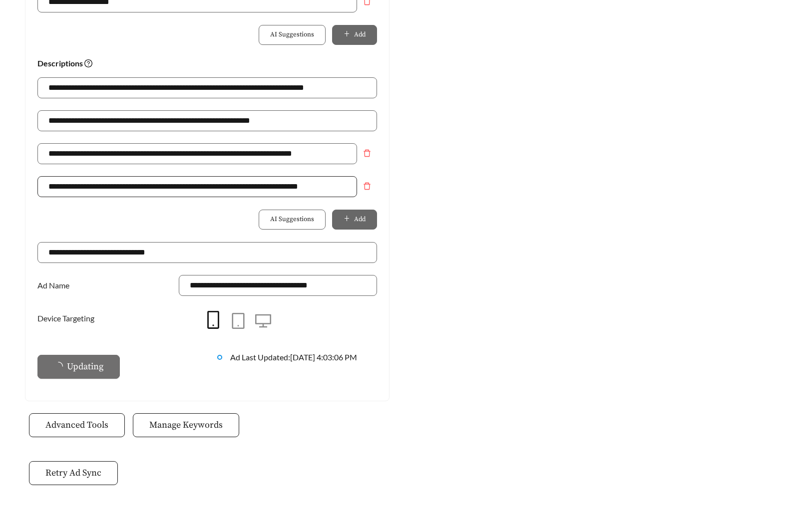
scroll to position [0, 0]
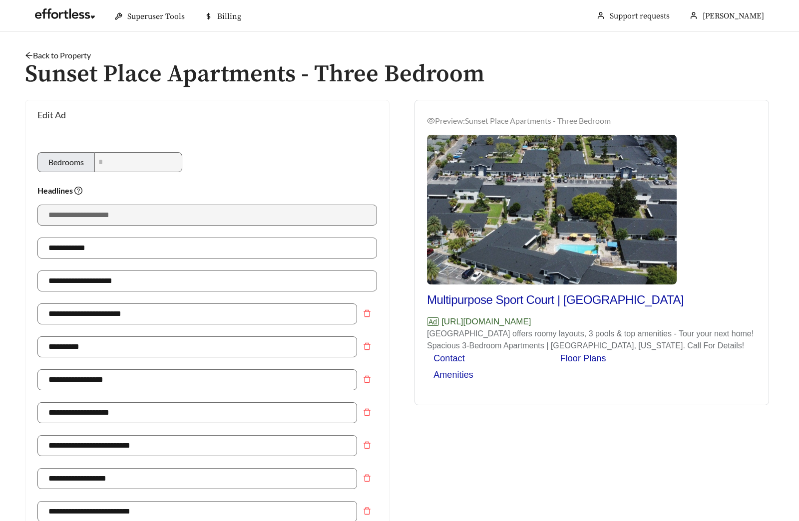
click at [82, 56] on link "Back to Property" at bounding box center [58, 54] width 66 height 9
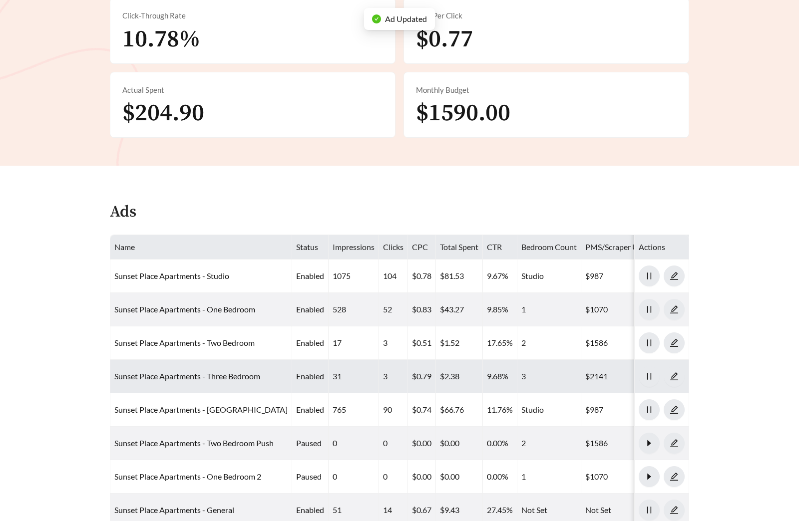
scroll to position [414, 0]
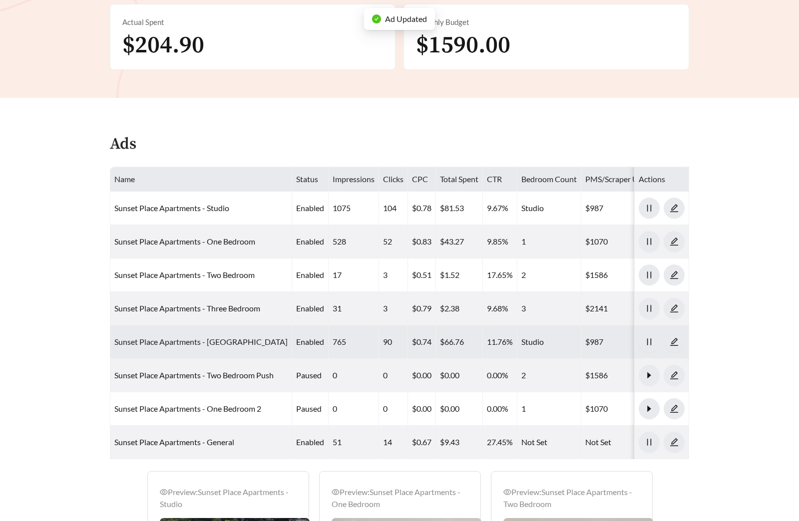
click at [192, 338] on link "Sunset Place Apartments - Studio Push" at bounding box center [200, 341] width 173 height 9
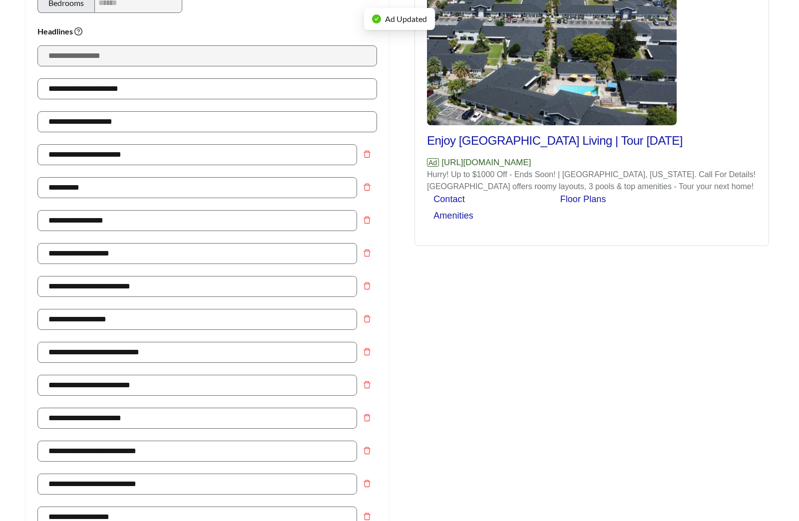
scroll to position [479, 0]
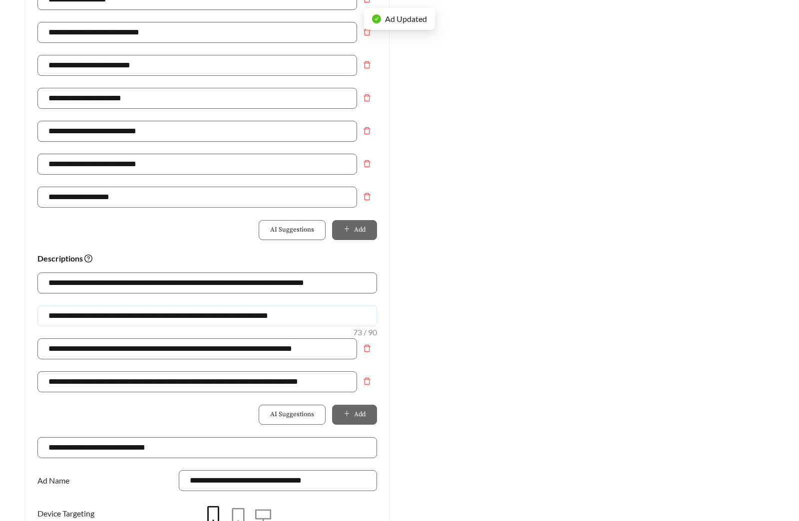
drag, startPoint x: 305, startPoint y: 317, endPoint x: -94, endPoint y: 315, distance: 399.3
paste input "text"
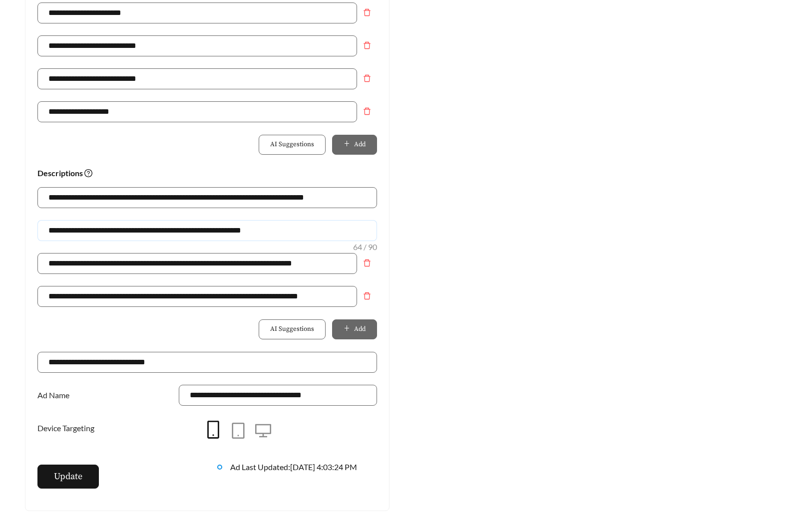
scroll to position [685, 0]
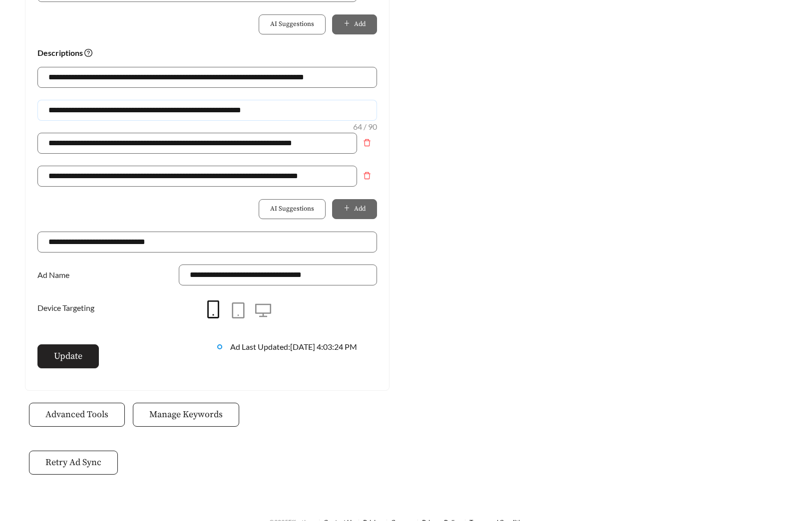
type input "**********"
click at [61, 361] on span "Update" at bounding box center [68, 355] width 28 height 13
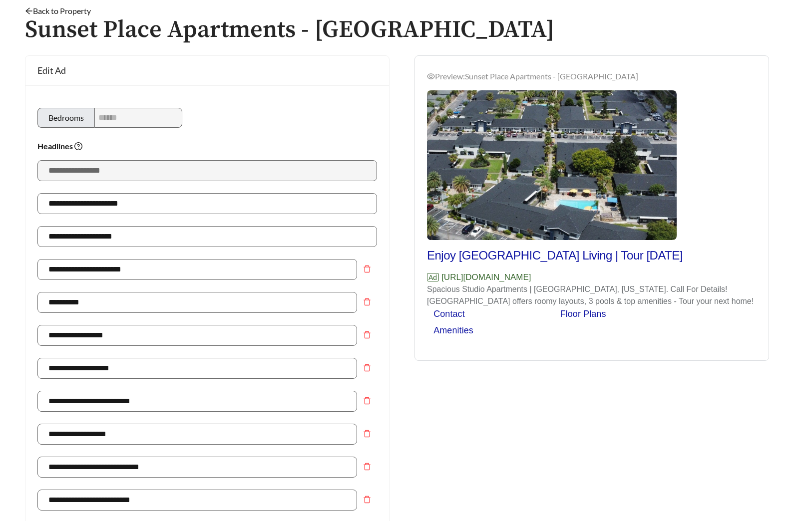
scroll to position [0, 0]
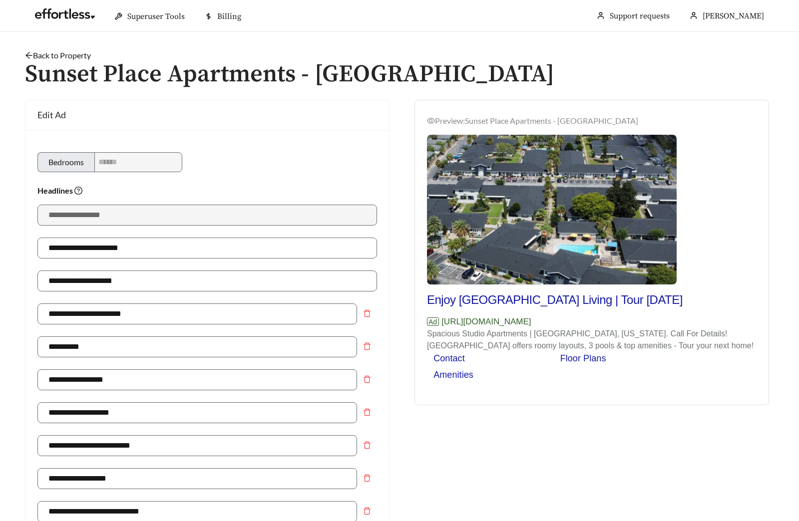
click at [74, 53] on link "Back to Property" at bounding box center [58, 54] width 66 height 9
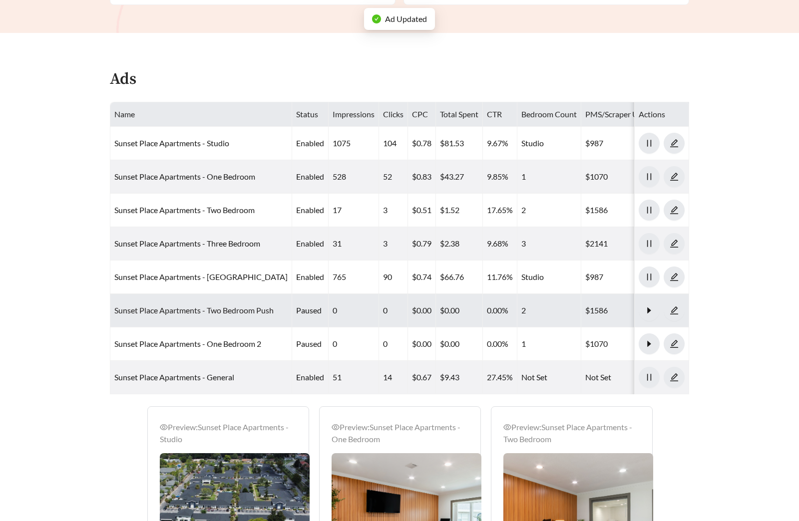
click at [203, 311] on link "Sunset Place Apartments - Two Bedroom Push" at bounding box center [193, 309] width 159 height 9
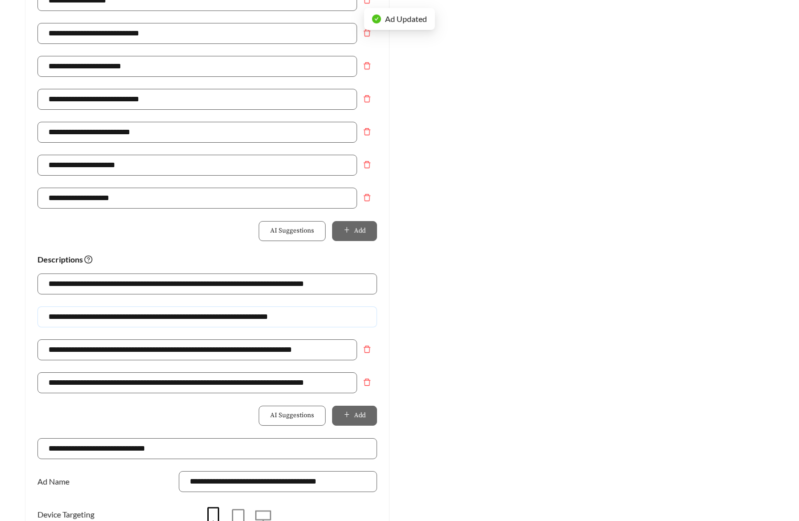
drag, startPoint x: 334, startPoint y: 318, endPoint x: -59, endPoint y: 317, distance: 393.8
paste input "text"
click at [92, 316] on input "**********" at bounding box center [206, 316] width 339 height 21
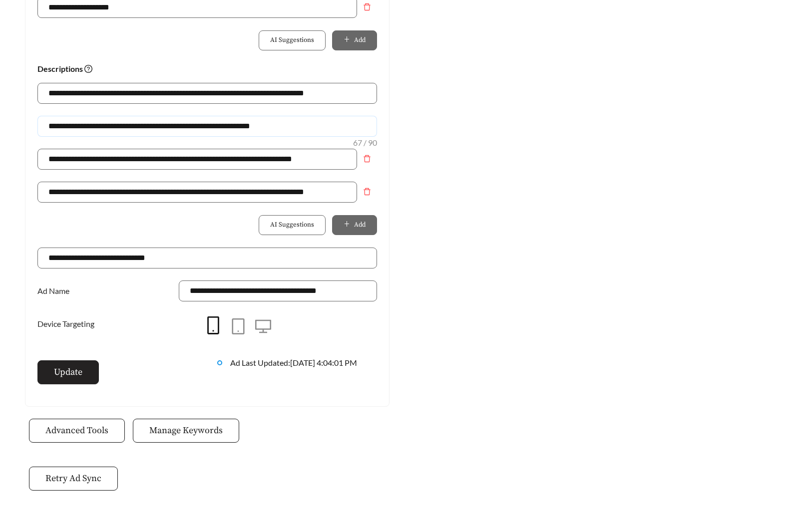
type input "**********"
click at [68, 376] on span "Update" at bounding box center [68, 371] width 28 height 13
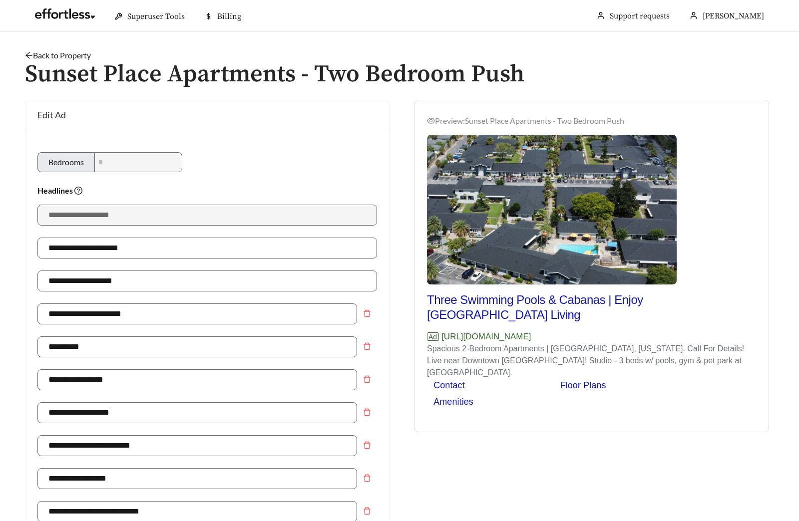
click at [67, 61] on h1 "Sunset Place Apartments - Two Bedroom Push" at bounding box center [399, 74] width 749 height 26
click at [70, 56] on link "Back to Property" at bounding box center [58, 54] width 66 height 9
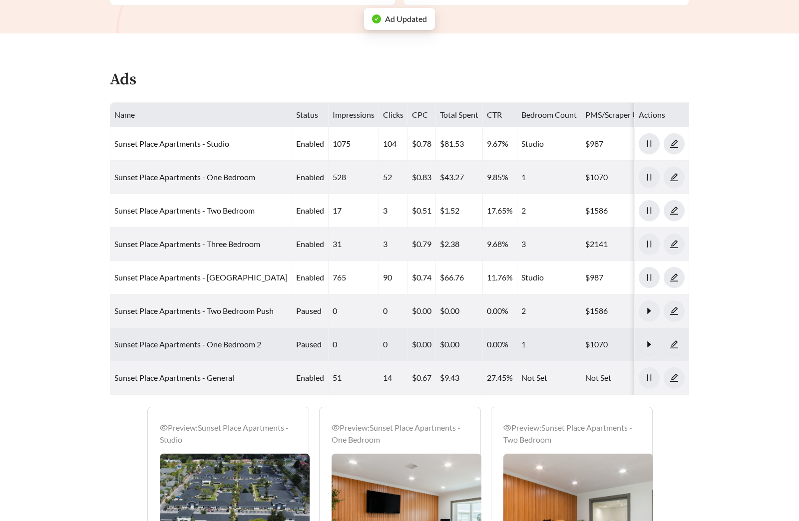
click at [190, 344] on link "Sunset Place Apartments - One Bedroom 2" at bounding box center [187, 343] width 147 height 9
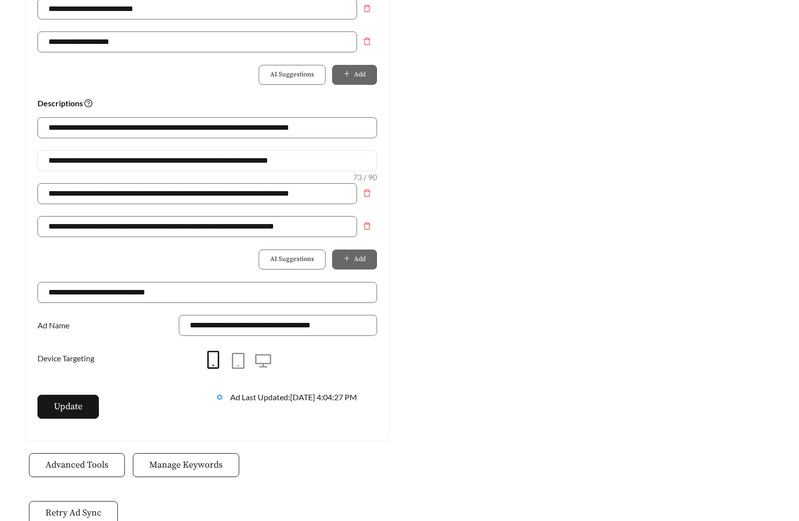
drag, startPoint x: 319, startPoint y: 162, endPoint x: 5, endPoint y: 162, distance: 314.4
paste input "text"
click at [89, 159] on input "**********" at bounding box center [206, 160] width 339 height 21
click at [89, 160] on input "**********" at bounding box center [206, 160] width 339 height 21
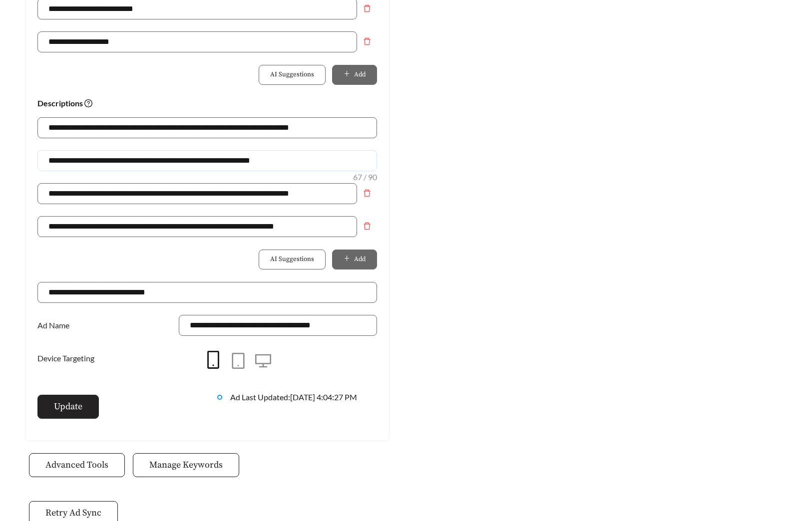
type input "**********"
click at [60, 405] on span "Update" at bounding box center [68, 406] width 28 height 13
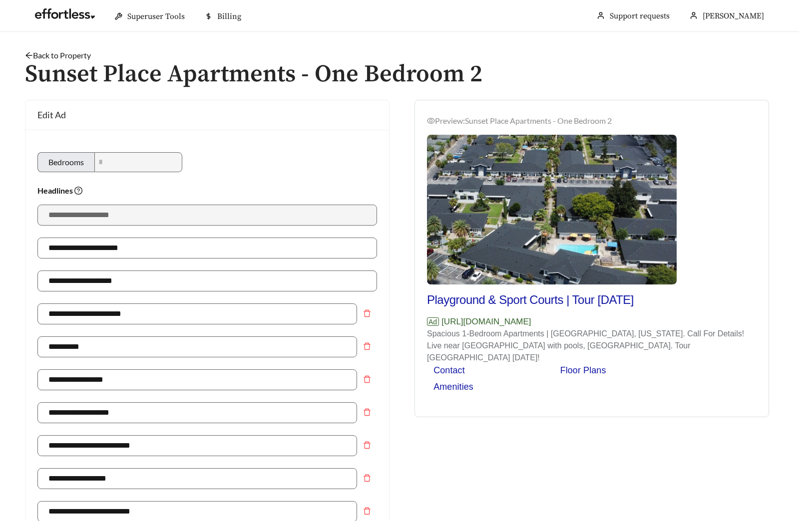
click at [72, 57] on link "Back to Property" at bounding box center [58, 54] width 66 height 9
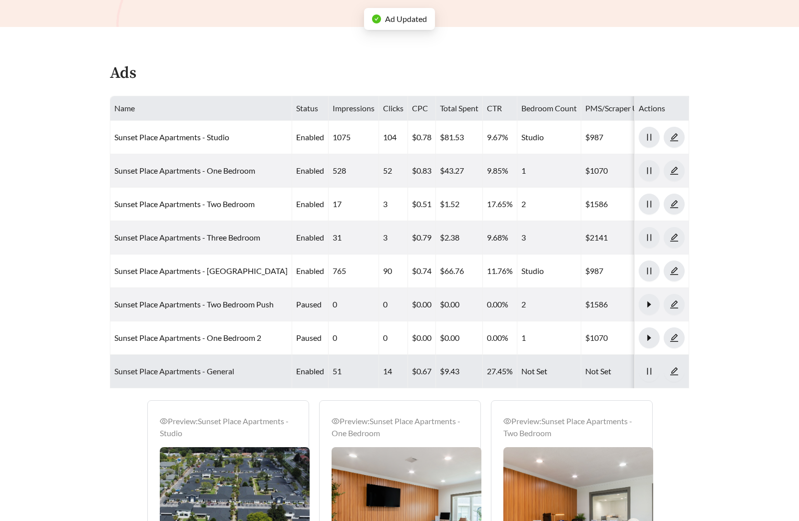
click at [177, 367] on link "Sunset Place Apartments - General" at bounding box center [174, 370] width 120 height 9
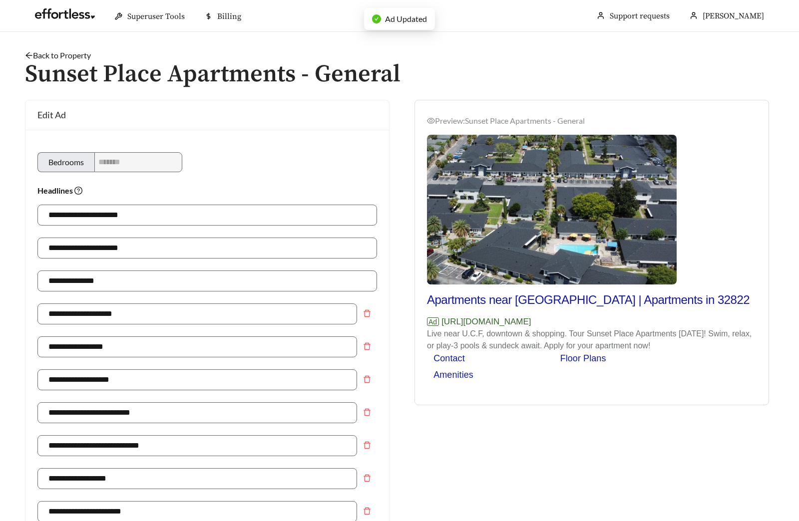
click at [56, 57] on link "Back to Property" at bounding box center [58, 54] width 66 height 9
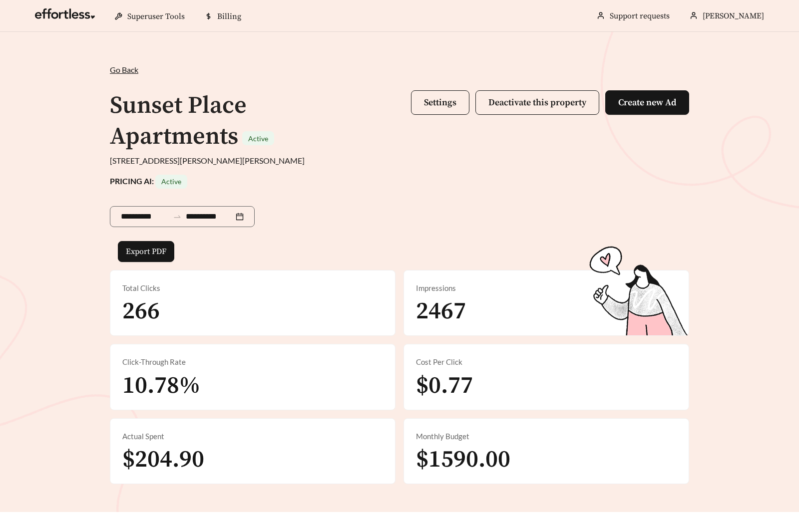
click at [60, 52] on div "**********" at bounding box center [399, 272] width 799 height 480
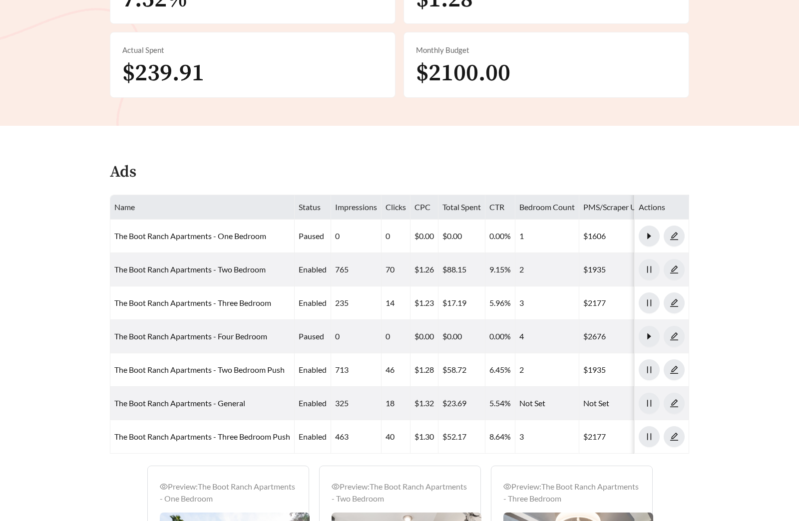
scroll to position [369, 0]
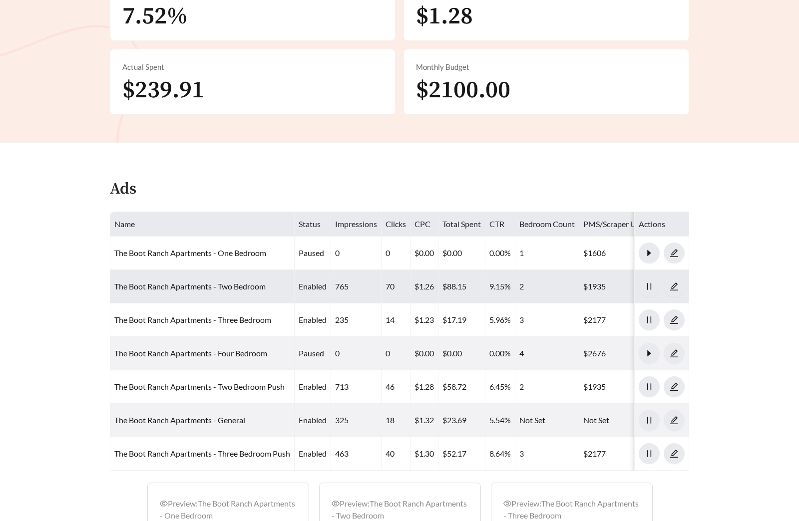
click at [179, 293] on td "The Boot Ranch Apartments - Two Bedroom" at bounding box center [202, 286] width 184 height 33
click at [179, 290] on link "The Boot Ranch Apartments - Two Bedroom" at bounding box center [189, 286] width 151 height 9
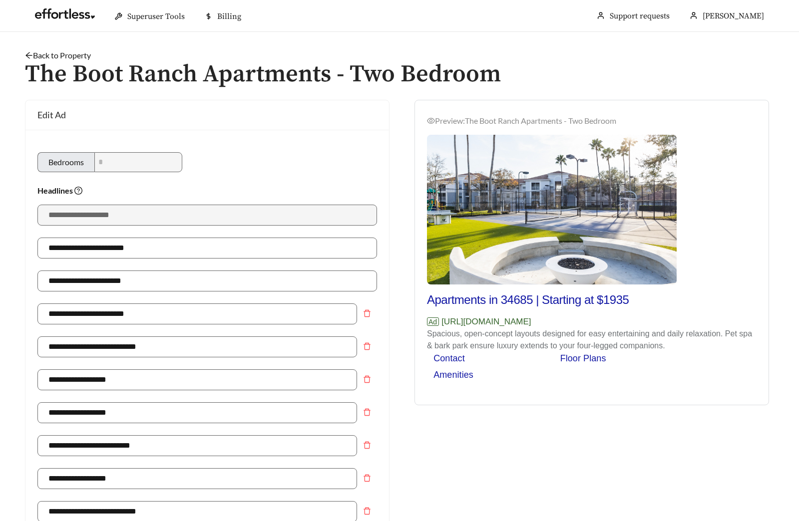
click at [73, 53] on link "Back to Property" at bounding box center [58, 54] width 66 height 9
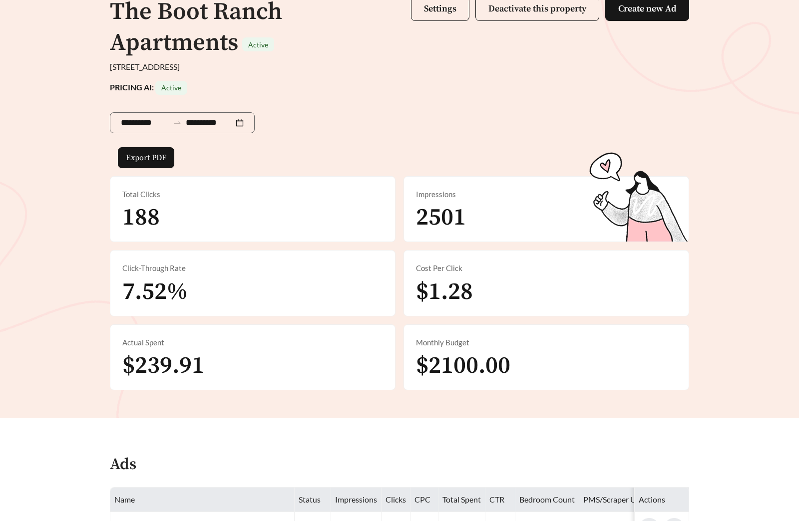
scroll to position [213, 0]
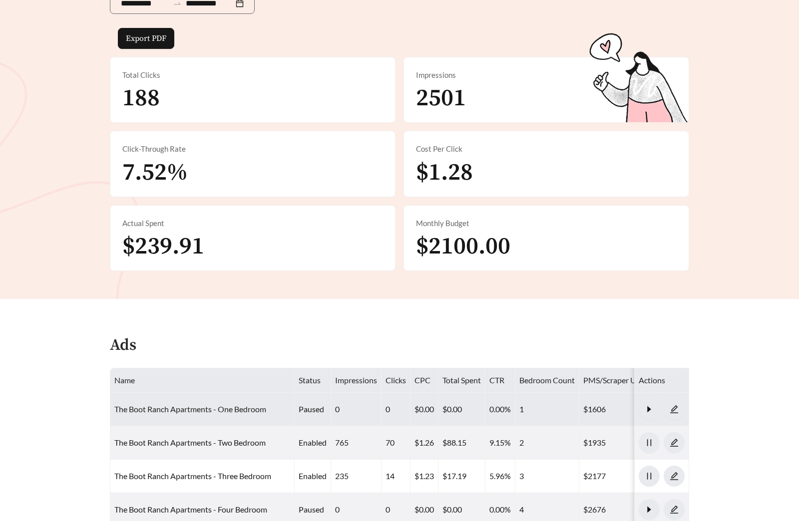
click at [191, 406] on link "The Boot Ranch Apartments - One Bedroom" at bounding box center [190, 408] width 152 height 9
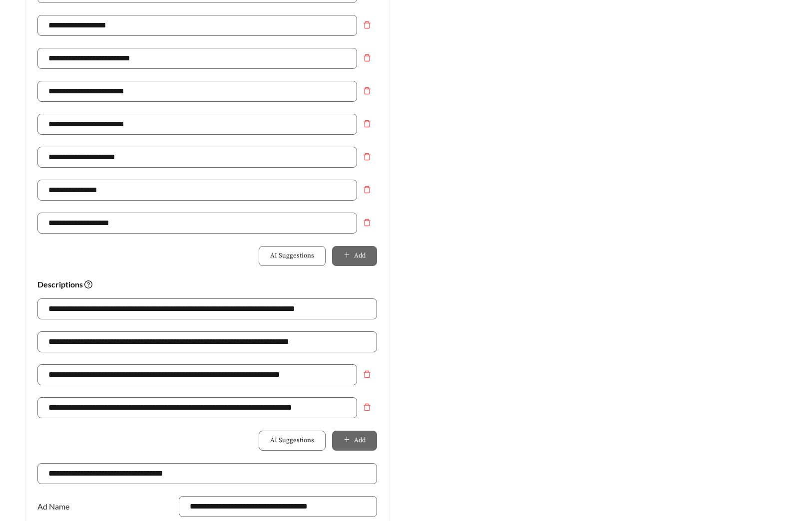
scroll to position [589, 0]
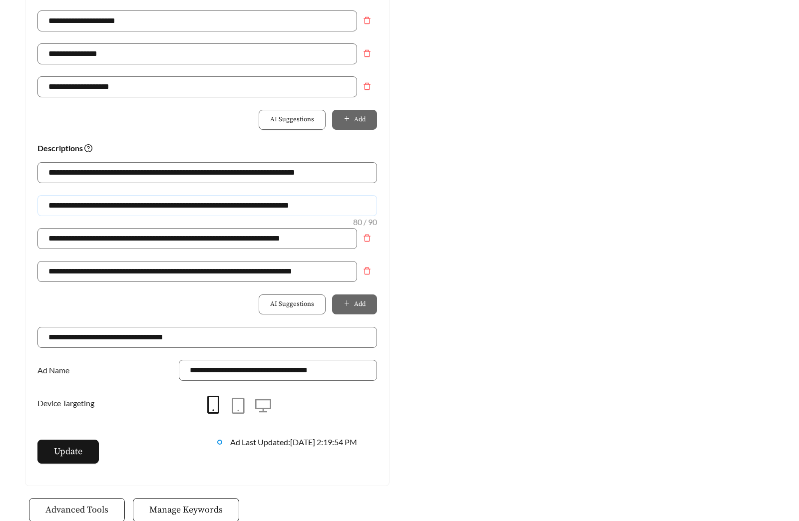
drag, startPoint x: 192, startPoint y: 205, endPoint x: 30, endPoint y: 199, distance: 161.8
click at [30, 199] on div "**********" at bounding box center [206, 12] width 363 height 945
drag, startPoint x: 216, startPoint y: 206, endPoint x: -123, endPoint y: 201, distance: 338.4
type input "**********"
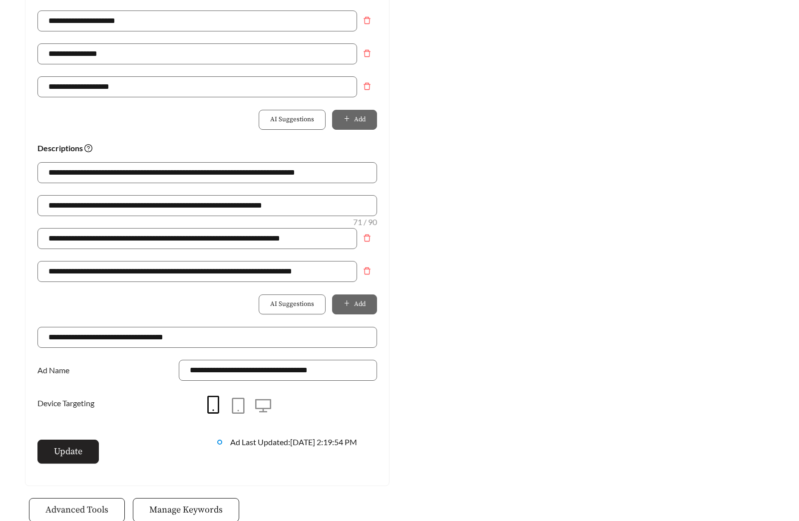
click at [72, 459] on button "Update" at bounding box center [67, 452] width 61 height 24
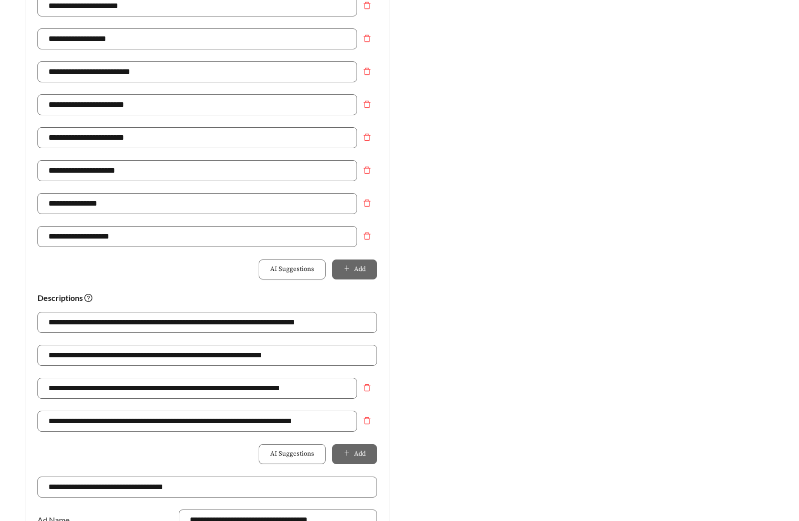
scroll to position [0, 0]
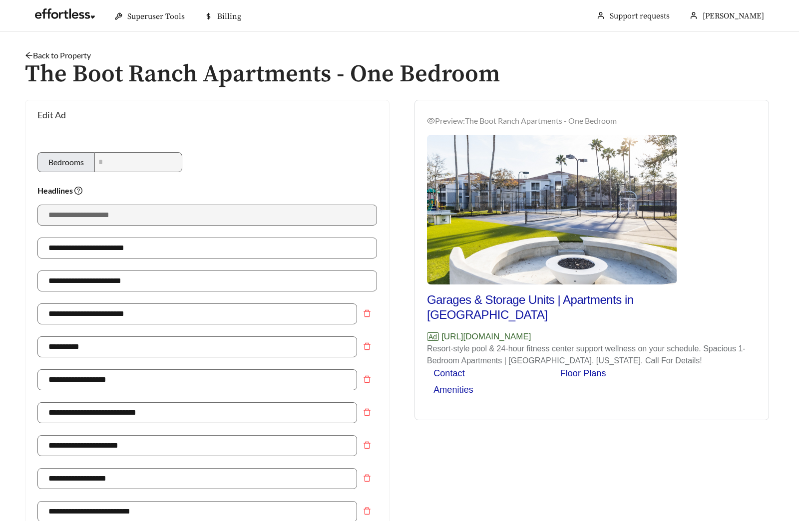
click at [72, 55] on link "Back to Property" at bounding box center [58, 54] width 66 height 9
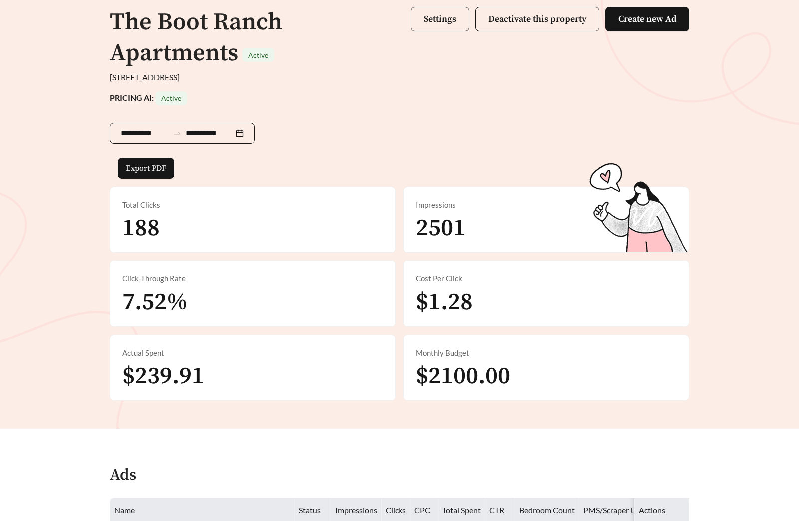
scroll to position [500, 0]
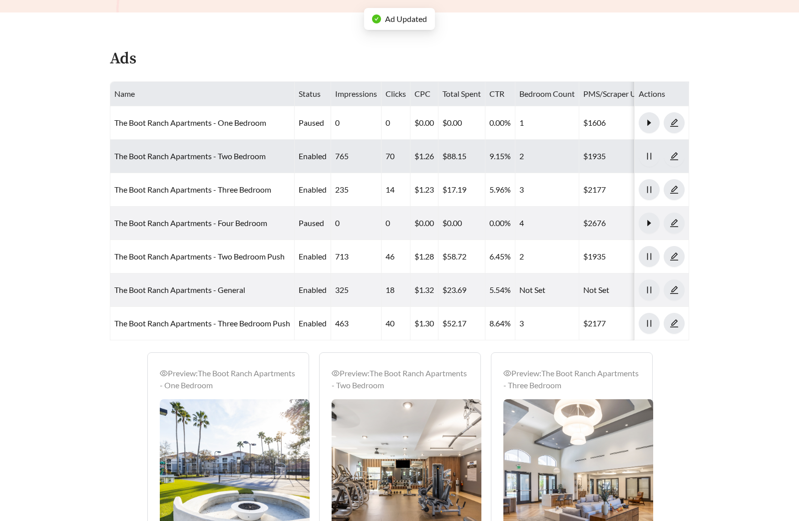
click at [202, 147] on td "The Boot Ranch Apartments - Two Bedroom" at bounding box center [202, 156] width 184 height 33
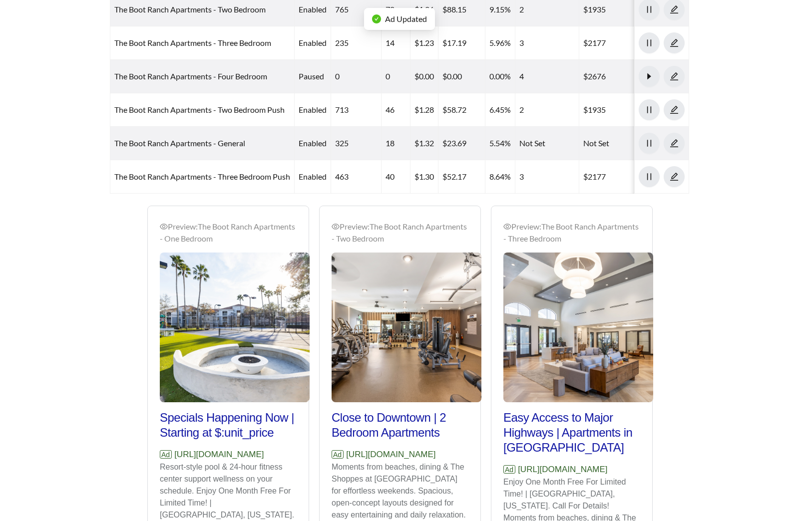
scroll to position [353, 0]
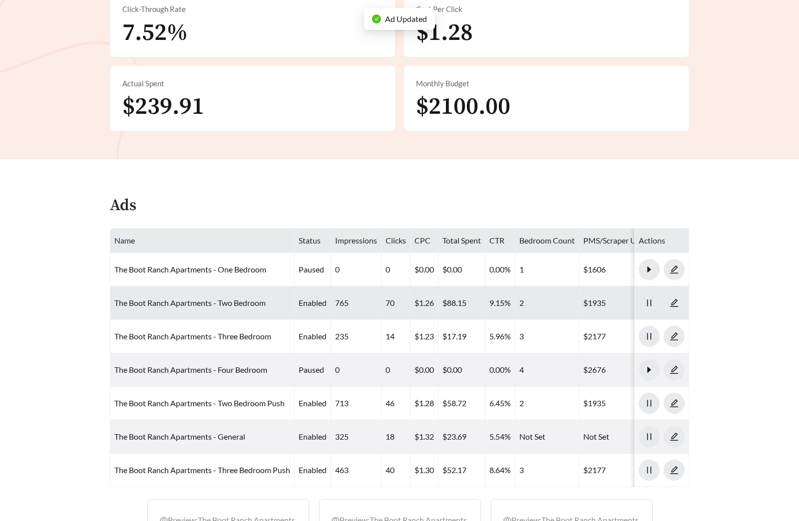
click at [225, 301] on link "The Boot Ranch Apartments - Two Bedroom" at bounding box center [189, 302] width 151 height 9
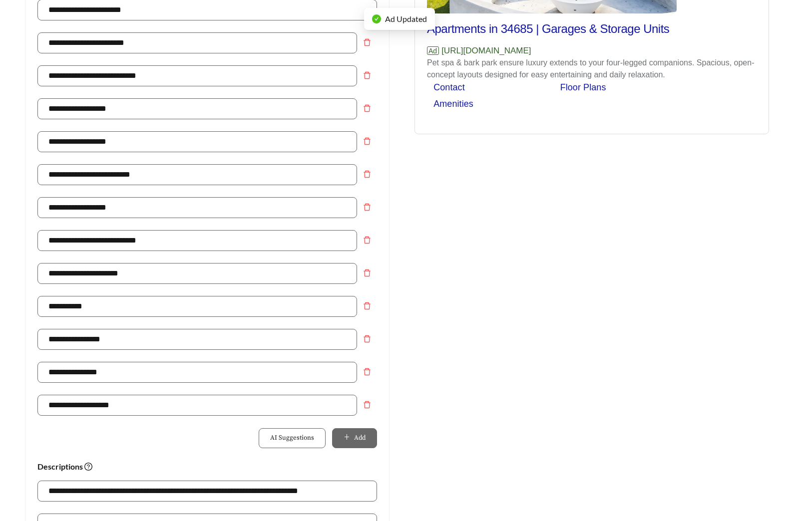
scroll to position [501, 0]
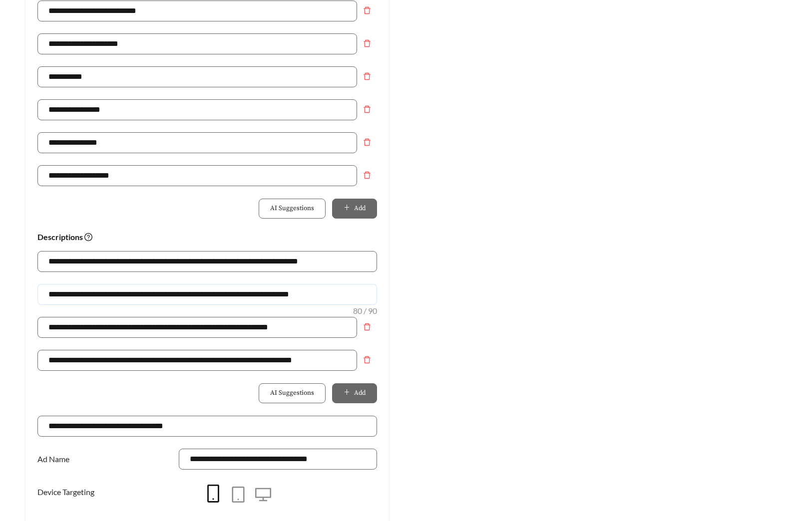
drag, startPoint x: 329, startPoint y: 295, endPoint x: -69, endPoint y: 294, distance: 398.3
paste input "text"
click at [84, 293] on input "**********" at bounding box center [206, 294] width 339 height 21
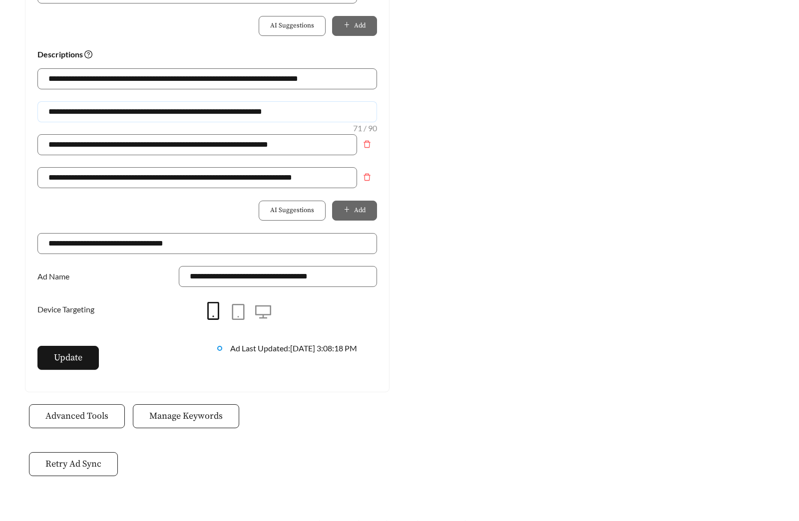
scroll to position [691, 0]
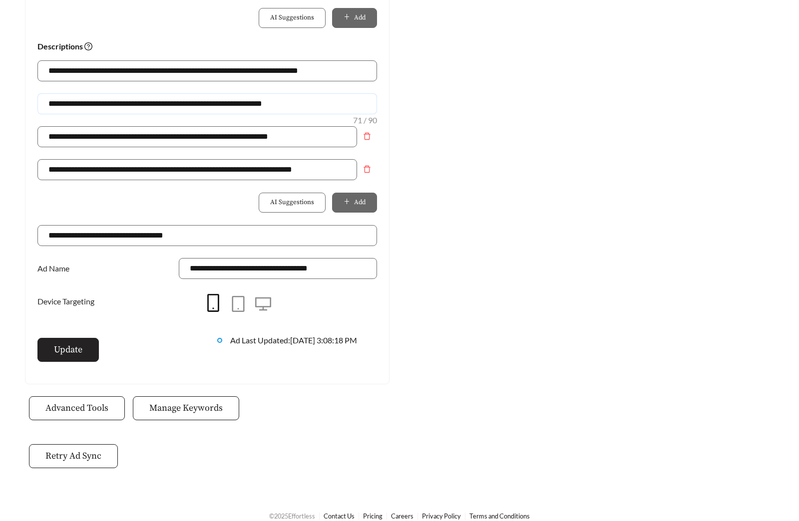
type input "**********"
click at [76, 356] on span "Update" at bounding box center [68, 349] width 28 height 13
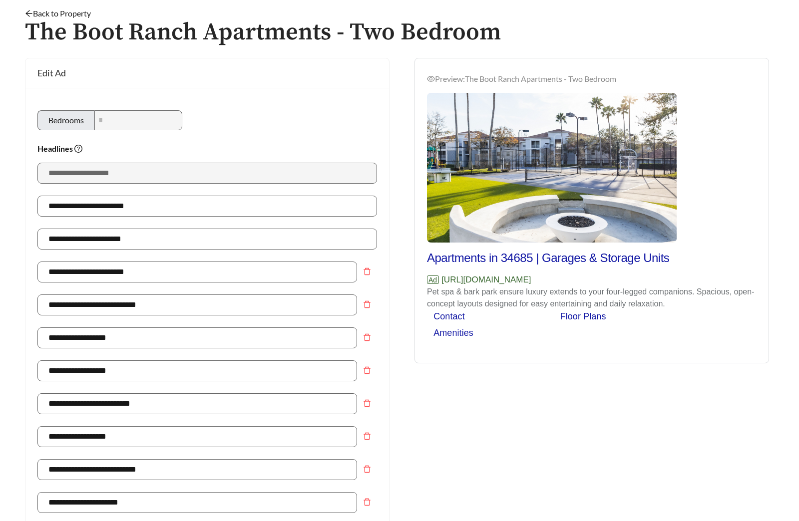
scroll to position [0, 0]
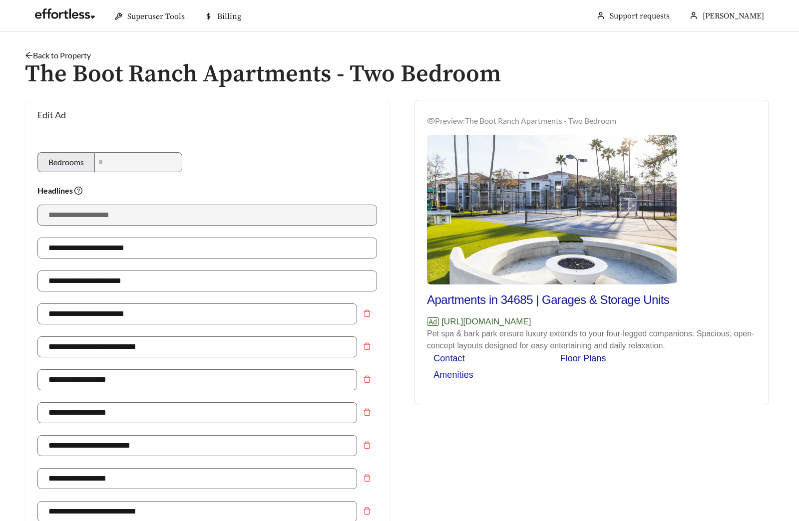
click at [57, 50] on link "Back to Property" at bounding box center [58, 54] width 66 height 9
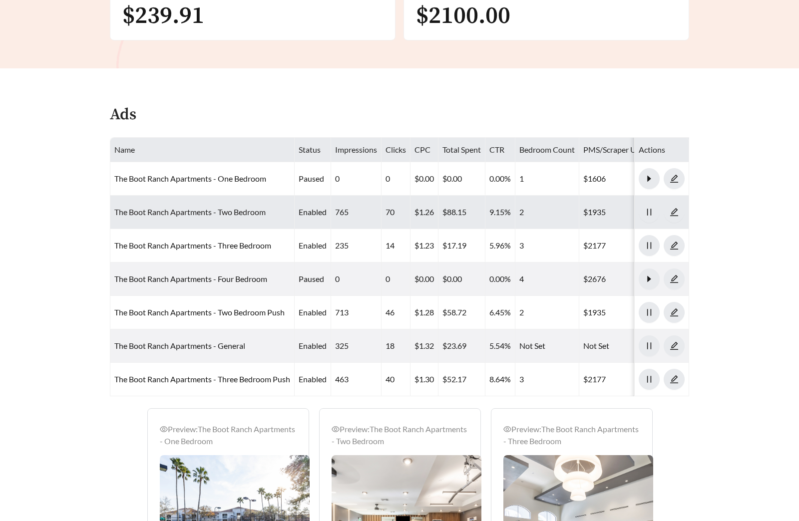
scroll to position [468, 0]
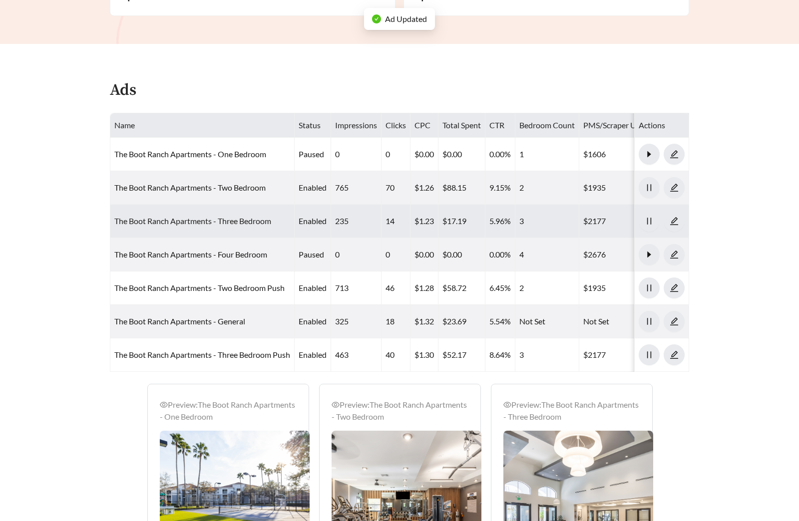
click at [219, 218] on link "The Boot Ranch Apartments - Three Bedroom" at bounding box center [192, 220] width 157 height 9
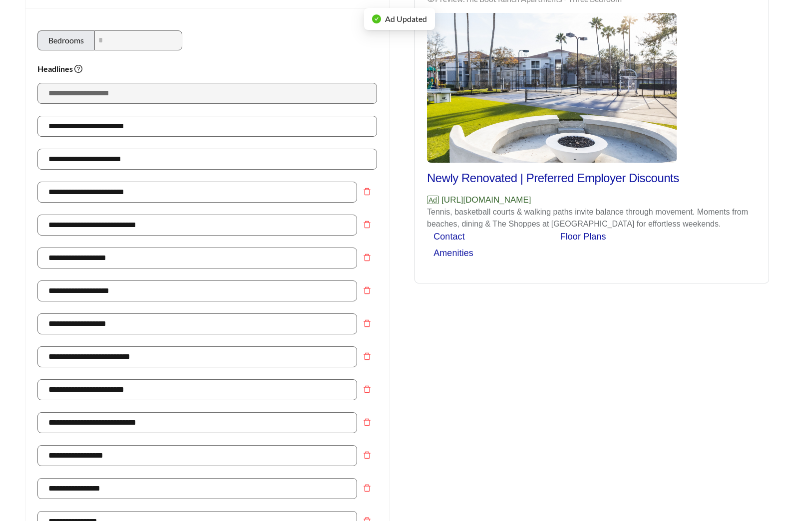
scroll to position [492, 0]
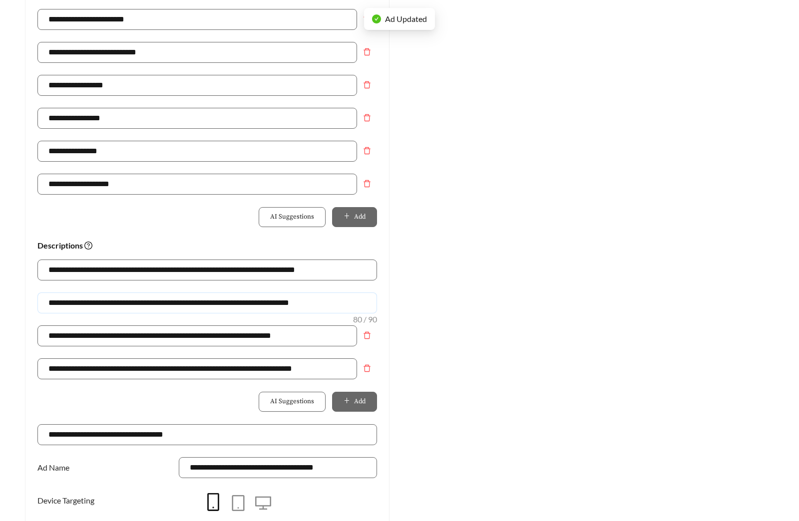
drag, startPoint x: 345, startPoint y: 303, endPoint x: -59, endPoint y: 288, distance: 405.1
paste input "text"
click at [84, 302] on input "**********" at bounding box center [206, 302] width 339 height 21
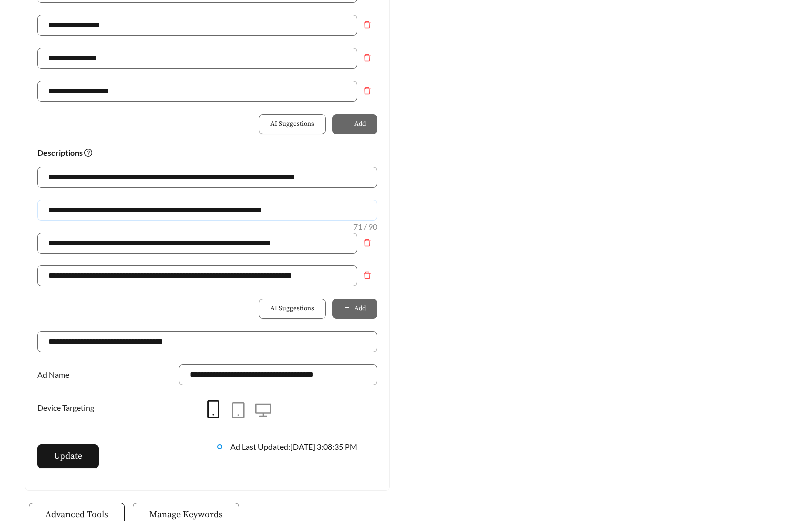
scroll to position [587, 0]
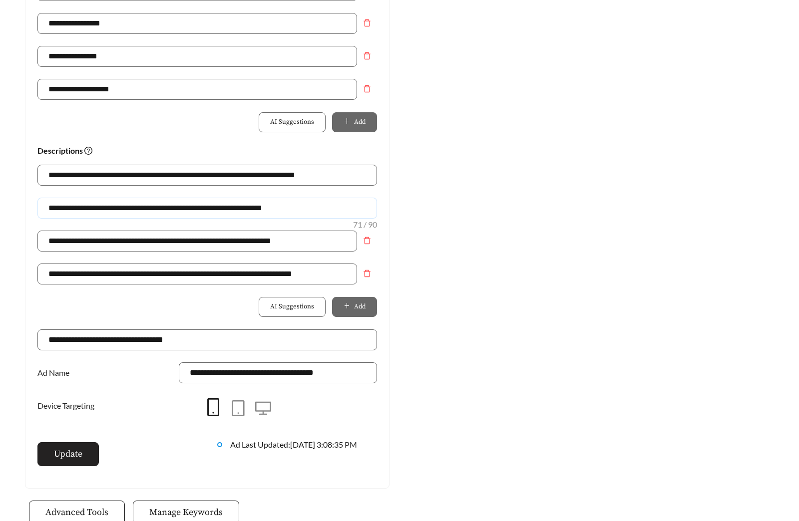
type input "**********"
click at [83, 449] on button "Update" at bounding box center [67, 454] width 61 height 24
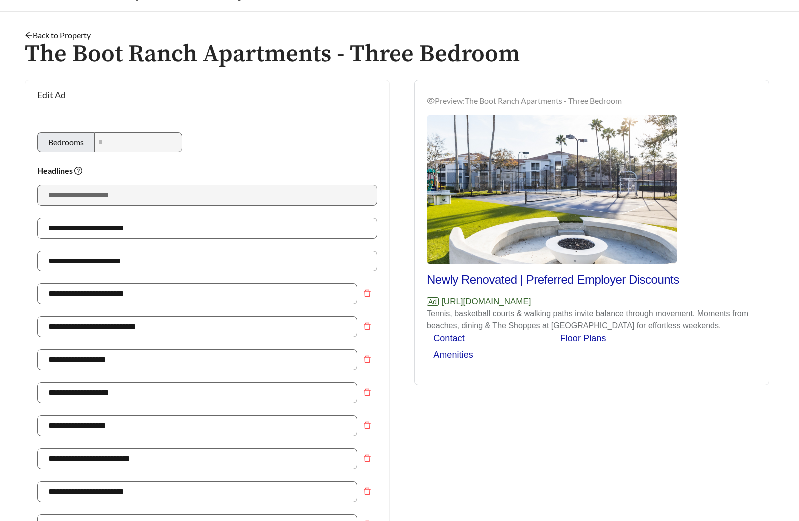
scroll to position [0, 0]
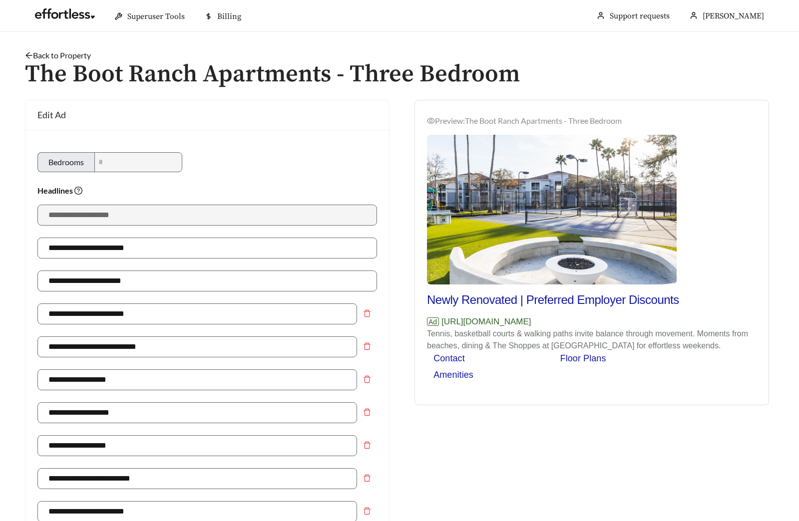
click at [64, 53] on link "Back to Property" at bounding box center [58, 54] width 66 height 9
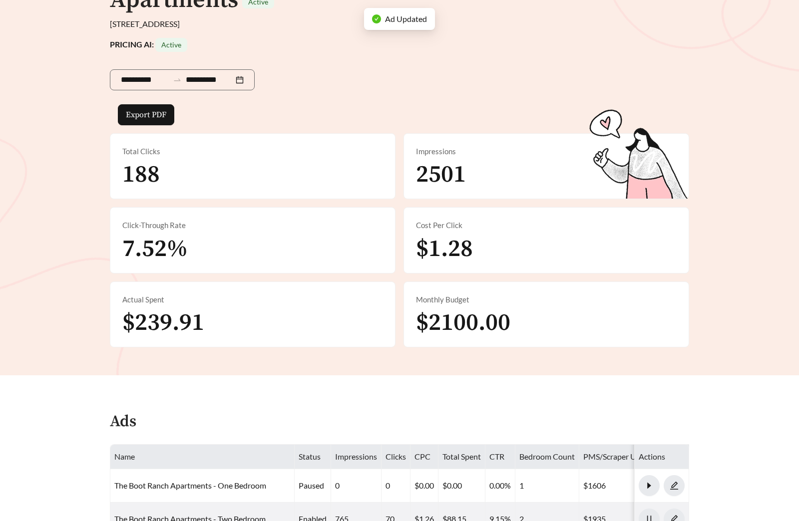
scroll to position [342, 0]
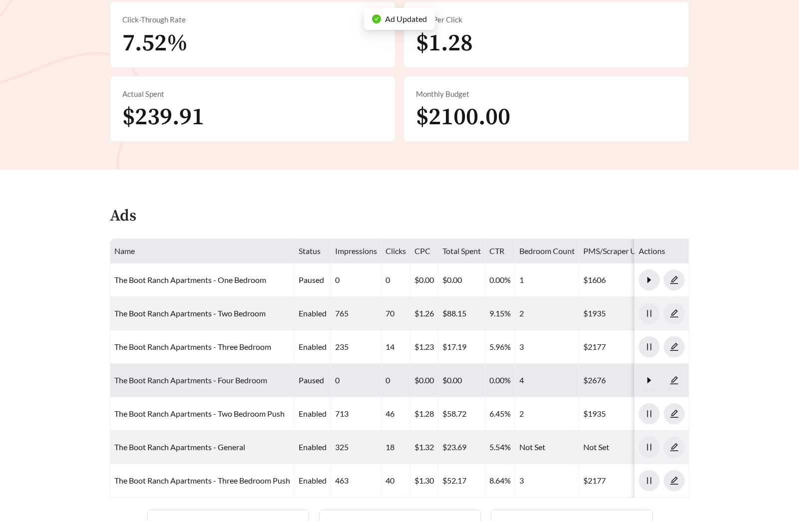
click at [224, 381] on link "The Boot Ranch Apartments - Four Bedroom" at bounding box center [190, 379] width 153 height 9
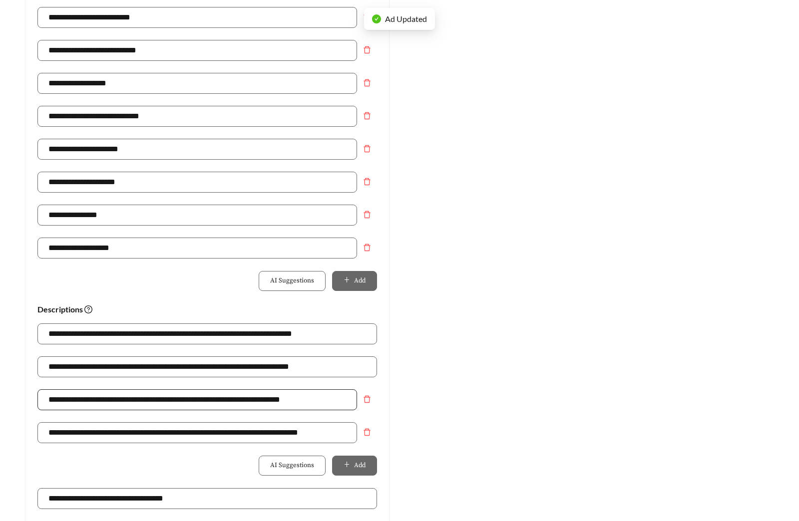
scroll to position [480, 0]
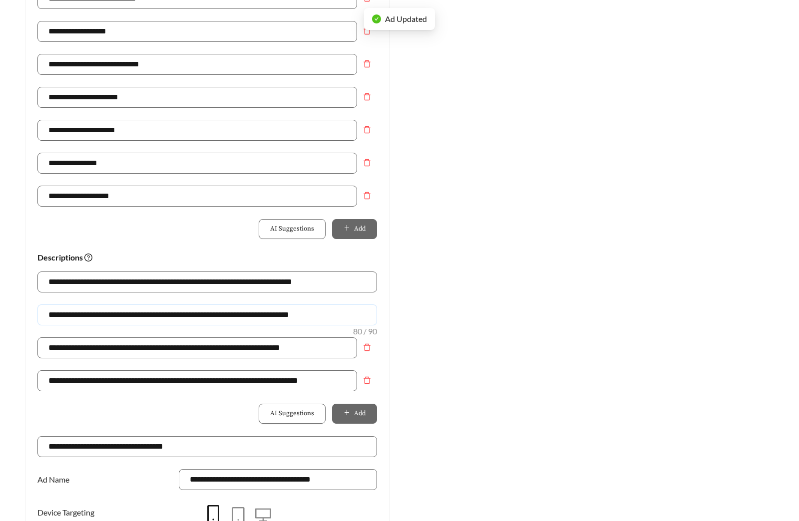
drag, startPoint x: 335, startPoint y: 315, endPoint x: -97, endPoint y: 311, distance: 432.8
paste input "text"
click at [84, 315] on input "**********" at bounding box center [206, 314] width 339 height 21
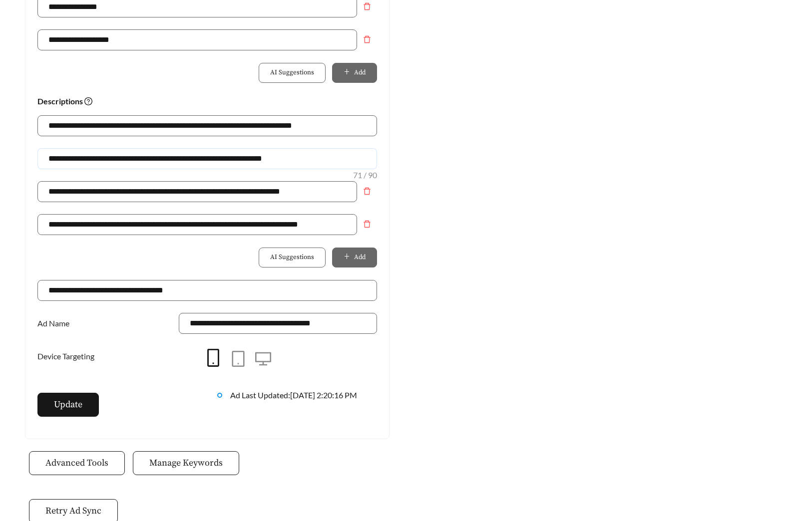
scroll to position [659, 0]
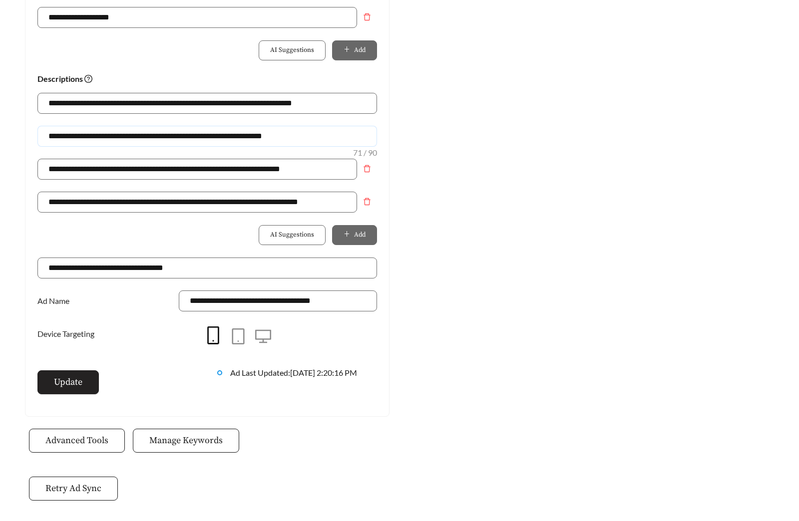
type input "**********"
click at [74, 379] on span "Update" at bounding box center [68, 381] width 28 height 13
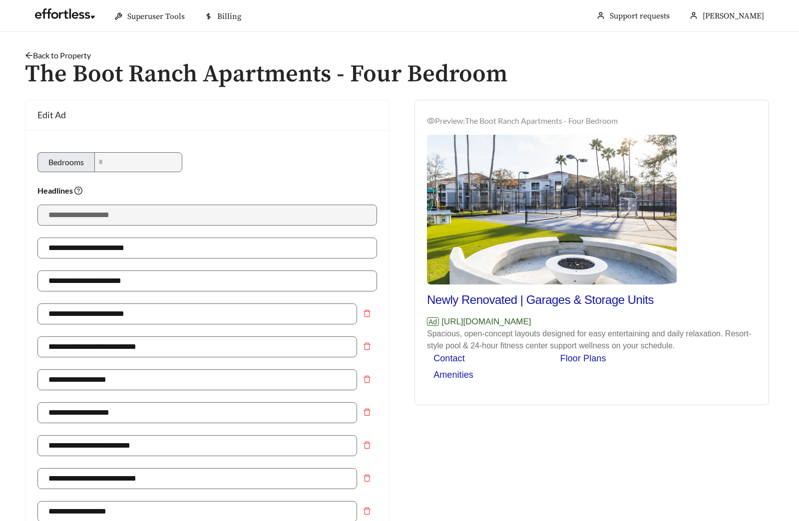
click at [64, 56] on link "Back to Property" at bounding box center [58, 54] width 66 height 9
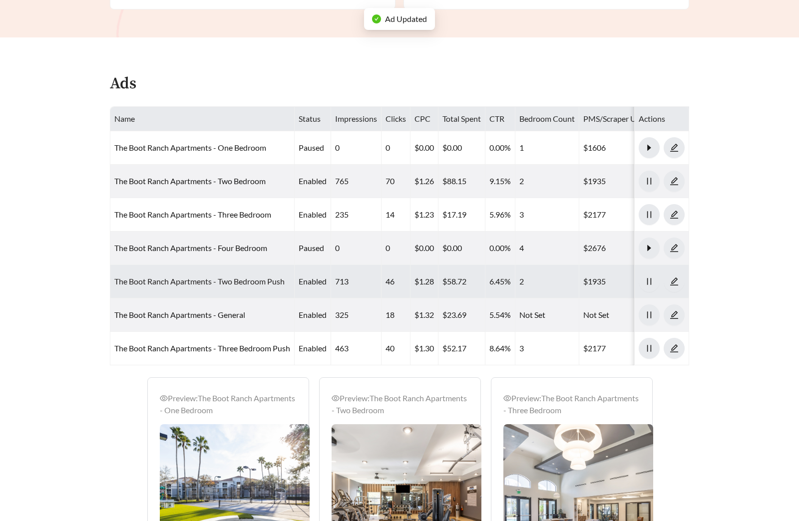
click at [213, 285] on link "The Boot Ranch Apartments - Two Bedroom Push" at bounding box center [199, 281] width 170 height 9
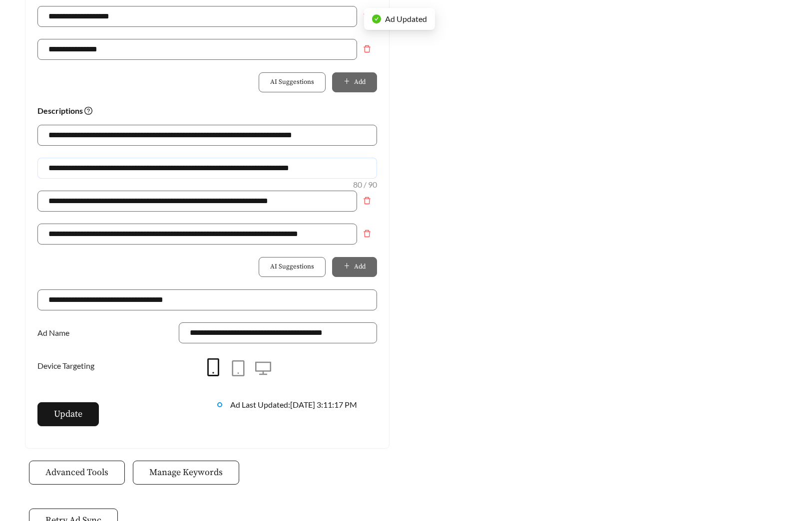
drag, startPoint x: 347, startPoint y: 171, endPoint x: -33, endPoint y: 168, distance: 380.3
paste input "text"
click at [83, 167] on input "**********" at bounding box center [206, 168] width 339 height 21
type input "**********"
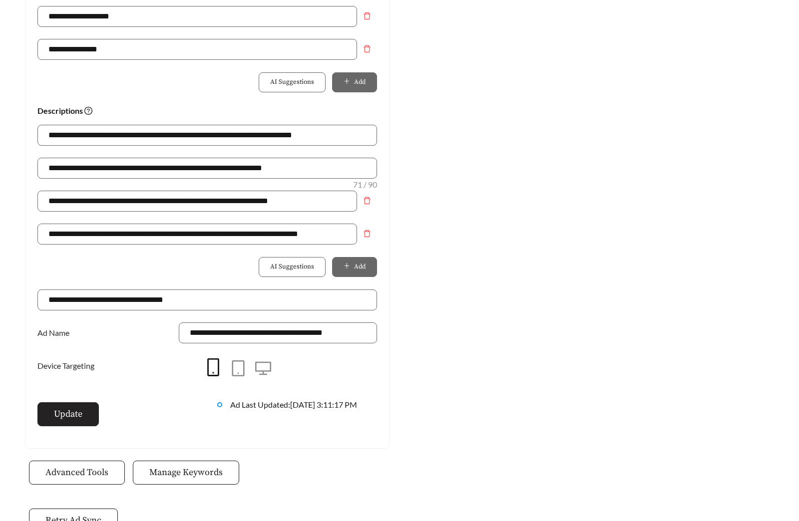
click at [69, 414] on span "Update" at bounding box center [68, 413] width 28 height 13
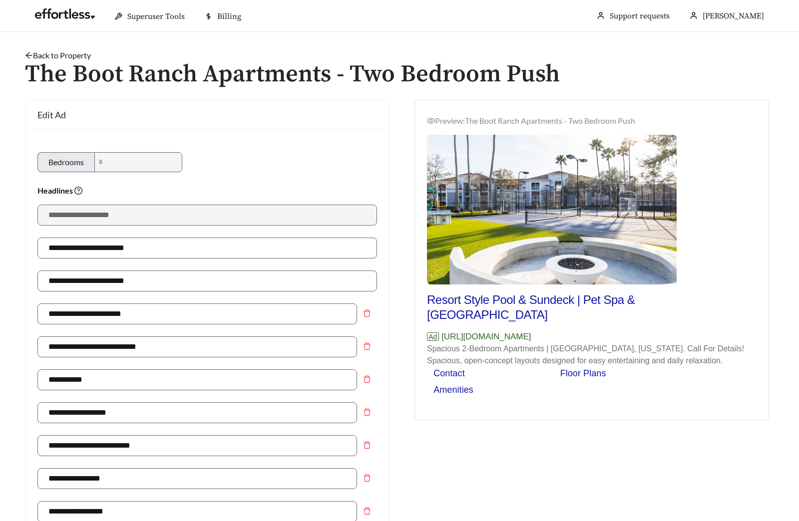
click at [73, 55] on link "Back to Property" at bounding box center [58, 54] width 66 height 9
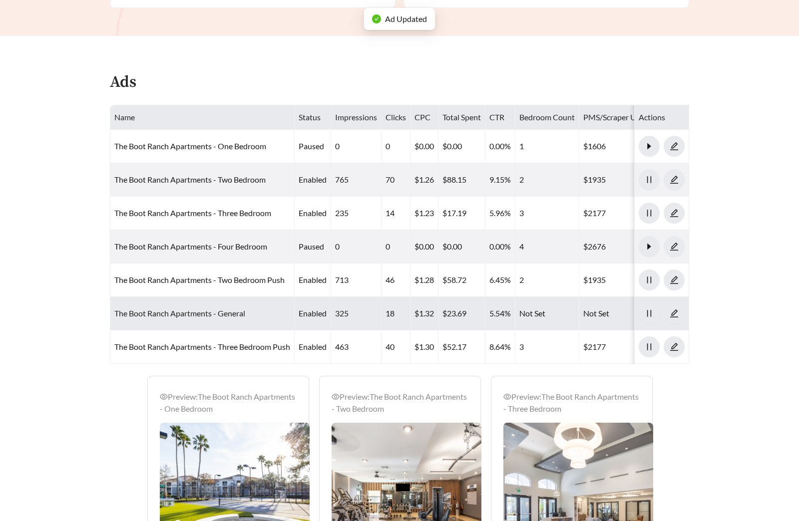
click at [210, 315] on link "The Boot Ranch Apartments - General" at bounding box center [179, 312] width 131 height 9
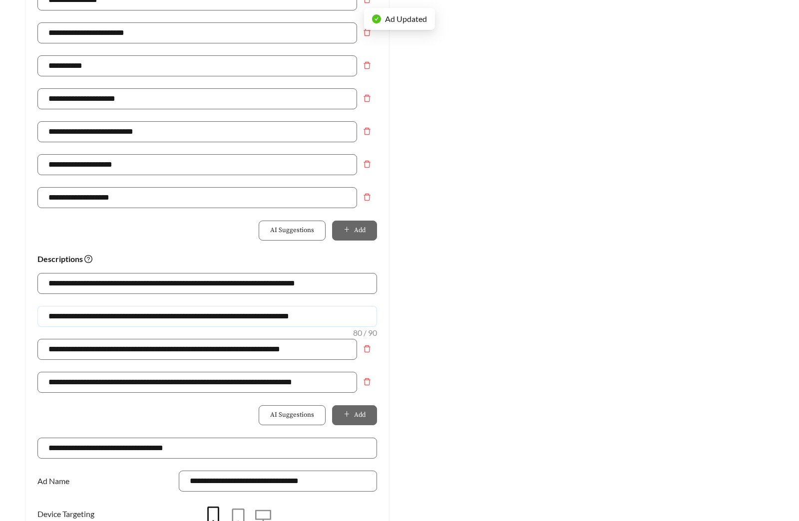
drag, startPoint x: 335, startPoint y: 316, endPoint x: -91, endPoint y: 309, distance: 426.3
paste input "text"
click at [88, 315] on input "**********" at bounding box center [206, 316] width 339 height 21
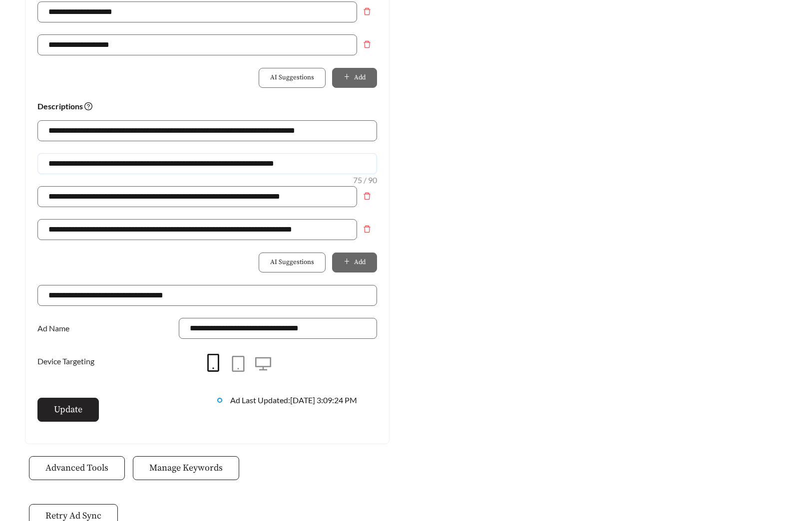
type input "**********"
click at [83, 415] on button "Update" at bounding box center [67, 410] width 61 height 24
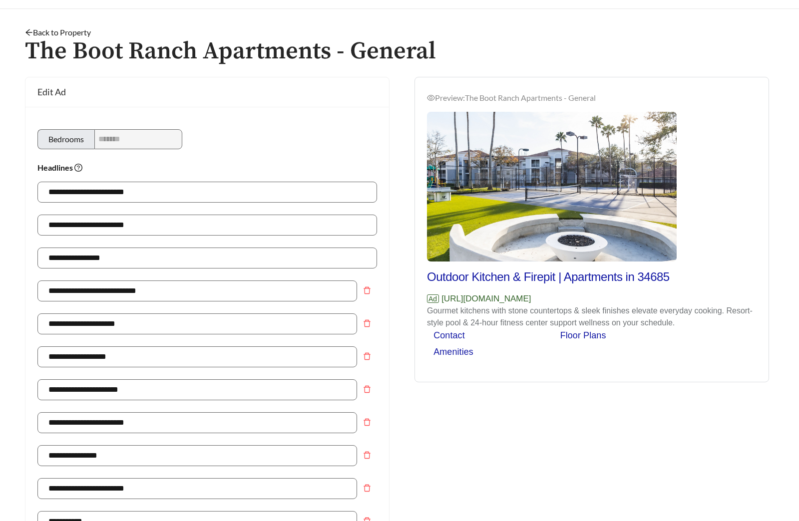
click at [85, 30] on link "Back to Property" at bounding box center [58, 31] width 66 height 9
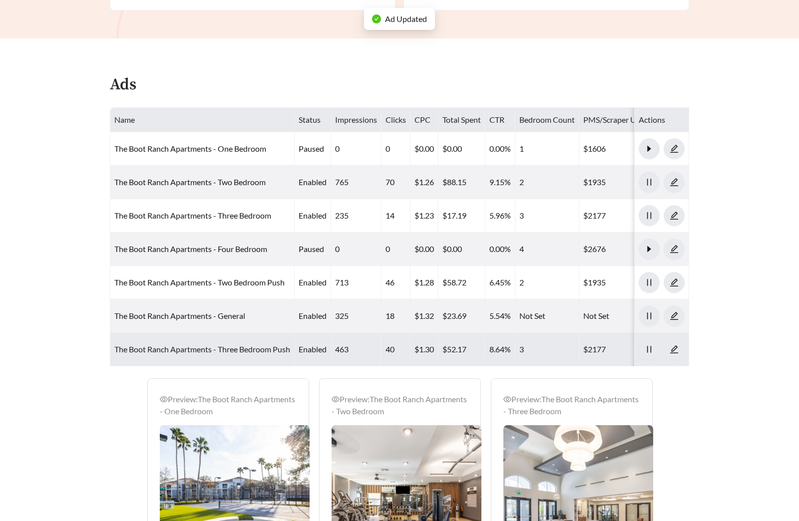
click at [213, 347] on link "The Boot Ranch Apartments - Three Bedroom Push" at bounding box center [202, 348] width 176 height 9
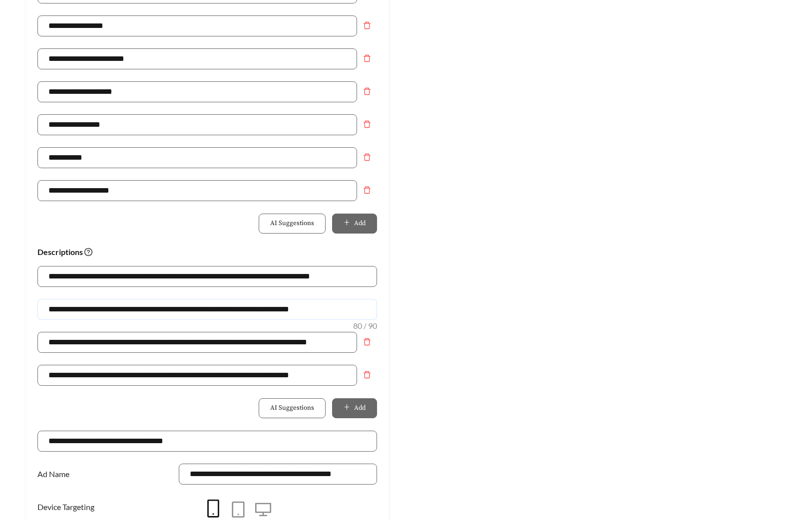
drag, startPoint x: 335, startPoint y: 307, endPoint x: -90, endPoint y: 306, distance: 425.3
paste input "text"
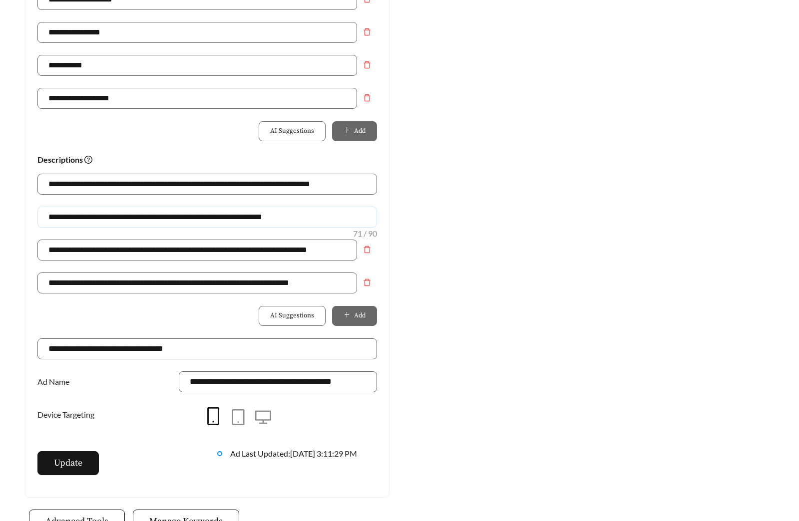
click at [83, 216] on input "**********" at bounding box center [206, 217] width 339 height 21
type input "**********"
click at [89, 469] on button "Update" at bounding box center [67, 463] width 61 height 24
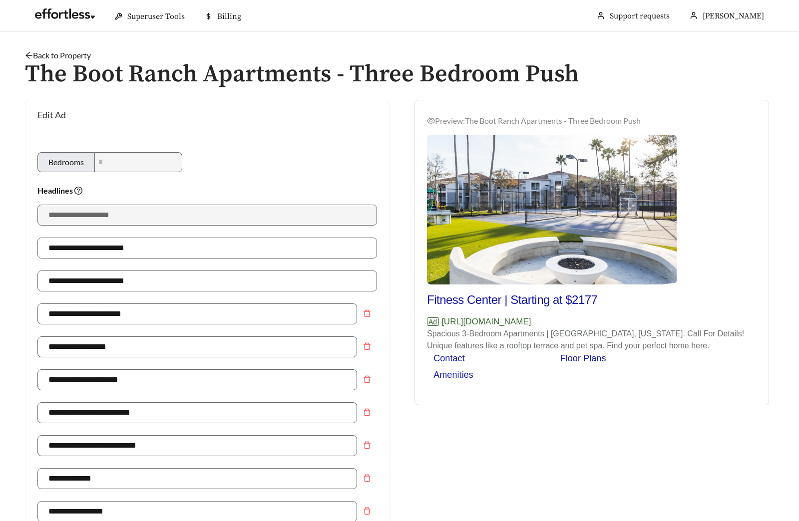
click at [72, 53] on link "Back to Property" at bounding box center [58, 54] width 66 height 9
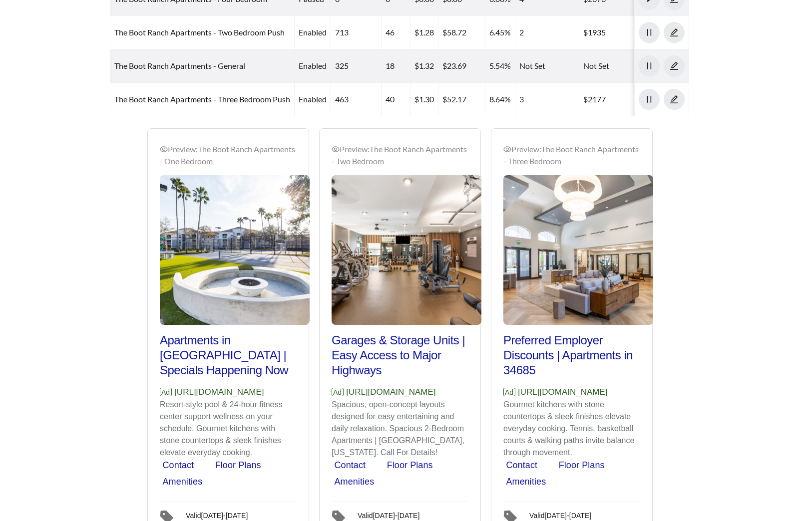
scroll to position [832, 0]
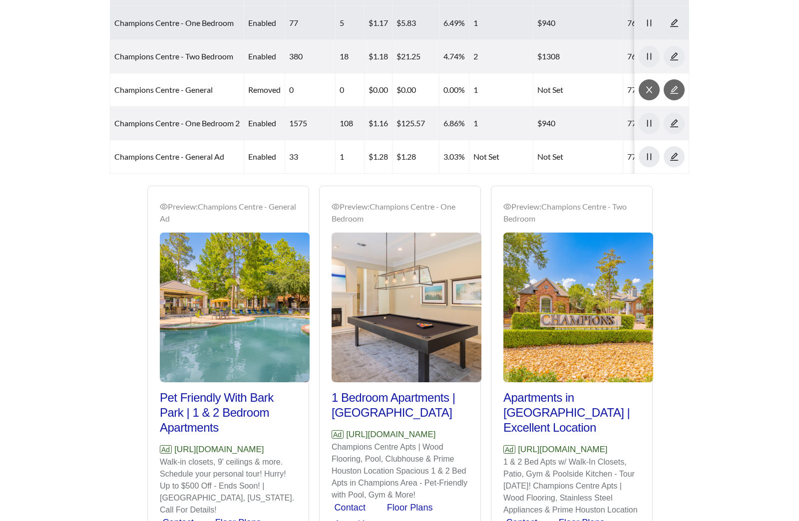
scroll to position [372, 0]
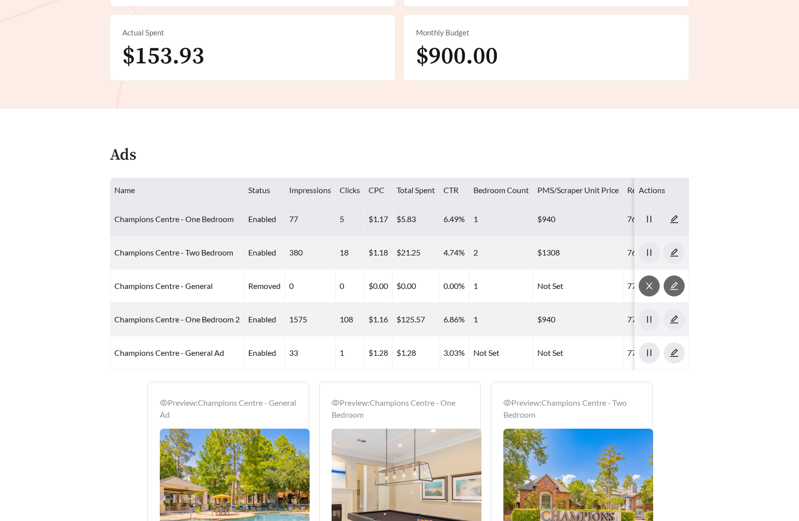
click at [197, 221] on link "Champions Centre - One Bedroom" at bounding box center [173, 218] width 119 height 9
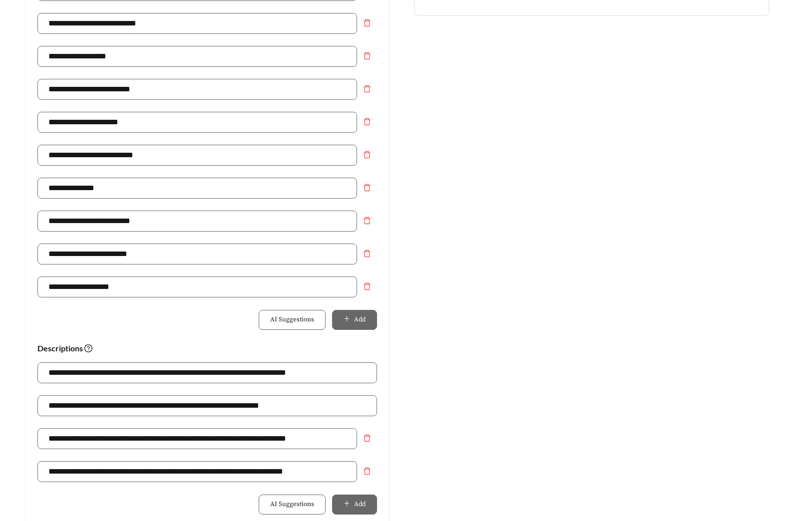
scroll to position [478, 0]
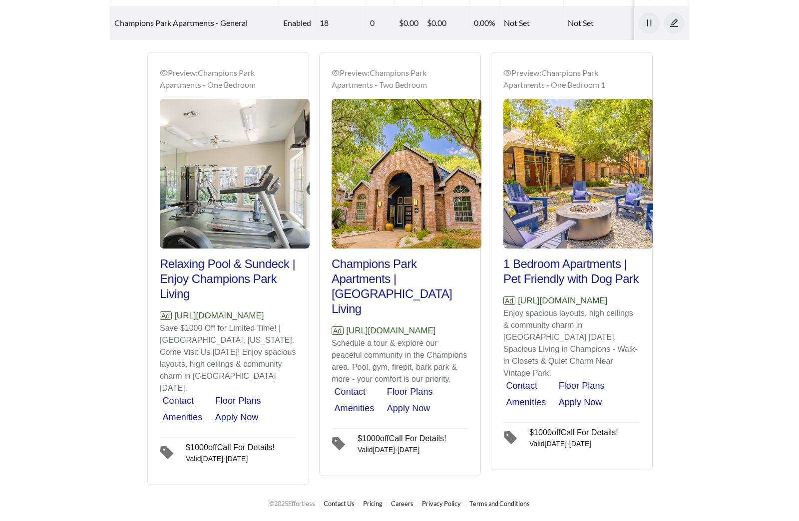
scroll to position [255, 0]
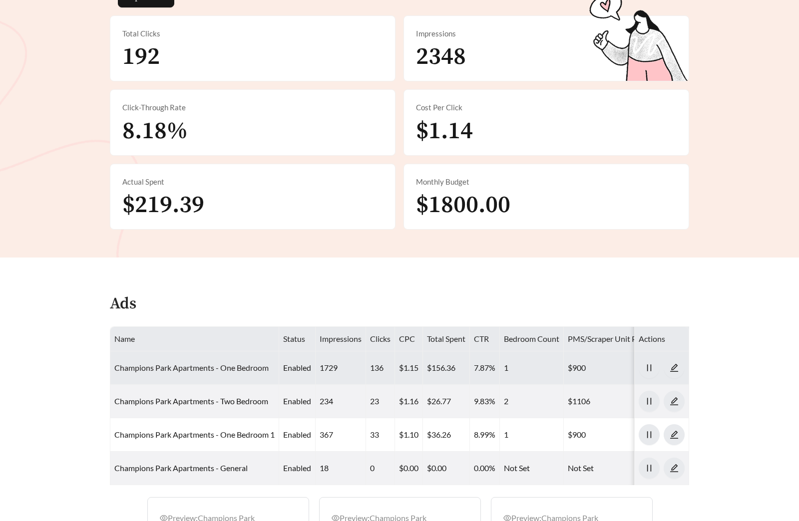
click at [201, 372] on link "Champions Park Apartments - One Bedroom" at bounding box center [191, 367] width 154 height 9
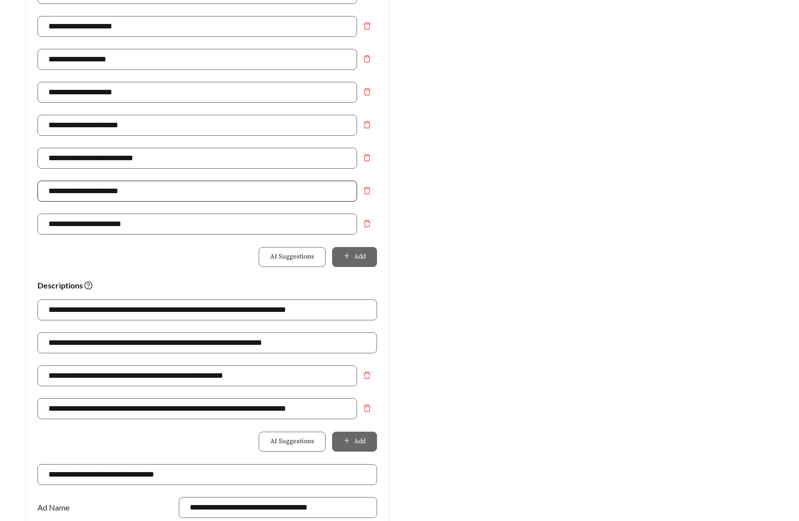
scroll to position [466, 0]
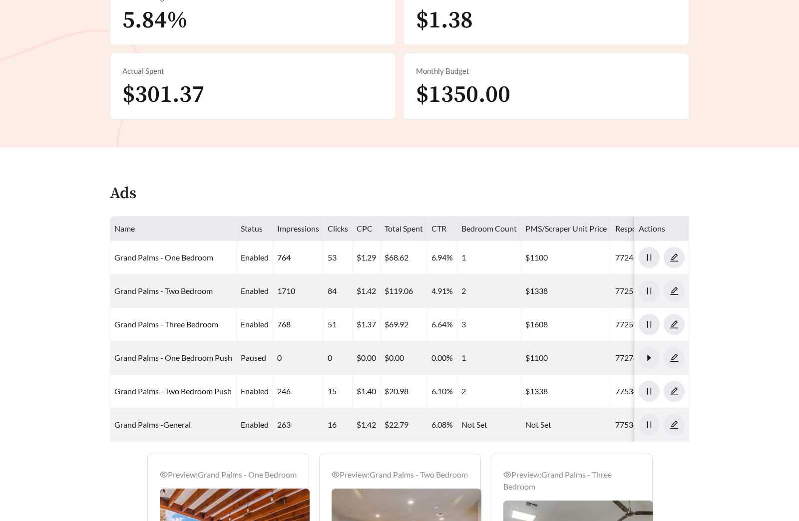
scroll to position [312, 0]
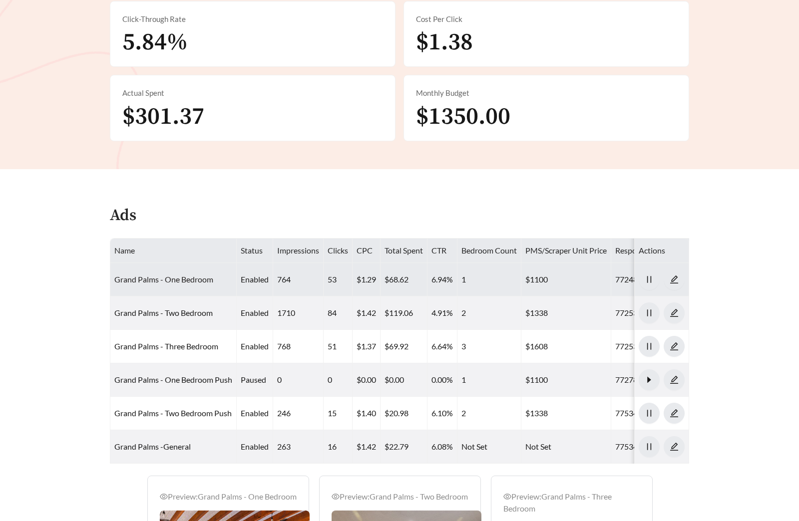
click at [192, 275] on link "Grand Palms - One Bedroom" at bounding box center [163, 279] width 99 height 9
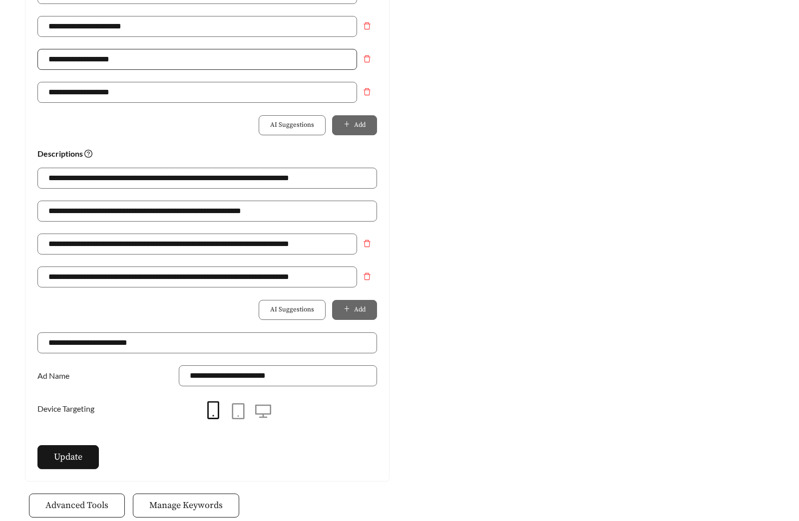
scroll to position [617, 0]
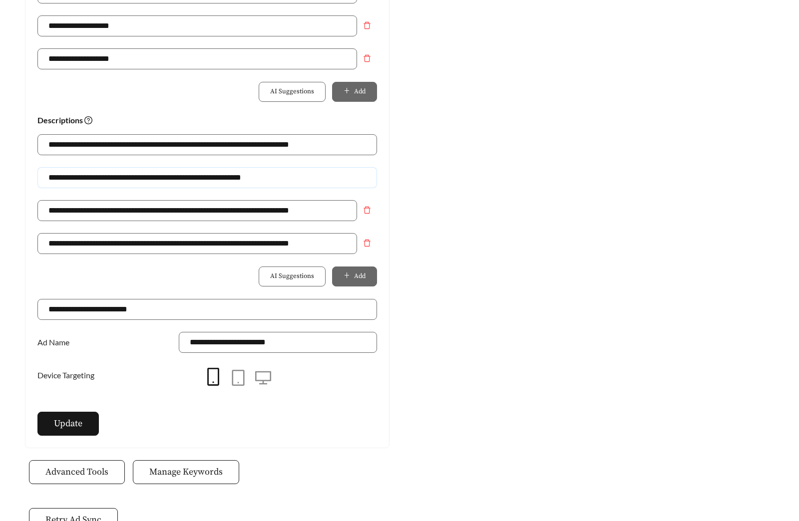
click at [106, 175] on input "**********" at bounding box center [206, 177] width 339 height 21
drag, startPoint x: 283, startPoint y: 181, endPoint x: -89, endPoint y: 176, distance: 371.9
type input "**********"
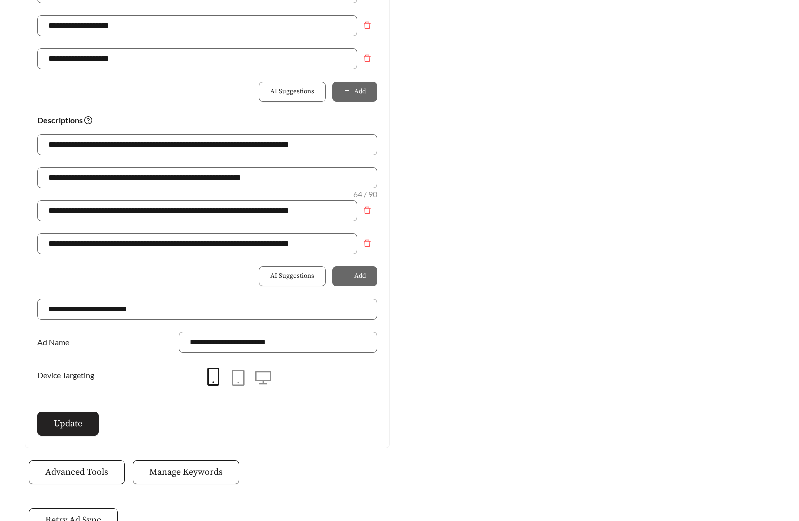
click at [87, 417] on button "Update" at bounding box center [67, 424] width 61 height 24
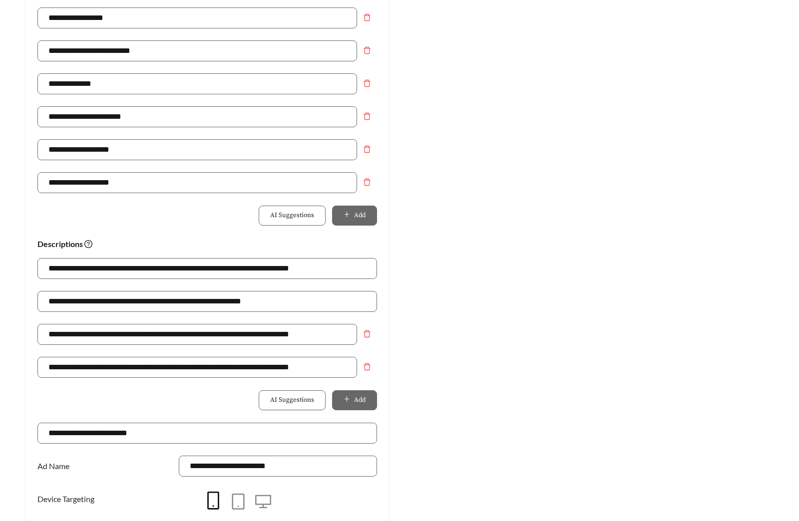
scroll to position [0, 0]
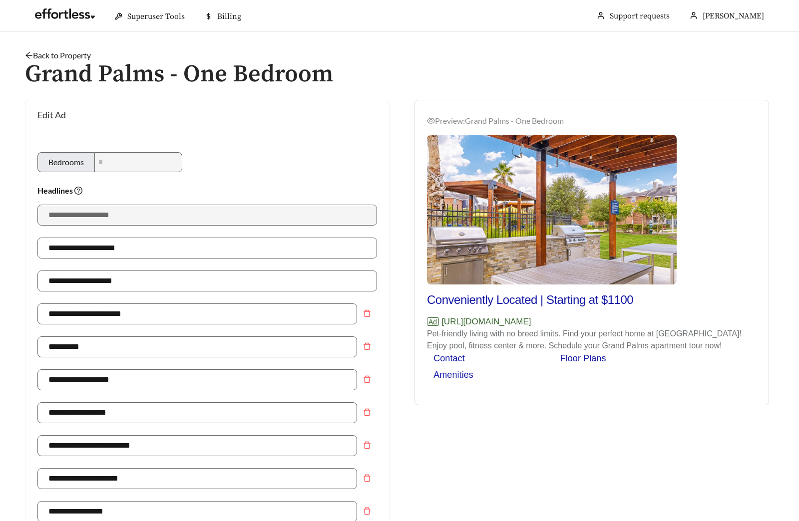
click at [75, 53] on link "Back to Property" at bounding box center [58, 54] width 66 height 9
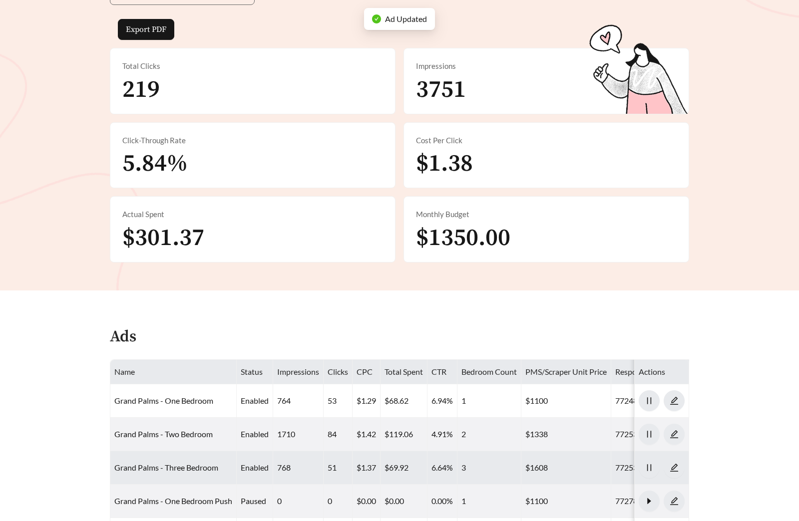
scroll to position [487, 0]
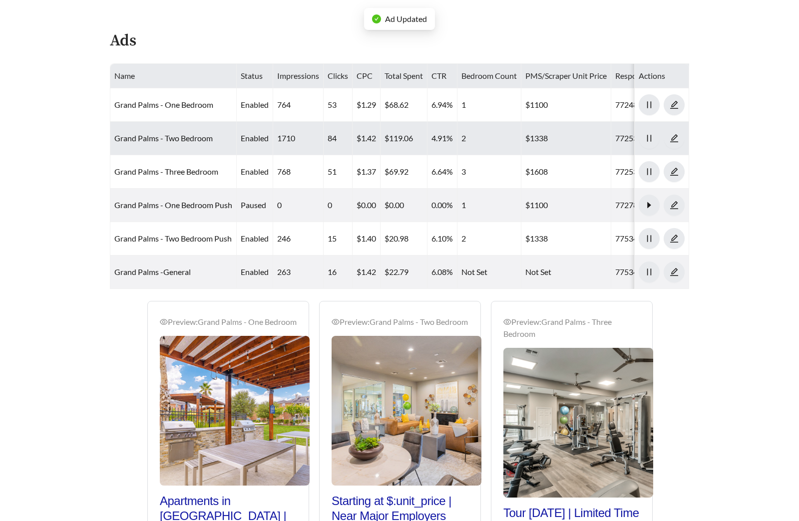
click at [171, 143] on td "Grand Palms - Two Bedroom" at bounding box center [173, 138] width 126 height 33
click at [170, 142] on link "Grand Palms - Two Bedroom" at bounding box center [163, 137] width 98 height 9
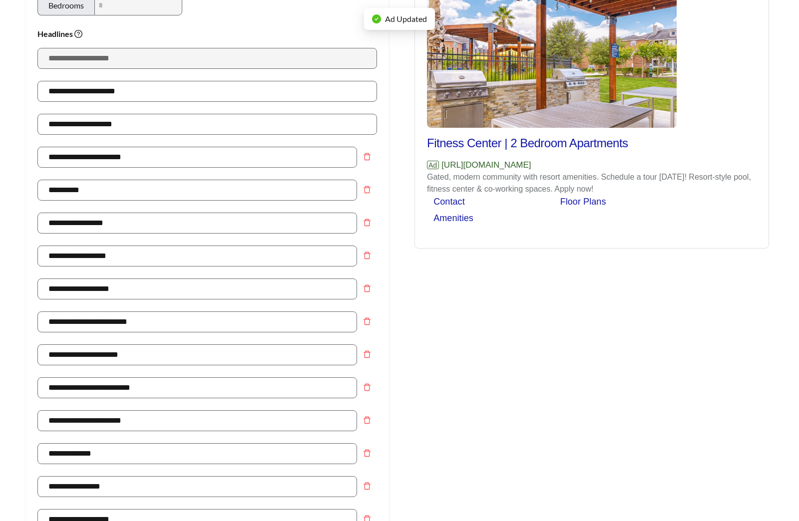
scroll to position [694, 0]
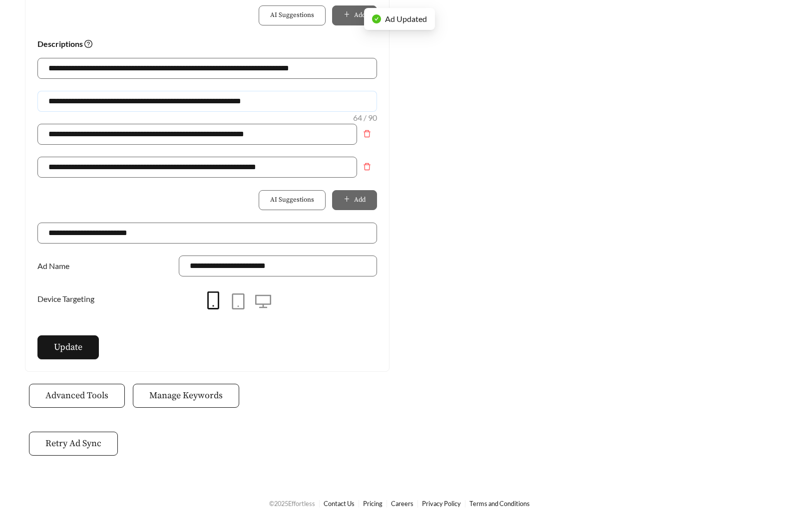
drag, startPoint x: 284, startPoint y: 103, endPoint x: -101, endPoint y: 93, distance: 385.0
paste input "text"
type input "**********"
click at [79, 352] on span "Update" at bounding box center [68, 346] width 28 height 13
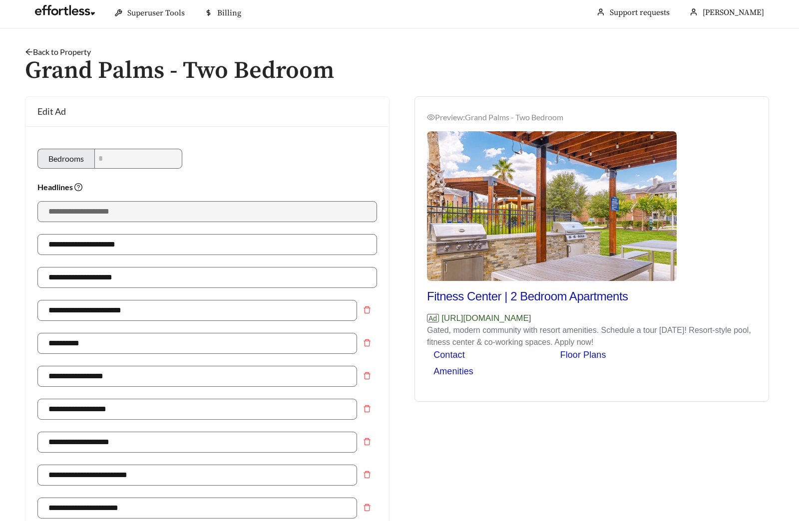
scroll to position [0, 0]
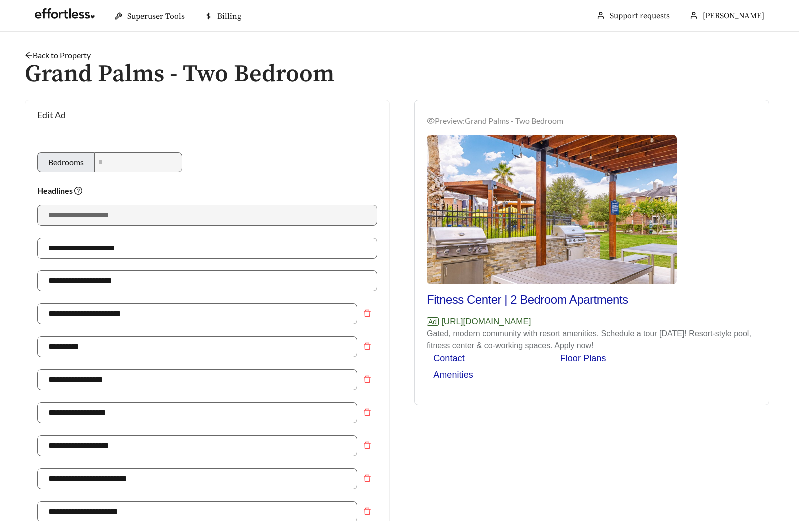
click at [59, 53] on link "Back to Property" at bounding box center [58, 54] width 66 height 9
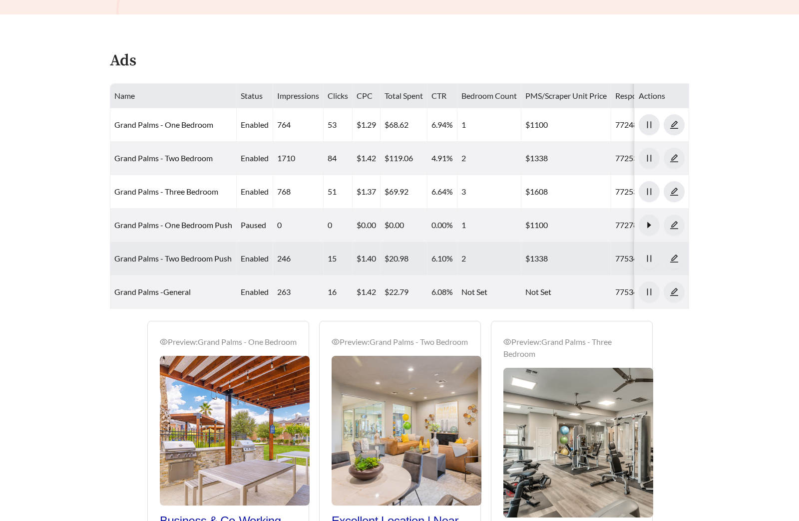
scroll to position [476, 0]
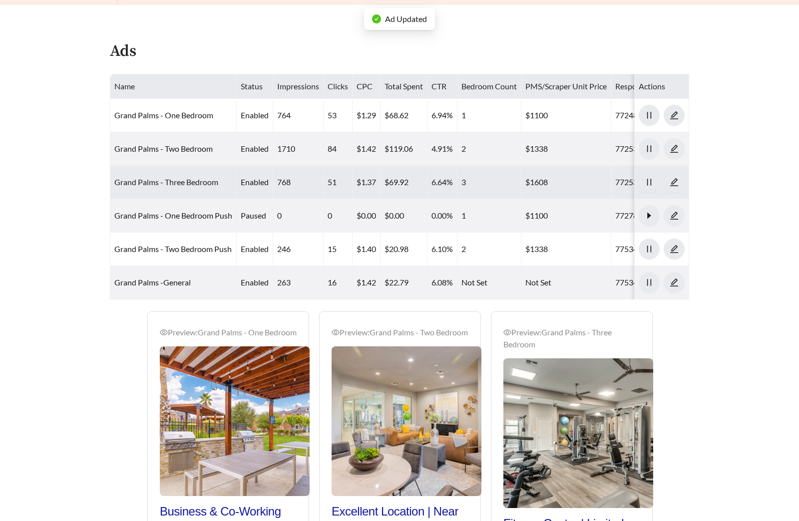
click at [186, 181] on link "Grand Palms - Three Bedroom" at bounding box center [166, 181] width 104 height 9
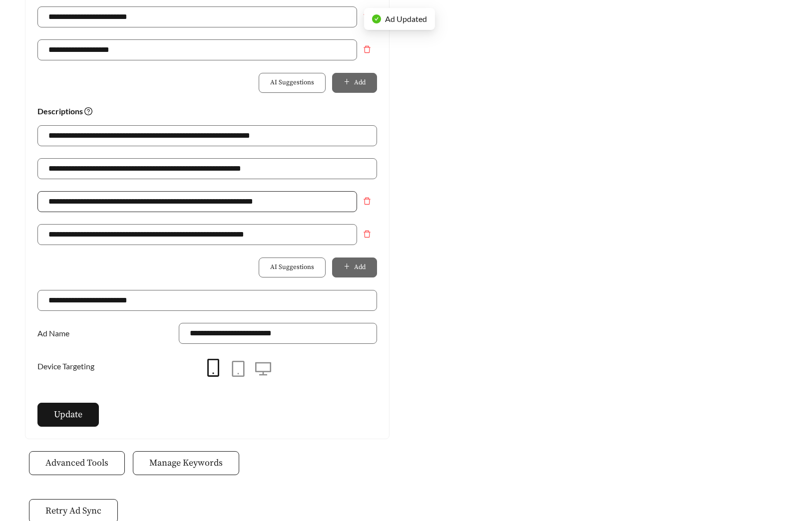
scroll to position [635, 0]
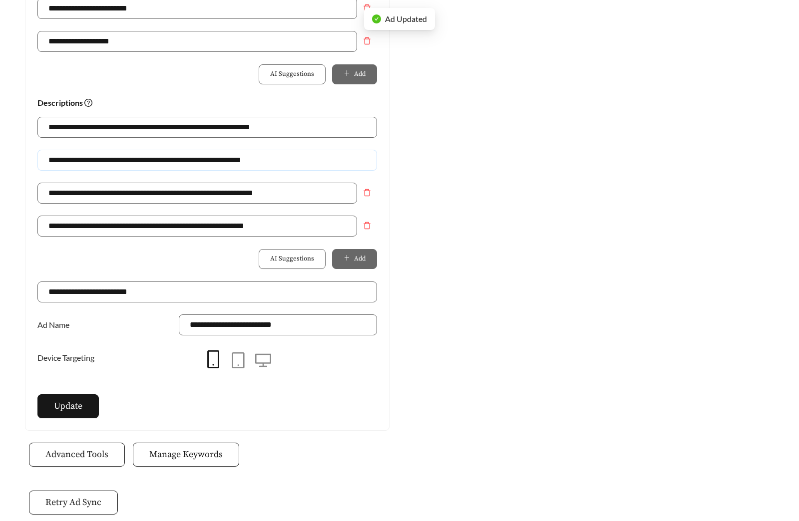
click at [276, 151] on input "**********" at bounding box center [206, 160] width 339 height 21
drag, startPoint x: 285, startPoint y: 156, endPoint x: -66, endPoint y: 153, distance: 351.4
paste input "text"
type input "**********"
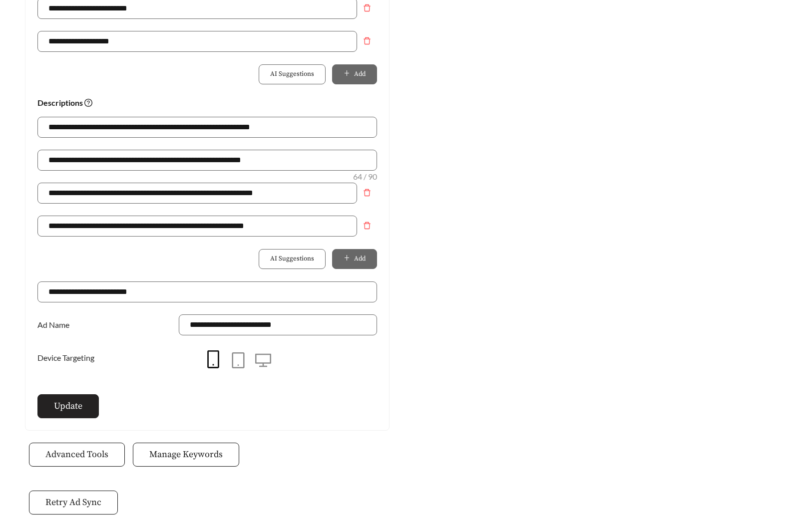
click at [66, 408] on span "Update" at bounding box center [68, 405] width 28 height 13
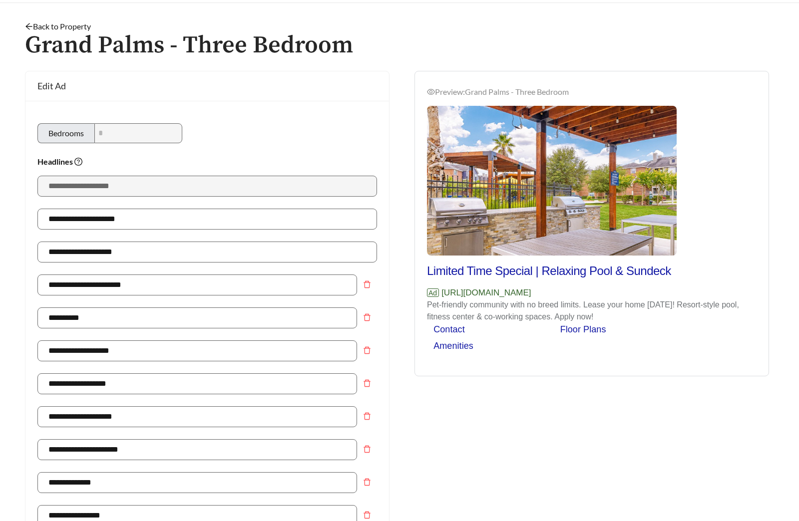
scroll to position [0, 0]
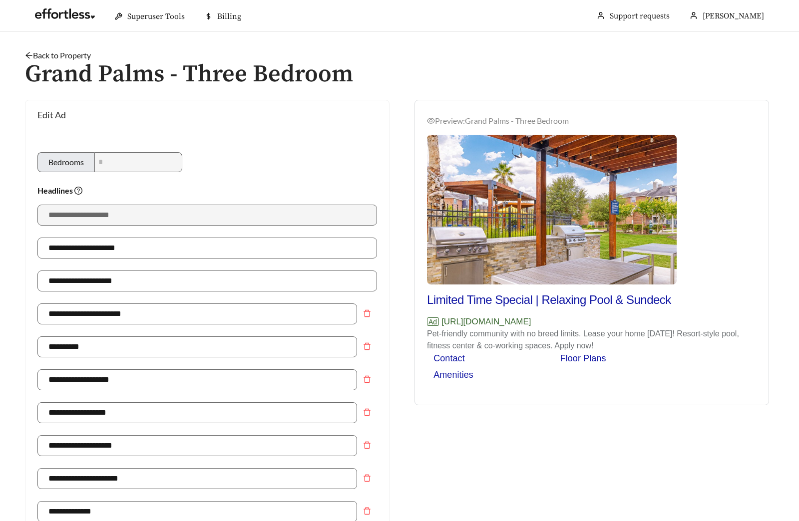
click at [77, 55] on link "Back to Property" at bounding box center [58, 54] width 66 height 9
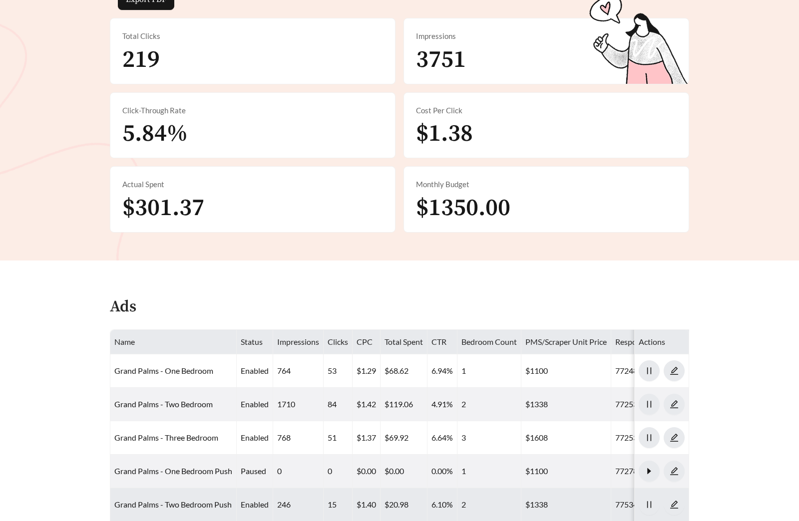
scroll to position [485, 0]
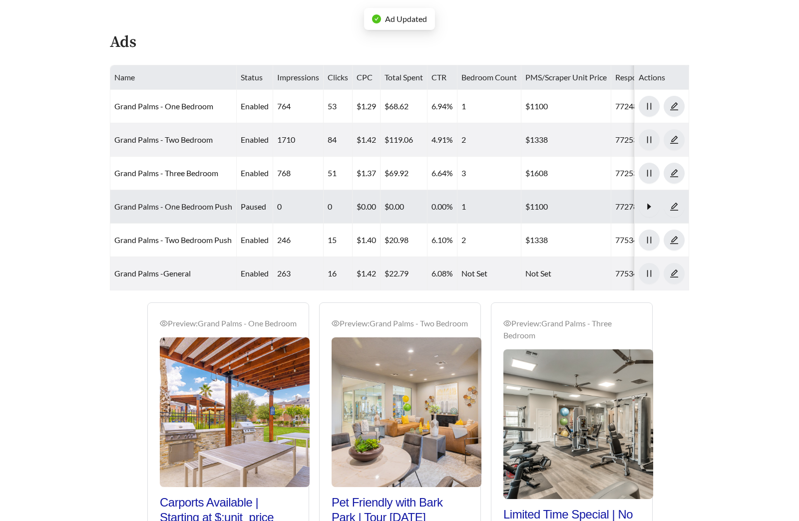
click at [197, 205] on link "Grand Palms - One Bedroom Push" at bounding box center [173, 206] width 118 height 9
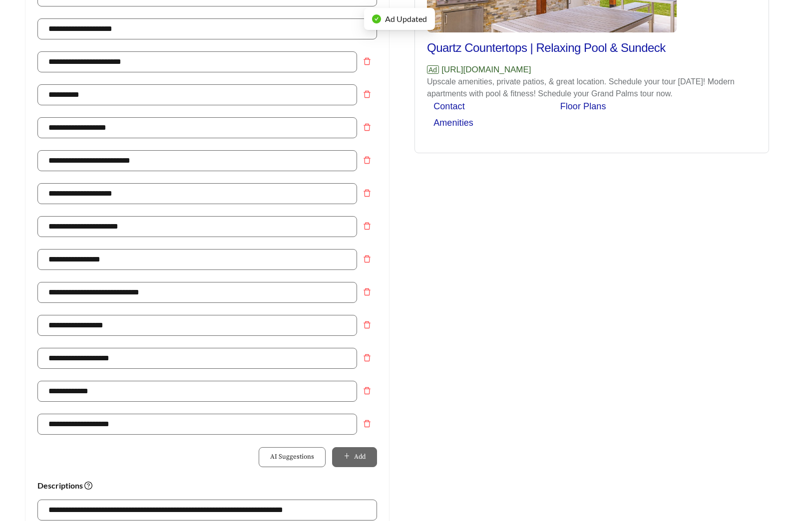
scroll to position [488, 0]
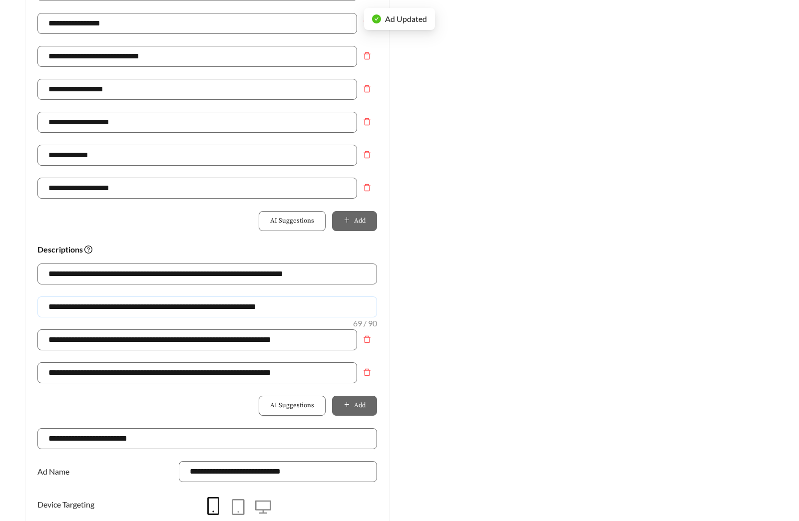
drag, startPoint x: 291, startPoint y: 304, endPoint x: -94, endPoint y: 296, distance: 385.4
paste input "text"
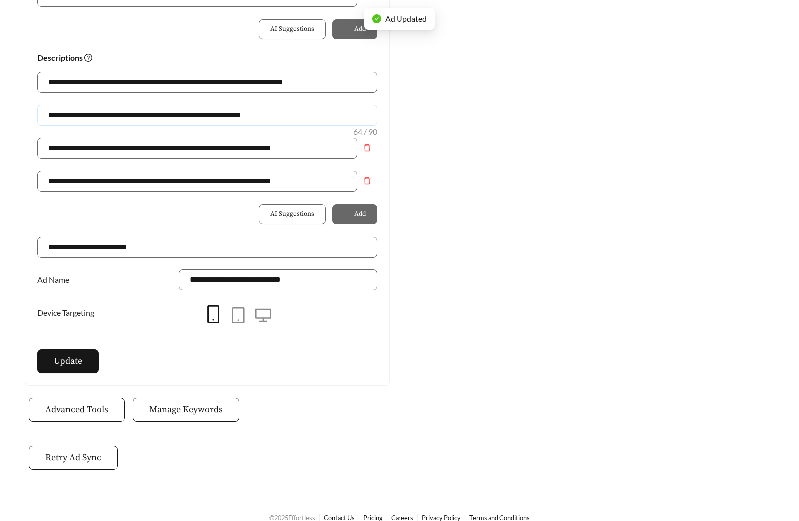
scroll to position [681, 0]
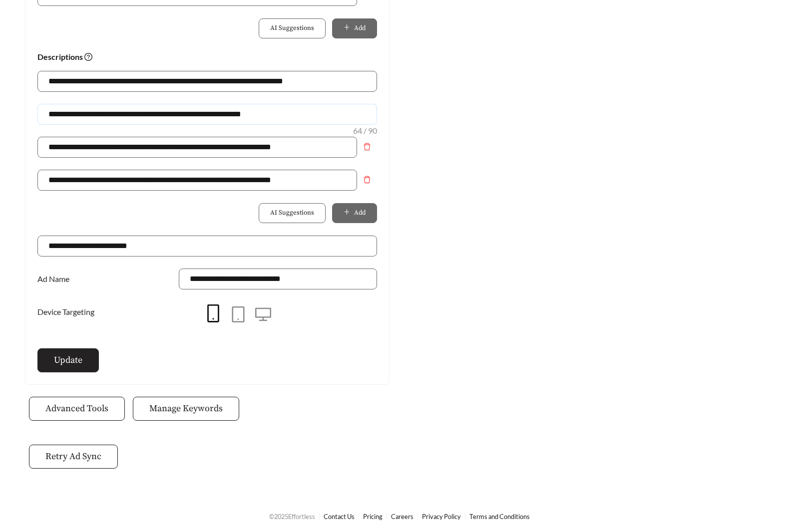
type input "**********"
click at [63, 366] on span "Update" at bounding box center [68, 359] width 28 height 13
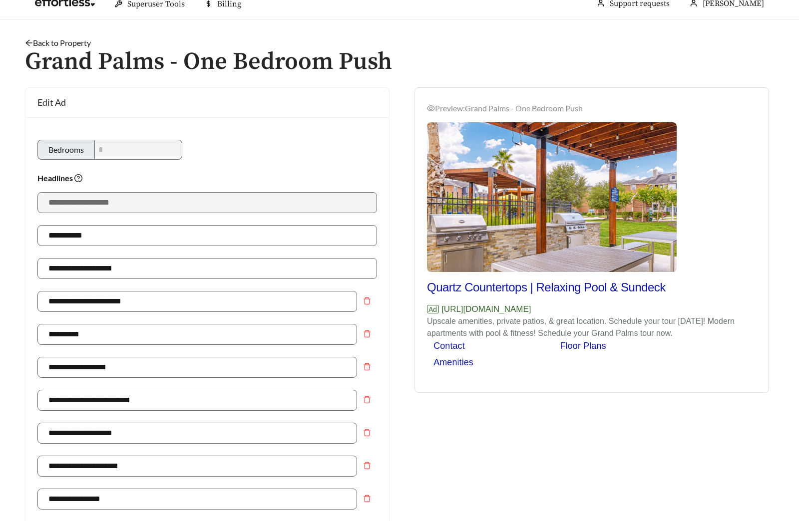
scroll to position [0, 0]
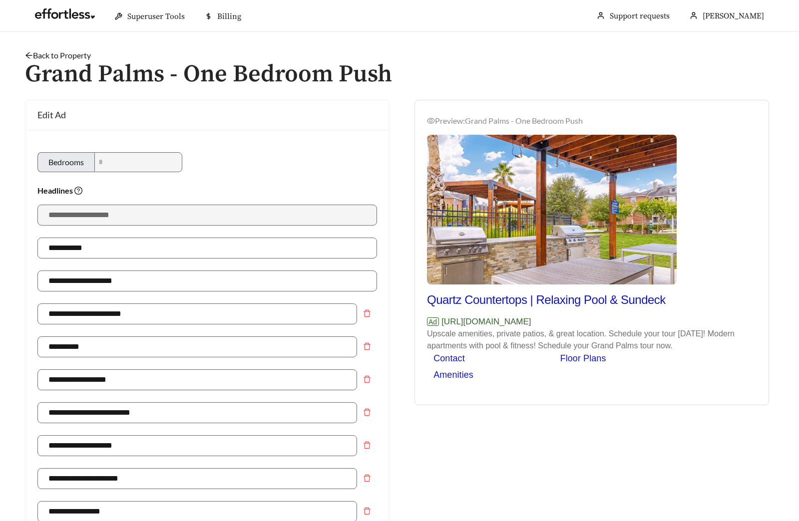
click at [61, 56] on link "Back to Property" at bounding box center [58, 54] width 66 height 9
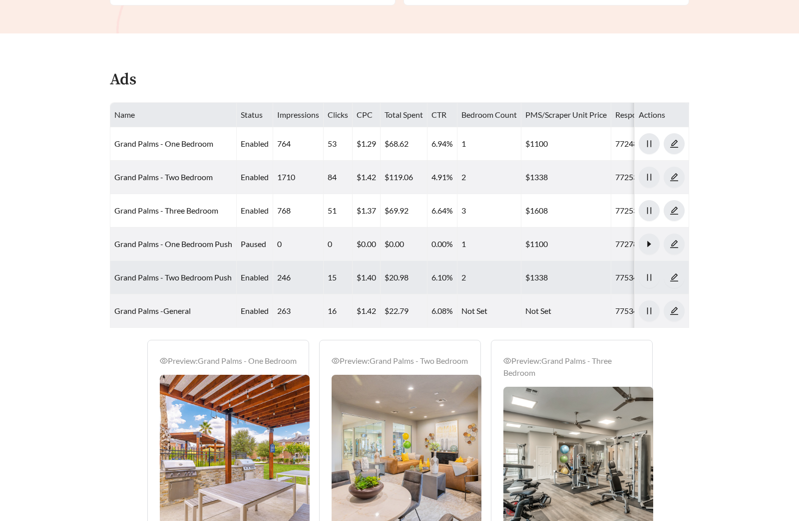
scroll to position [477, 0]
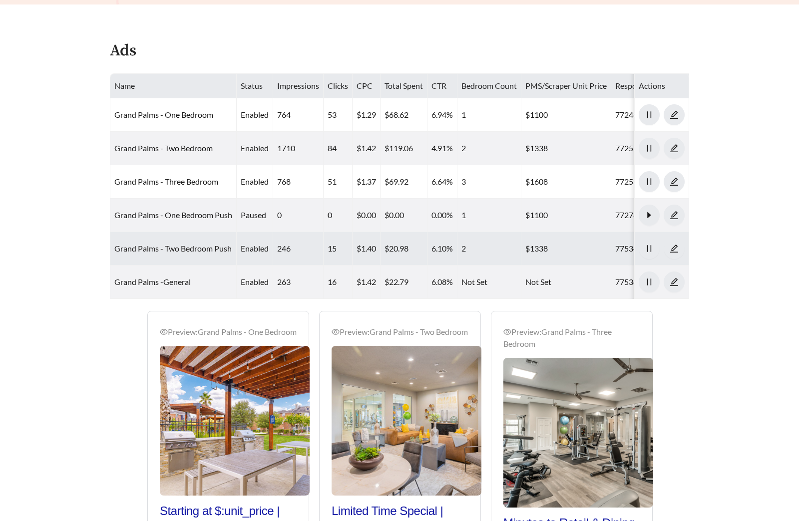
click at [205, 252] on link "Grand Palms - Two Bedroom Push" at bounding box center [172, 248] width 117 height 9
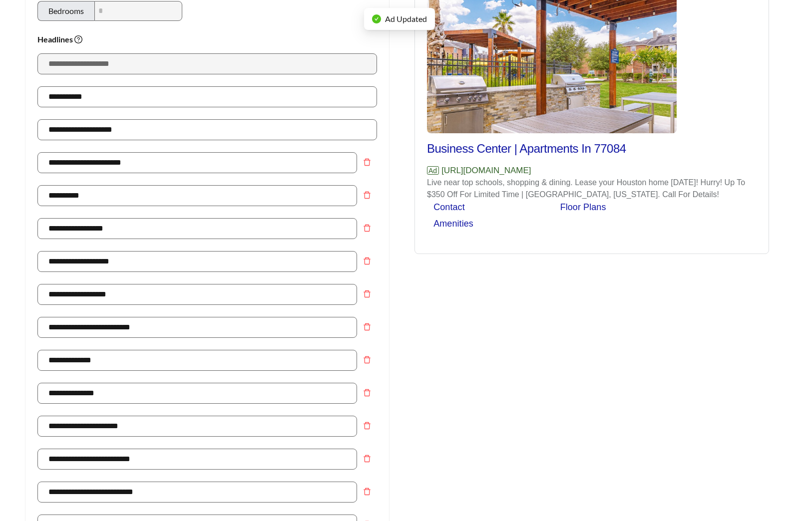
scroll to position [486, 0]
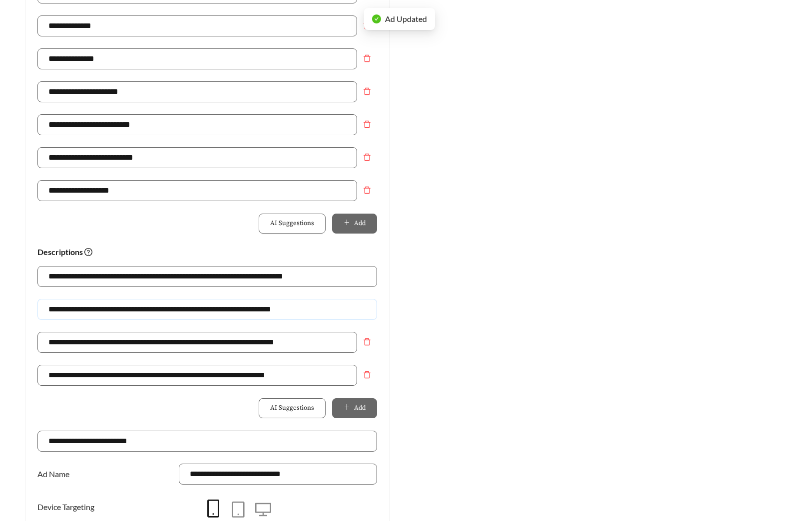
drag, startPoint x: 331, startPoint y: 312, endPoint x: -62, endPoint y: 312, distance: 392.8
paste input "text"
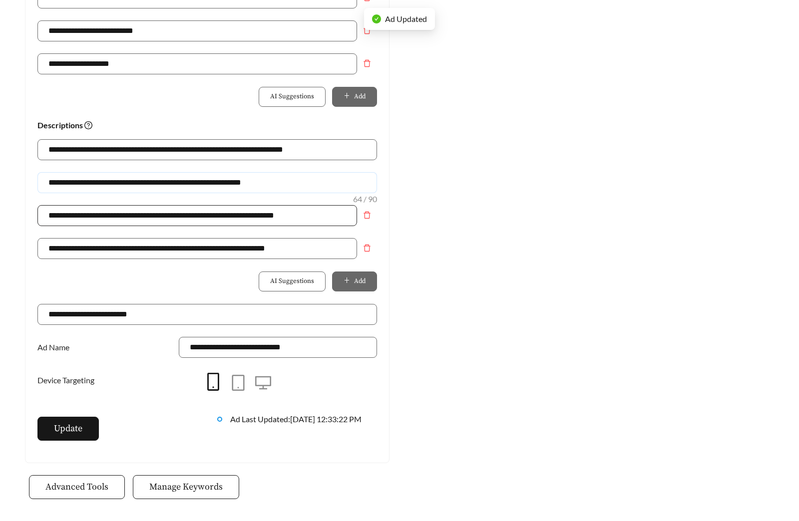
scroll to position [679, 0]
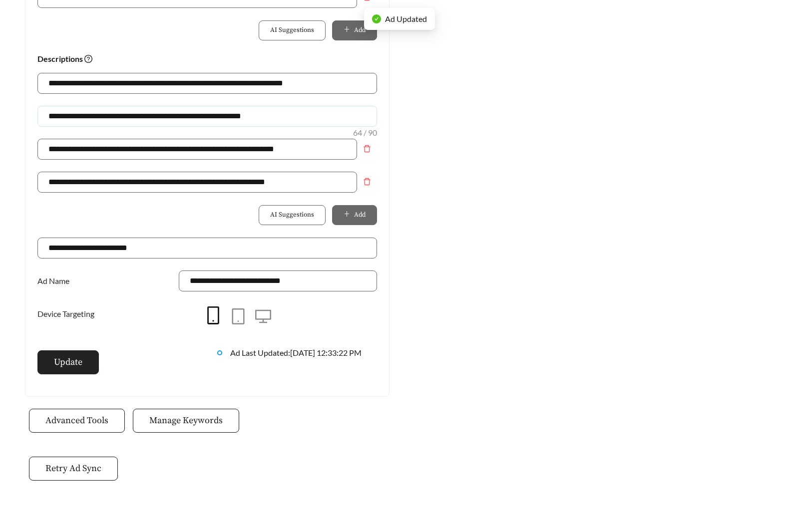
type input "**********"
click at [69, 368] on span "Update" at bounding box center [68, 361] width 28 height 13
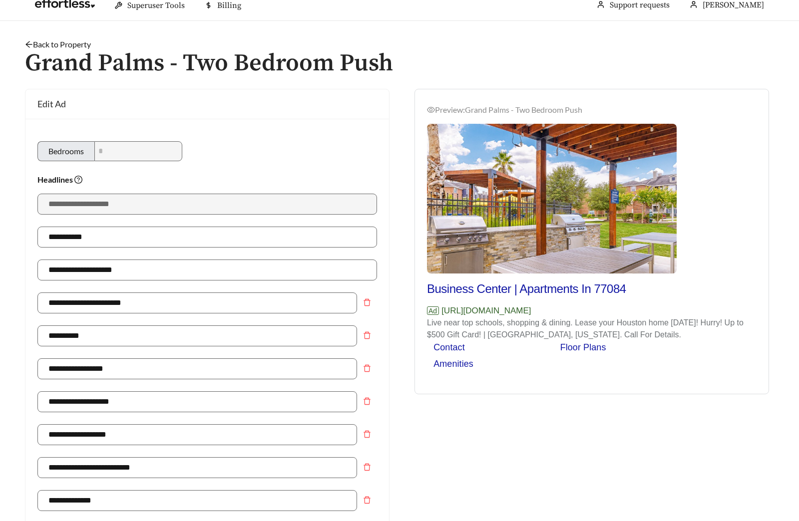
scroll to position [0, 0]
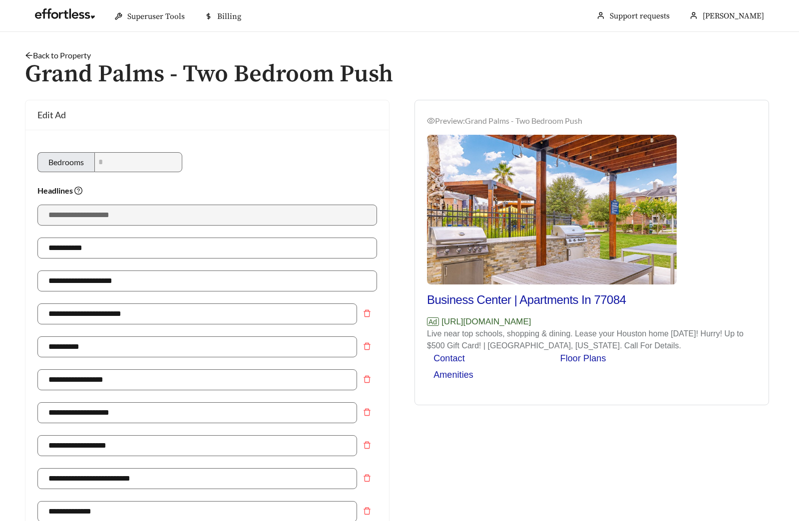
click at [79, 54] on link "Back to Property" at bounding box center [58, 54] width 66 height 9
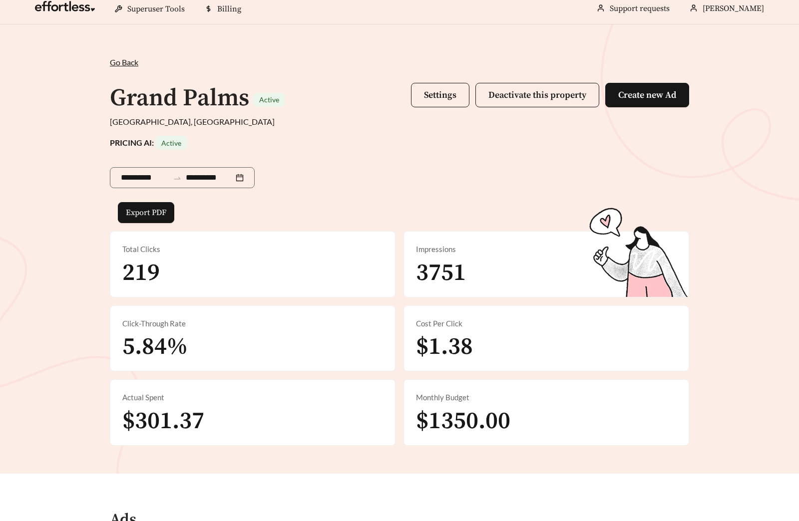
scroll to position [340, 0]
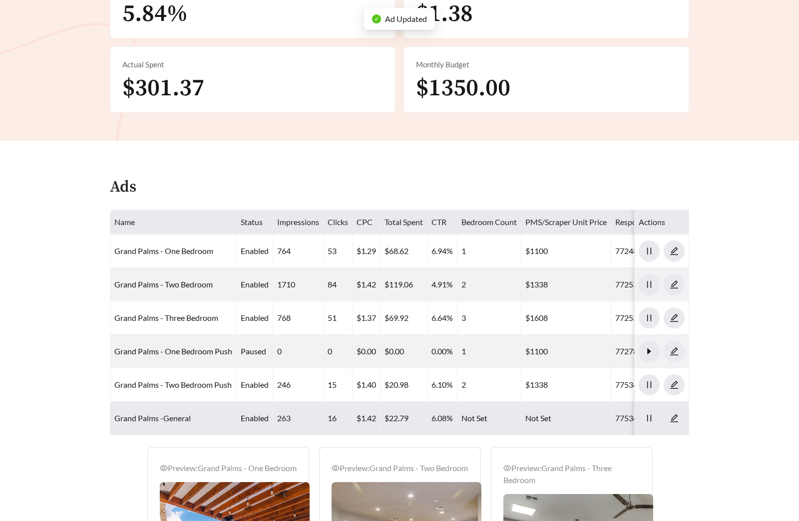
click at [168, 417] on link "Grand Palms -General" at bounding box center [152, 417] width 76 height 9
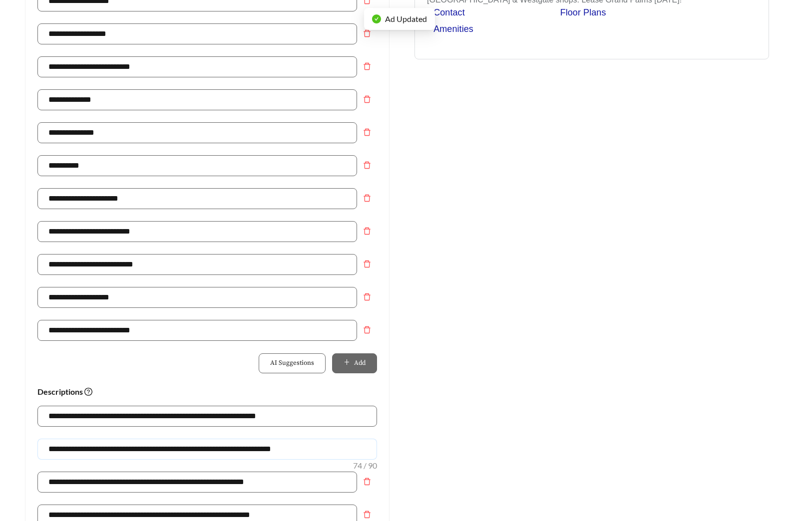
drag, startPoint x: 306, startPoint y: 449, endPoint x: -34, endPoint y: 451, distance: 340.4
paste input "text"
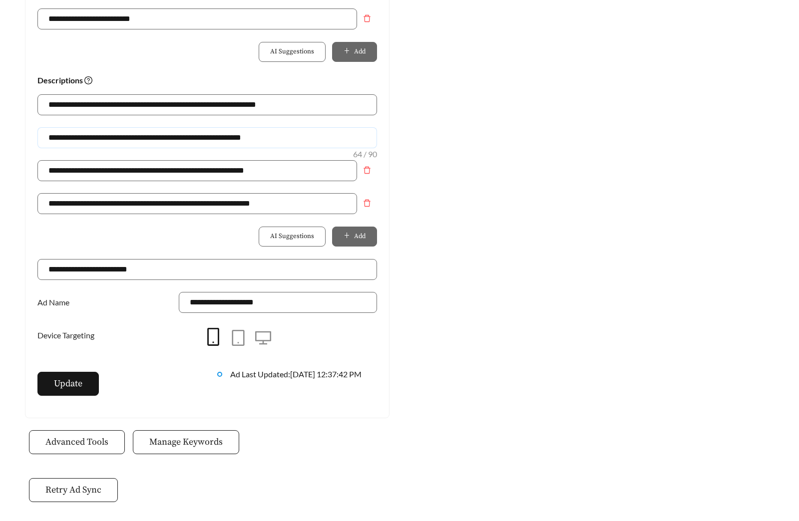
type input "**********"
click at [72, 401] on div "Update" at bounding box center [117, 389] width 180 height 34
click at [77, 391] on button "Update" at bounding box center [67, 384] width 61 height 24
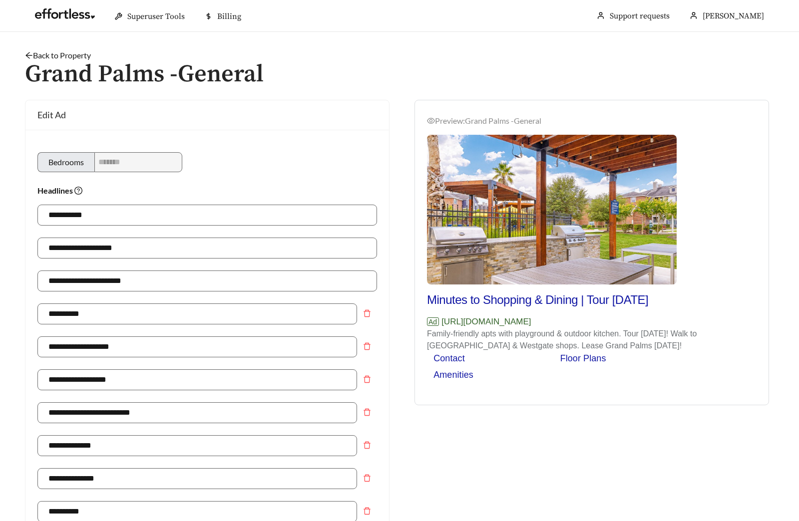
click at [69, 49] on div "Back to Property /" at bounding box center [399, 55] width 749 height 12
click at [69, 52] on link "Back to Property" at bounding box center [58, 54] width 66 height 9
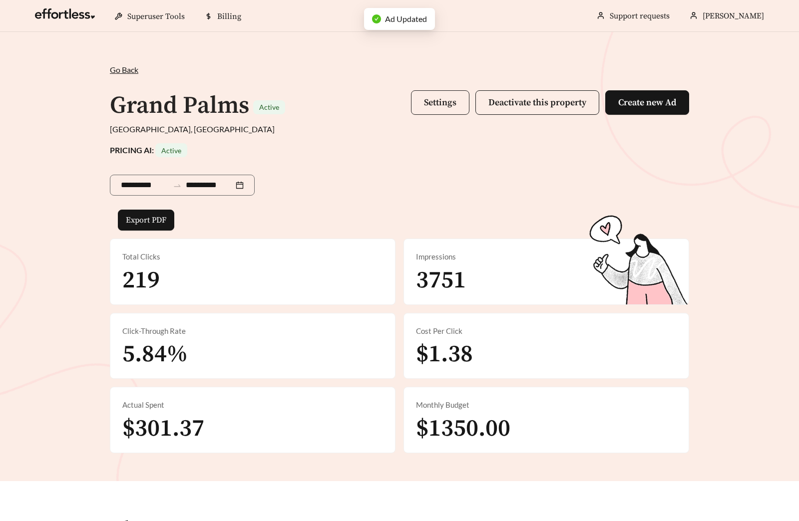
click at [442, 102] on span "Settings" at bounding box center [440, 102] width 32 height 11
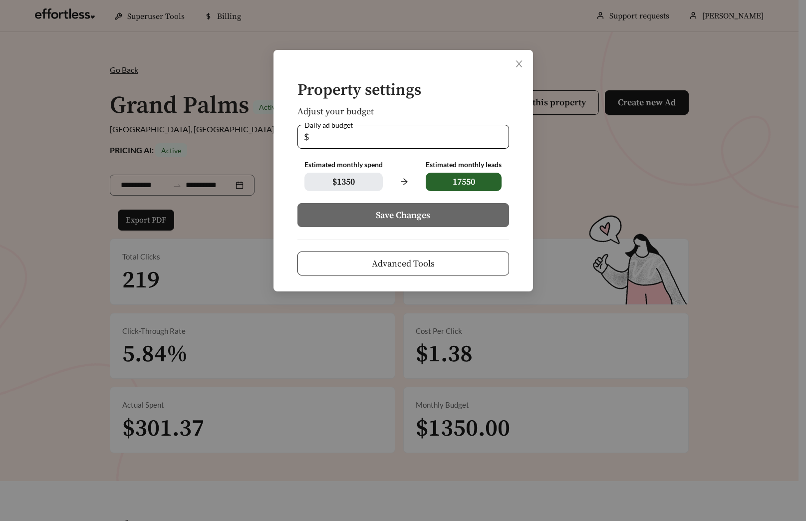
click at [448, 257] on button "Advanced Tools" at bounding box center [403, 264] width 212 height 24
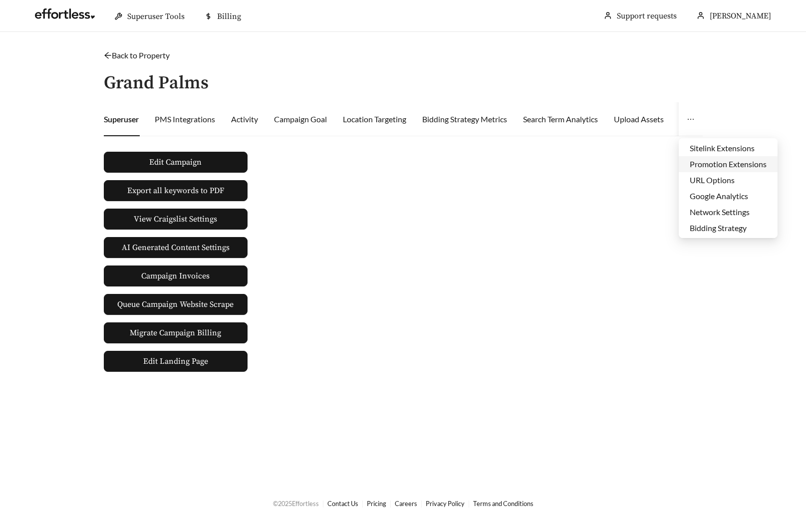
click at [715, 163] on li "Promotion Extensions" at bounding box center [728, 164] width 99 height 16
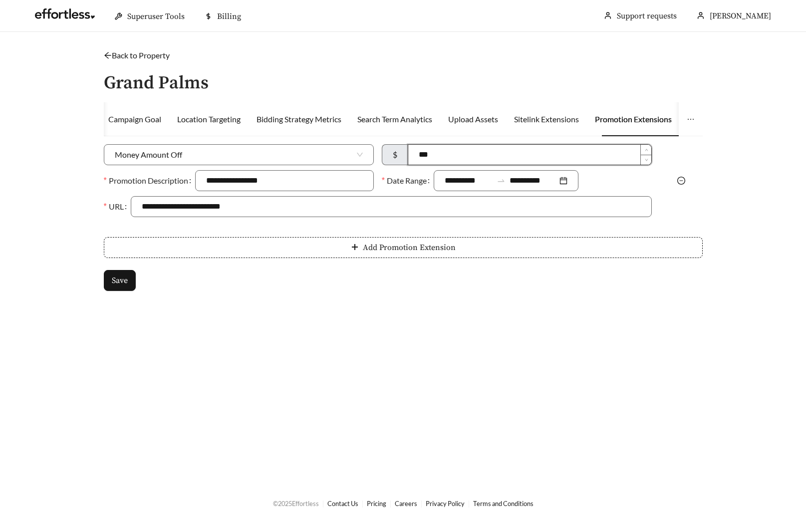
drag, startPoint x: 430, startPoint y: 157, endPoint x: 394, endPoint y: 155, distance: 36.5
click at [394, 155] on div "$ ***" at bounding box center [517, 154] width 270 height 21
type input "*"
type input "***"
click at [564, 320] on main "**********" at bounding box center [403, 258] width 806 height 453
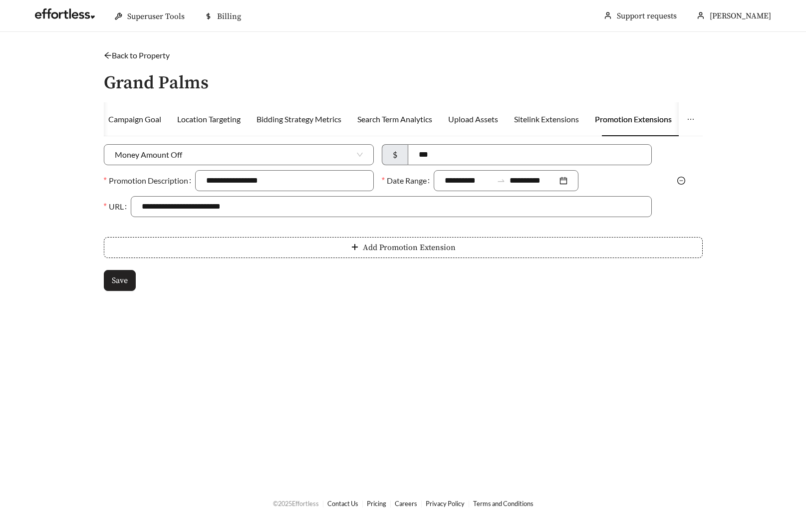
click at [121, 278] on span "Save" at bounding box center [120, 281] width 16 height 12
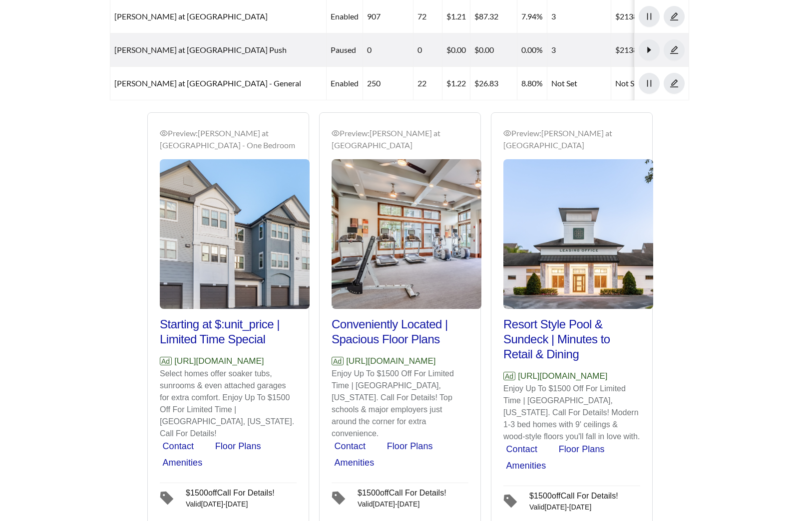
scroll to position [522, 0]
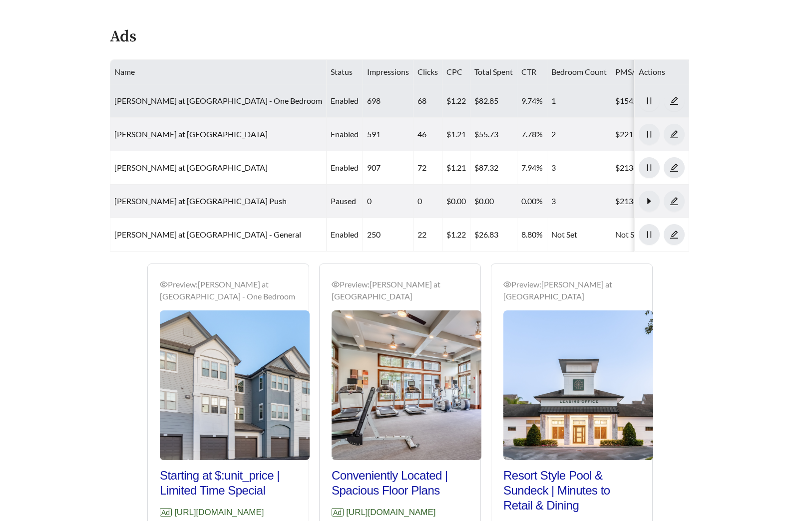
click at [189, 84] on td "[PERSON_NAME] at [GEOGRAPHIC_DATA] - One Bedroom" at bounding box center [218, 100] width 216 height 33
click at [190, 96] on link "[PERSON_NAME] at [GEOGRAPHIC_DATA] - One Bedroom" at bounding box center [218, 100] width 208 height 9
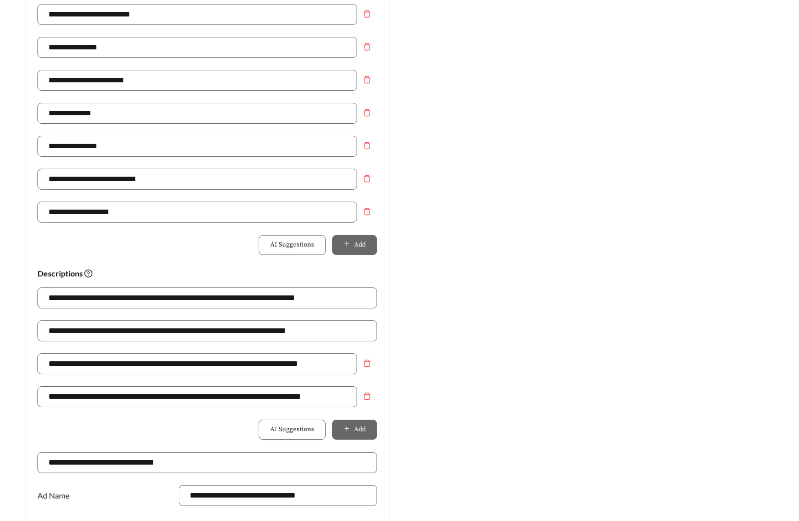
scroll to position [476, 0]
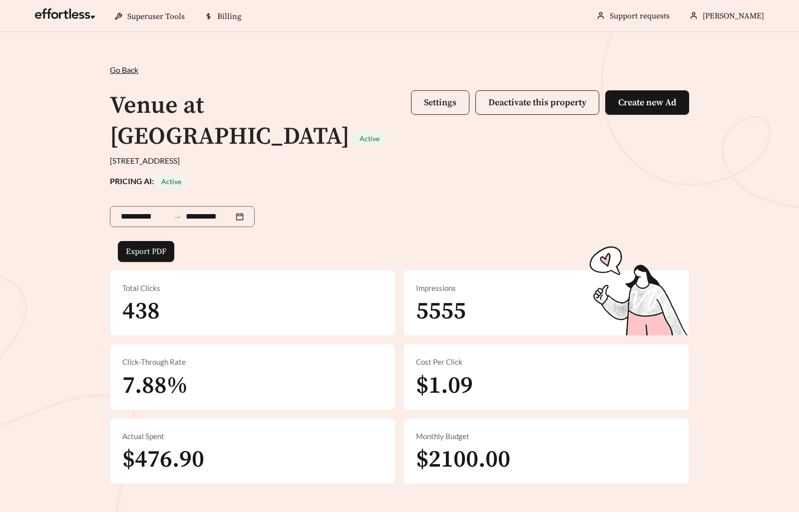
click at [454, 102] on span "Settings" at bounding box center [440, 102] width 32 height 11
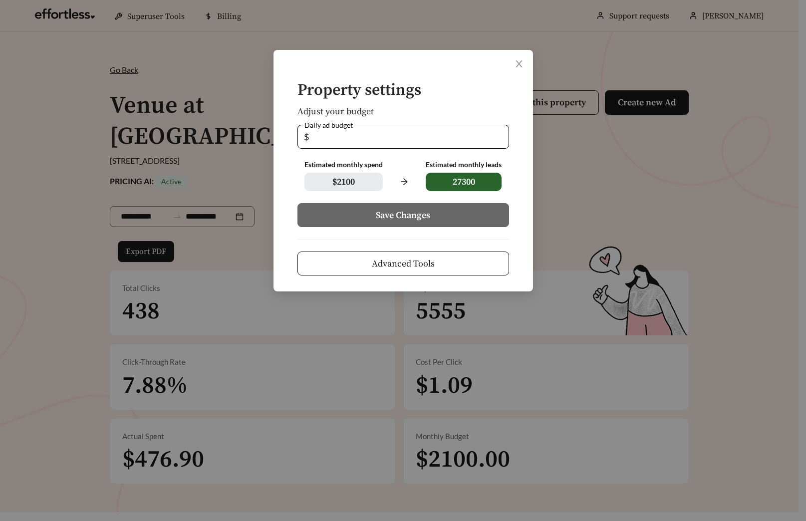
click at [434, 273] on button "Advanced Tools" at bounding box center [403, 264] width 212 height 24
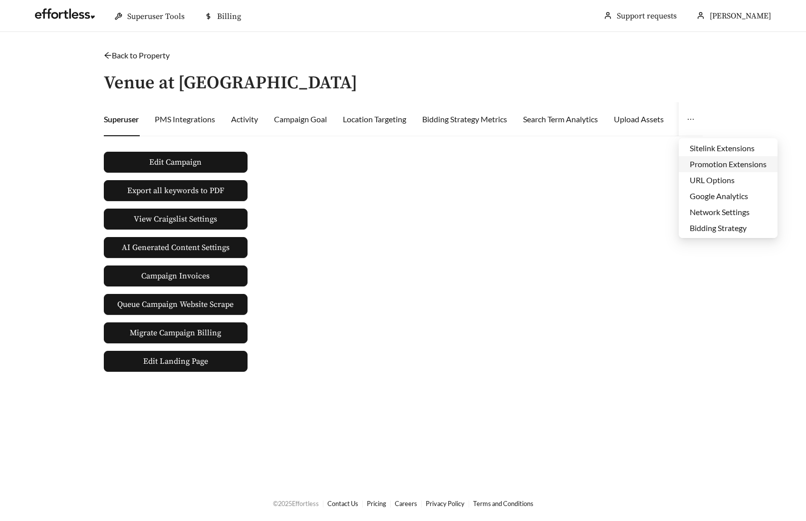
click at [716, 169] on li "Promotion Extensions" at bounding box center [728, 164] width 99 height 16
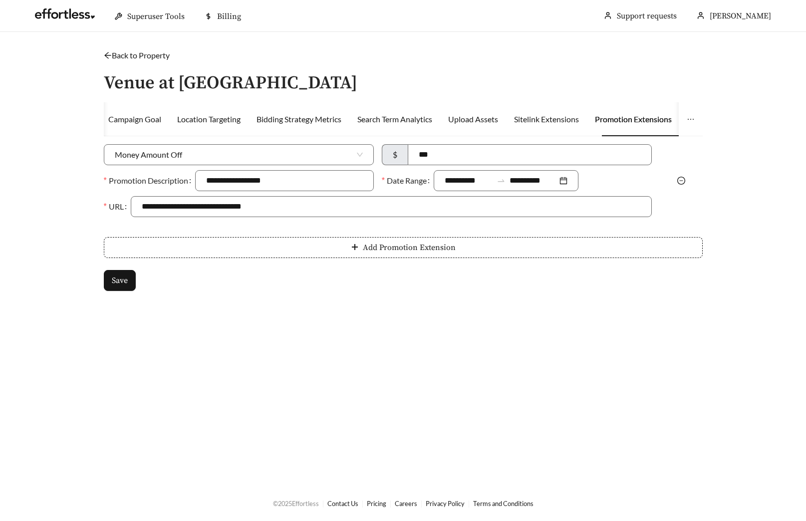
click at [679, 179] on icon "minus-circle" at bounding box center [681, 181] width 8 height 8
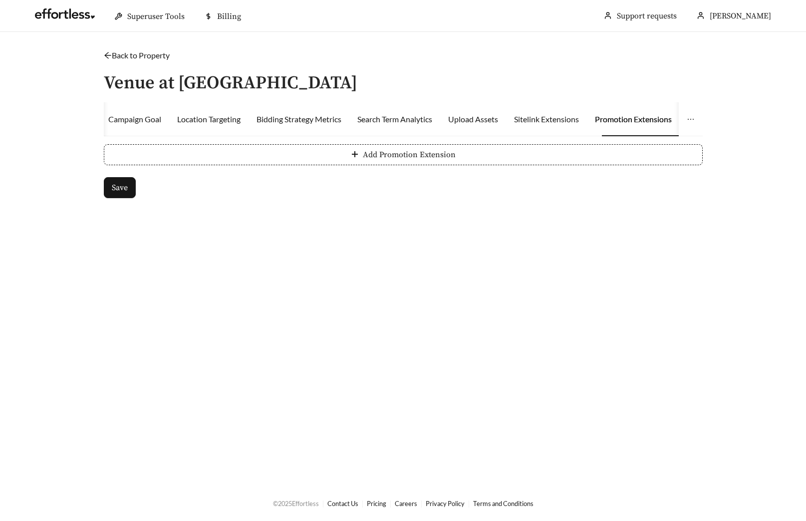
click at [302, 141] on div "Superuser PMS Integrations Activity Campaign Goal Location Targeting Bidding St…" at bounding box center [403, 156] width 599 height 108
click at [246, 156] on button "Add Promotion Extension" at bounding box center [403, 154] width 599 height 21
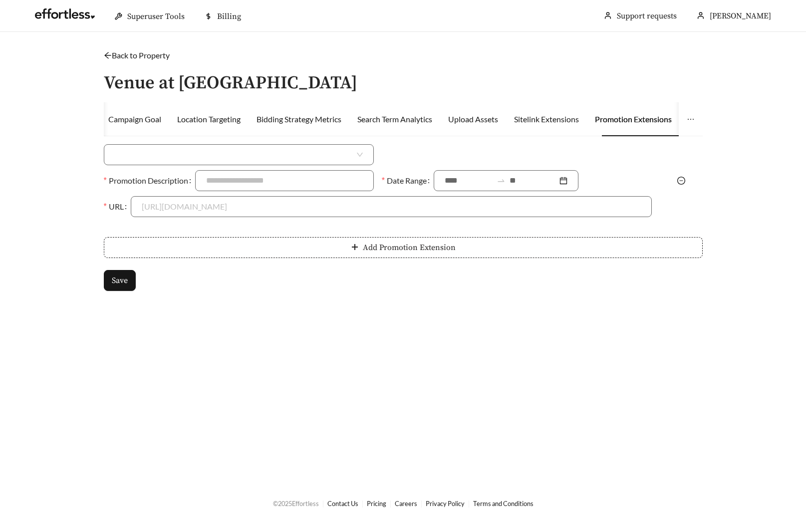
click at [164, 149] on input "search" at bounding box center [235, 155] width 240 height 20
click at [144, 192] on div "Percent Off" at bounding box center [239, 193] width 248 height 11
click at [482, 162] on input at bounding box center [530, 155] width 241 height 20
type input "***"
type input "**********"
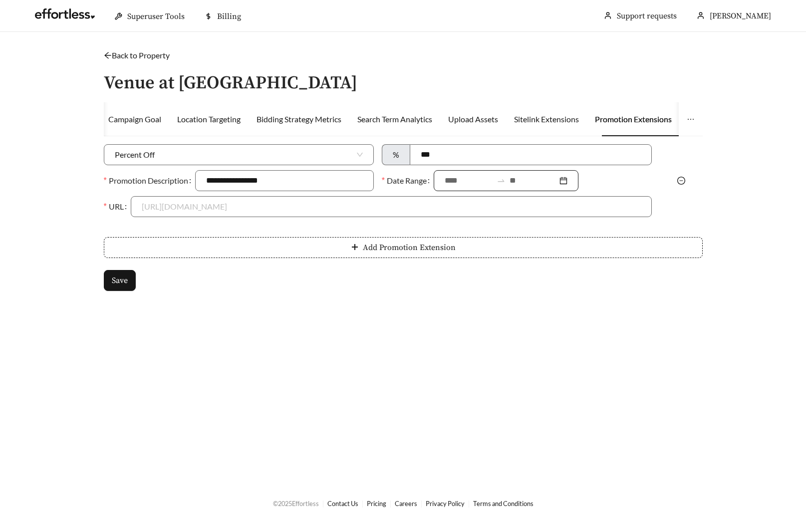
click at [464, 177] on input at bounding box center [469, 181] width 48 height 12
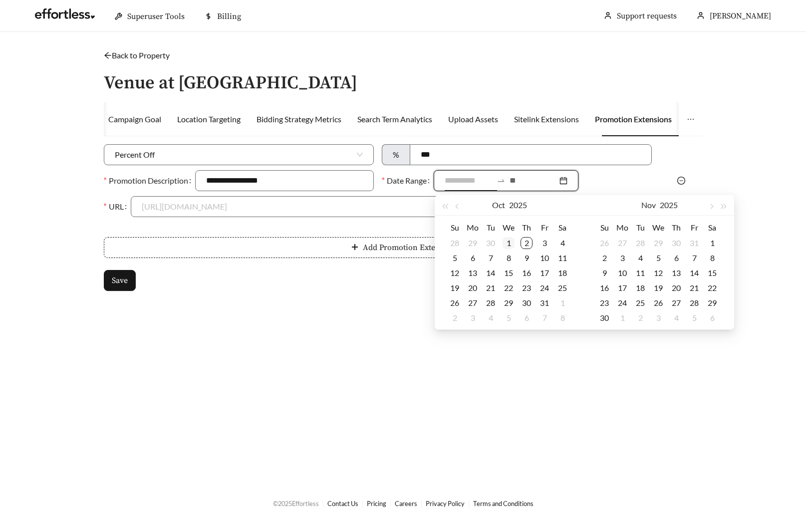
type input "**********"
click at [504, 241] on div "1" at bounding box center [509, 243] width 12 height 12
type input "**********"
click at [542, 304] on div "31" at bounding box center [545, 303] width 12 height 12
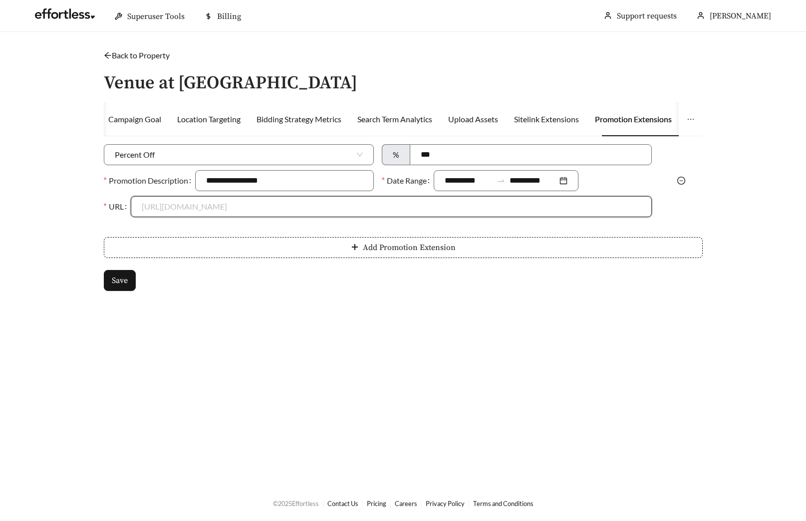
click at [211, 210] on input "URL" at bounding box center [391, 207] width 499 height 20
click at [191, 230] on div "[URL][DOMAIN_NAME]" at bounding box center [391, 229] width 499 height 11
type input "**********"
click at [124, 275] on span "Save" at bounding box center [120, 281] width 16 height 12
click at [124, 57] on link "Back to Property" at bounding box center [137, 54] width 66 height 9
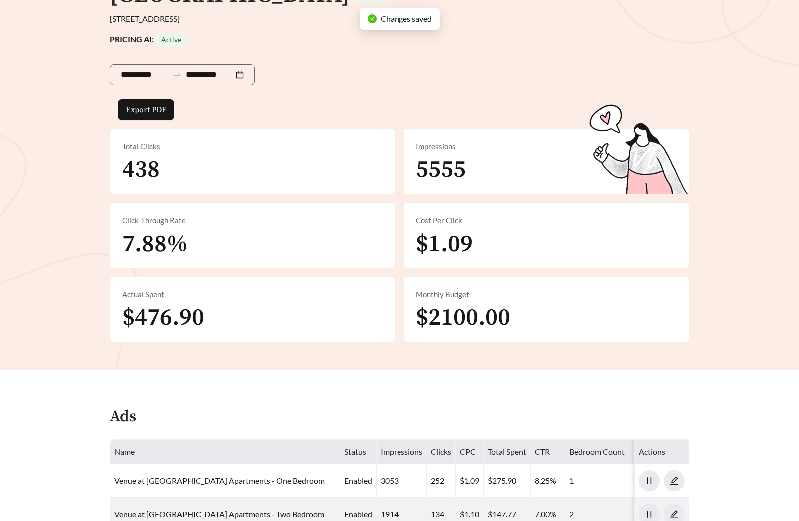
scroll to position [483, 0]
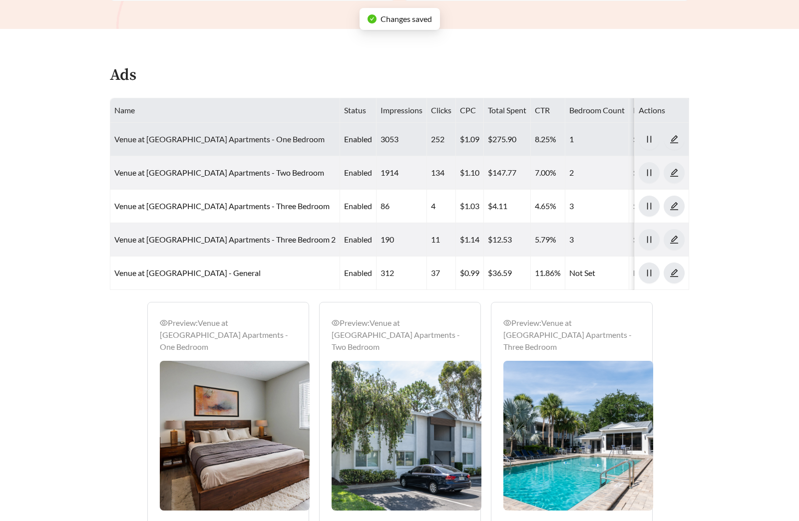
click at [173, 134] on link "Venue at [GEOGRAPHIC_DATA] Apartments - One Bedroom" at bounding box center [219, 138] width 210 height 9
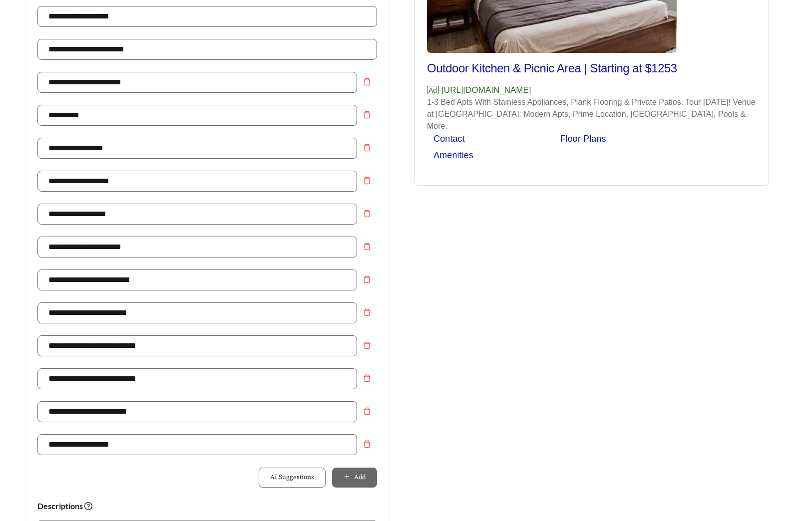
scroll to position [490, 0]
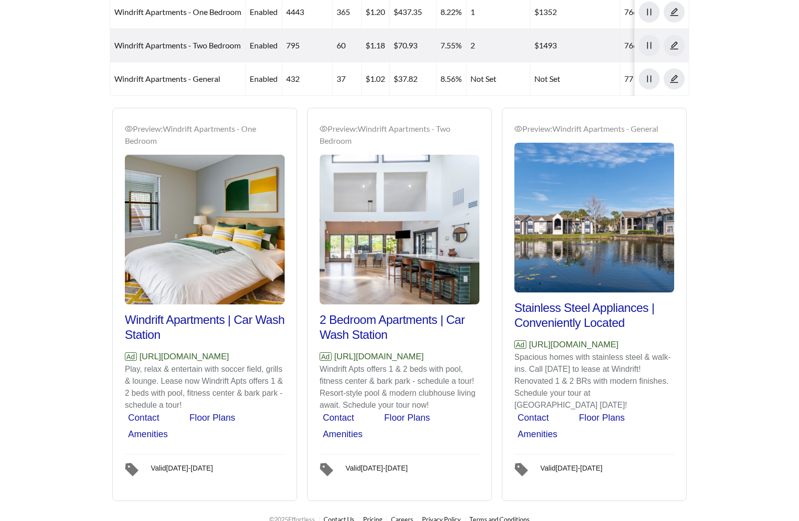
scroll to position [603, 0]
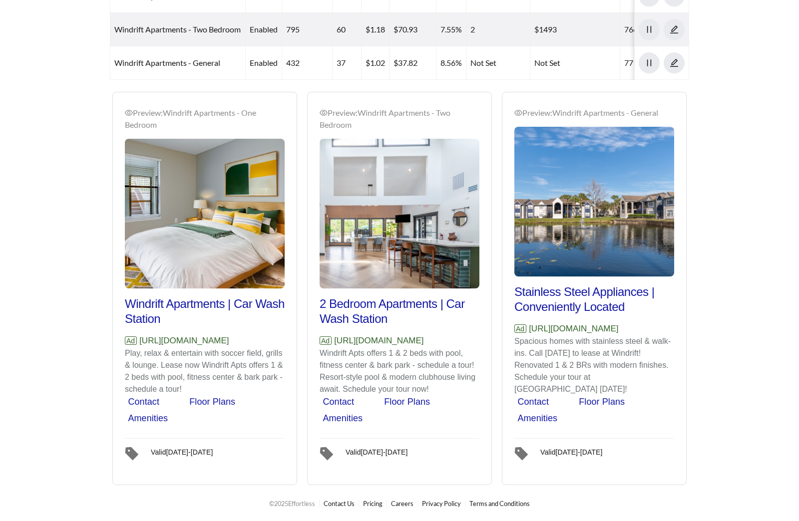
drag, startPoint x: 255, startPoint y: 338, endPoint x: 142, endPoint y: 336, distance: 113.3
click at [142, 336] on p "Ad [URL][DOMAIN_NAME]" at bounding box center [205, 340] width 160 height 13
copy p "[URL][DOMAIN_NAME]"
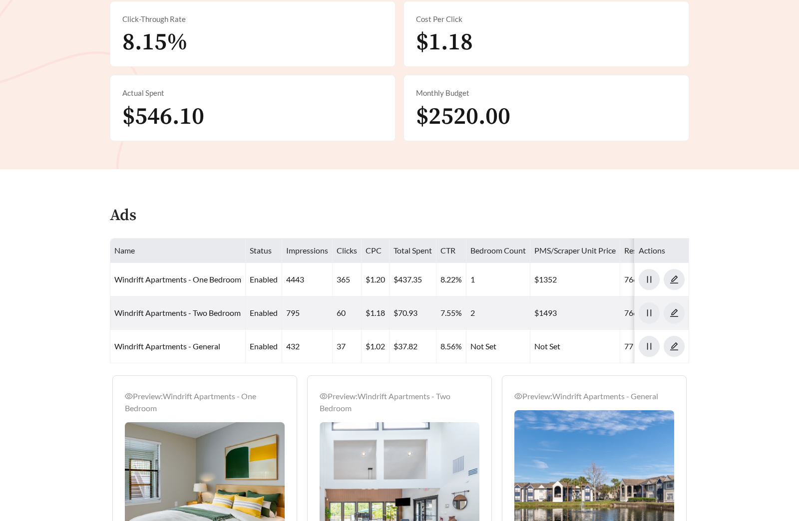
scroll to position [298, 0]
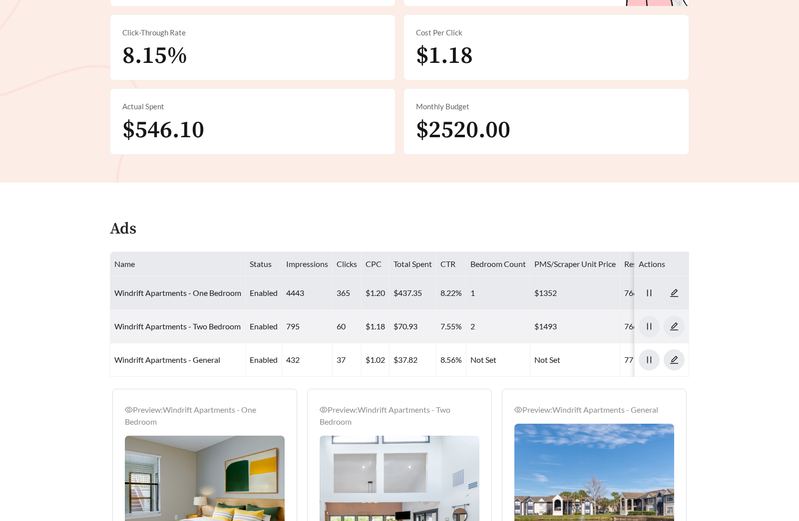
click at [186, 284] on td "Windrift Apartments - One Bedroom" at bounding box center [177, 293] width 135 height 33
click at [184, 286] on td "Windrift Apartments - One Bedroom" at bounding box center [177, 293] width 135 height 33
click at [184, 290] on link "Windrift Apartments - One Bedroom" at bounding box center [177, 292] width 127 height 9
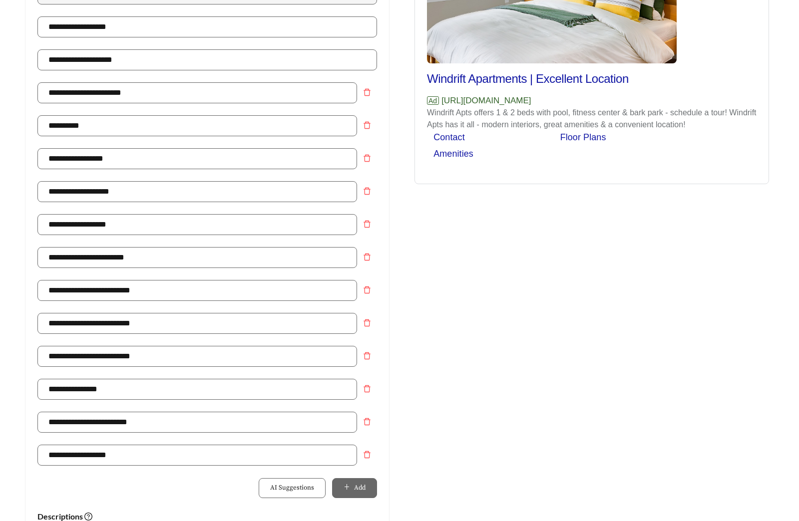
scroll to position [489, 0]
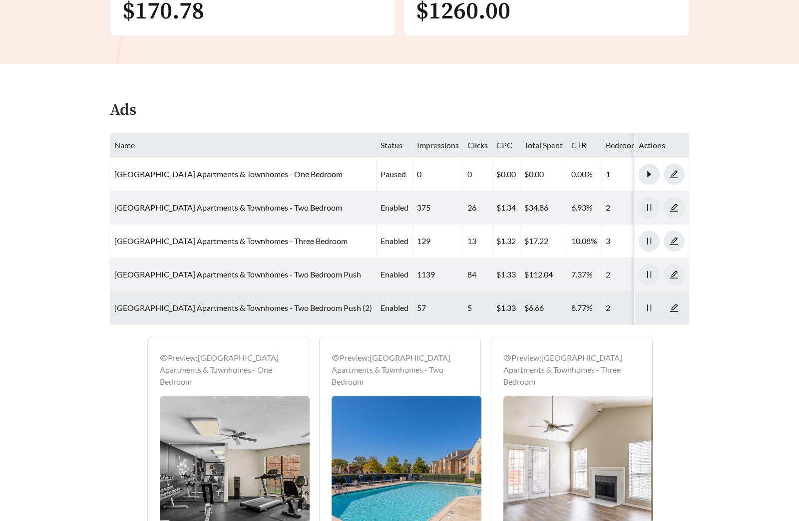
scroll to position [435, 0]
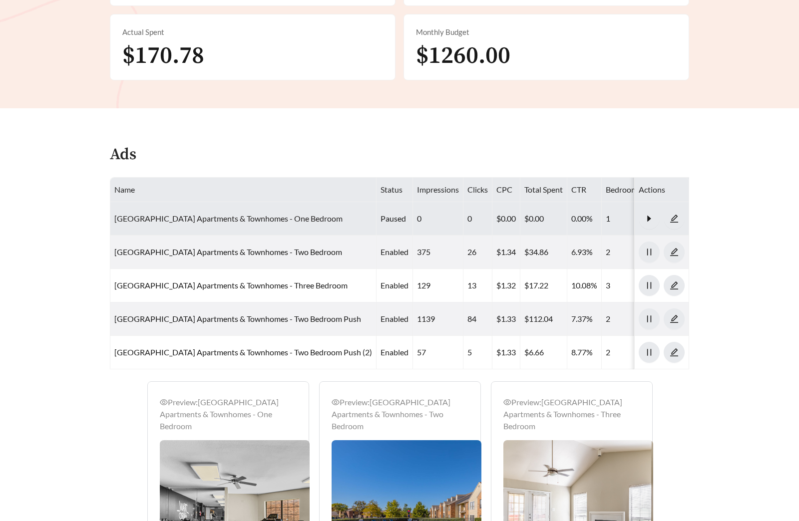
click at [214, 219] on link "[GEOGRAPHIC_DATA] Apartments & Townhomes - One Bedroom" at bounding box center [228, 218] width 228 height 9
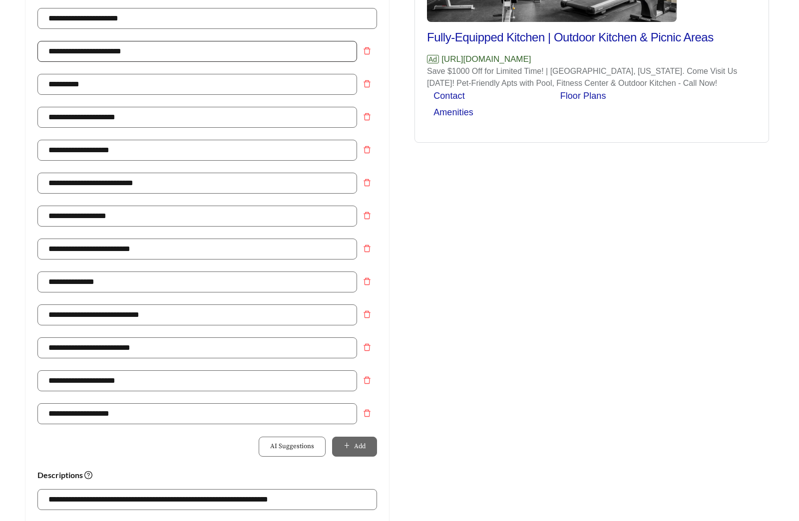
scroll to position [486, 0]
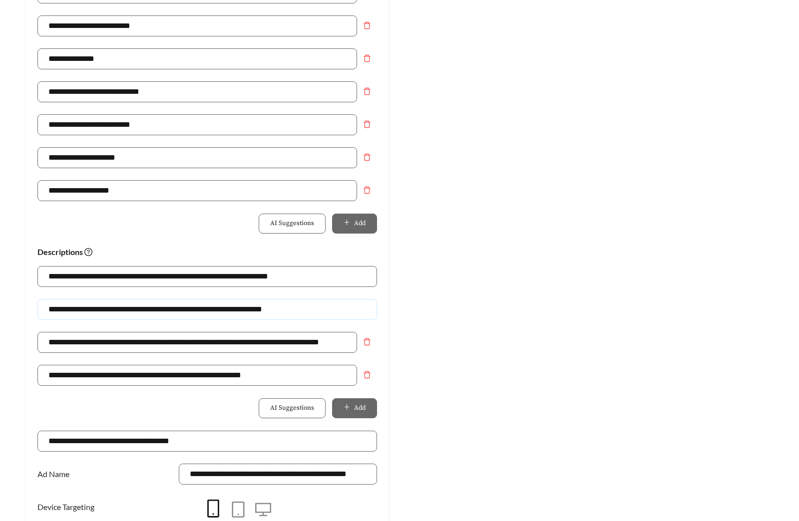
click at [78, 309] on input "**********" at bounding box center [206, 309] width 339 height 21
drag, startPoint x: 164, startPoint y: 310, endPoint x: 3, endPoint y: 300, distance: 161.5
click at [3, 300] on main "**********" at bounding box center [399, 124] width 799 height 1157
drag, startPoint x: 304, startPoint y: 309, endPoint x: -84, endPoint y: 304, distance: 388.4
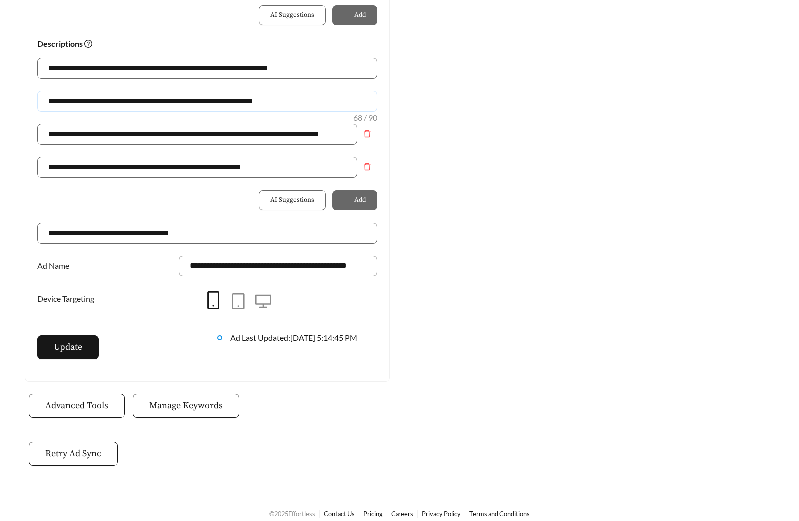
scroll to position [704, 0]
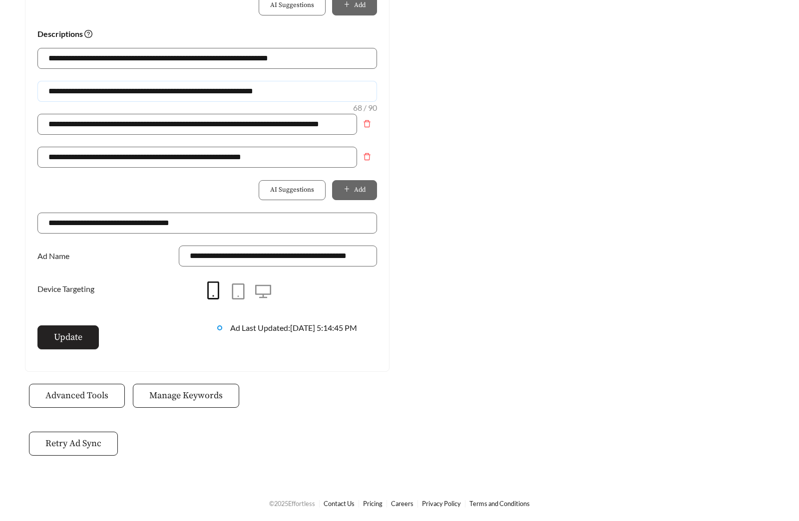
type input "**********"
click at [74, 339] on span "Update" at bounding box center [68, 336] width 28 height 13
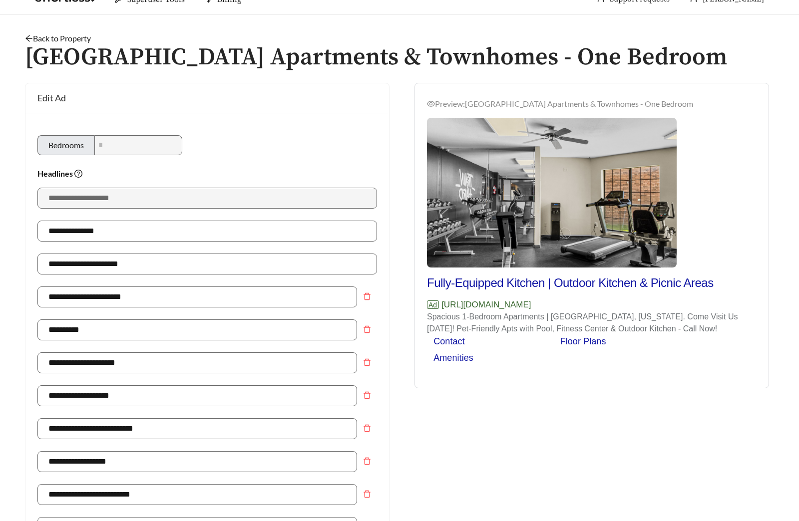
scroll to position [0, 0]
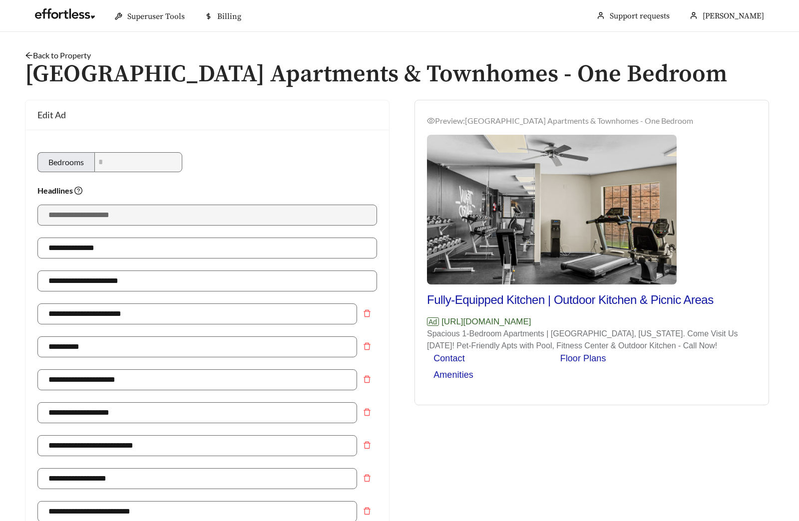
click at [80, 57] on link "Back to Property" at bounding box center [58, 54] width 66 height 9
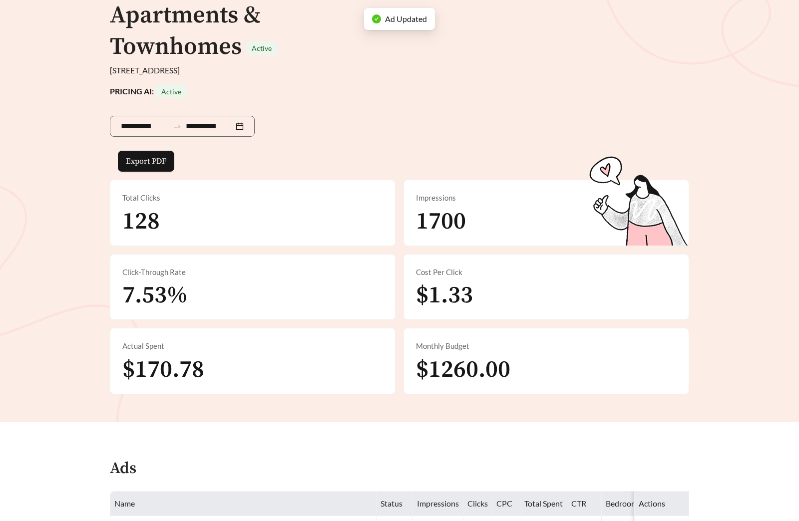
scroll to position [474, 0]
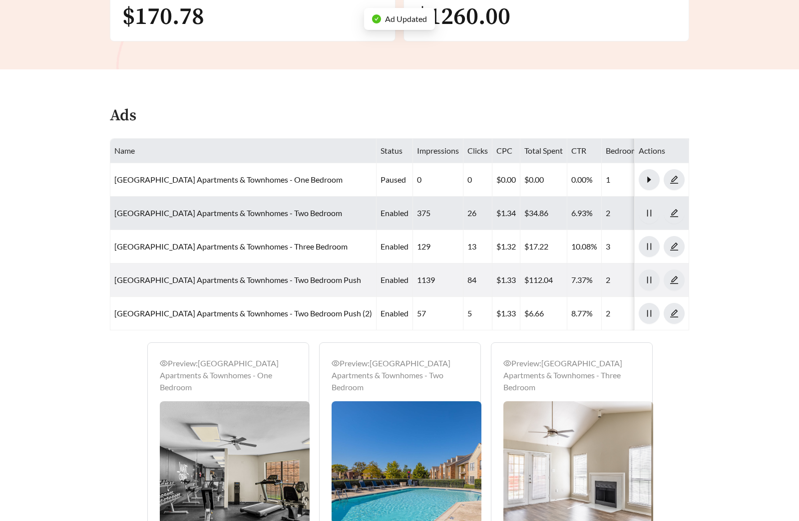
click at [212, 219] on td "[GEOGRAPHIC_DATA] Apartments & Townhomes - Two Bedroom" at bounding box center [243, 213] width 266 height 33
click at [214, 211] on link "[GEOGRAPHIC_DATA] Apartments & Townhomes - Two Bedroom" at bounding box center [228, 212] width 228 height 9
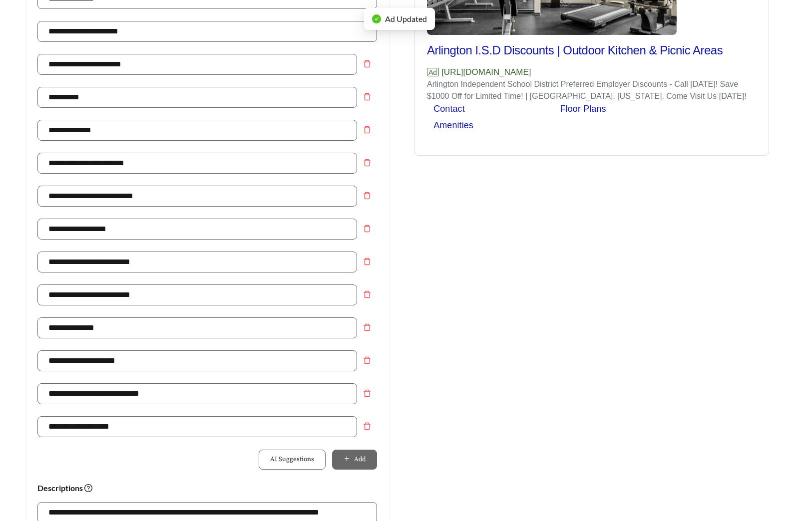
scroll to position [642, 0]
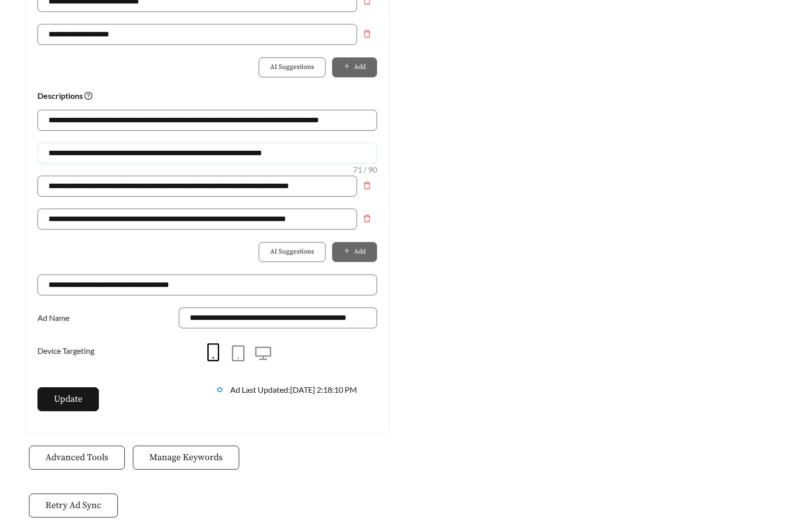
drag, startPoint x: 320, startPoint y: 155, endPoint x: 0, endPoint y: 154, distance: 320.9
paste input "text"
click at [85, 153] on input "**********" at bounding box center [206, 153] width 339 height 21
type input "**********"
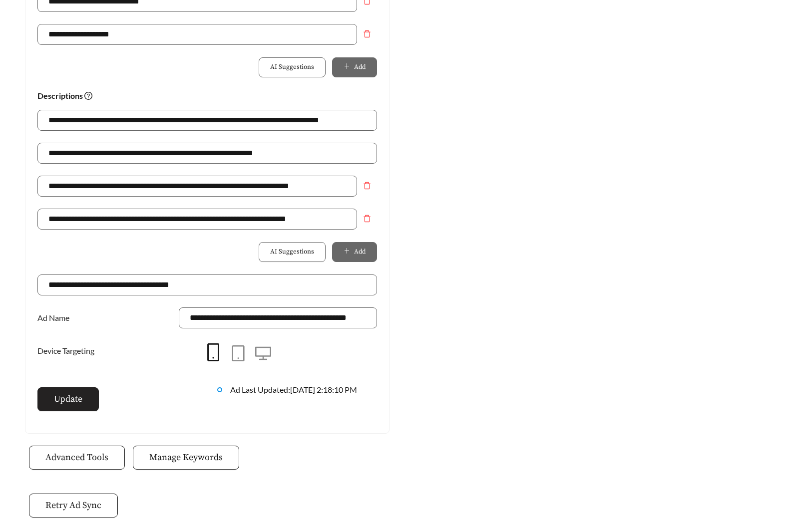
click at [81, 395] on span "Update" at bounding box center [68, 398] width 28 height 13
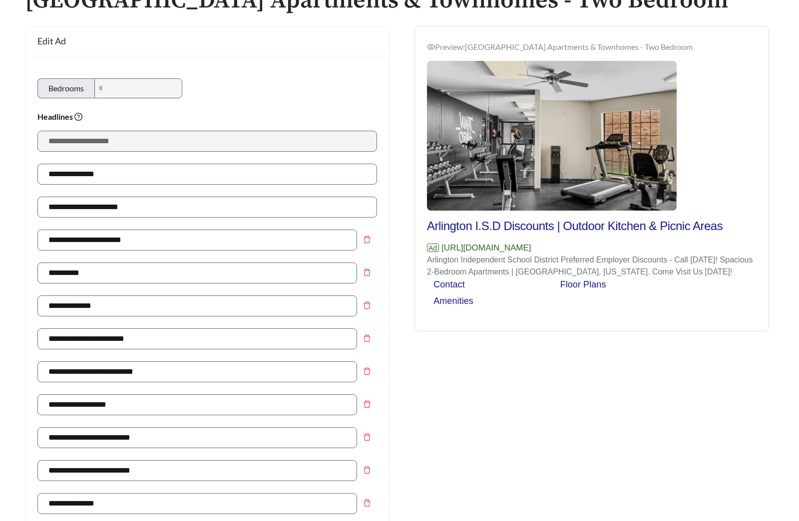
scroll to position [0, 0]
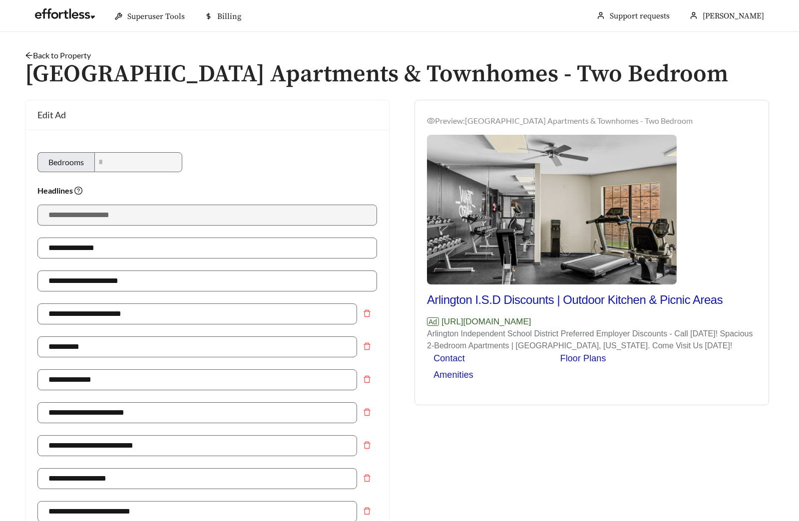
click at [82, 58] on link "Back to Property" at bounding box center [58, 54] width 66 height 9
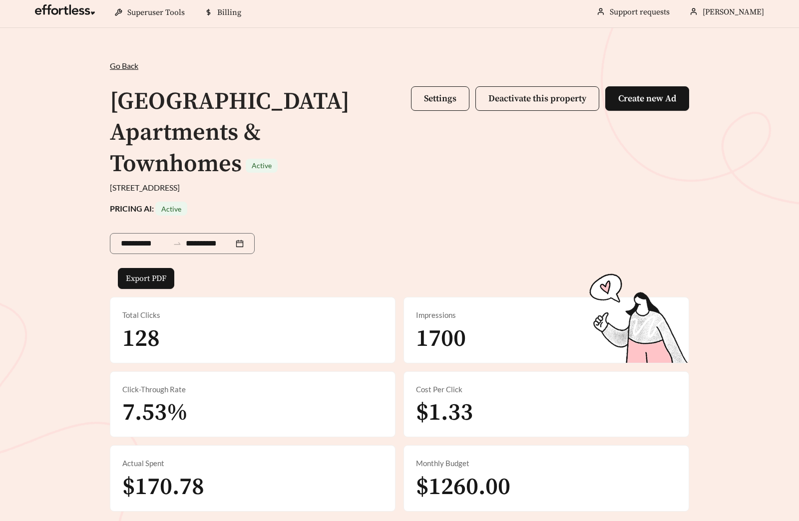
scroll to position [484, 0]
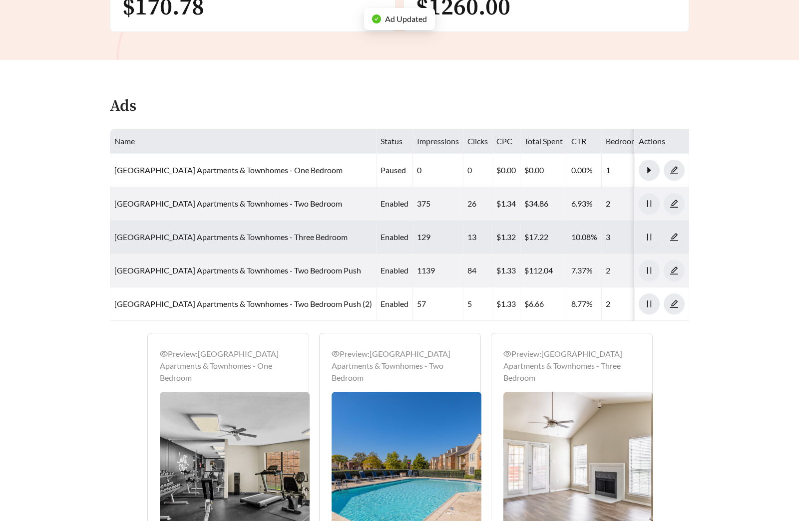
click at [245, 235] on link "[GEOGRAPHIC_DATA] Apartments & Townhomes - Three Bedroom" at bounding box center [230, 236] width 233 height 9
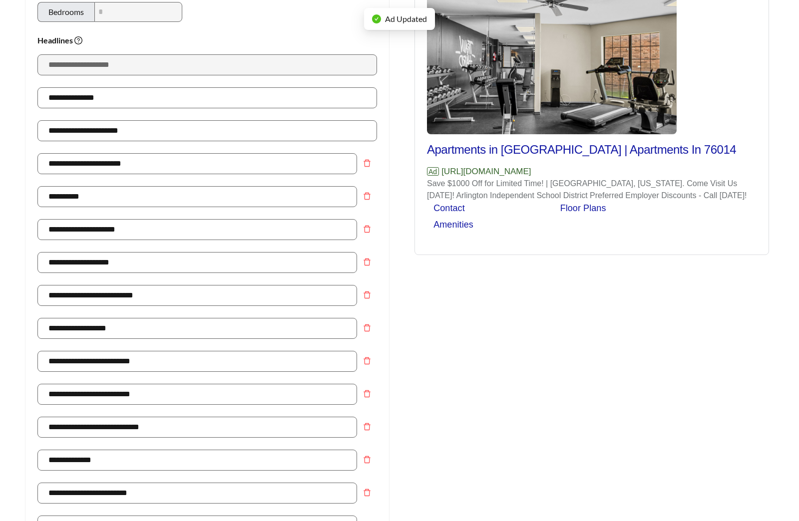
scroll to position [482, 0]
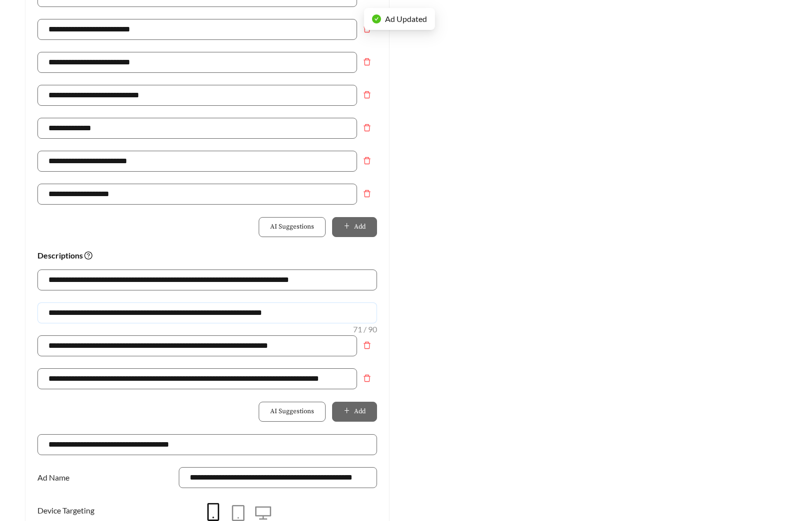
drag, startPoint x: 314, startPoint y: 314, endPoint x: -142, endPoint y: 309, distance: 456.2
paste input "text"
click at [84, 312] on input "**********" at bounding box center [206, 312] width 339 height 21
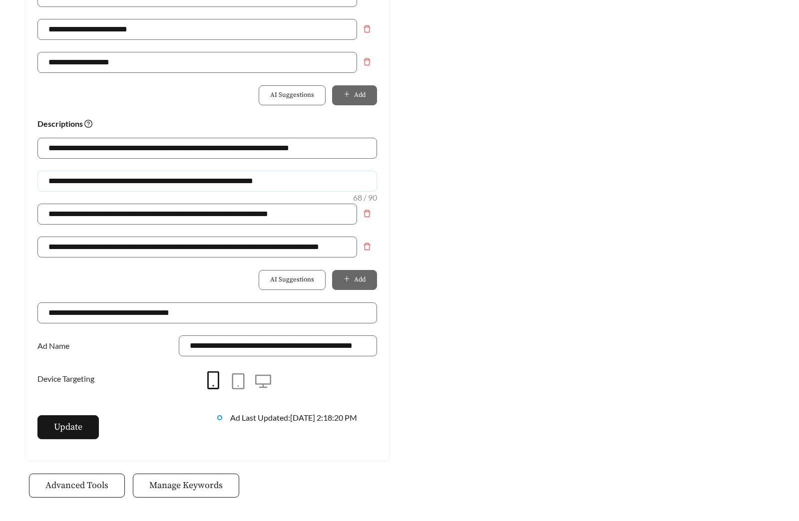
scroll to position [670, 0]
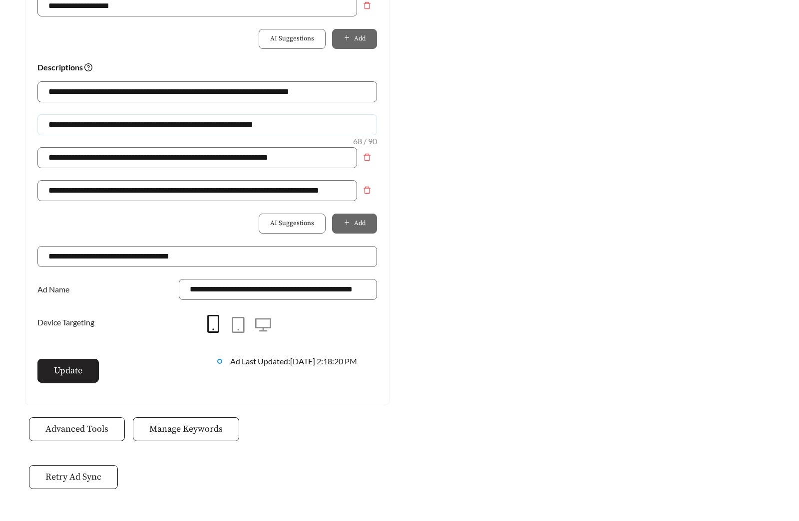
type input "**********"
click at [87, 370] on button "Update" at bounding box center [67, 371] width 61 height 24
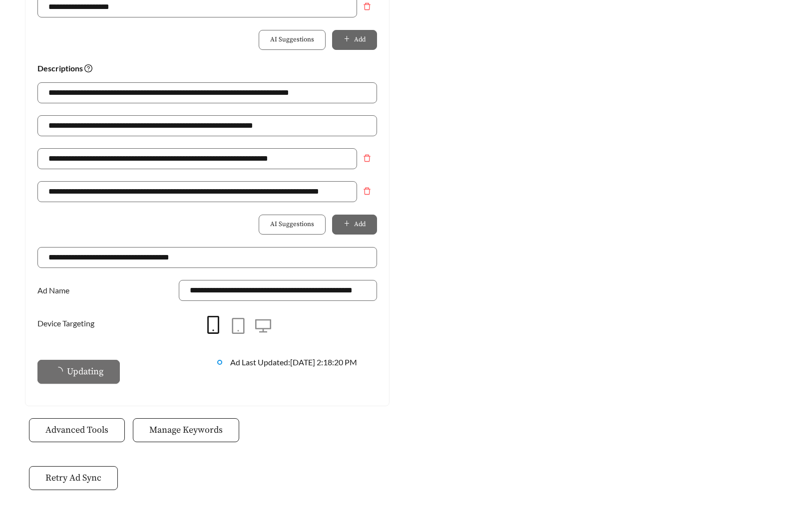
scroll to position [0, 0]
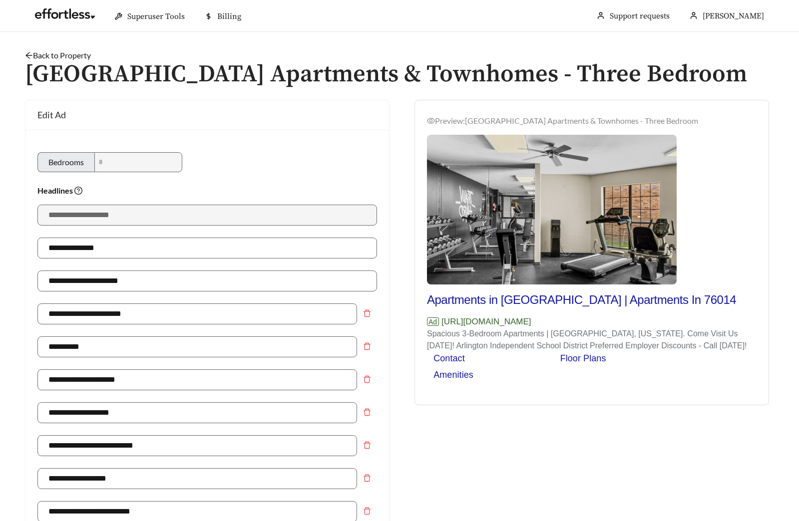
click at [87, 55] on link "Back to Property" at bounding box center [58, 54] width 66 height 9
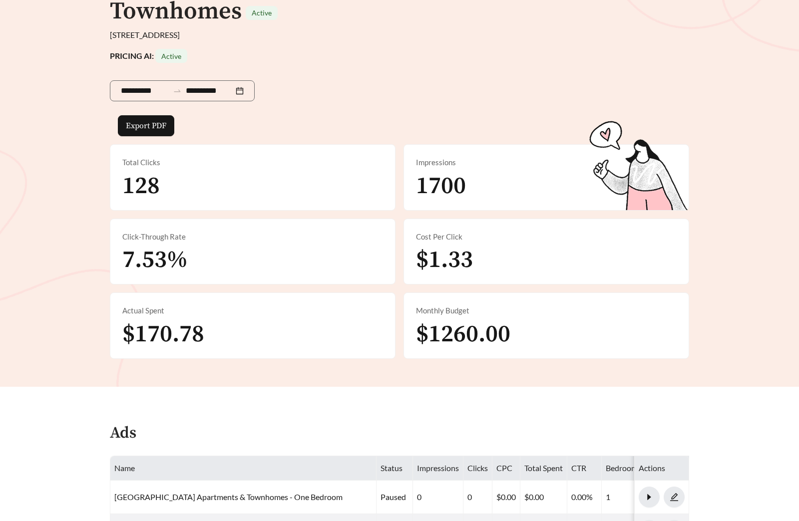
scroll to position [478, 0]
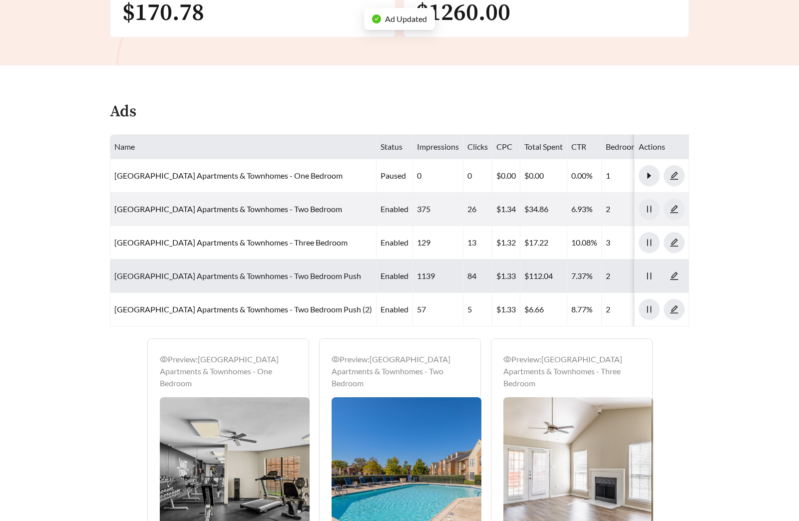
click at [210, 278] on link "[GEOGRAPHIC_DATA] Apartments & Townhomes - Two Bedroom Push" at bounding box center [237, 275] width 247 height 9
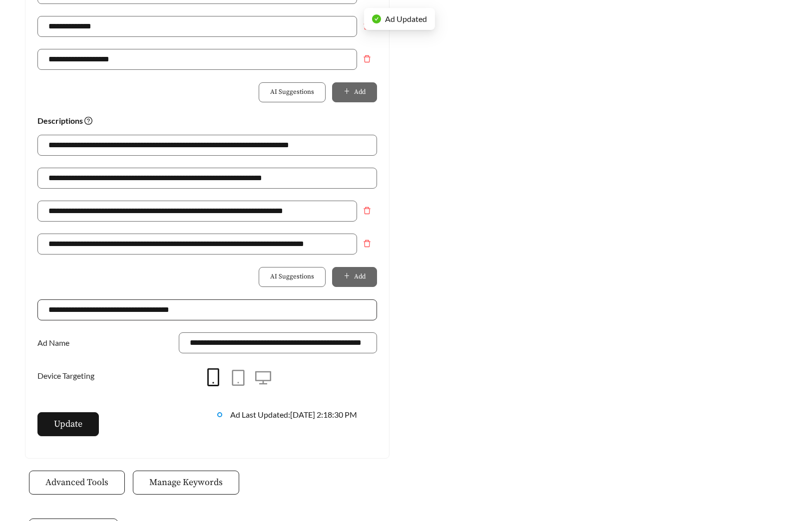
scroll to position [651, 0]
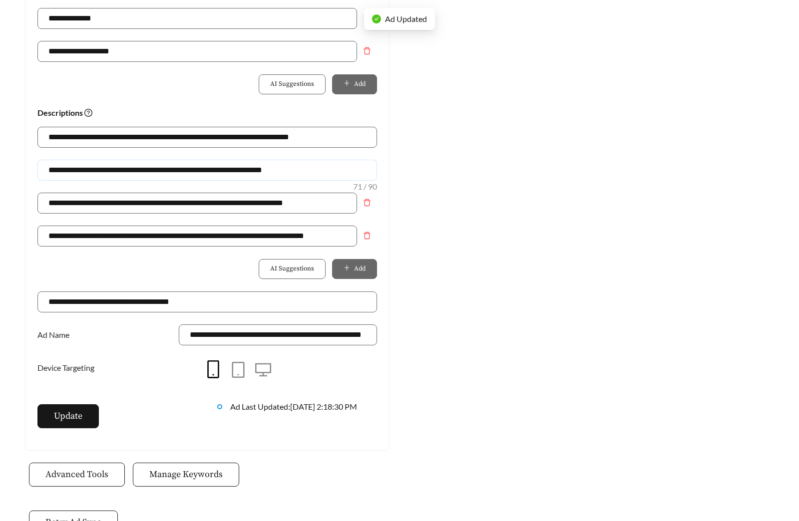
drag, startPoint x: 317, startPoint y: 144, endPoint x: -125, endPoint y: 145, distance: 442.2
paste input "text"
click at [85, 160] on input "**********" at bounding box center [206, 170] width 339 height 21
type input "**********"
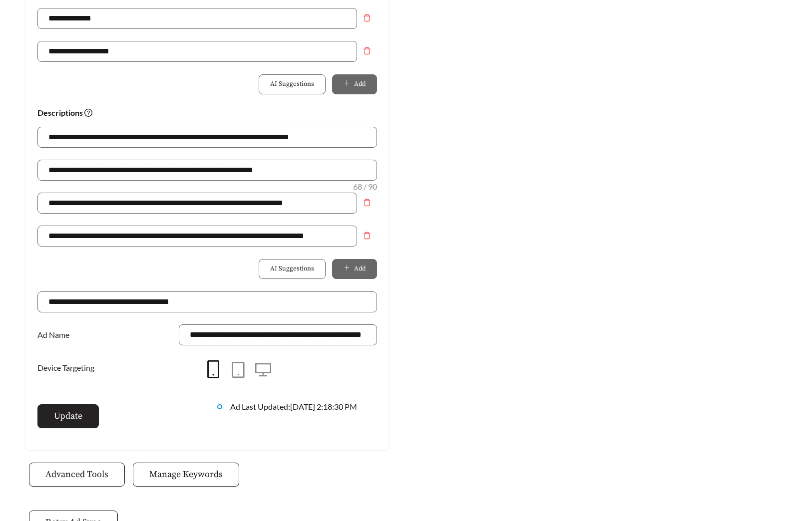
click at [64, 409] on span "Update" at bounding box center [68, 415] width 28 height 13
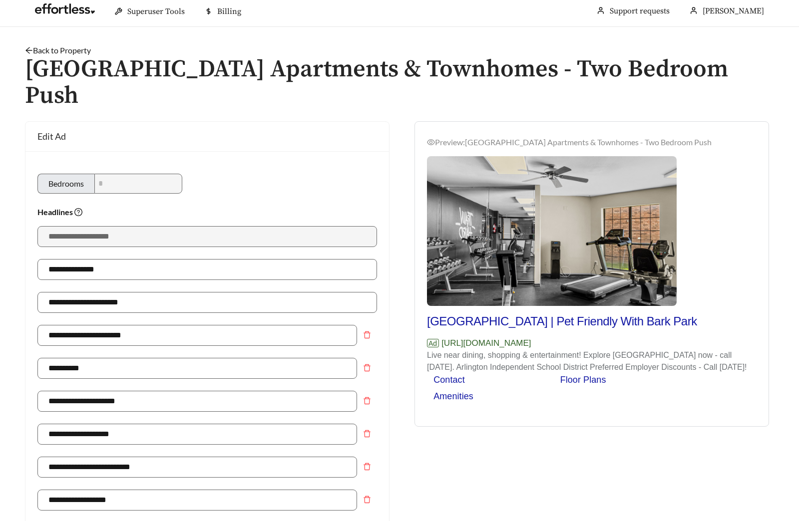
scroll to position [0, 0]
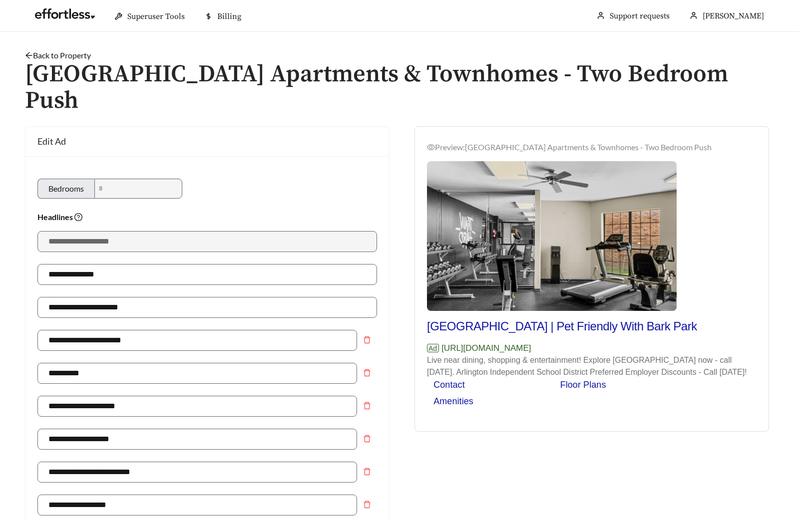
click at [64, 58] on link "Back to Property" at bounding box center [58, 54] width 66 height 9
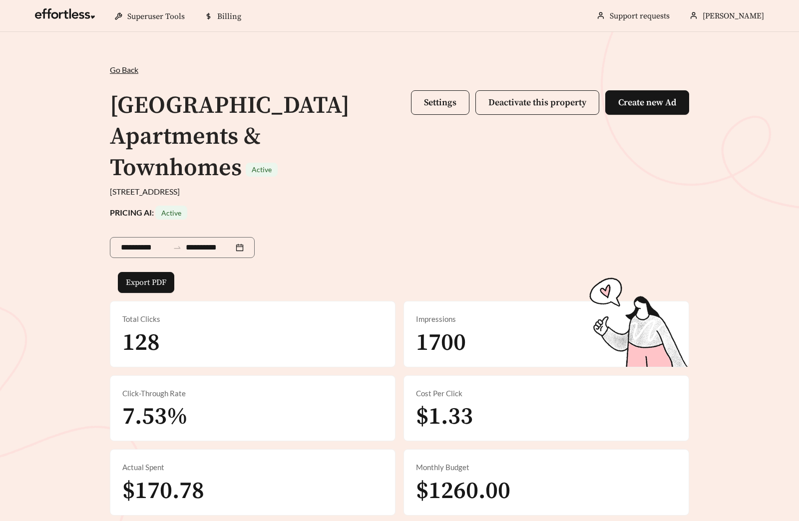
scroll to position [486, 0]
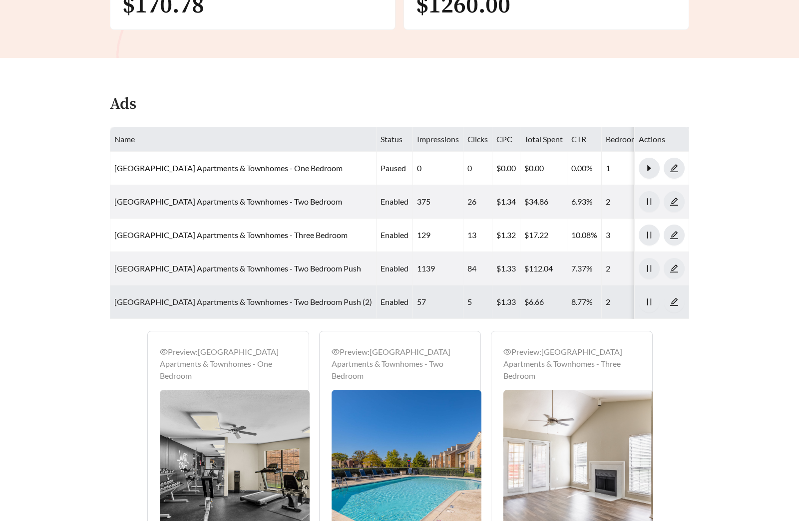
click at [205, 298] on link "[GEOGRAPHIC_DATA] Apartments & Townhomes - Two Bedroom Push (2)" at bounding box center [243, 301] width 258 height 9
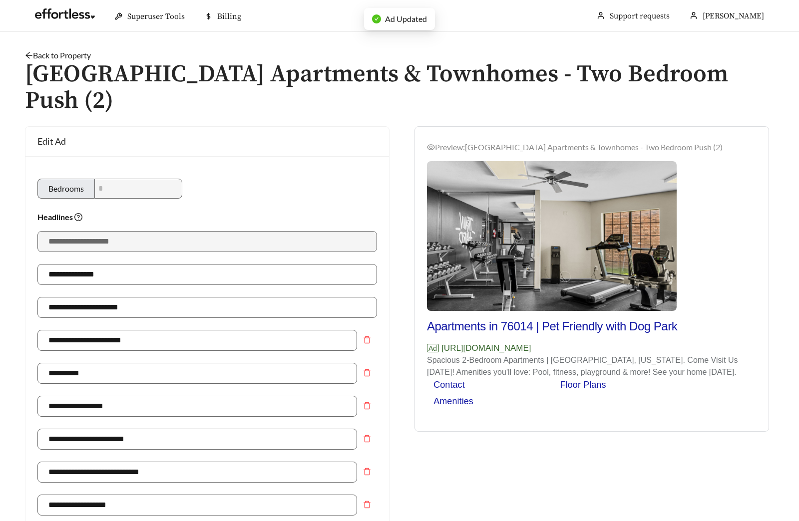
click at [71, 57] on link "Back to Property" at bounding box center [58, 54] width 66 height 9
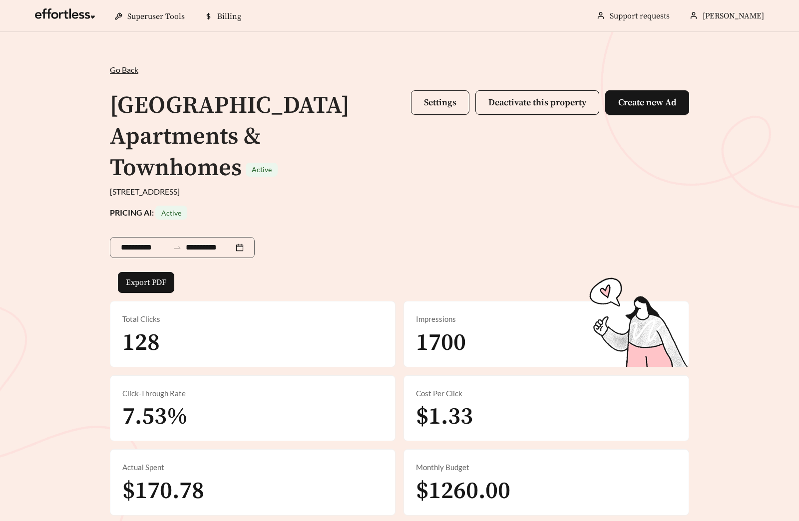
click at [430, 109] on button "Settings" at bounding box center [440, 102] width 58 height 24
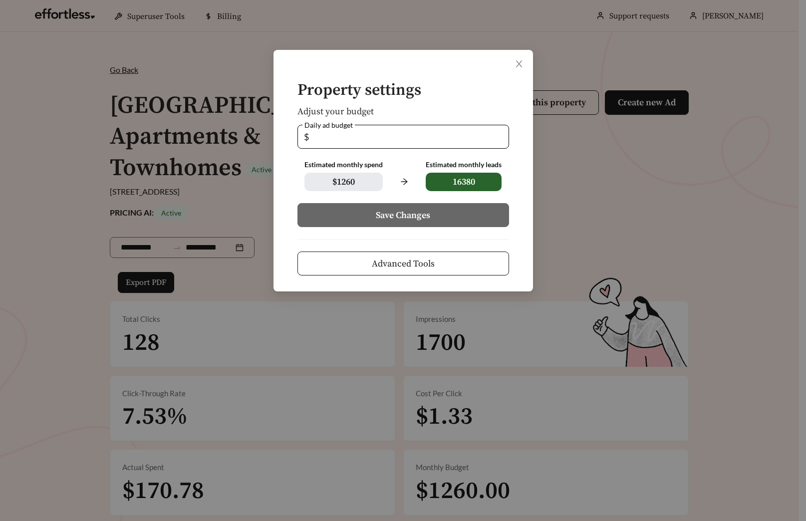
click at [420, 269] on span "Advanced Tools" at bounding box center [403, 263] width 63 height 13
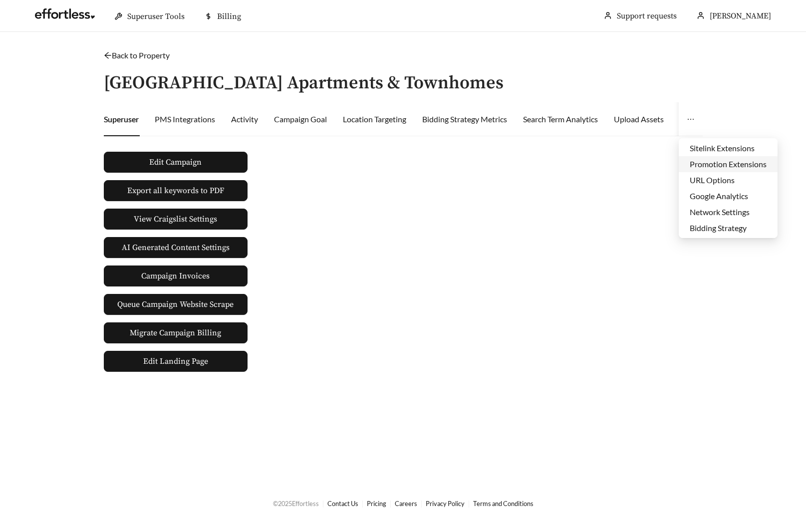
click at [712, 165] on li "Promotion Extensions" at bounding box center [728, 164] width 99 height 16
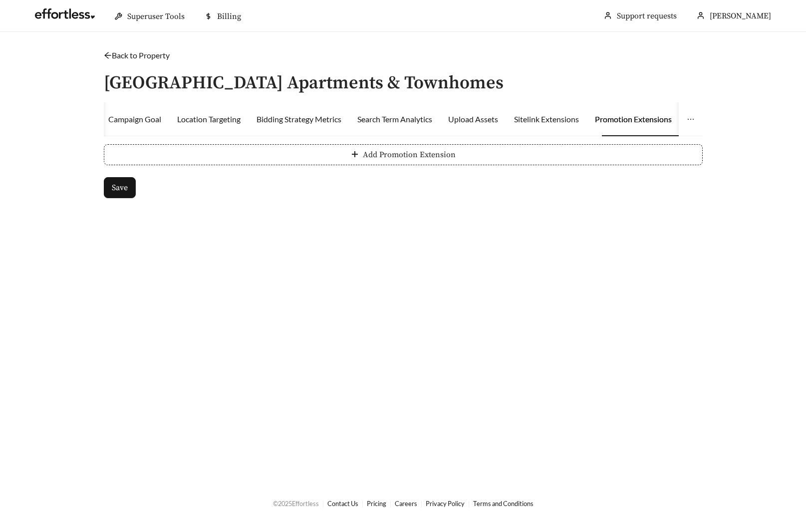
click at [175, 147] on button "Add Promotion Extension" at bounding box center [403, 154] width 599 height 21
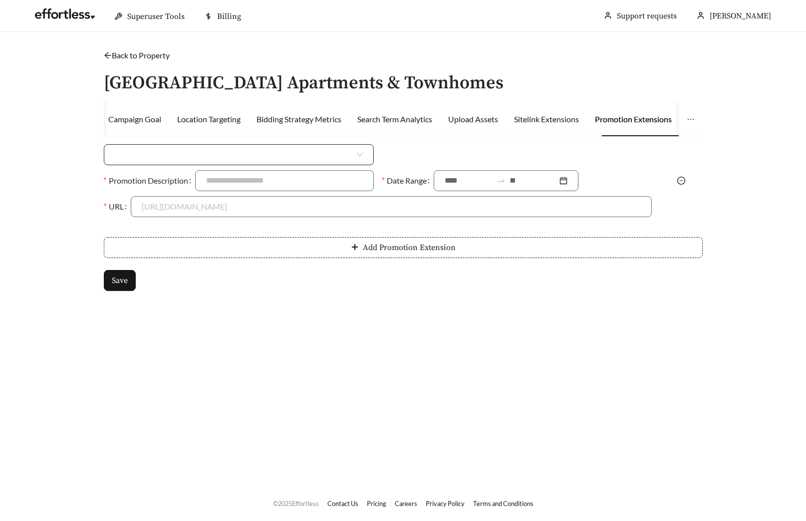
click at [193, 159] on input "search" at bounding box center [235, 155] width 240 height 20
click at [163, 174] on div "Money Amount Off" at bounding box center [239, 177] width 248 height 11
click at [467, 153] on input at bounding box center [529, 155] width 243 height 20
type input "***"
type input "**********"
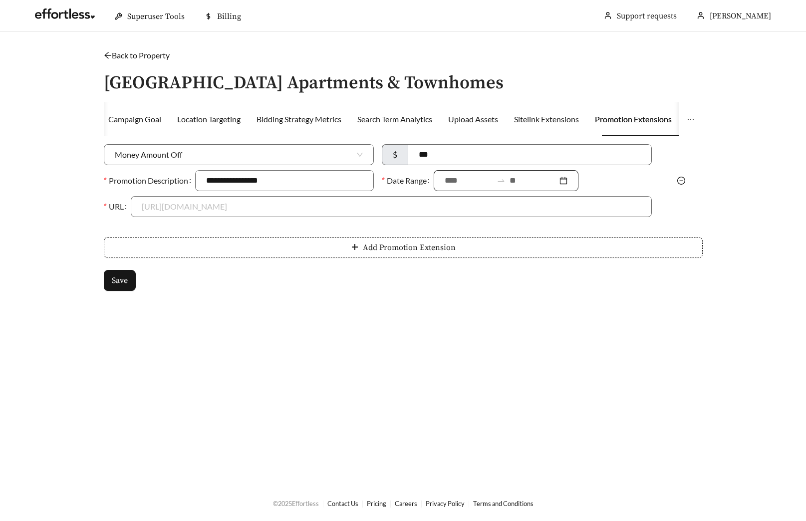
click at [444, 181] on div at bounding box center [506, 180] width 145 height 21
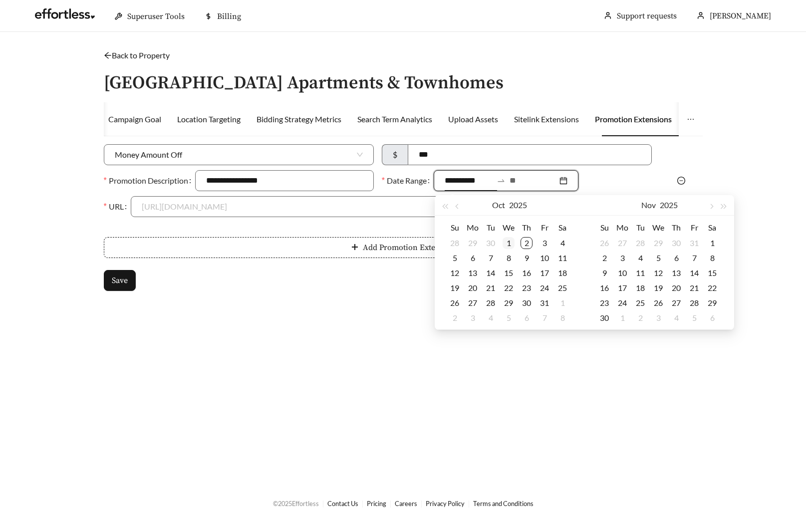
type input "**********"
click at [509, 242] on div "1" at bounding box center [509, 243] width 12 height 12
type input "**********"
click at [544, 307] on div "31" at bounding box center [545, 303] width 12 height 12
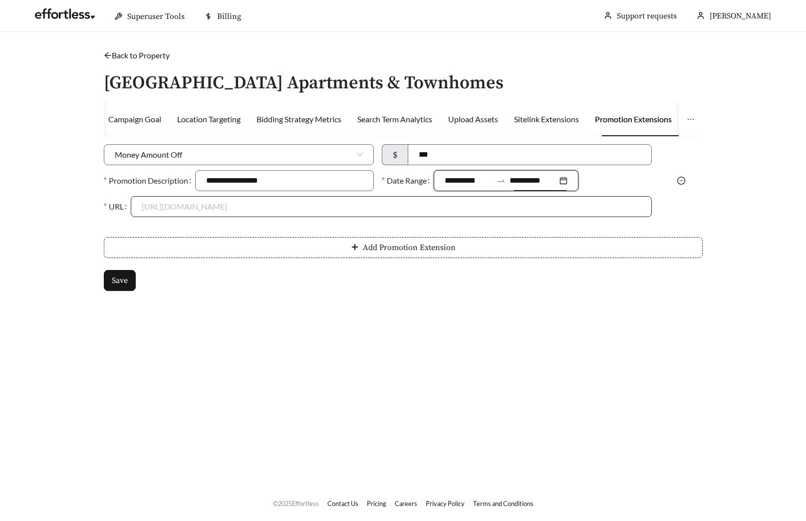
click at [213, 206] on input "URL" at bounding box center [391, 207] width 499 height 20
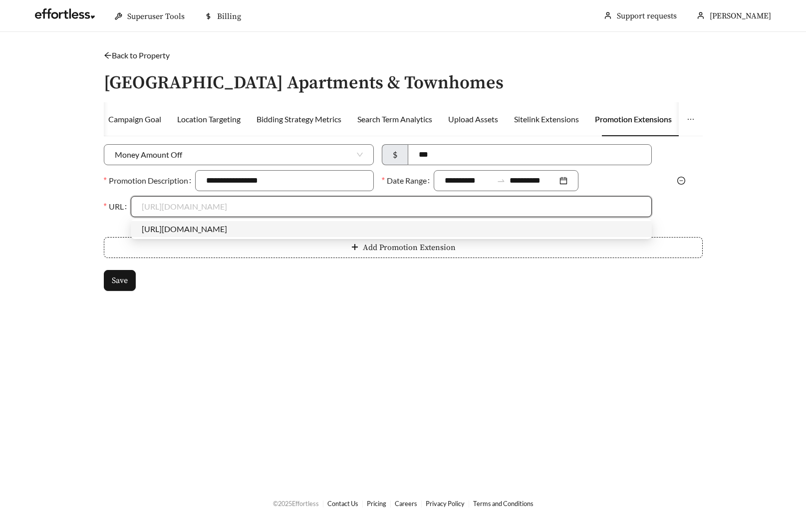
click at [189, 230] on div "https://www.arlingtonhillsapartments.com" at bounding box center [391, 229] width 499 height 11
type input "**********"
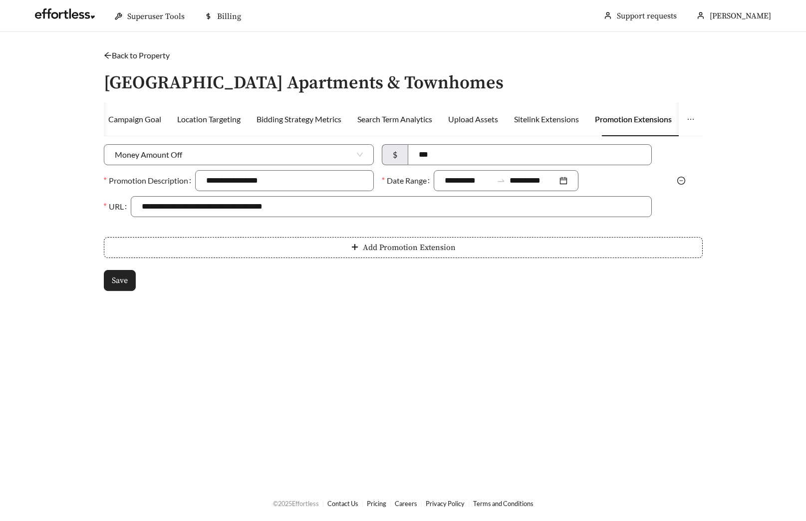
click at [132, 282] on button "Save" at bounding box center [120, 280] width 32 height 21
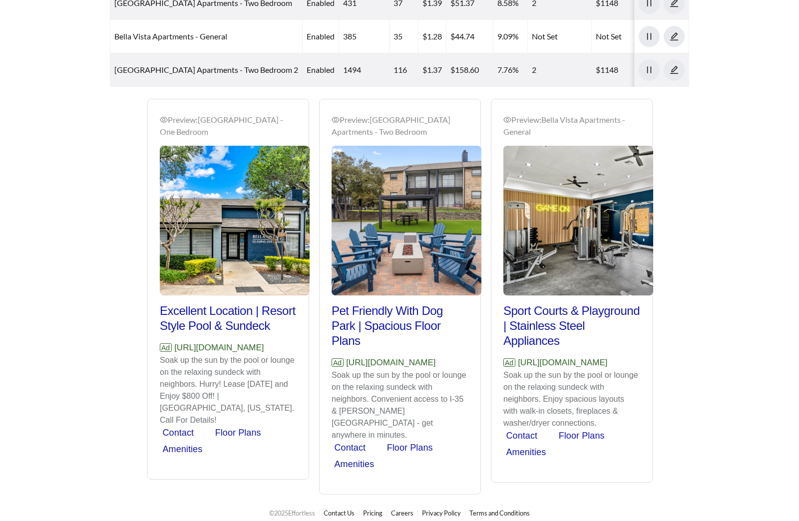
scroll to position [379, 0]
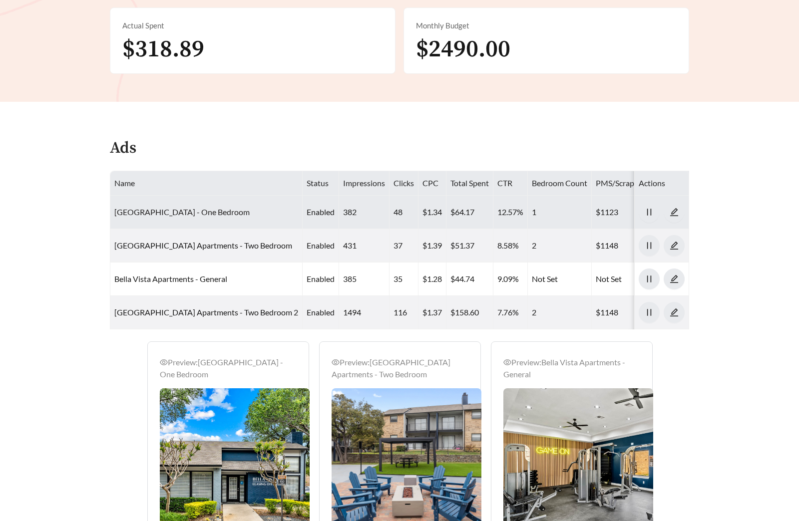
click at [210, 215] on link "[GEOGRAPHIC_DATA] - One Bedroom" at bounding box center [181, 211] width 135 height 9
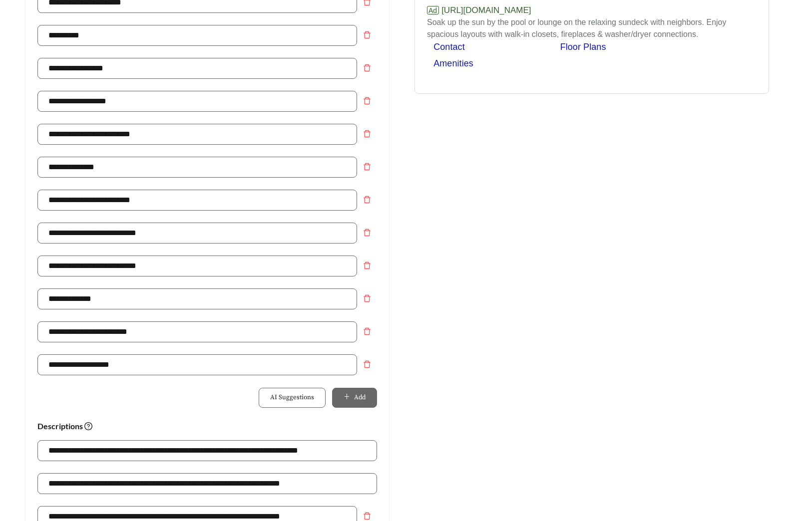
scroll to position [3, 0]
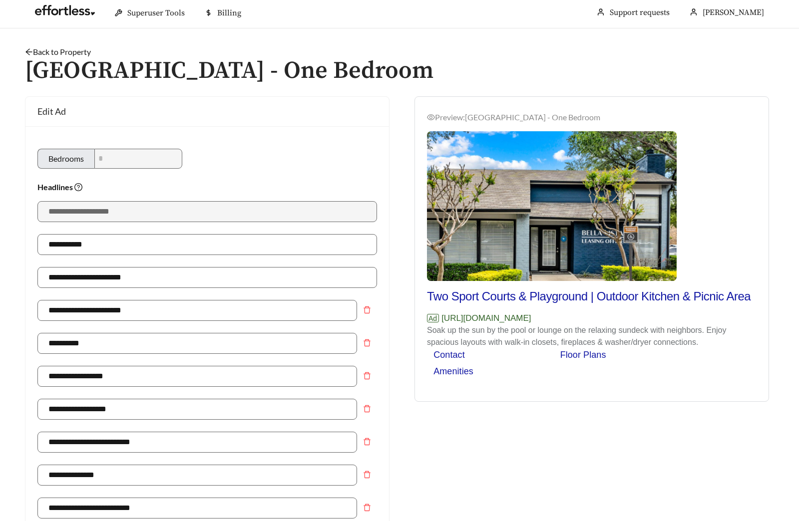
click at [69, 49] on link "Back to Property" at bounding box center [58, 51] width 66 height 9
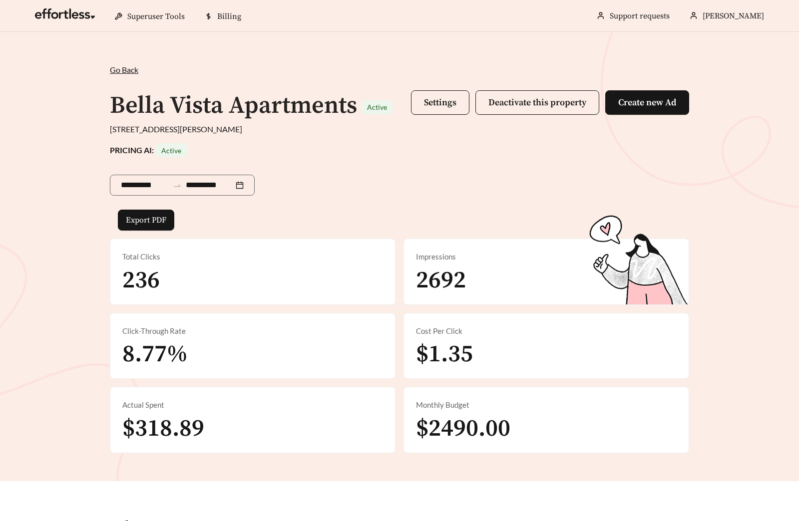
click at [406, 103] on div "Bella Vista Apartments Active Settings Deactivate this property Create new Ad" at bounding box center [399, 105] width 579 height 35
click at [424, 103] on span "Settings" at bounding box center [440, 102] width 32 height 11
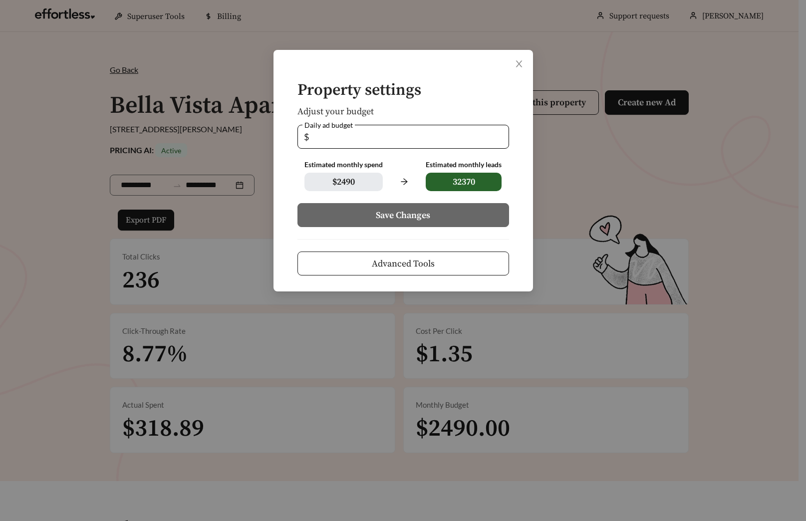
click at [407, 259] on span "Advanced Tools" at bounding box center [403, 263] width 63 height 13
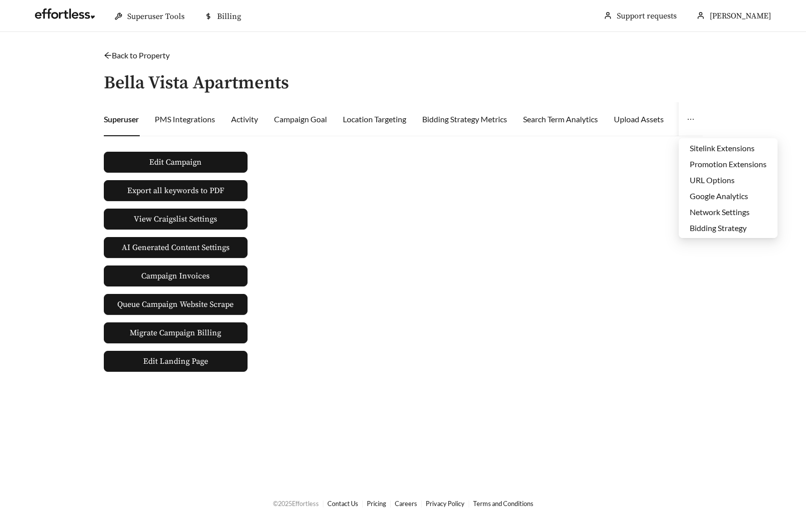
drag, startPoint x: 712, startPoint y: 162, endPoint x: 699, endPoint y: 166, distance: 13.6
click at [712, 162] on li "Promotion Extensions" at bounding box center [728, 164] width 99 height 16
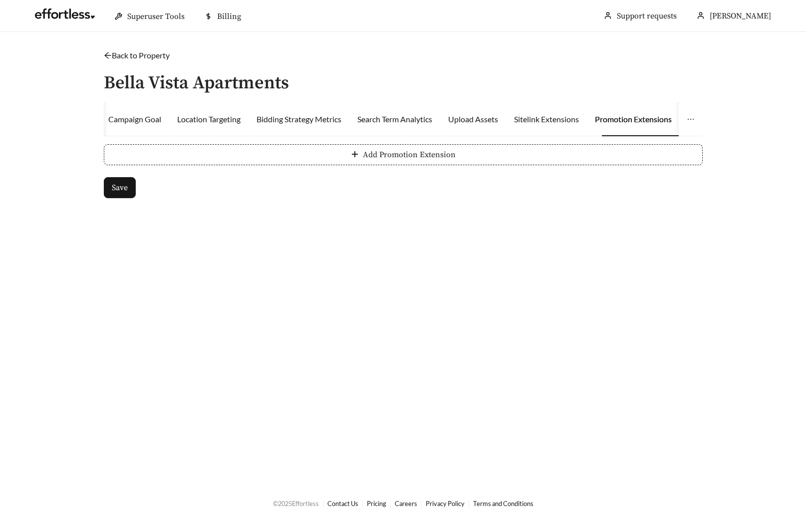
click at [298, 160] on button "Add Promotion Extension" at bounding box center [403, 154] width 599 height 21
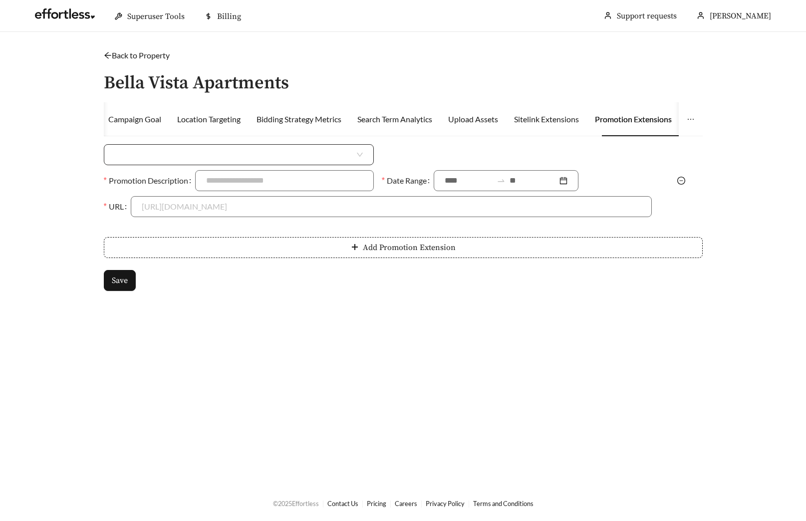
click at [202, 158] on input "search" at bounding box center [235, 155] width 240 height 20
click at [161, 199] on div "Percent Off" at bounding box center [239, 193] width 270 height 16
click at [461, 148] on input at bounding box center [530, 155] width 241 height 20
type input "***"
type input "**********"
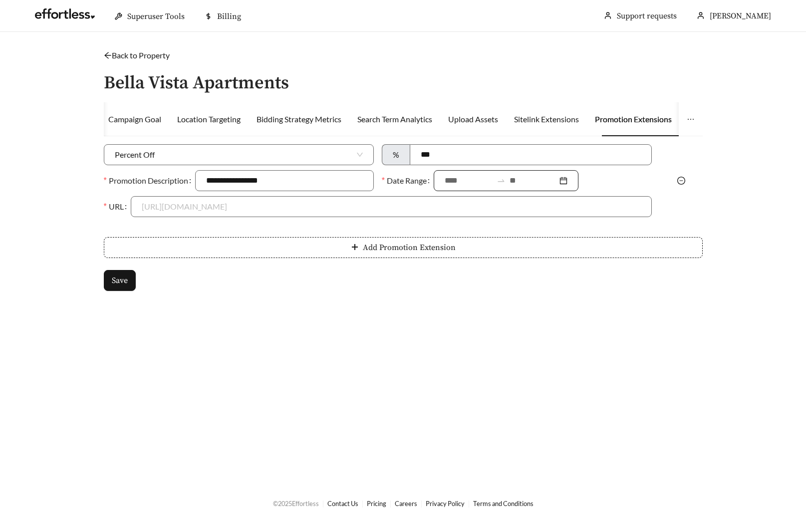
click at [465, 180] on input at bounding box center [469, 181] width 48 height 12
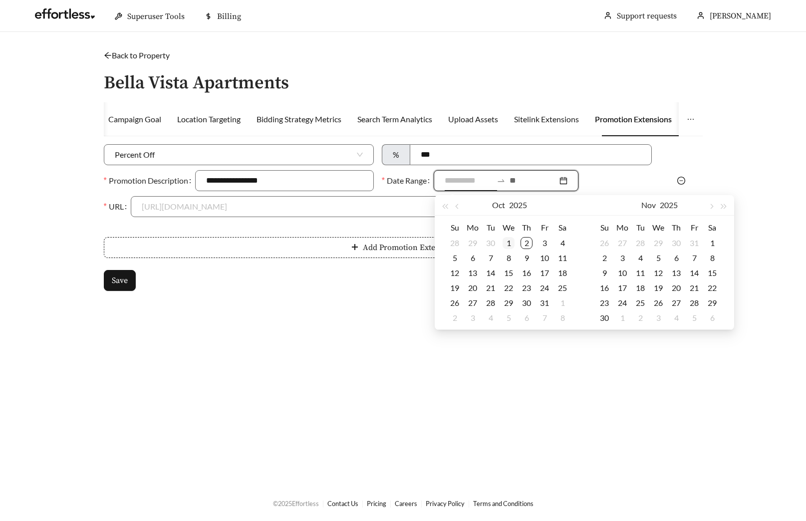
type input "**********"
click at [505, 242] on div "1" at bounding box center [509, 243] width 12 height 12
type input "**********"
click at [543, 305] on div "31" at bounding box center [545, 303] width 12 height 12
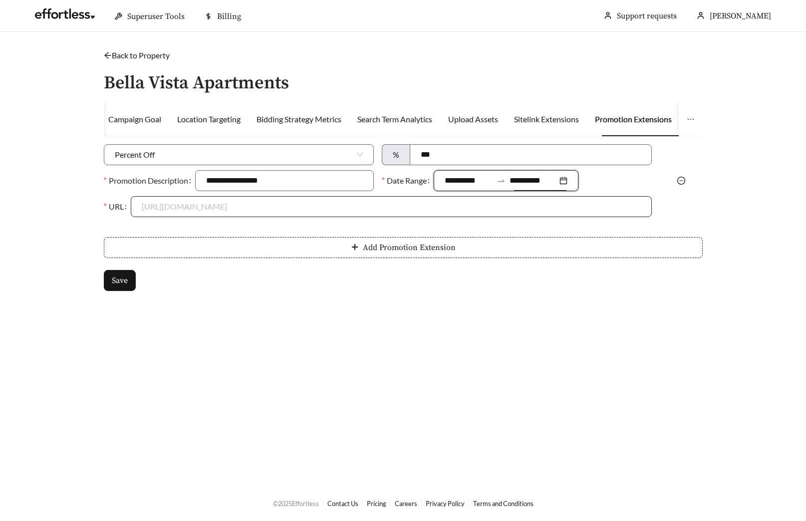
click at [223, 211] on input "URL" at bounding box center [391, 207] width 499 height 20
click at [211, 229] on div "https://www.bellavistainfo.com" at bounding box center [391, 229] width 499 height 11
type input "**********"
click at [123, 274] on button "Save" at bounding box center [120, 280] width 32 height 21
click at [146, 55] on link "Back to Property" at bounding box center [137, 54] width 66 height 9
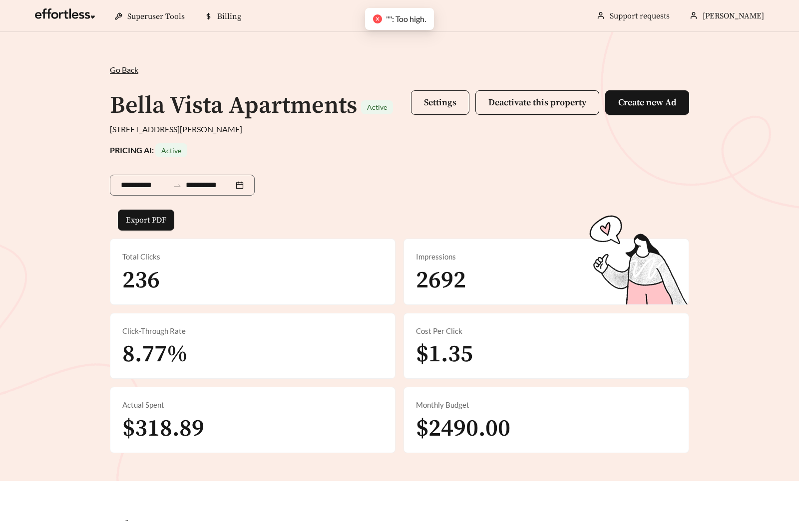
click at [457, 105] on button "Settings" at bounding box center [440, 102] width 58 height 24
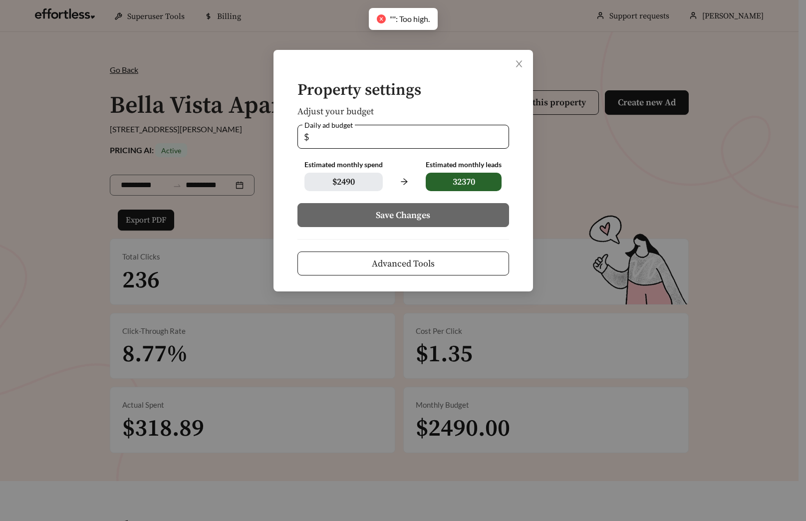
click at [415, 262] on span "Advanced Tools" at bounding box center [403, 263] width 63 height 13
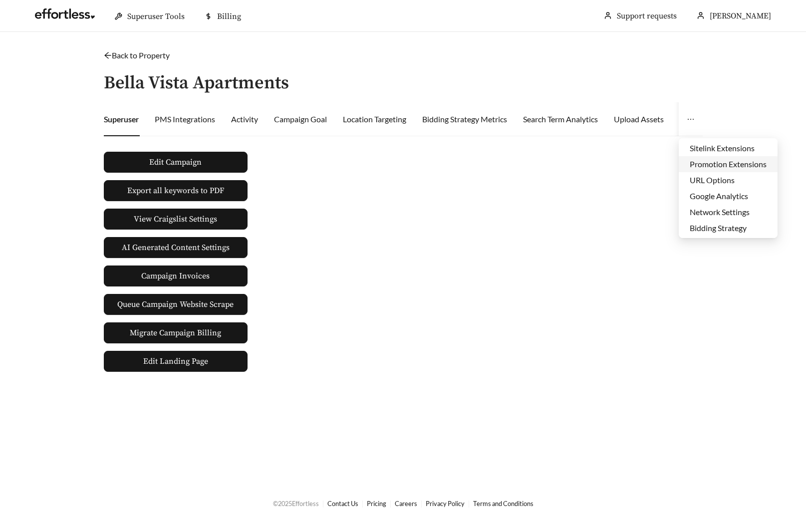
click at [727, 168] on li "Promotion Extensions" at bounding box center [728, 164] width 99 height 16
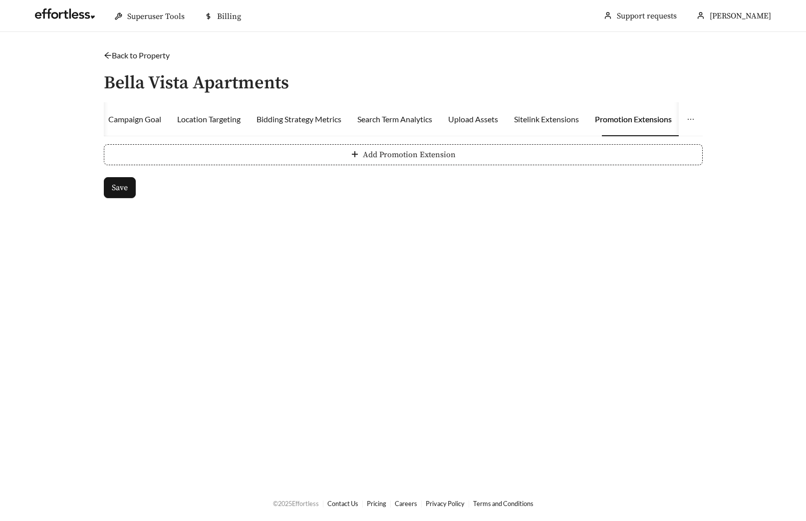
click at [537, 157] on button "Add Promotion Extension" at bounding box center [403, 154] width 599 height 21
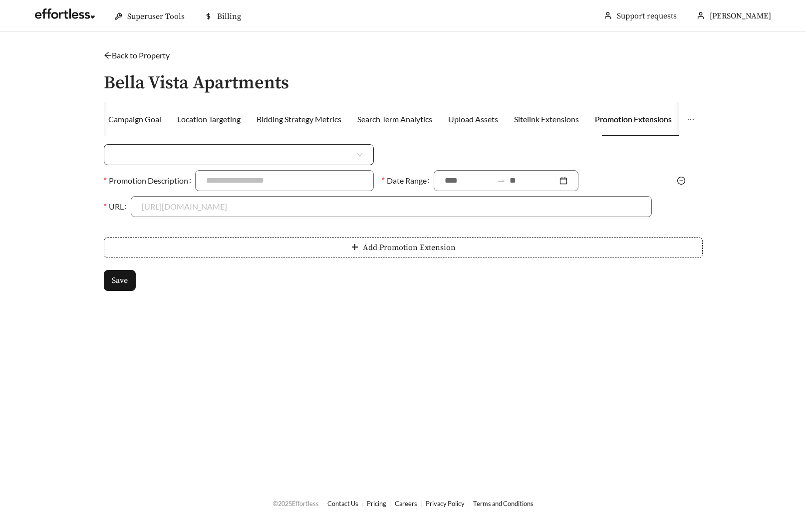
click at [236, 153] on input "search" at bounding box center [235, 155] width 240 height 20
click at [189, 178] on div "Money Amount Off" at bounding box center [239, 177] width 248 height 11
click at [476, 158] on input at bounding box center [529, 155] width 243 height 20
type input "***"
click at [266, 180] on input "Promotion Description" at bounding box center [284, 180] width 179 height 21
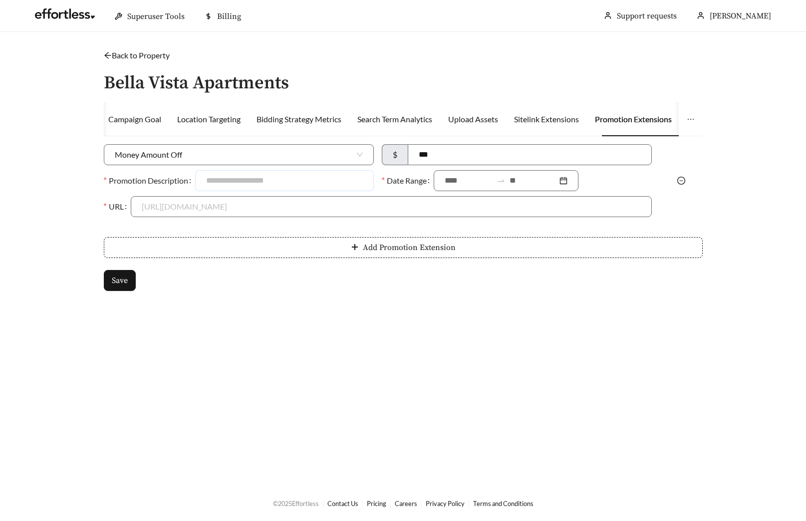
type input "**********"
click at [462, 179] on input at bounding box center [469, 181] width 48 height 12
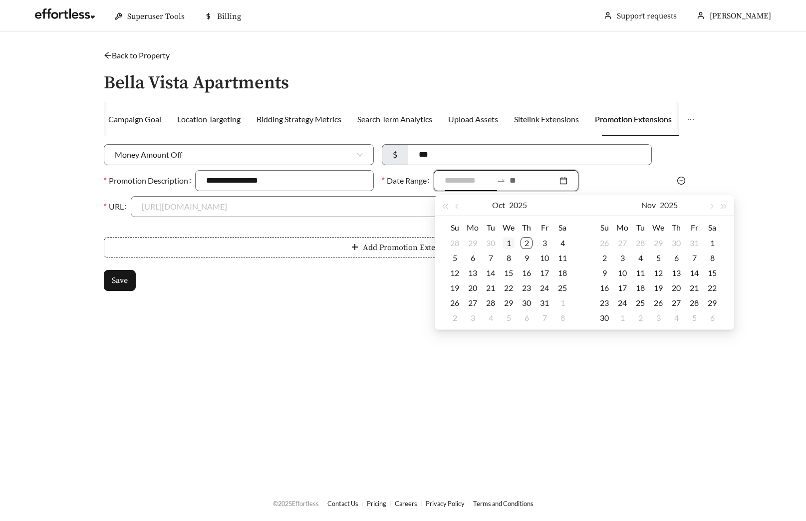
type input "**********"
click at [516, 241] on td "1" at bounding box center [509, 243] width 18 height 15
type input "**********"
click at [543, 300] on div "31" at bounding box center [545, 303] width 12 height 12
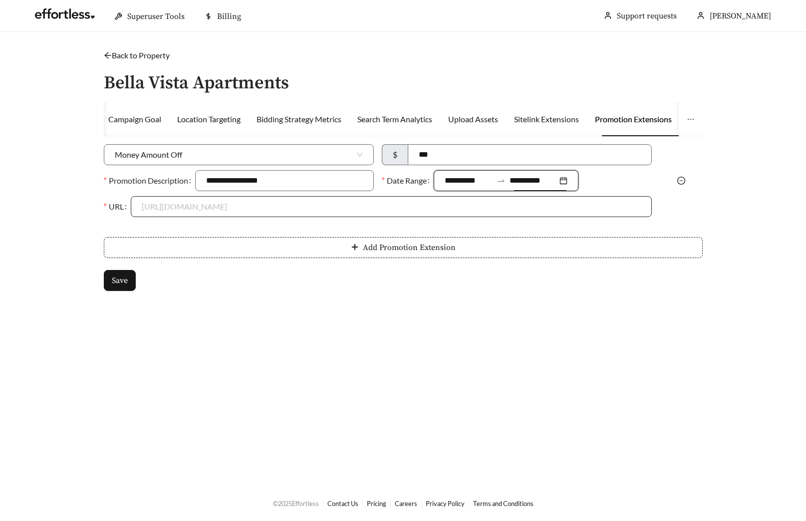
click at [219, 211] on input "URL" at bounding box center [391, 207] width 499 height 20
click at [199, 230] on div "https://www.bellavistainfo.com" at bounding box center [391, 229] width 499 height 11
type input "**********"
click at [124, 273] on button "Save" at bounding box center [120, 280] width 32 height 21
click at [143, 56] on link "Back to Property" at bounding box center [137, 54] width 66 height 9
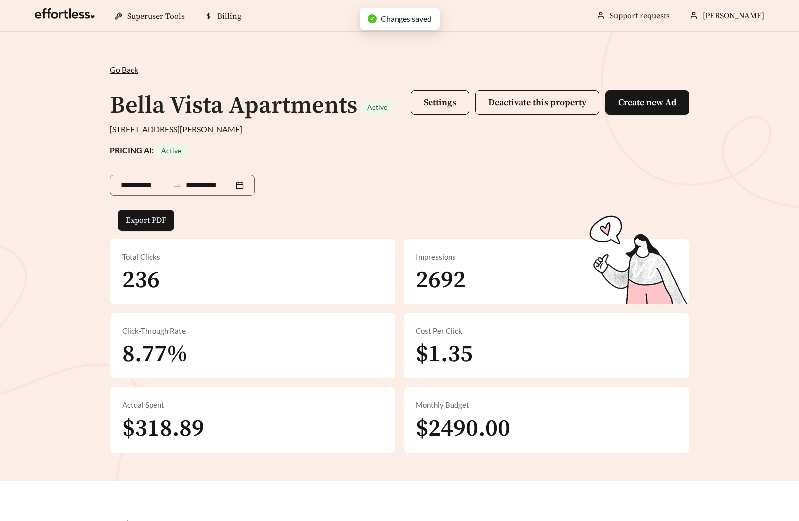
click at [189, 73] on div "Go Back /" at bounding box center [399, 70] width 579 height 12
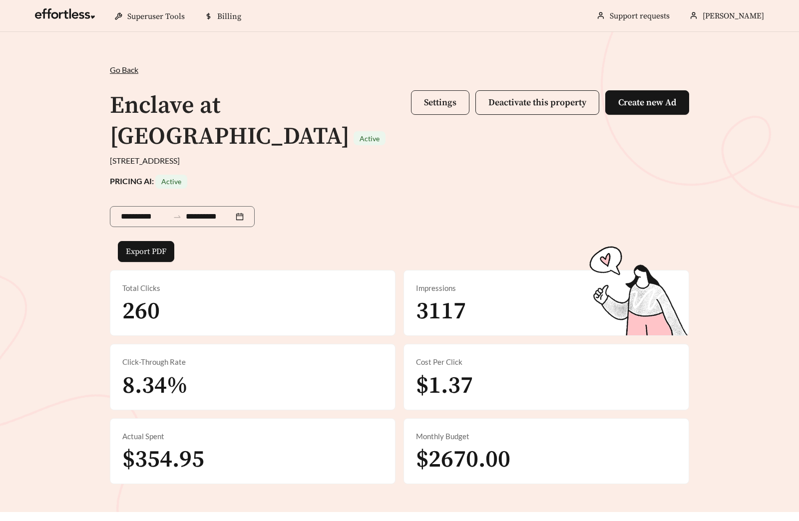
click at [439, 110] on button "Settings" at bounding box center [440, 102] width 58 height 24
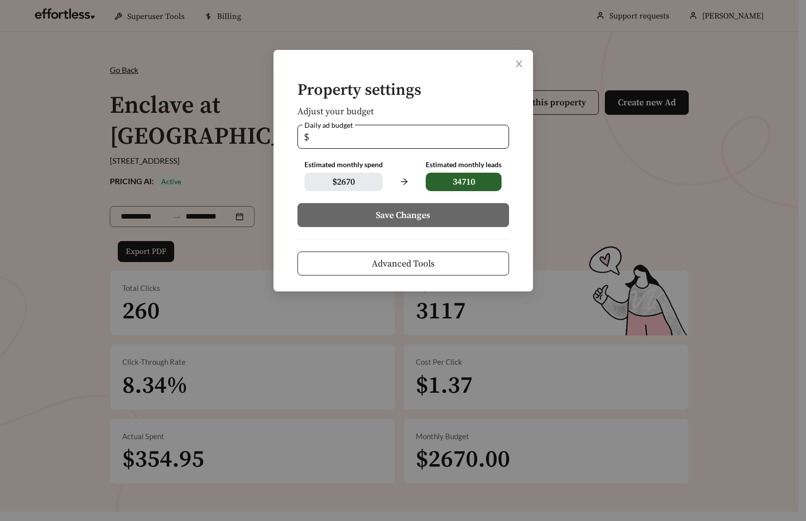
click at [422, 262] on span "Advanced Tools" at bounding box center [403, 263] width 63 height 13
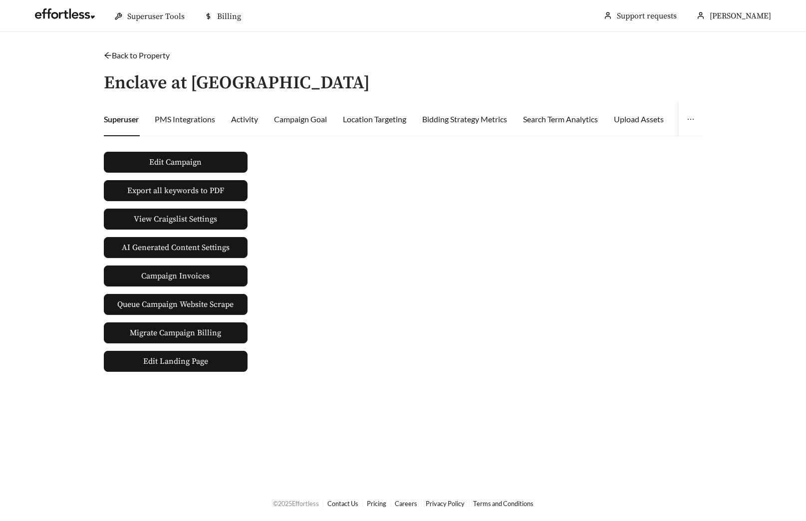
click at [438, 204] on div "Edit Campaign Export all keywords to PDF View Craigslist Settings AI Generated …" at bounding box center [403, 258] width 607 height 228
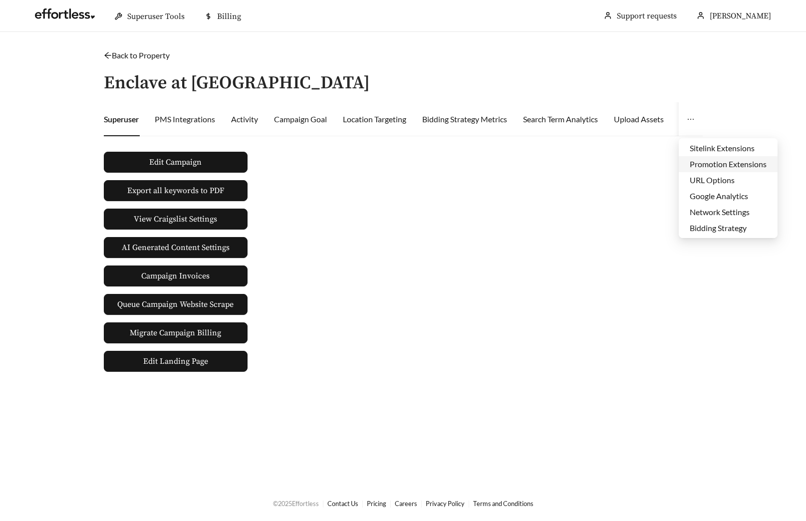
click at [731, 167] on li "Promotion Extensions" at bounding box center [728, 164] width 99 height 16
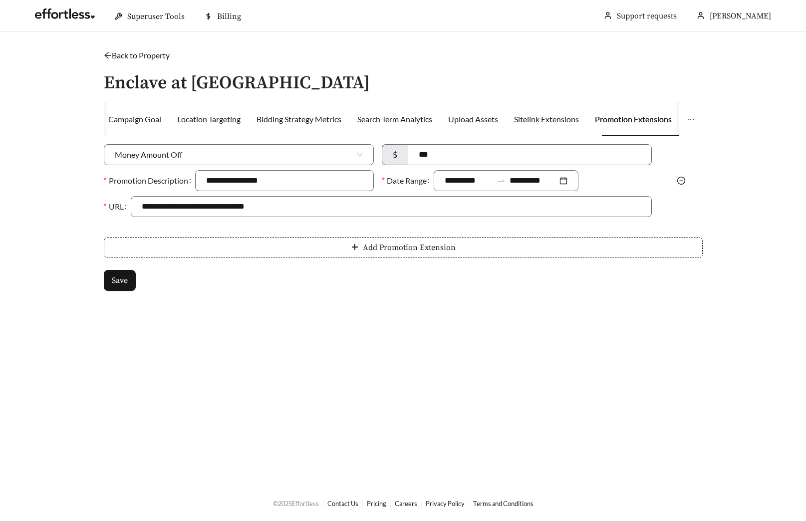
drag, startPoint x: 448, startPoint y: 156, endPoint x: 376, endPoint y: 156, distance: 71.4
click at [376, 156] on div "Money Amount Off $ ***" at bounding box center [378, 157] width 557 height 26
type input "****"
click at [680, 184] on div at bounding box center [681, 181] width 50 height 12
click at [679, 178] on icon "minus-circle" at bounding box center [681, 181] width 8 height 8
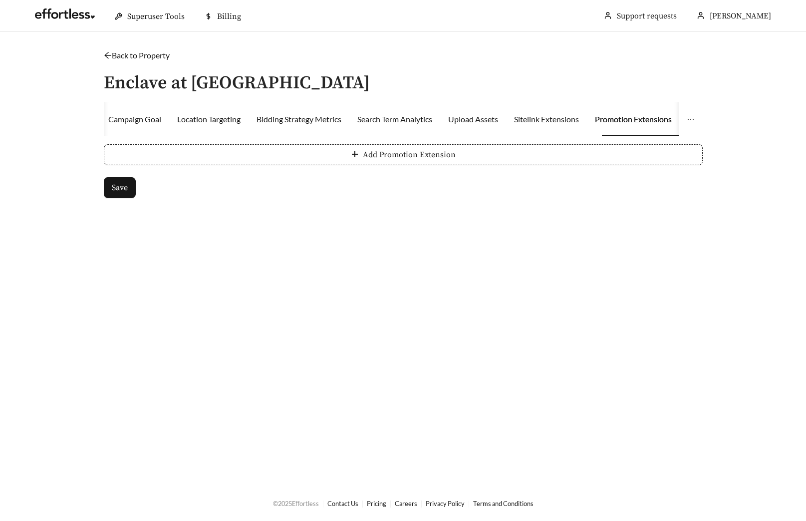
click at [337, 166] on form "Add Promotion Extension Save" at bounding box center [403, 171] width 599 height 54
click at [339, 155] on button "Add Promotion Extension" at bounding box center [403, 154] width 599 height 21
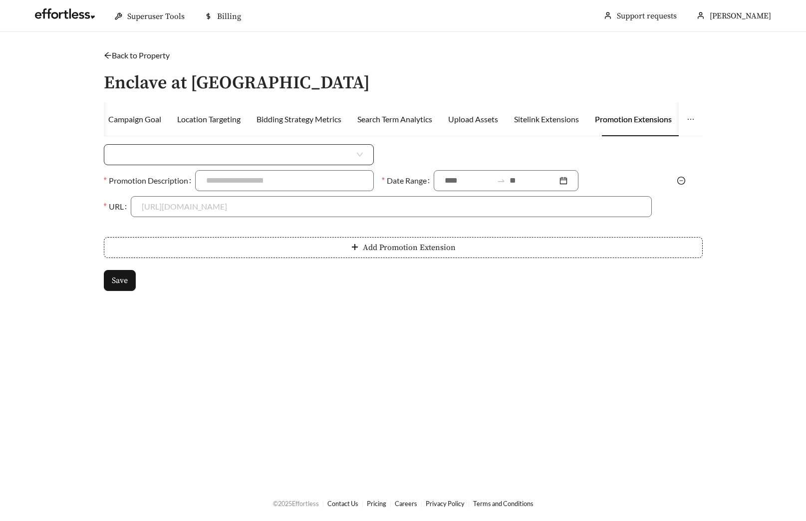
click at [281, 155] on input "search" at bounding box center [235, 155] width 240 height 20
click at [226, 183] on div "Money Amount Off" at bounding box center [239, 177] width 270 height 16
click at [448, 155] on input at bounding box center [529, 155] width 243 height 20
type input "****"
click at [196, 180] on input "Promotion Description" at bounding box center [284, 180] width 179 height 21
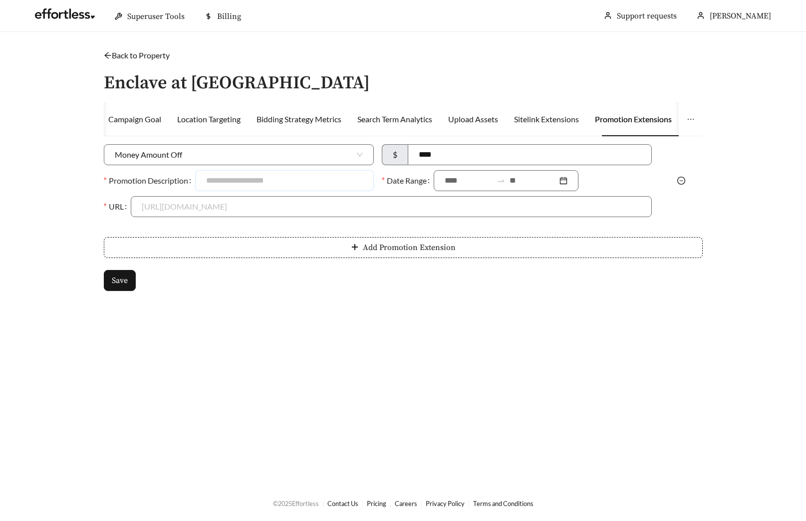
type input "**********"
click at [444, 175] on div at bounding box center [506, 180] width 145 height 21
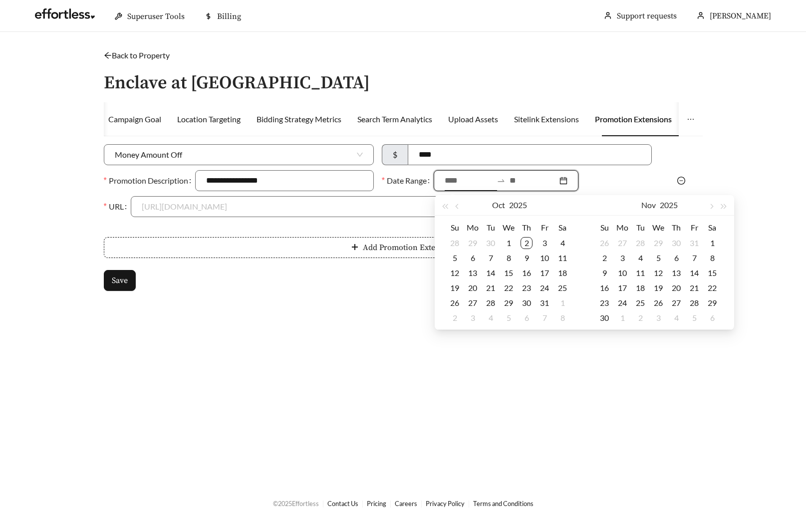
click at [453, 183] on input at bounding box center [469, 181] width 48 height 12
type input "**********"
click at [511, 244] on div "1" at bounding box center [509, 243] width 12 height 12
type input "**********"
click at [544, 298] on div "31" at bounding box center [545, 303] width 12 height 12
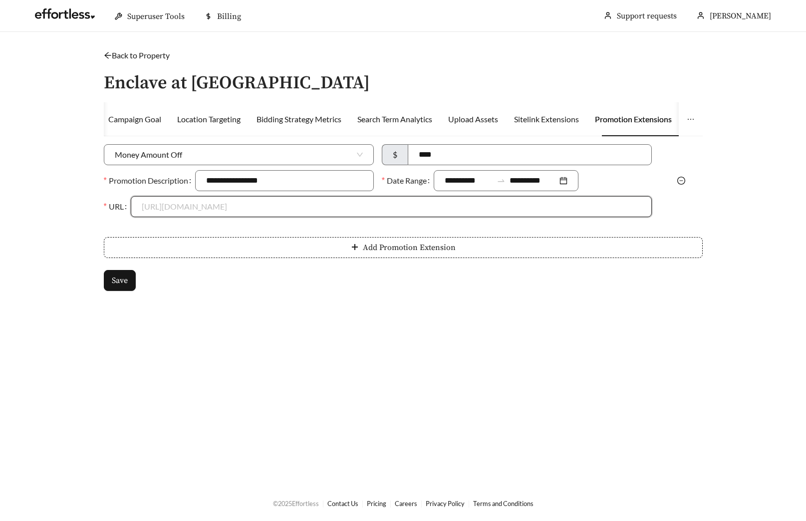
click at [210, 202] on input "URL" at bounding box center [391, 207] width 499 height 20
click at [202, 224] on div "[URL][DOMAIN_NAME]" at bounding box center [391, 229] width 499 height 11
type input "**********"
click at [108, 285] on button "Save" at bounding box center [120, 280] width 32 height 21
click at [136, 55] on link "Back to Property" at bounding box center [137, 54] width 66 height 9
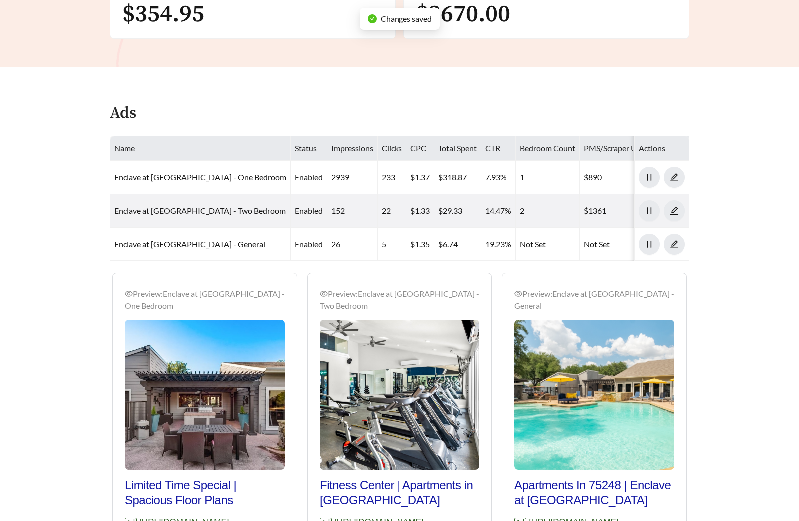
scroll to position [465, 0]
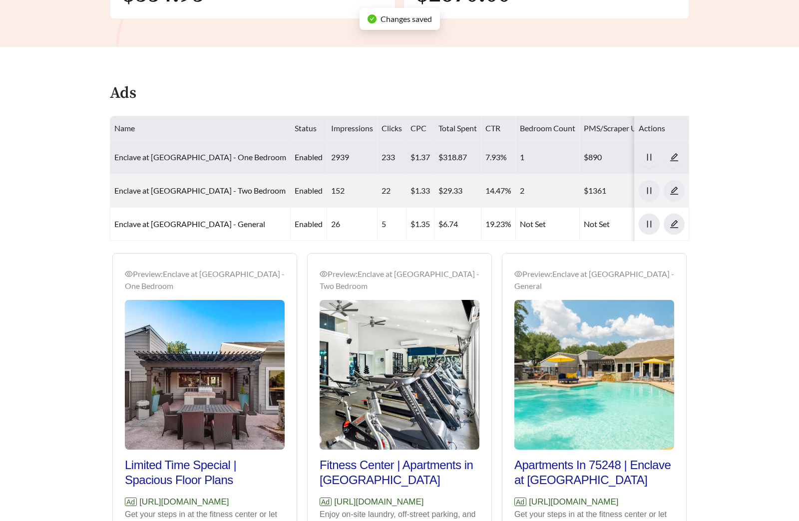
click at [190, 155] on link "Enclave at [GEOGRAPHIC_DATA] - One Bedroom" at bounding box center [200, 156] width 172 height 9
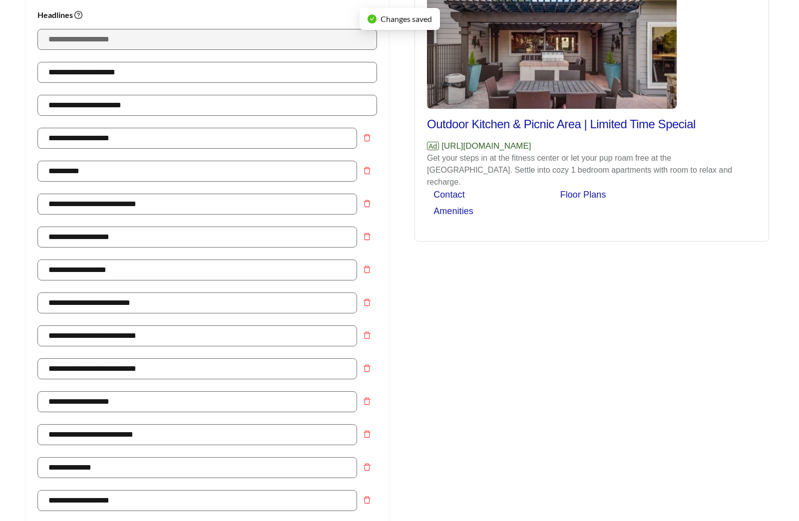
scroll to position [643, 0]
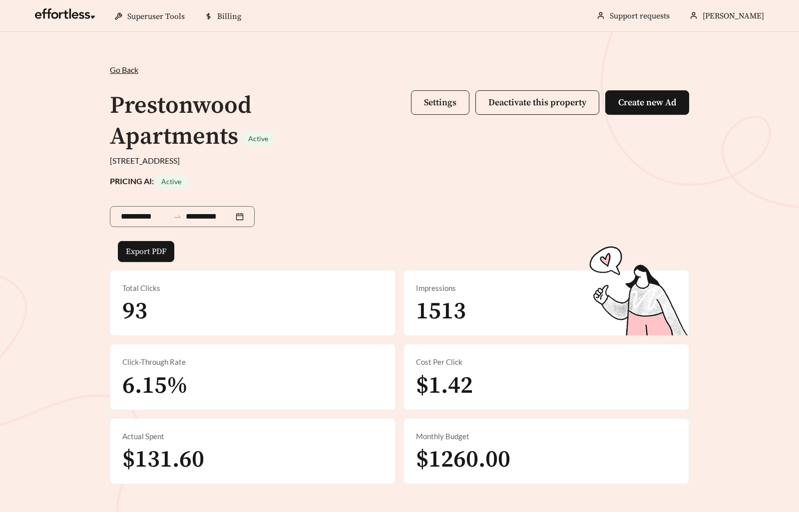
click at [442, 92] on button "Settings" at bounding box center [440, 102] width 58 height 24
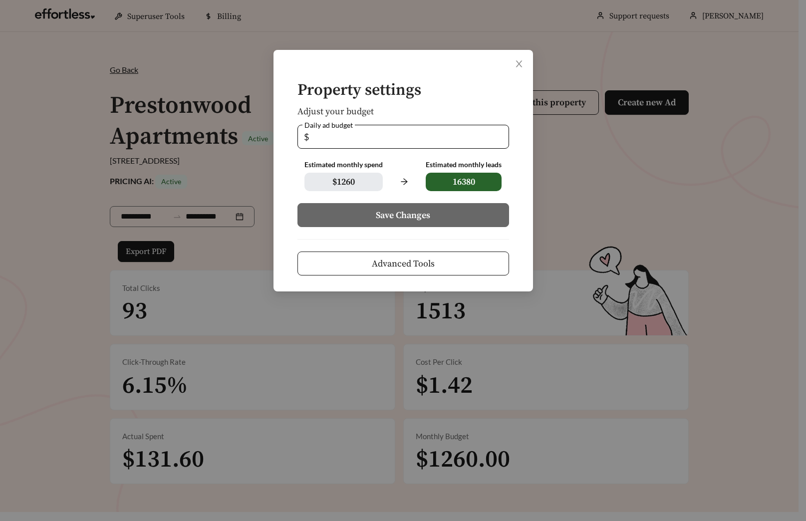
click at [432, 256] on button "Advanced Tools" at bounding box center [403, 264] width 212 height 24
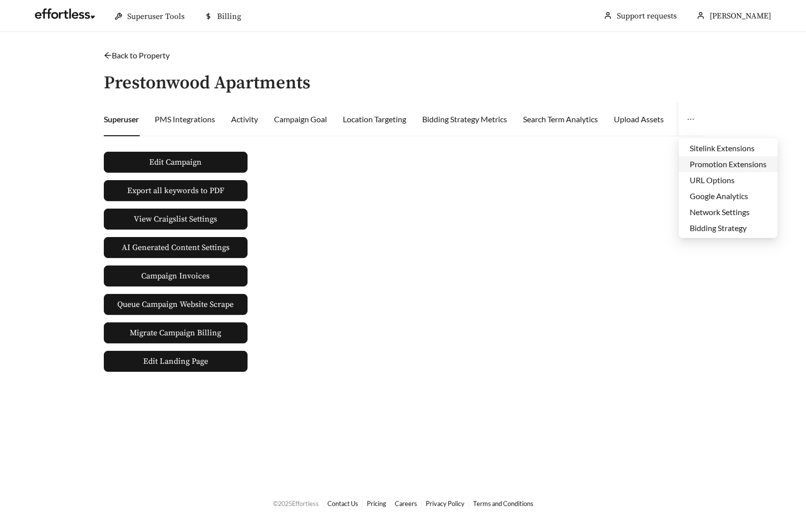
click at [719, 163] on li "Promotion Extensions" at bounding box center [728, 164] width 99 height 16
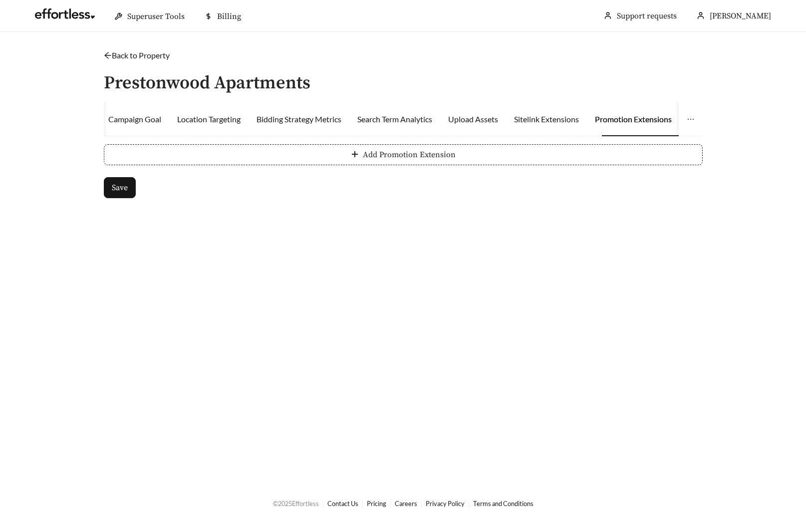
click at [265, 153] on button "Add Promotion Extension" at bounding box center [403, 154] width 599 height 21
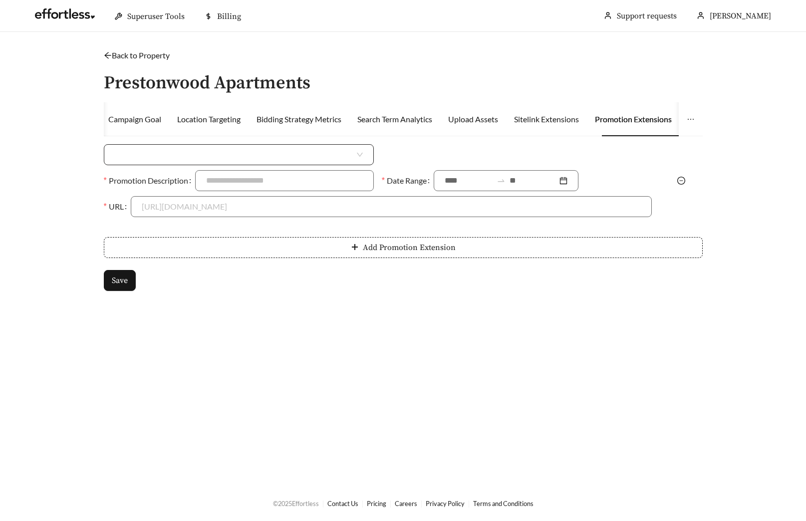
click at [180, 153] on input "search" at bounding box center [235, 155] width 240 height 20
click at [160, 188] on div "Percent Off" at bounding box center [239, 193] width 248 height 11
click at [443, 151] on input at bounding box center [530, 155] width 241 height 20
type input "***"
click at [289, 182] on input "Promotion Description" at bounding box center [284, 180] width 179 height 21
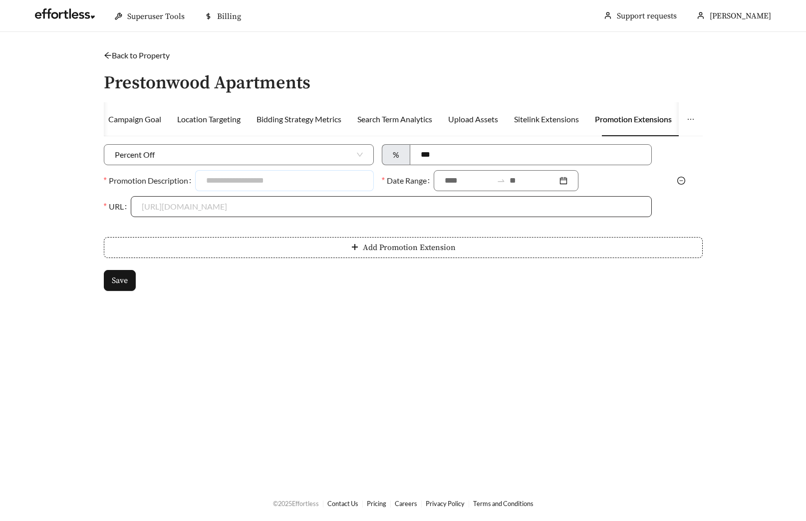
type input "**********"
click at [460, 180] on input at bounding box center [469, 181] width 48 height 12
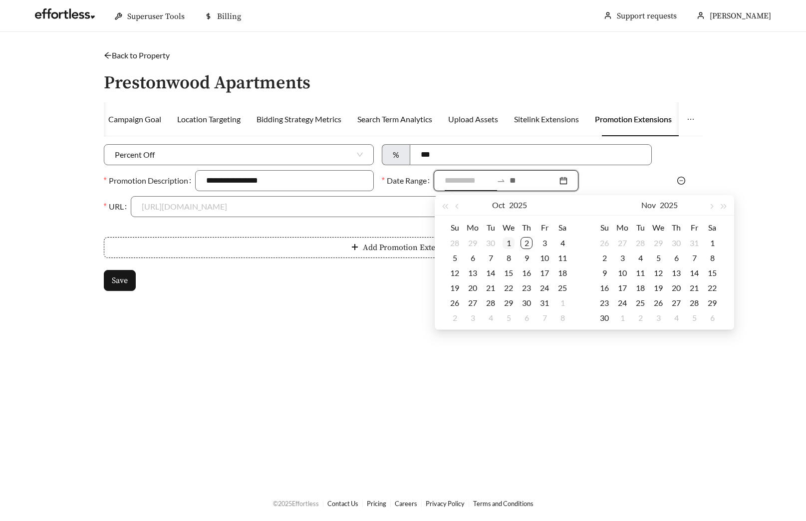
type input "**********"
click at [514, 244] on div "1" at bounding box center [509, 243] width 12 height 12
type input "**********"
click at [544, 299] on div "31" at bounding box center [545, 303] width 12 height 12
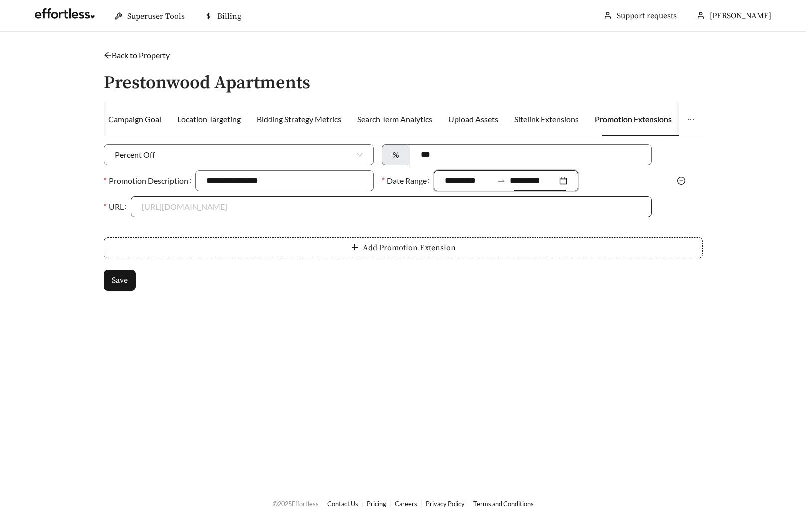
click at [232, 205] on input "URL" at bounding box center [391, 207] width 499 height 20
click at [226, 226] on div "https://www.liveprestonwood.com" at bounding box center [391, 229] width 499 height 11
type input "**********"
click at [126, 282] on span "Save" at bounding box center [120, 281] width 16 height 12
click at [145, 58] on link "Back to Property" at bounding box center [137, 54] width 66 height 9
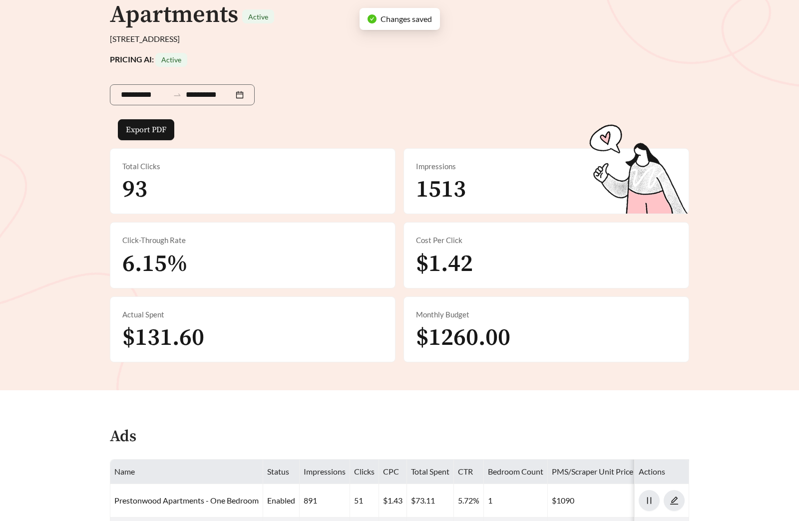
scroll to position [482, 0]
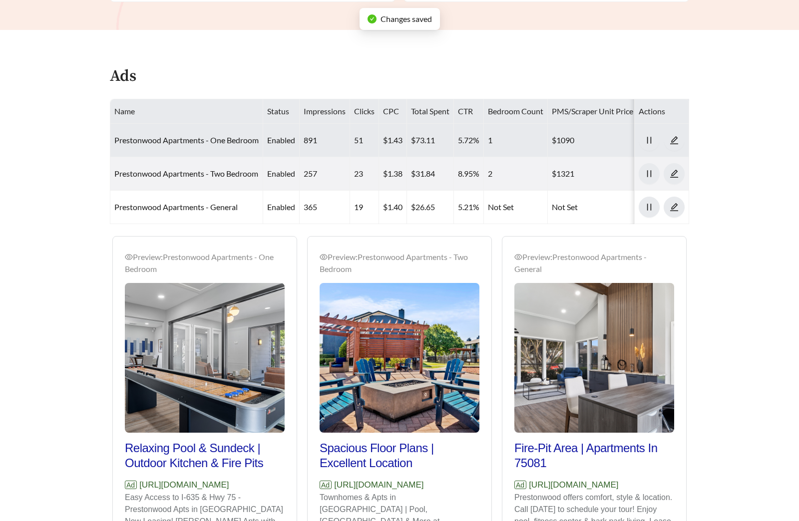
click at [198, 146] on td "Prestonwood Apartments - One Bedroom" at bounding box center [186, 140] width 153 height 33
click at [197, 143] on link "Prestonwood Apartments - One Bedroom" at bounding box center [186, 139] width 144 height 9
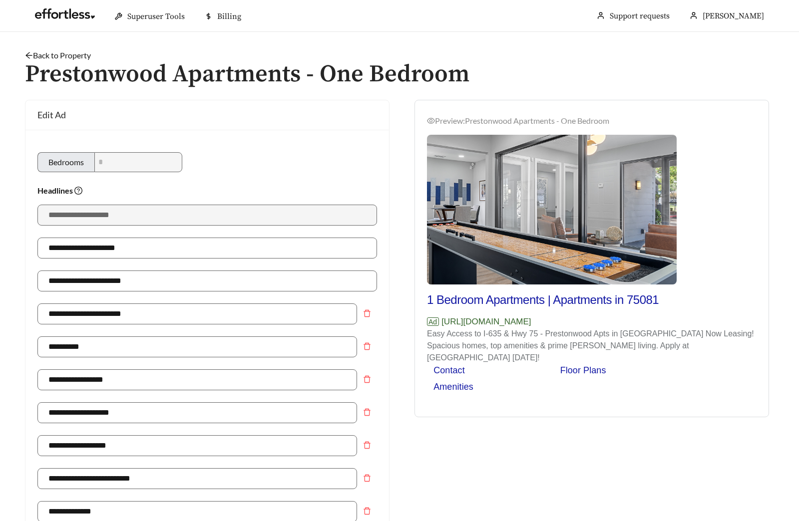
click at [71, 54] on link "Back to Property" at bounding box center [58, 54] width 66 height 9
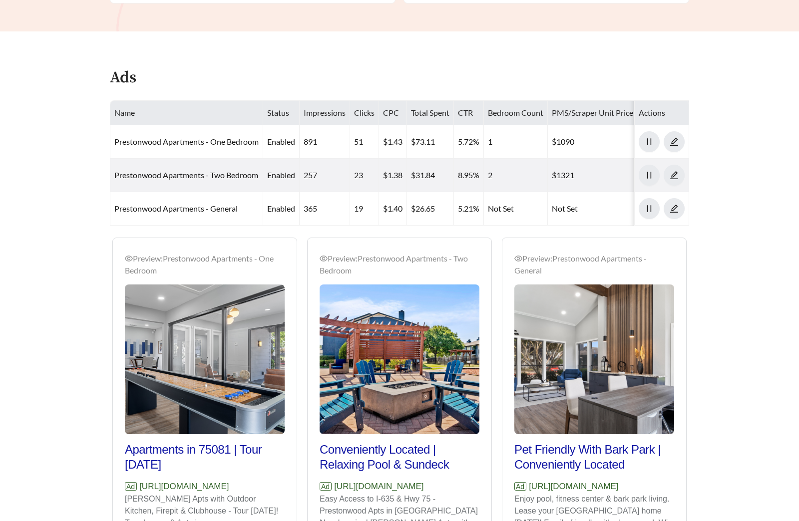
scroll to position [482, 0]
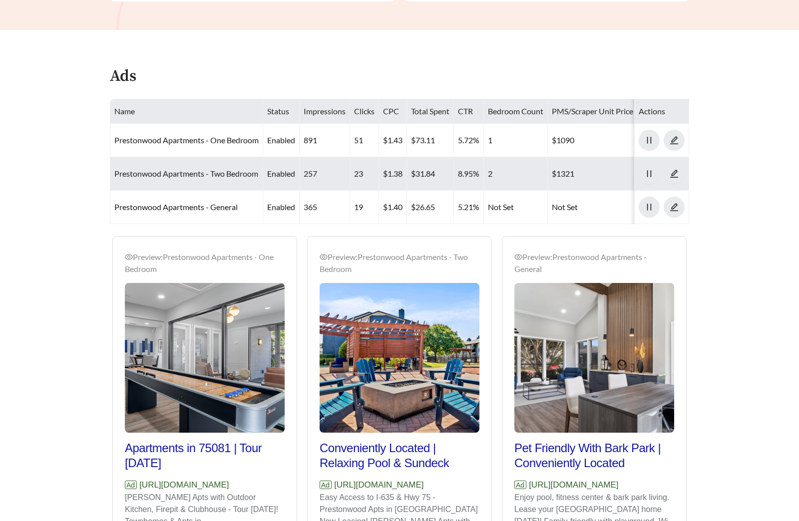
click at [201, 173] on link "Prestonwood Apartments - Two Bedroom" at bounding box center [186, 173] width 144 height 9
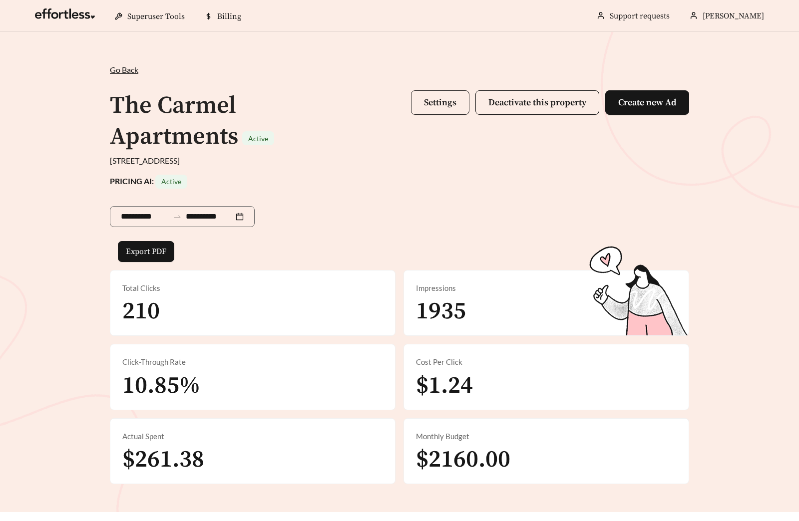
click at [428, 111] on button "Settings" at bounding box center [440, 102] width 58 height 24
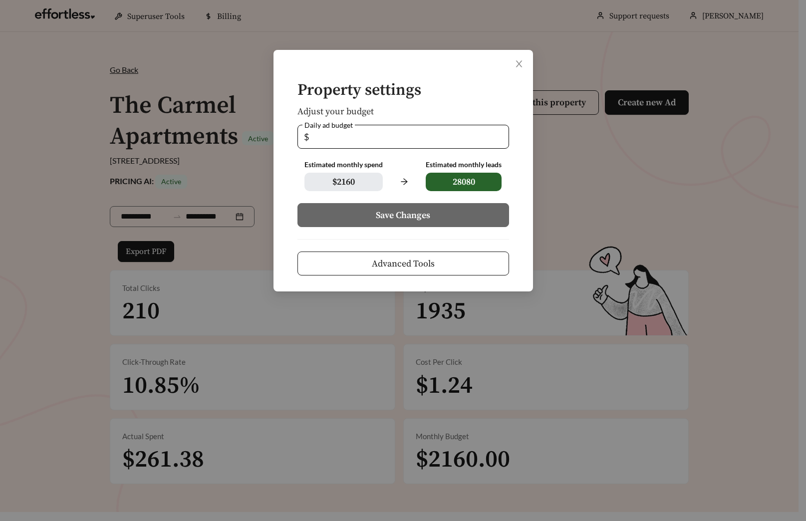
click at [407, 261] on span "Advanced Tools" at bounding box center [403, 263] width 63 height 13
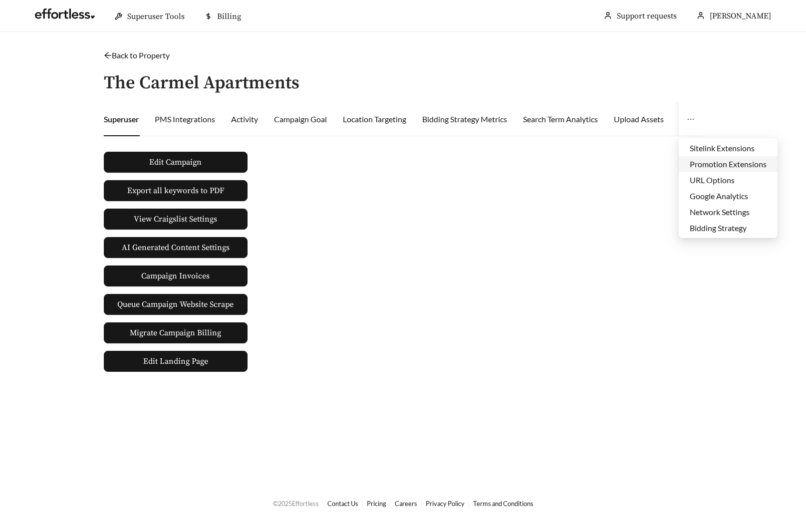
click at [710, 165] on li "Promotion Extensions" at bounding box center [728, 164] width 99 height 16
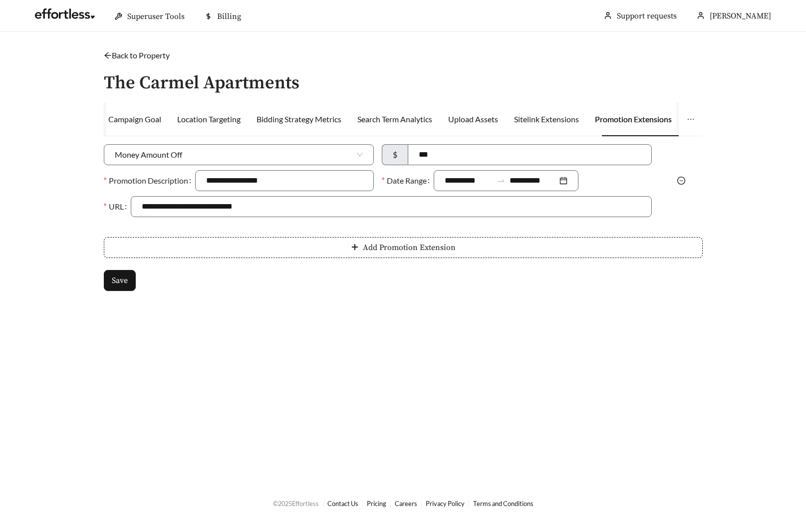
click at [683, 183] on icon "minus-circle" at bounding box center [681, 181] width 8 height 8
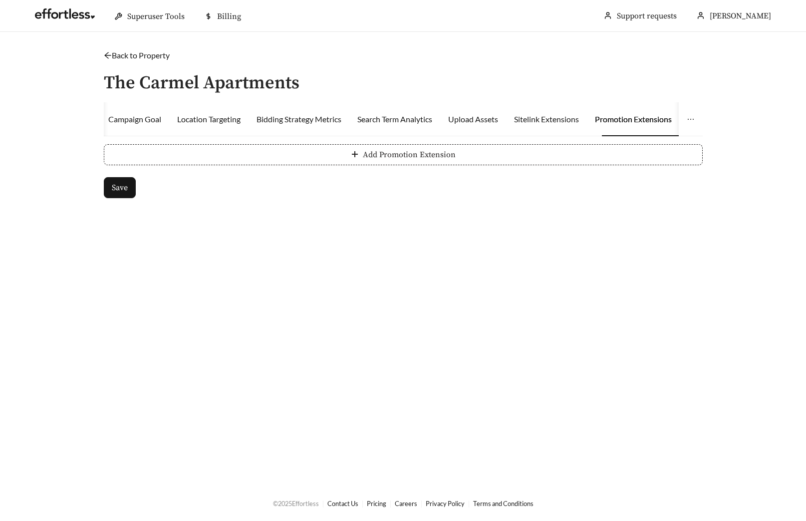
click at [392, 158] on span "Add Promotion Extension" at bounding box center [409, 155] width 93 height 12
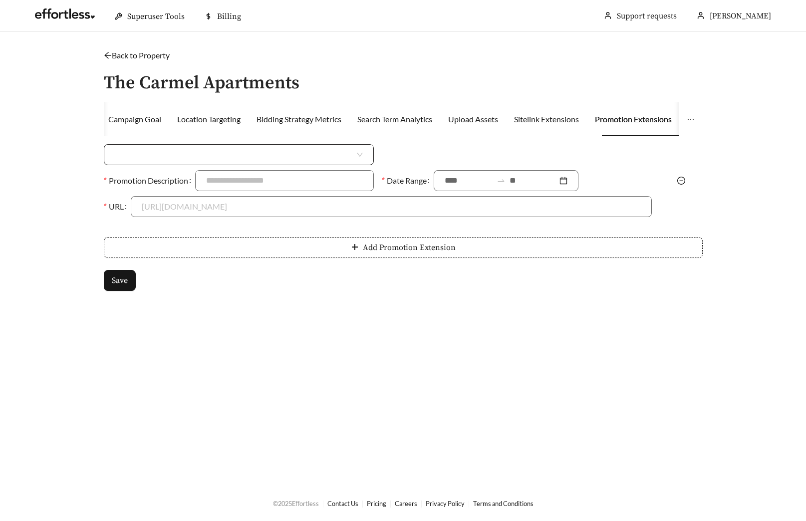
click at [302, 160] on input "search" at bounding box center [235, 155] width 240 height 20
click at [264, 180] on div "Money Amount Off" at bounding box center [239, 177] width 248 height 11
click at [451, 160] on input at bounding box center [529, 155] width 243 height 20
type input "***"
click at [284, 184] on input "Promotion Description" at bounding box center [284, 180] width 179 height 21
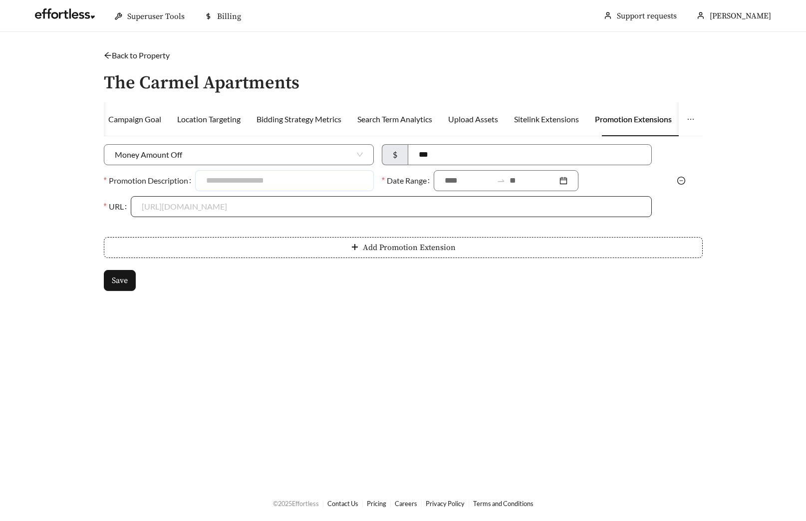
type input "**********"
click at [460, 189] on div at bounding box center [506, 180] width 145 height 21
click at [459, 186] on input at bounding box center [469, 181] width 48 height 12
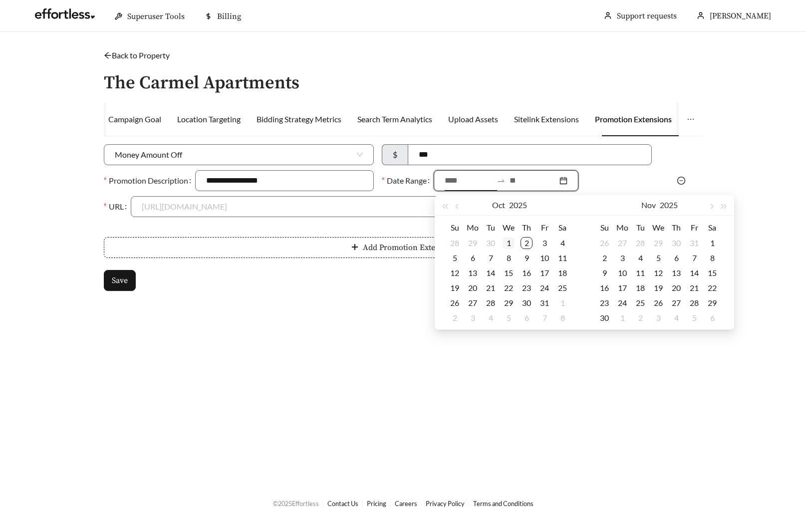
type input "**********"
click at [511, 241] on div "1" at bounding box center [509, 243] width 12 height 12
type input "**********"
click at [544, 301] on div "31" at bounding box center [545, 303] width 12 height 12
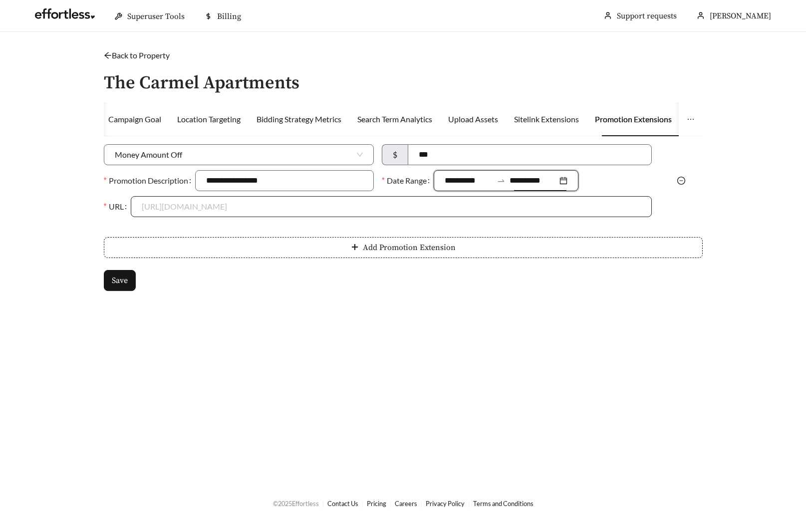
click at [253, 201] on input "URL" at bounding box center [391, 207] width 499 height 20
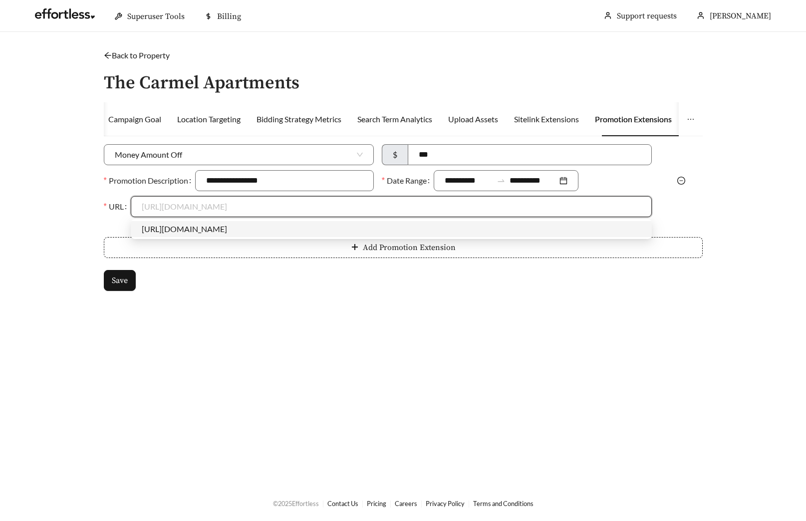
click at [238, 223] on div "[URL][DOMAIN_NAME]" at bounding box center [391, 229] width 521 height 16
type input "**********"
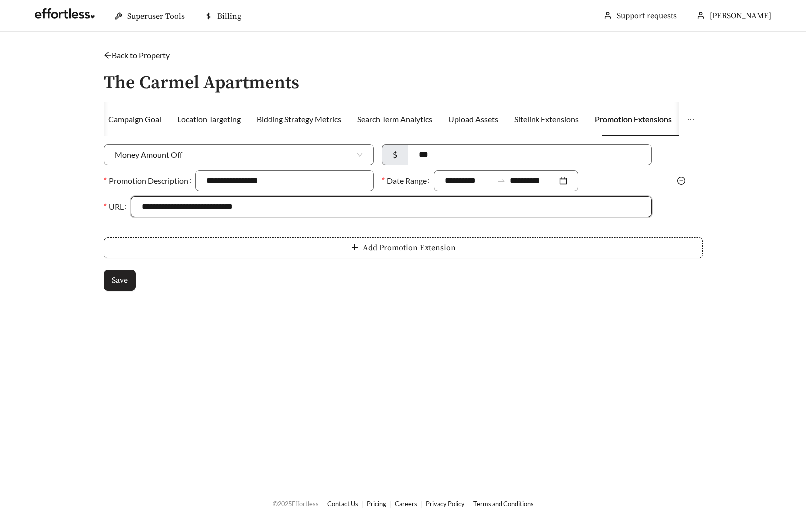
click at [124, 281] on span "Save" at bounding box center [120, 281] width 16 height 12
click at [142, 56] on link "Back to Property" at bounding box center [137, 54] width 66 height 9
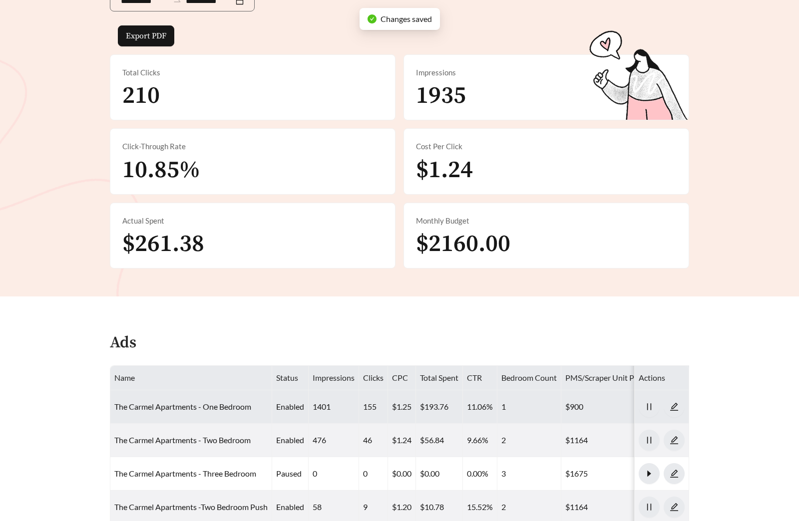
scroll to position [495, 0]
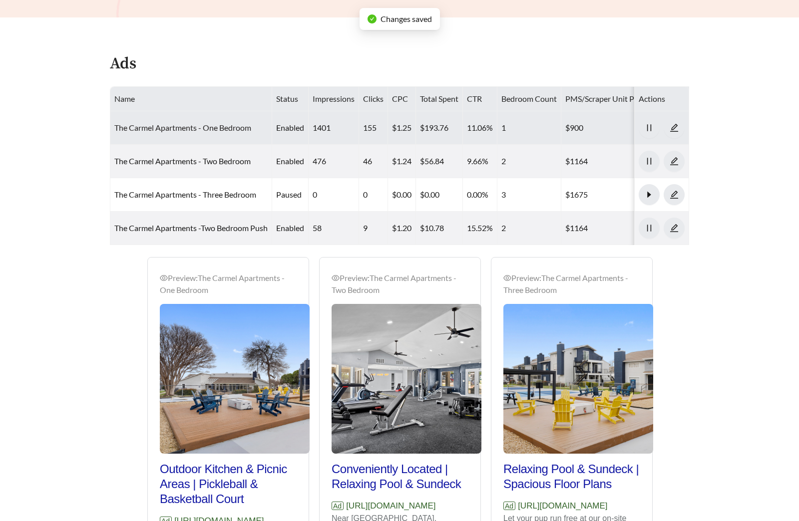
click at [195, 130] on link "The Carmel Apartments - One Bedroom" at bounding box center [182, 127] width 137 height 9
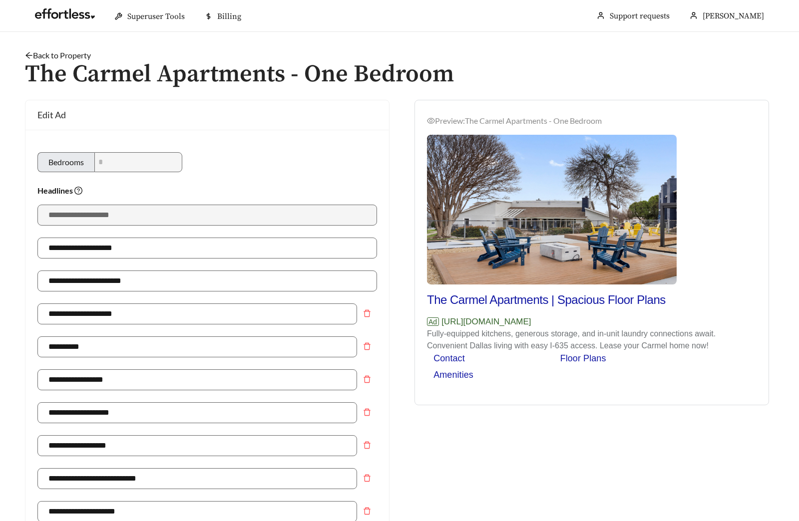
click at [67, 52] on link "Back to Property" at bounding box center [58, 54] width 66 height 9
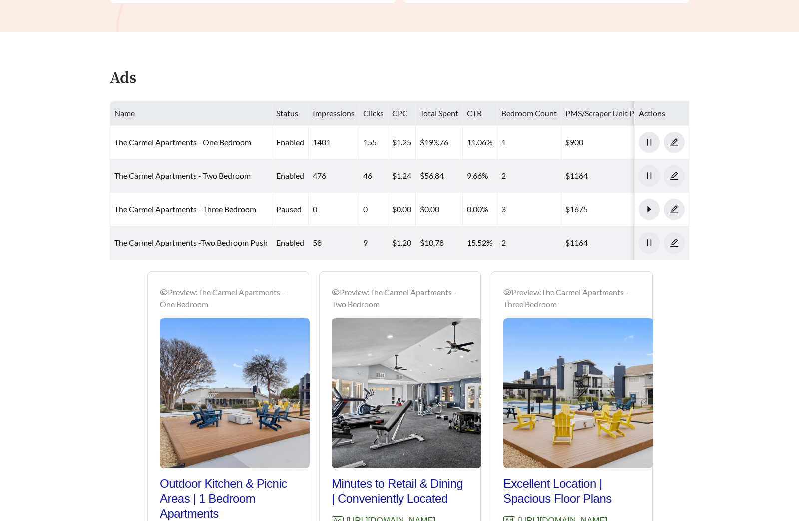
scroll to position [488, 0]
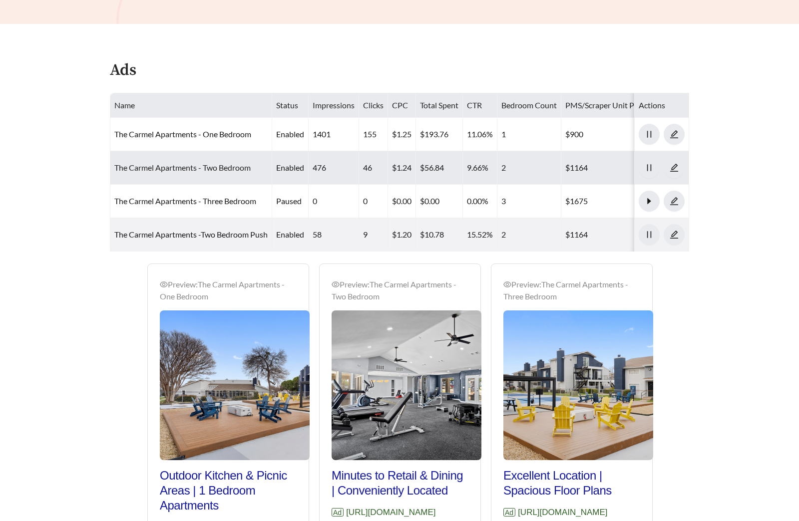
click at [188, 170] on link "The Carmel Apartments - Two Bedroom" at bounding box center [182, 167] width 136 height 9
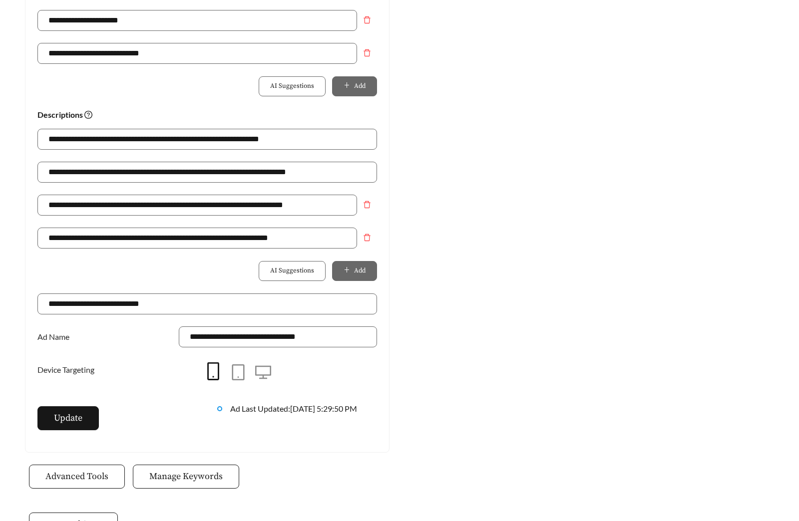
scroll to position [177, 0]
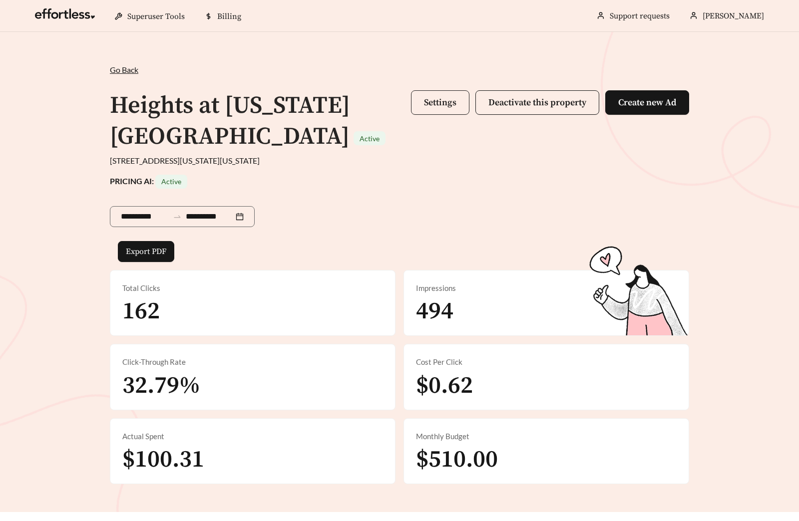
click at [434, 109] on button "Settings" at bounding box center [440, 102] width 58 height 24
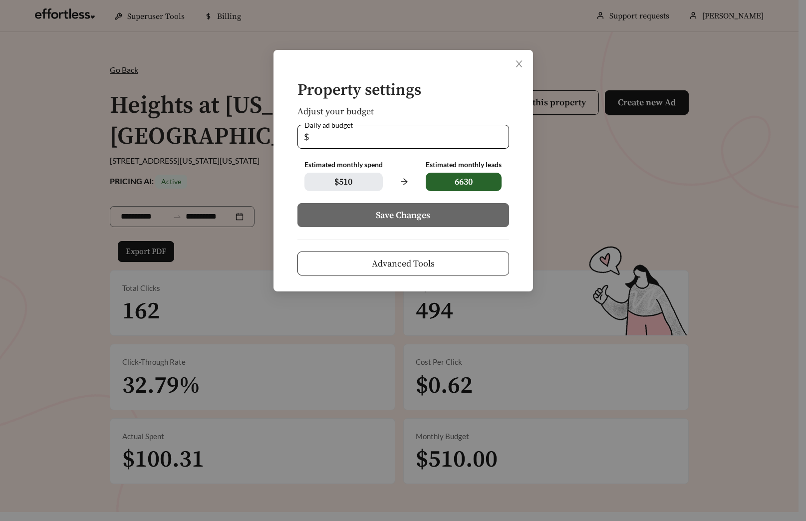
click at [417, 256] on button "Advanced Tools" at bounding box center [403, 264] width 212 height 24
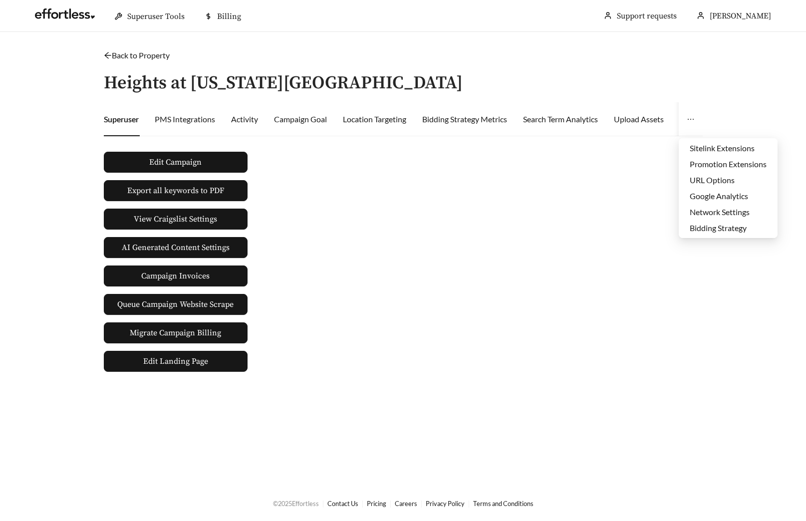
drag, startPoint x: 720, startPoint y: 168, endPoint x: 706, endPoint y: 171, distance: 14.8
click at [720, 167] on li "Promotion Extensions" at bounding box center [728, 164] width 99 height 16
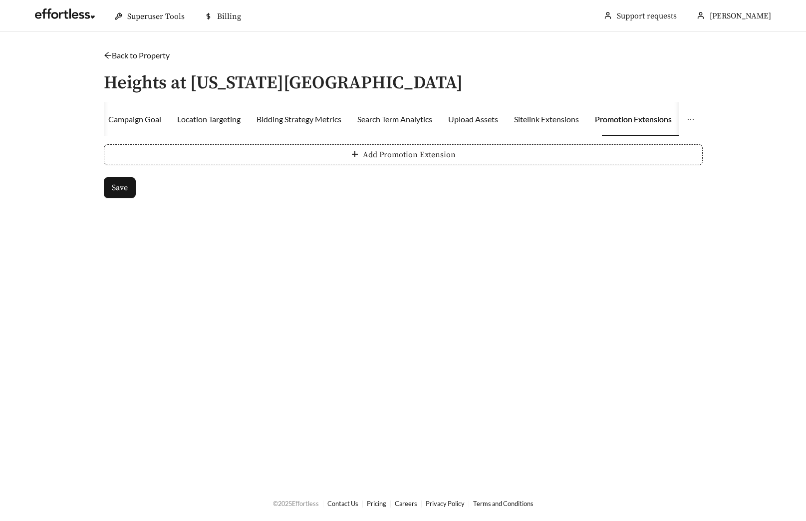
click at [343, 161] on button "Add Promotion Extension" at bounding box center [403, 154] width 599 height 21
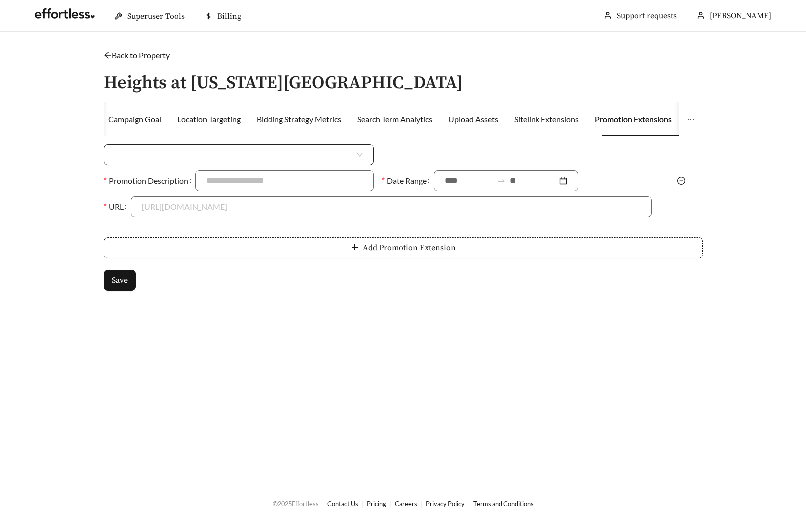
click at [195, 161] on input "search" at bounding box center [235, 155] width 240 height 20
click at [152, 198] on div "Percent Off" at bounding box center [239, 193] width 248 height 11
click at [450, 156] on input at bounding box center [530, 155] width 241 height 20
type input "***"
type input "**********"
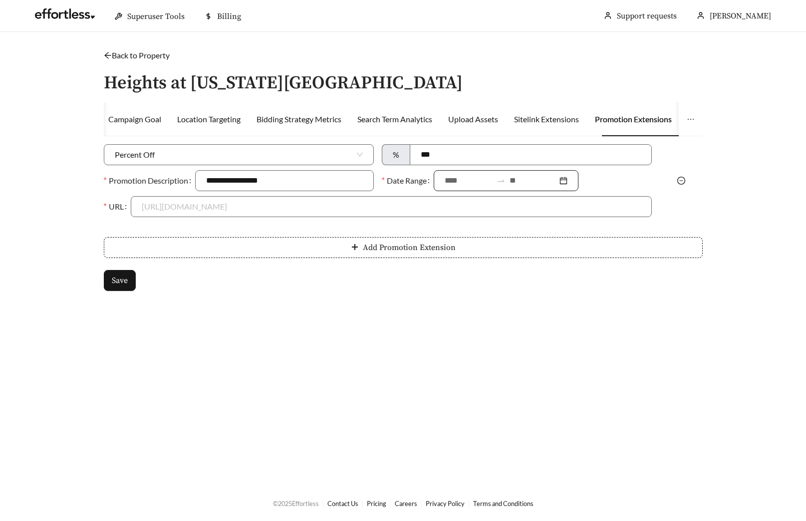
click at [459, 186] on input at bounding box center [469, 181] width 48 height 12
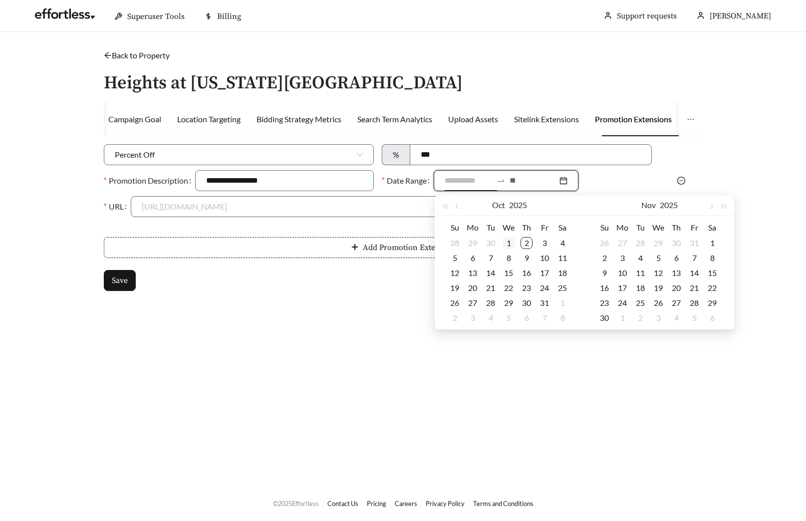
type input "**********"
click at [509, 243] on div "1" at bounding box center [509, 243] width 12 height 12
type input "**********"
click at [543, 259] on div "10" at bounding box center [545, 258] width 12 height 12
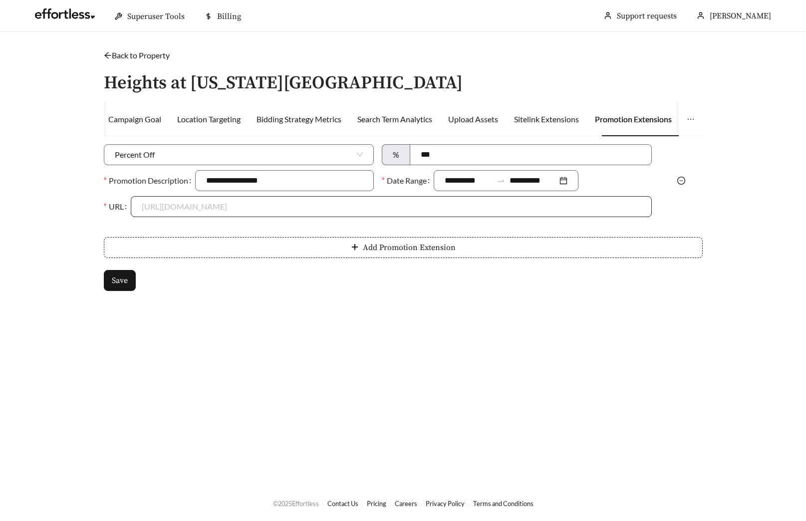
click at [260, 200] on input "URL" at bounding box center [391, 207] width 499 height 20
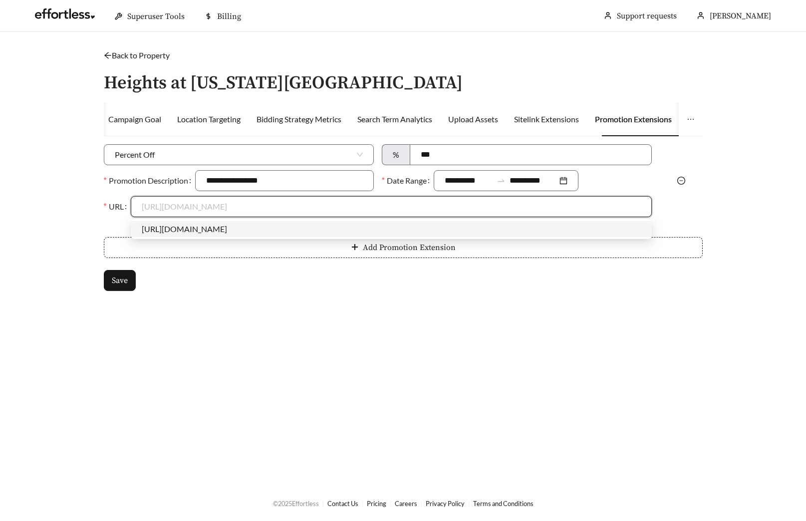
click at [226, 228] on div "[URL][DOMAIN_NAME]" at bounding box center [391, 229] width 499 height 11
type input "**********"
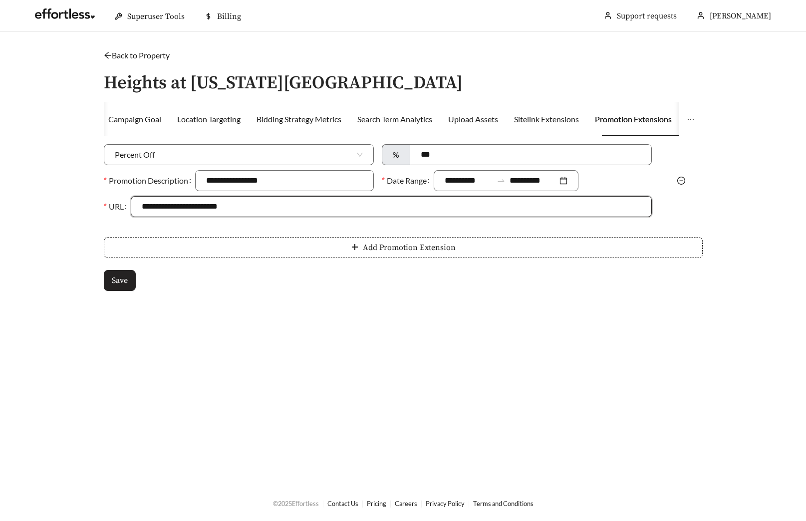
click at [116, 281] on span "Save" at bounding box center [120, 281] width 16 height 12
click at [155, 54] on link "Back to Property" at bounding box center [137, 54] width 66 height 9
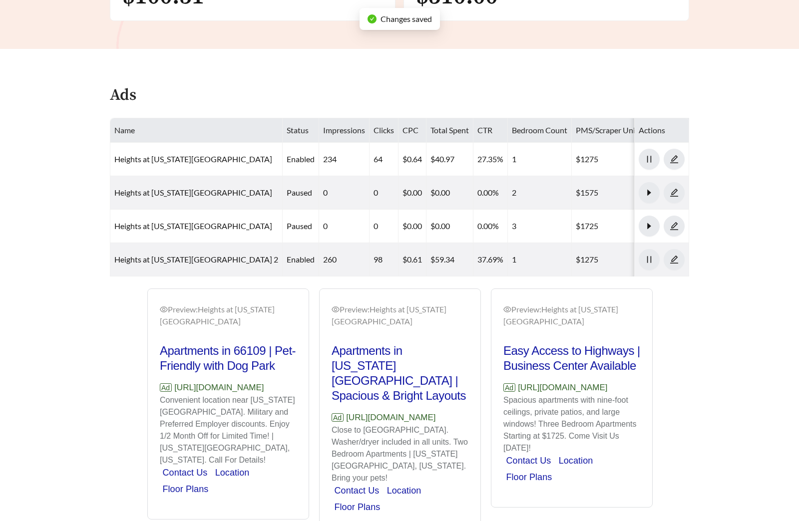
scroll to position [475, 0]
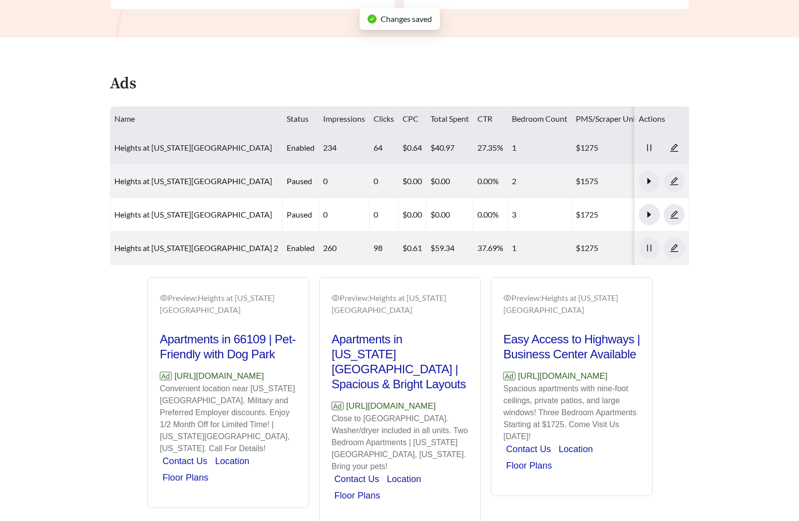
click at [170, 148] on link "Heights at [US_STATE][GEOGRAPHIC_DATA]" at bounding box center [193, 147] width 158 height 9
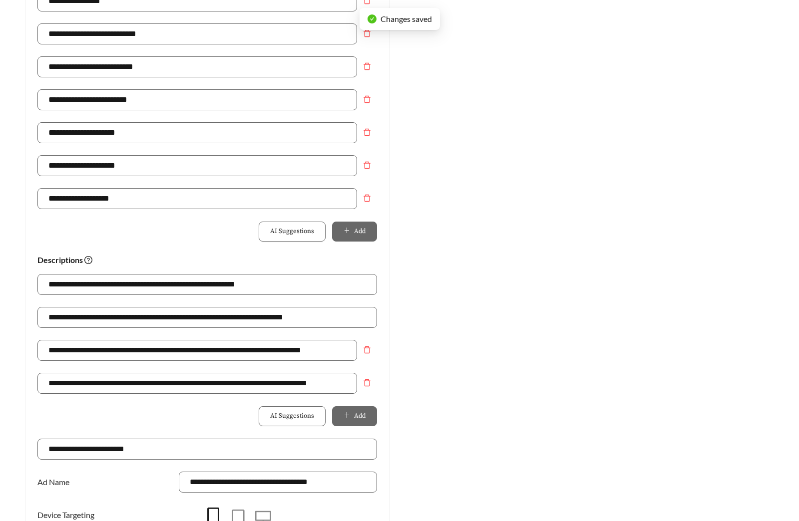
scroll to position [481, 0]
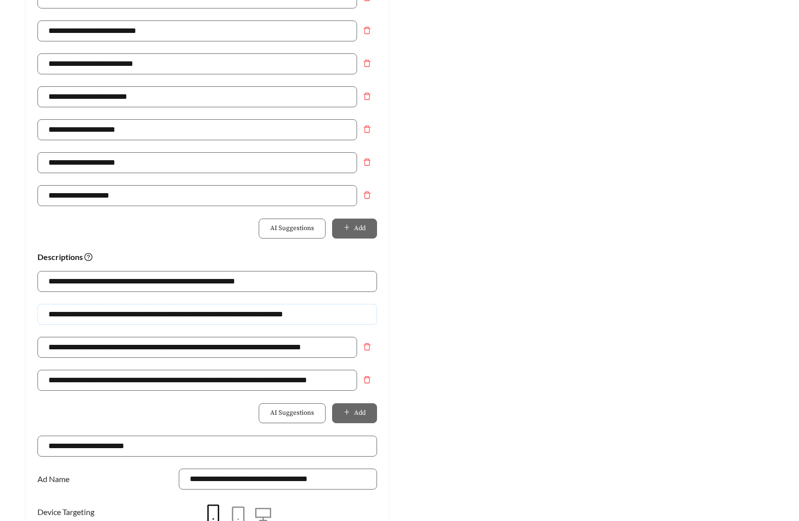
click at [71, 311] on input "**********" at bounding box center [206, 314] width 339 height 21
type input "**********"
click at [538, 316] on div "Preview: Heights at [US_STATE][GEOGRAPHIC_DATA] - One Bedroom Beautiful Pond Vi…" at bounding box center [591, 107] width 384 height 976
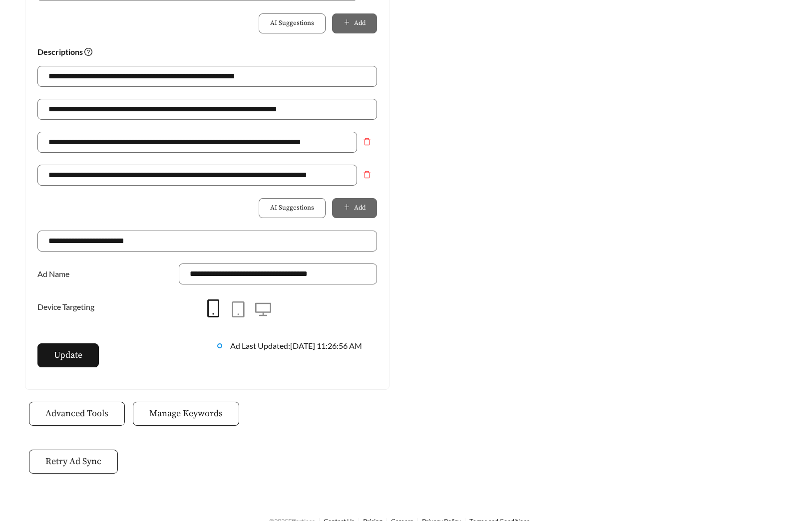
click at [65, 347] on button "Update" at bounding box center [67, 355] width 61 height 24
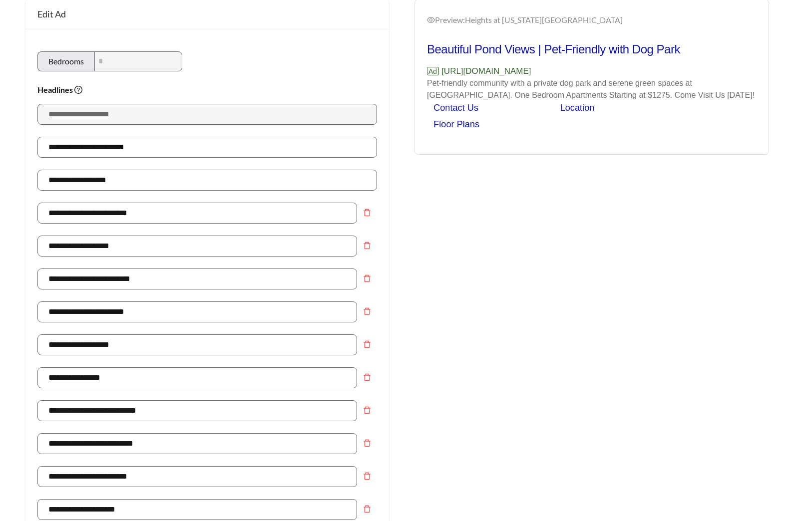
scroll to position [0, 0]
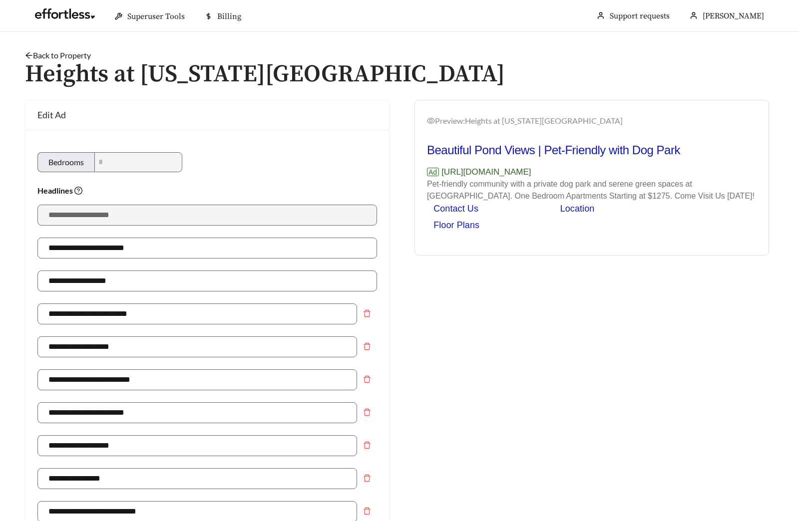
click at [73, 56] on link "Back to Property" at bounding box center [58, 54] width 66 height 9
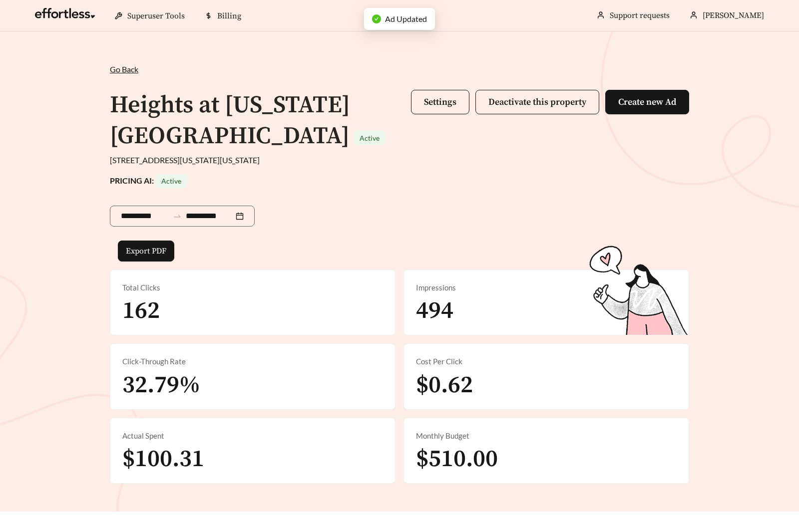
scroll to position [489, 0]
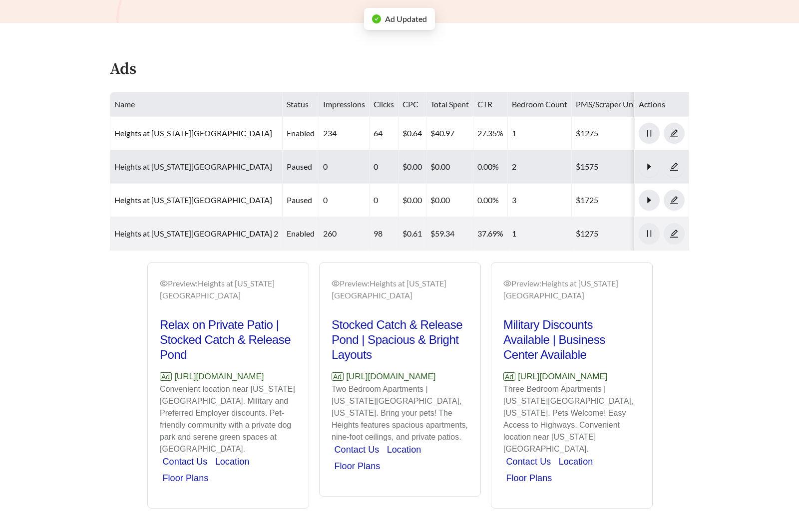
click at [196, 165] on link "Heights at [US_STATE][GEOGRAPHIC_DATA]" at bounding box center [193, 166] width 158 height 9
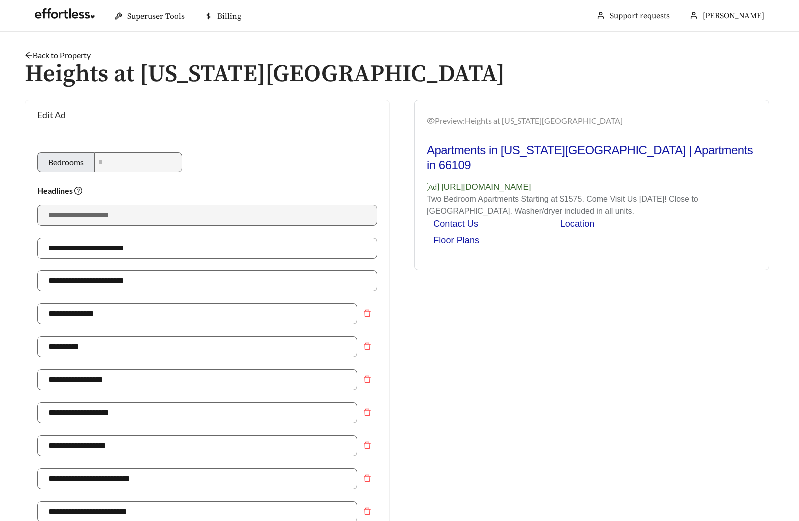
click at [81, 55] on link "Back to Property" at bounding box center [58, 54] width 66 height 9
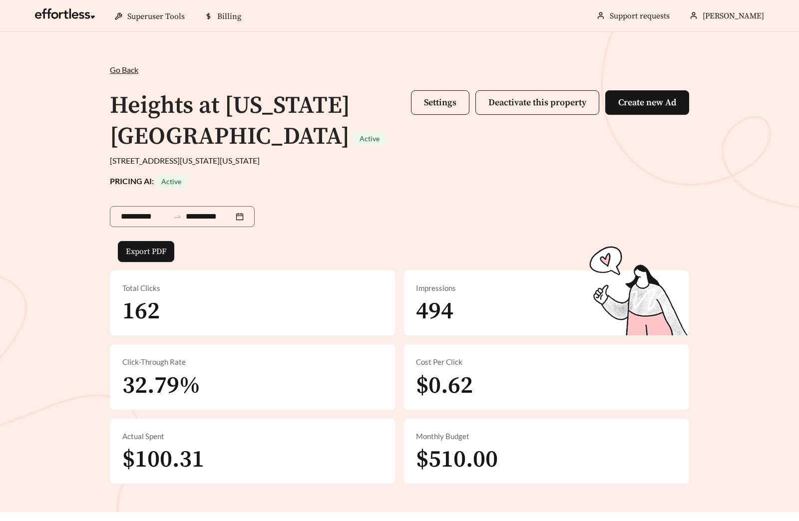
scroll to position [508, 0]
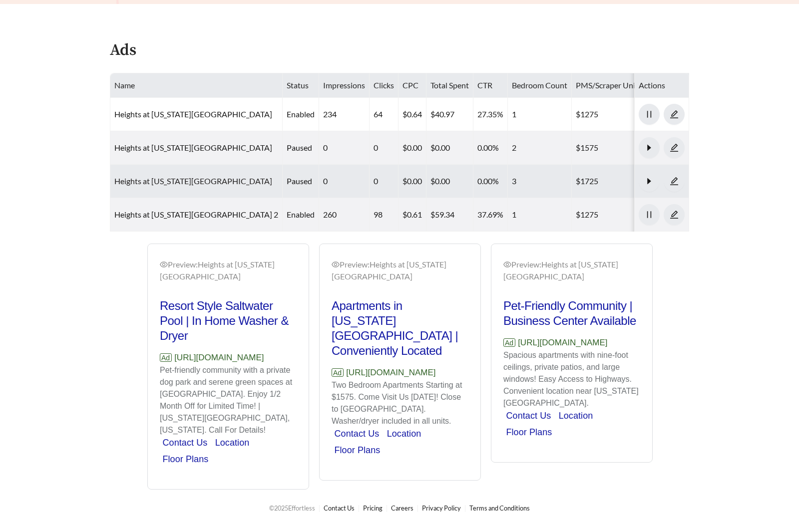
click at [217, 184] on link "Heights at Delaware Ridge - Three Bedroom" at bounding box center [193, 180] width 158 height 9
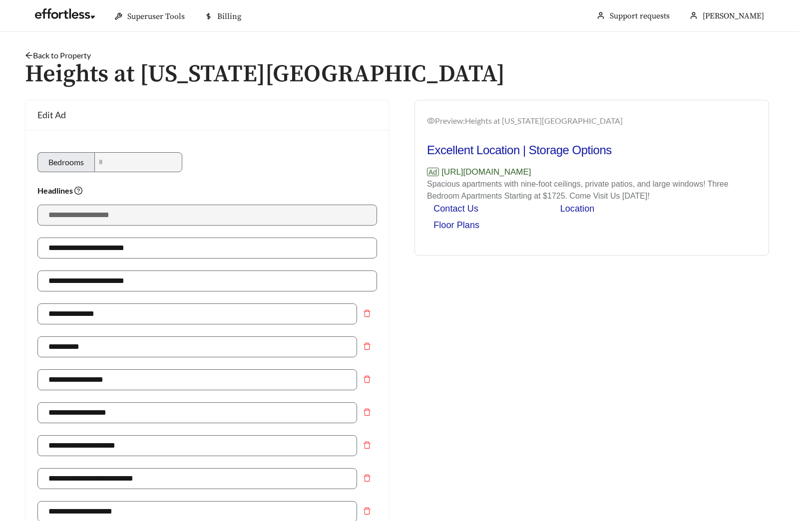
click at [64, 54] on link "Back to Property" at bounding box center [58, 54] width 66 height 9
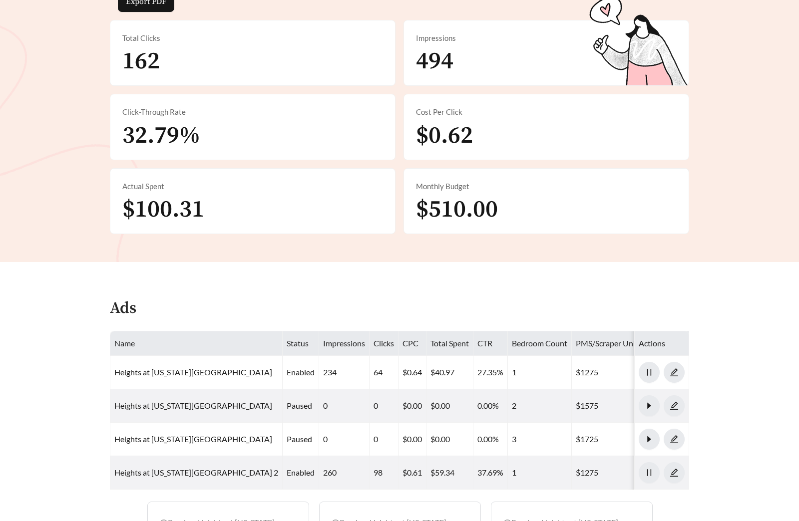
scroll to position [487, 0]
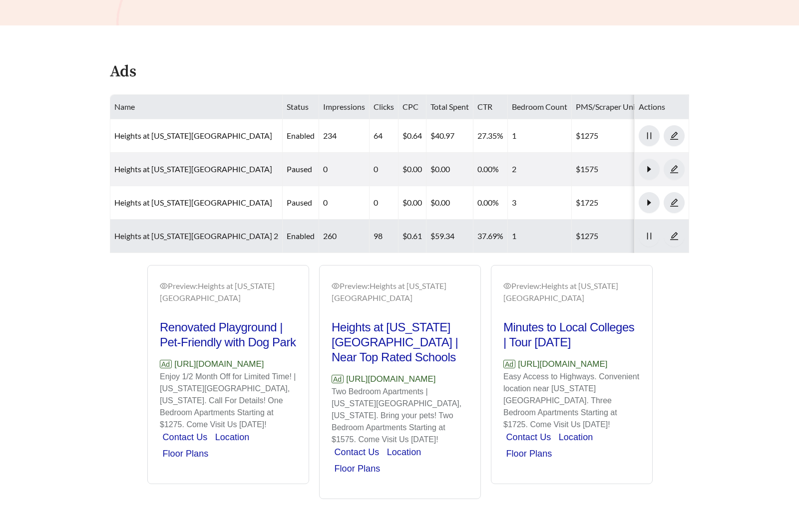
click at [184, 237] on link "Heights at Delaware Ridge - One Bedroom 2" at bounding box center [196, 235] width 164 height 9
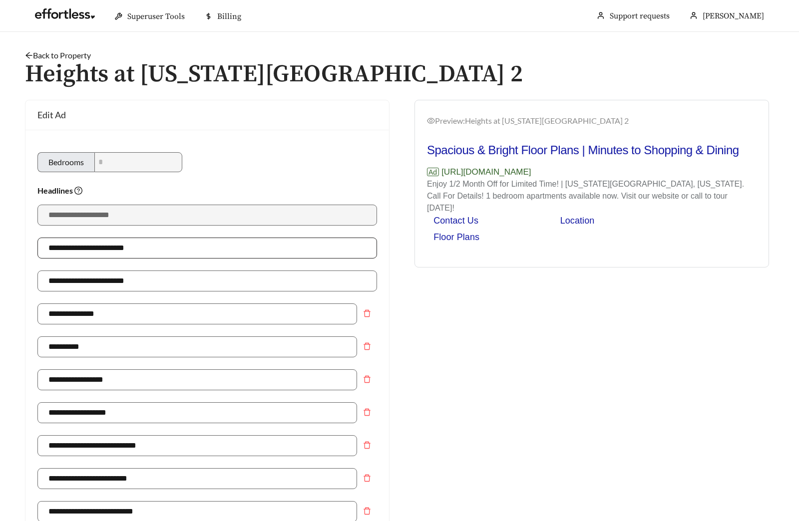
scroll to position [489, 0]
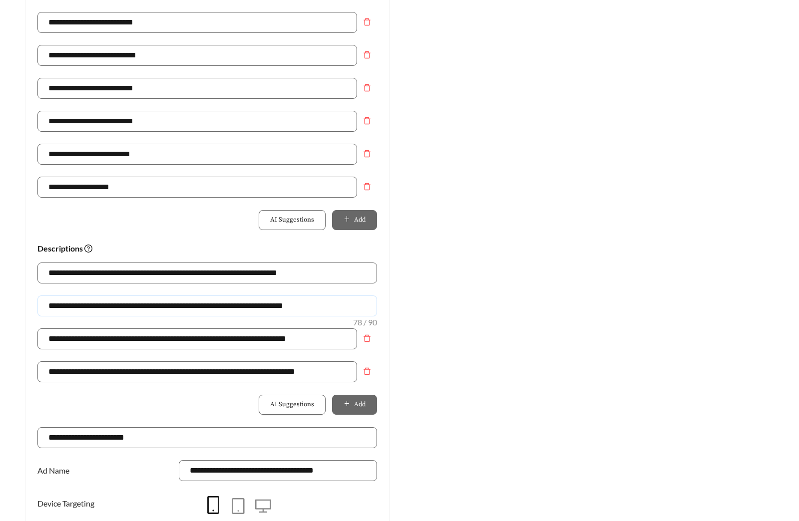
click at [81, 304] on input "**********" at bounding box center [206, 305] width 339 height 21
type input "**********"
click at [657, 283] on div "Preview: Heights at Delaware Ridge - One Bedroom 2 Spacious & Bright Floor Plan…" at bounding box center [591, 99] width 384 height 976
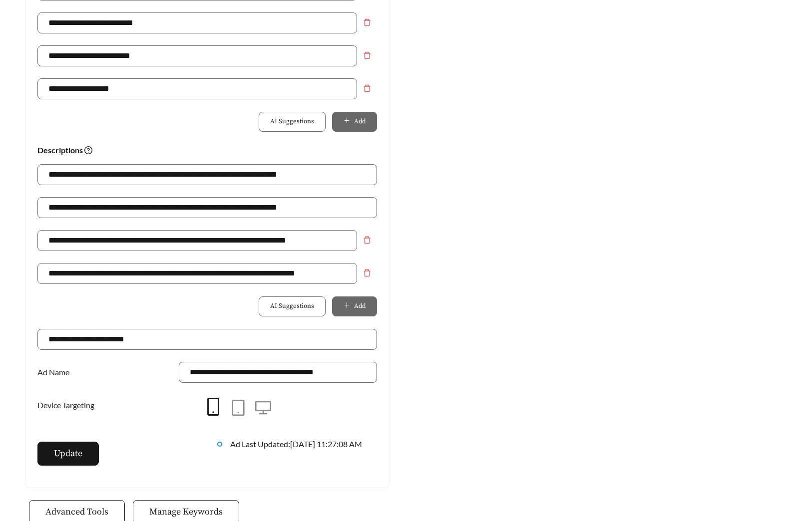
scroll to position [703, 0]
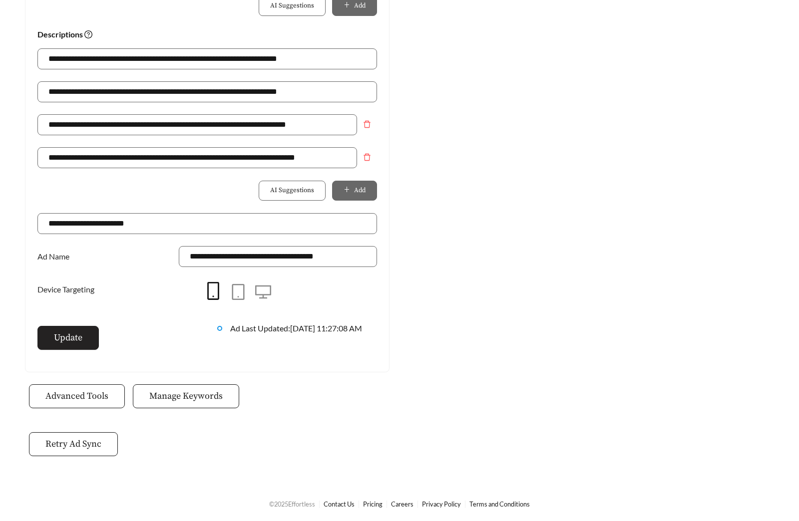
click at [70, 341] on span "Update" at bounding box center [68, 337] width 28 height 13
click at [94, 332] on button "Update" at bounding box center [67, 338] width 61 height 24
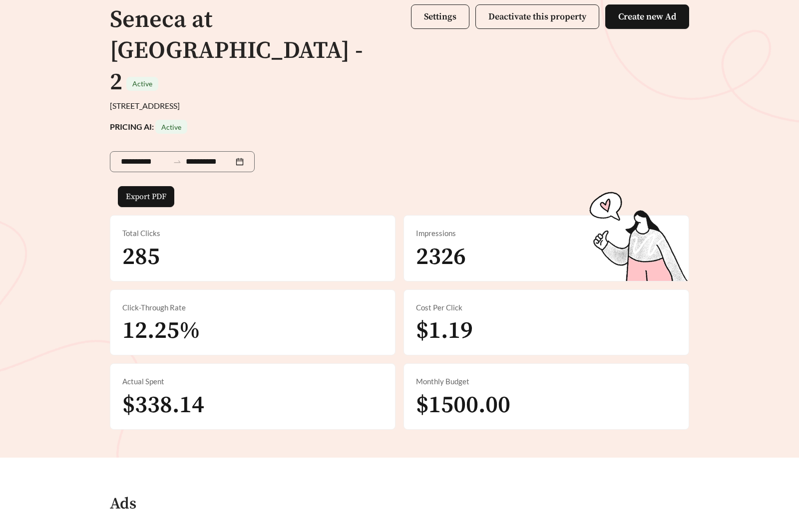
scroll to position [477, 0]
